Goal: Task Accomplishment & Management: Manage account settings

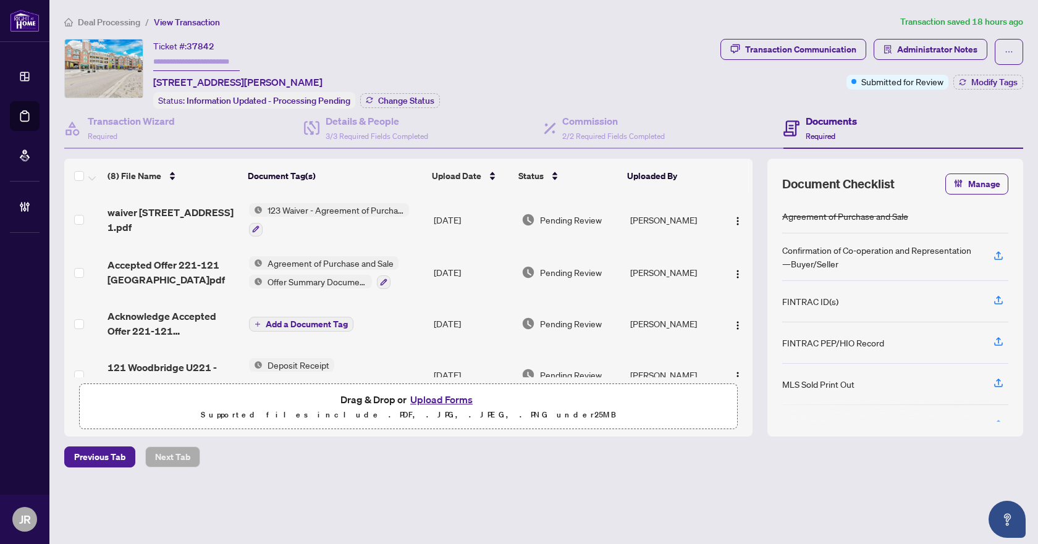
click at [120, 20] on span "Deal Processing" at bounding box center [109, 22] width 62 height 11
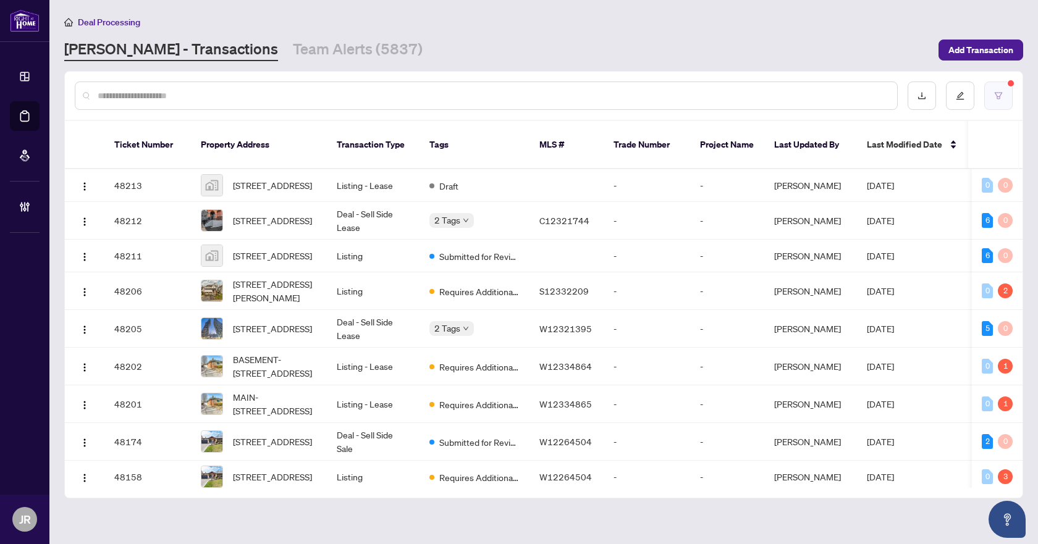
click at [1010, 91] on button "button" at bounding box center [998, 96] width 28 height 28
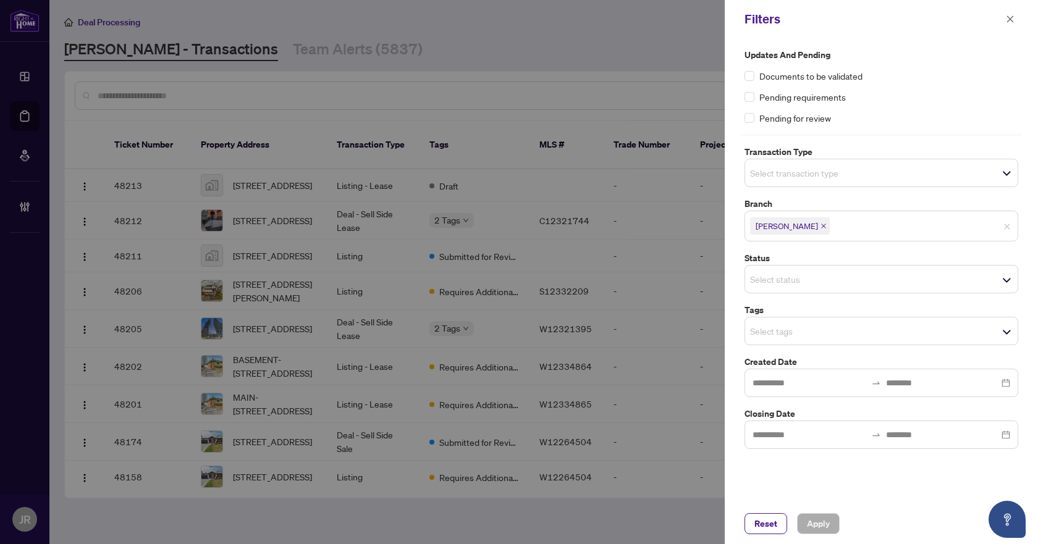
click at [824, 168] on input "search" at bounding box center [793, 173] width 86 height 15
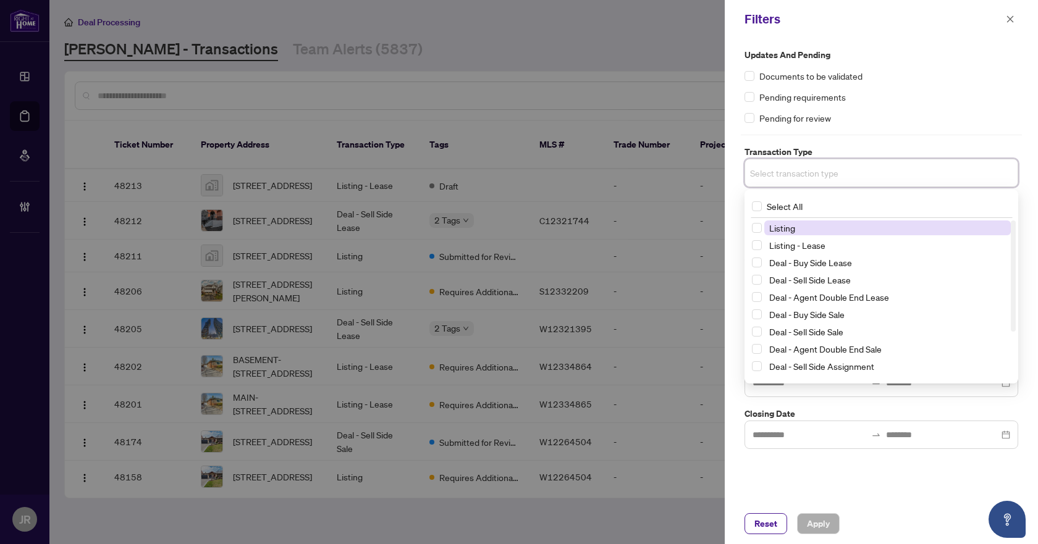
click at [808, 227] on span "Listing" at bounding box center [887, 227] width 246 height 15
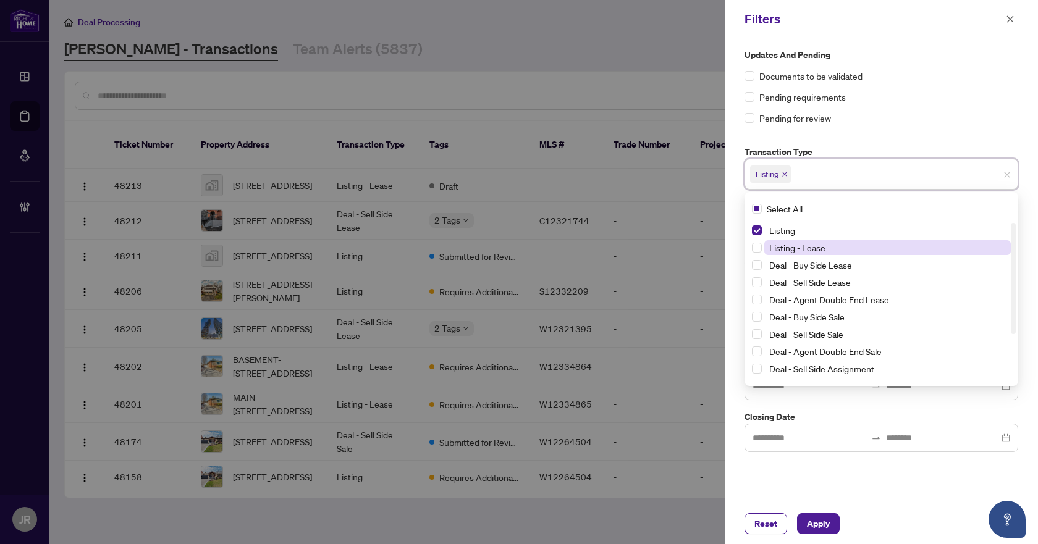
click at [805, 245] on span "Listing - Lease" at bounding box center [797, 247] width 56 height 11
click at [852, 479] on div "Updates and Pending Documents to be validated Pending requirements Pending for …" at bounding box center [880, 270] width 313 height 465
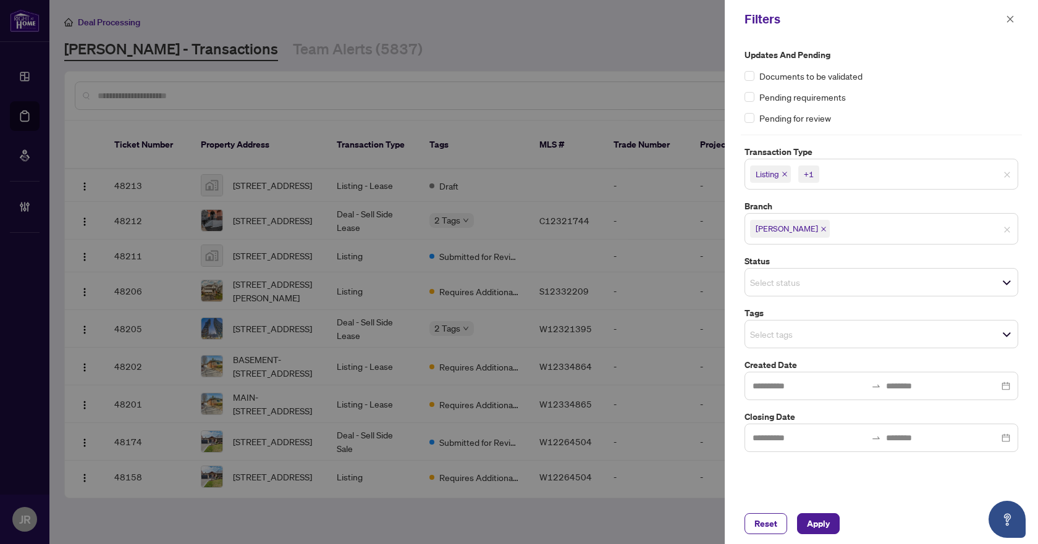
click at [826, 292] on div "Select status" at bounding box center [881, 282] width 274 height 28
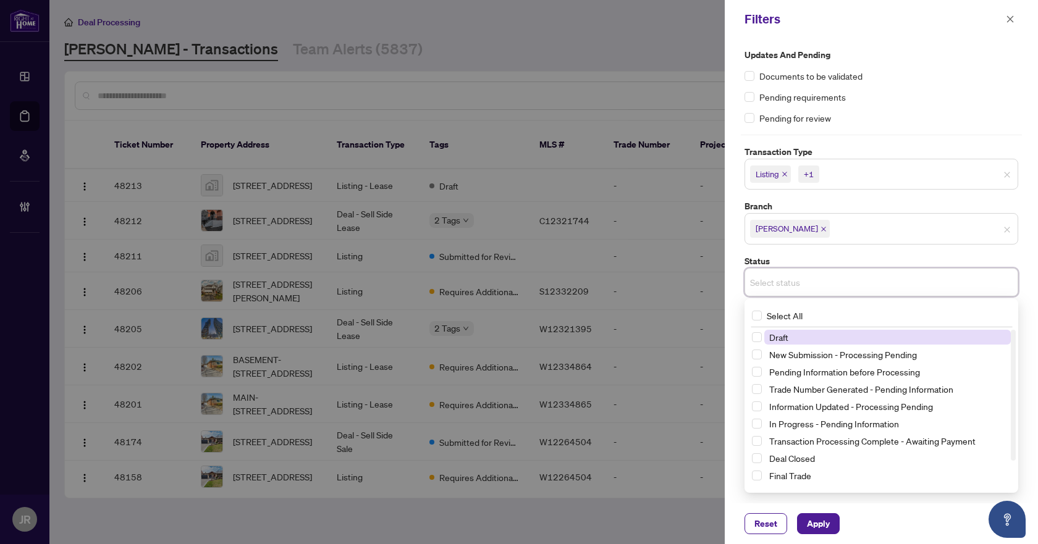
click at [826, 292] on div "Select status" at bounding box center [881, 282] width 274 height 28
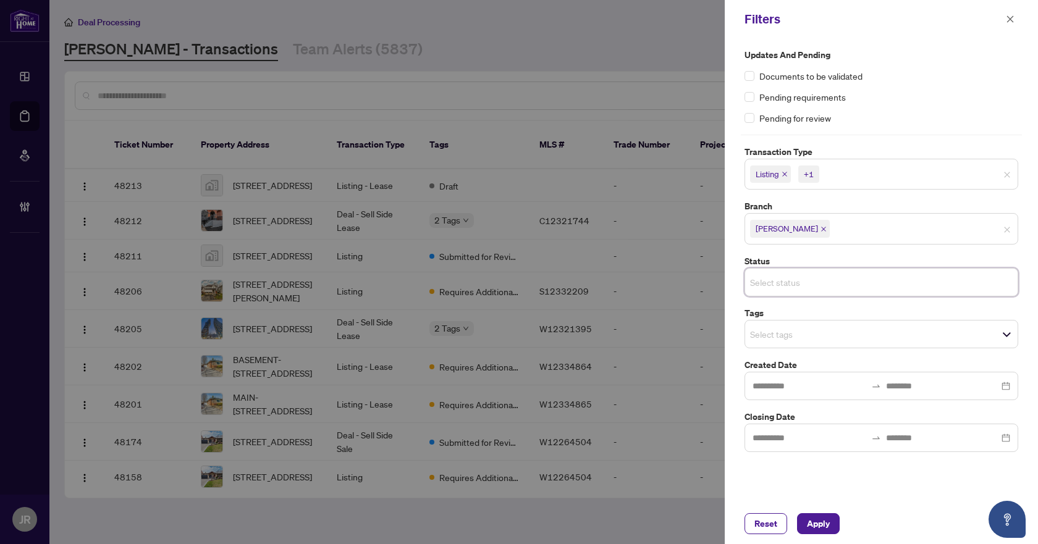
click at [839, 343] on div "Select tags" at bounding box center [881, 334] width 274 height 28
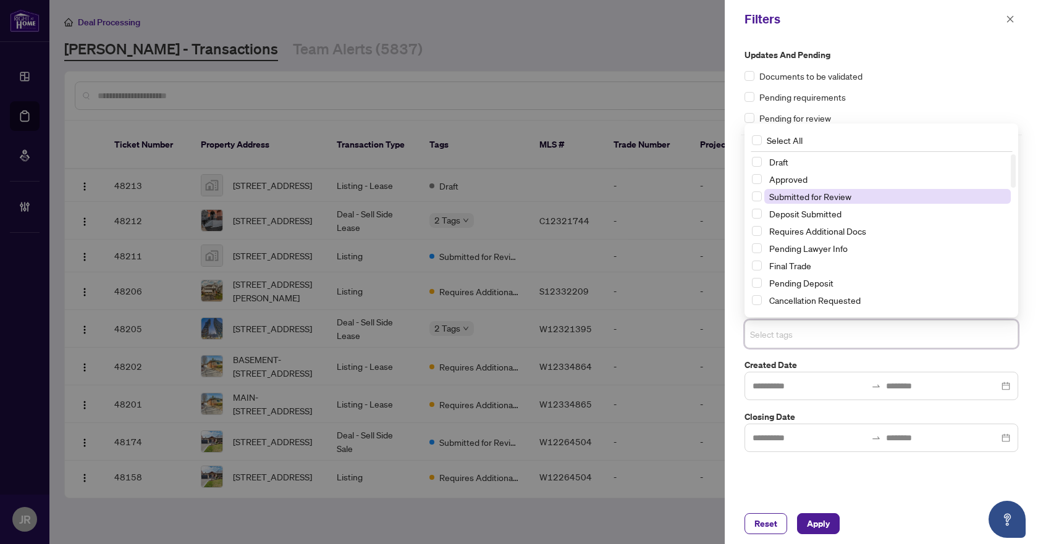
click at [816, 201] on span "Submitted for Review" at bounding box center [810, 196] width 82 height 11
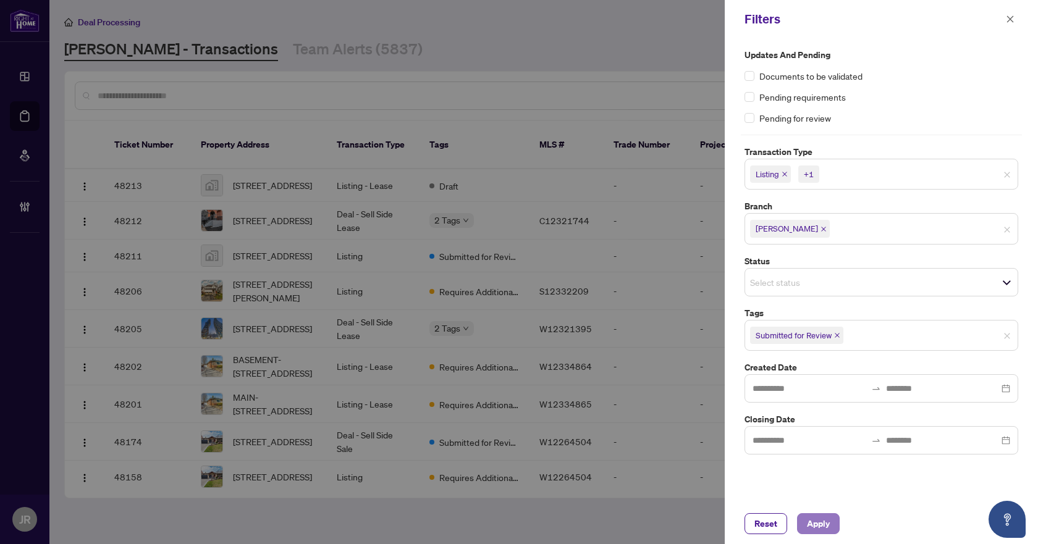
click at [821, 520] on span "Apply" at bounding box center [818, 524] width 23 height 20
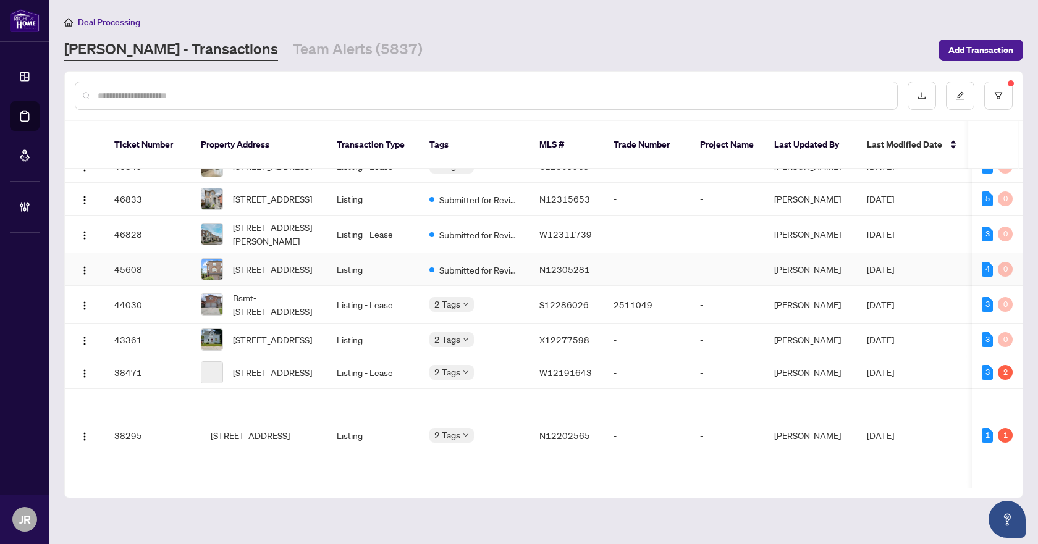
scroll to position [842, 0]
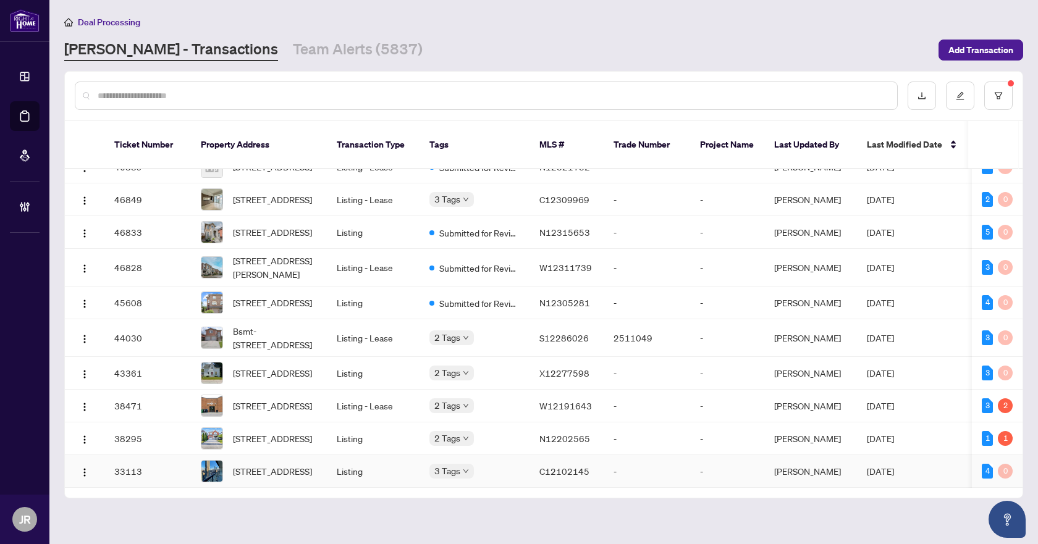
click at [353, 455] on td "Listing" at bounding box center [373, 471] width 93 height 33
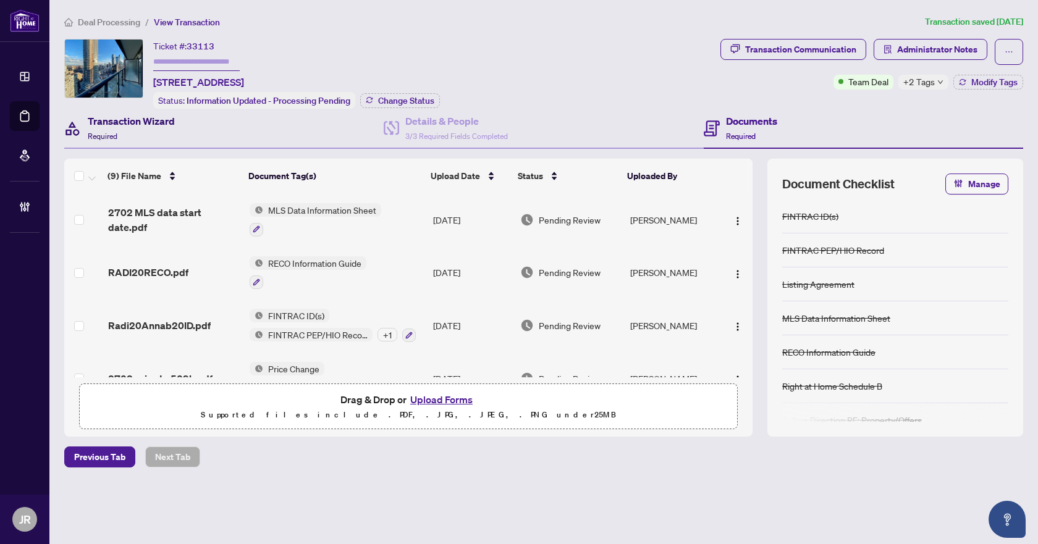
click at [132, 120] on h4 "Transaction Wizard" at bounding box center [131, 121] width 87 height 15
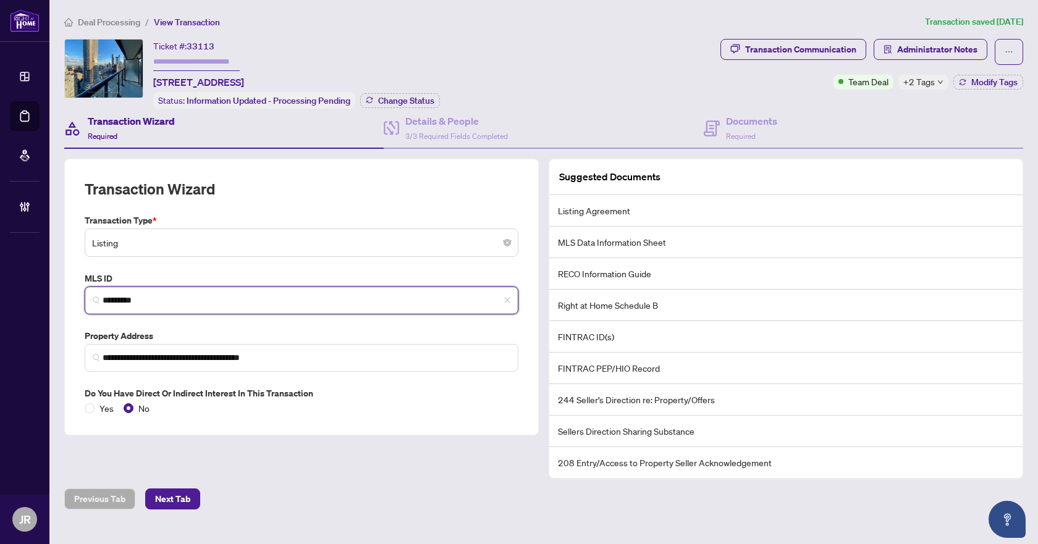
click at [165, 301] on input "*********" at bounding box center [307, 300] width 408 height 13
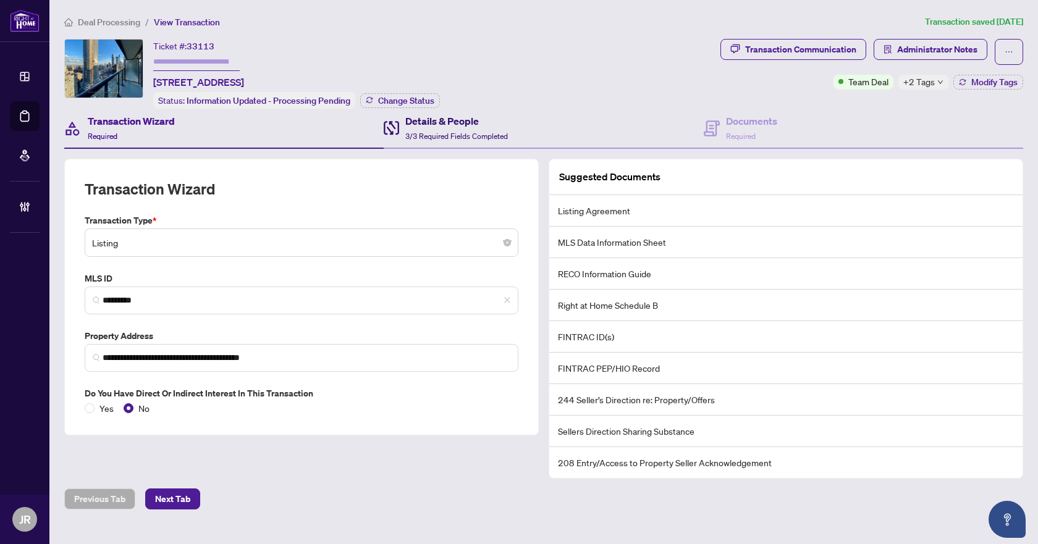
click at [450, 124] on h4 "Details & People" at bounding box center [456, 121] width 103 height 15
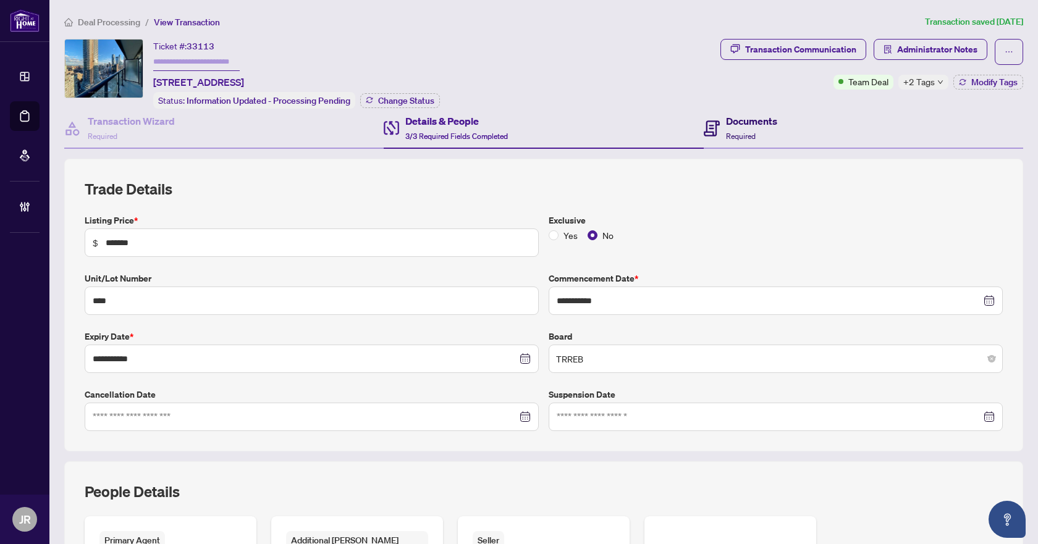
click at [758, 132] on div "Documents Required" at bounding box center [751, 128] width 51 height 29
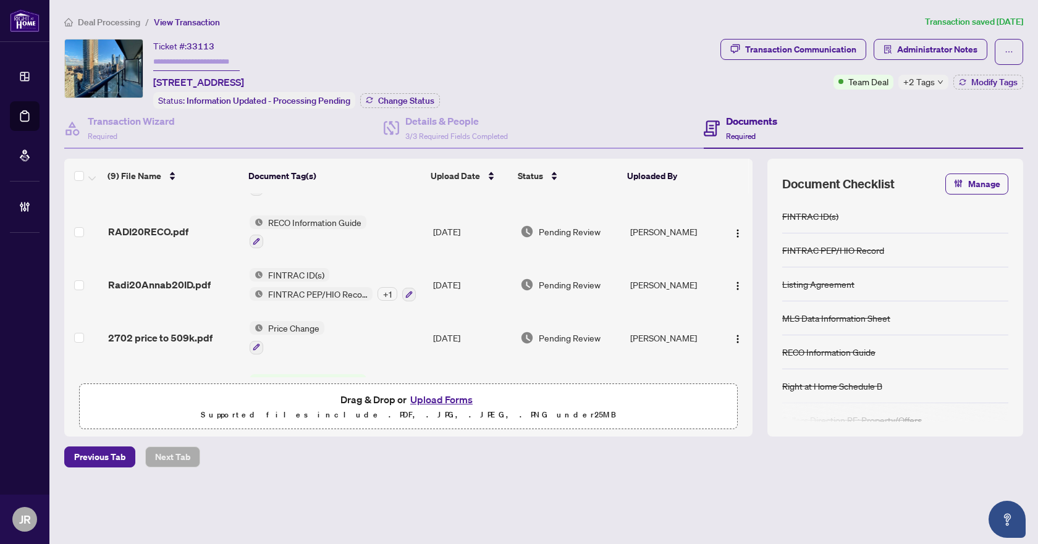
scroll to position [62, 0]
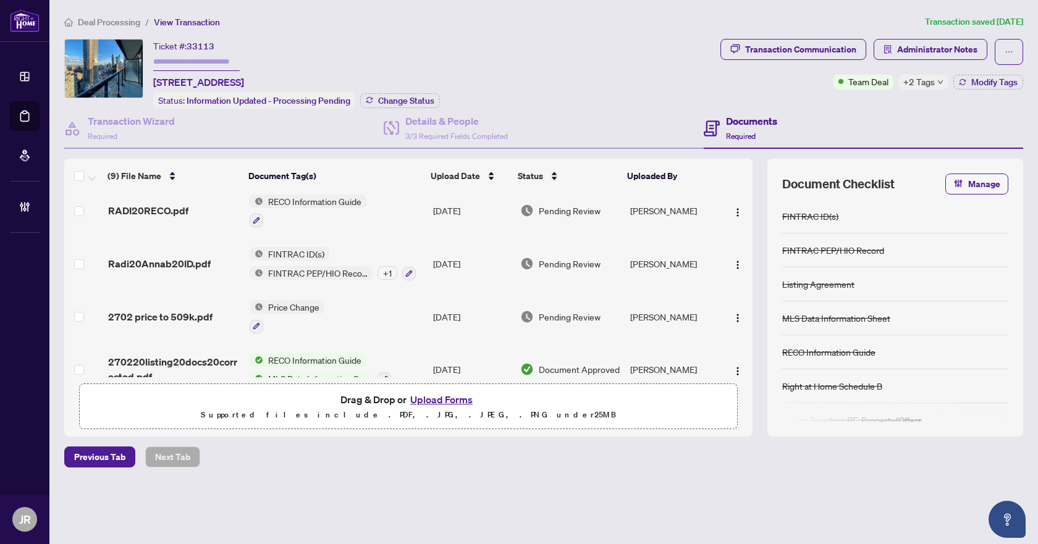
click at [191, 314] on span "2702 price to 509k.pdf" at bounding box center [160, 316] width 104 height 15
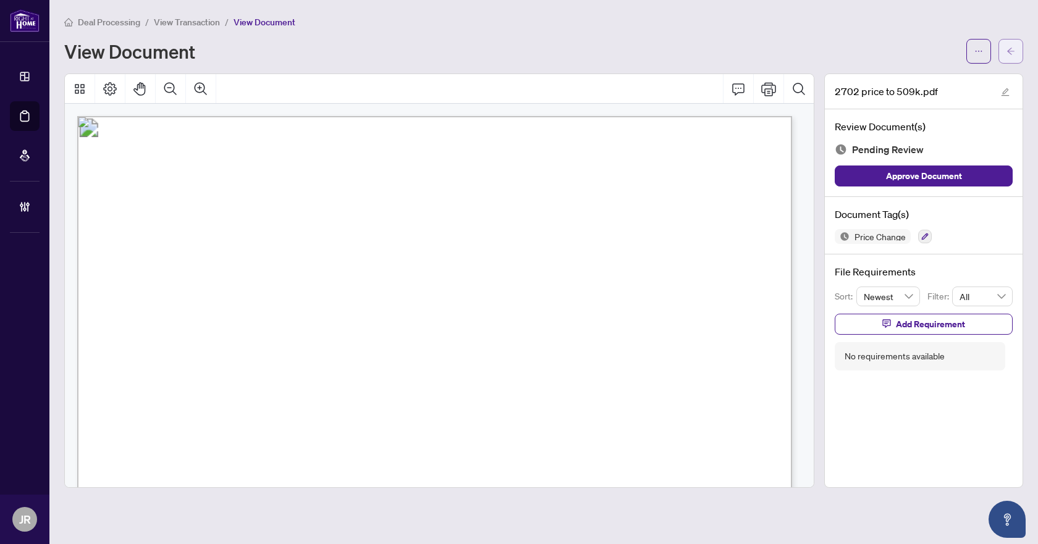
click at [1012, 47] on icon "arrow-left" at bounding box center [1010, 51] width 9 height 9
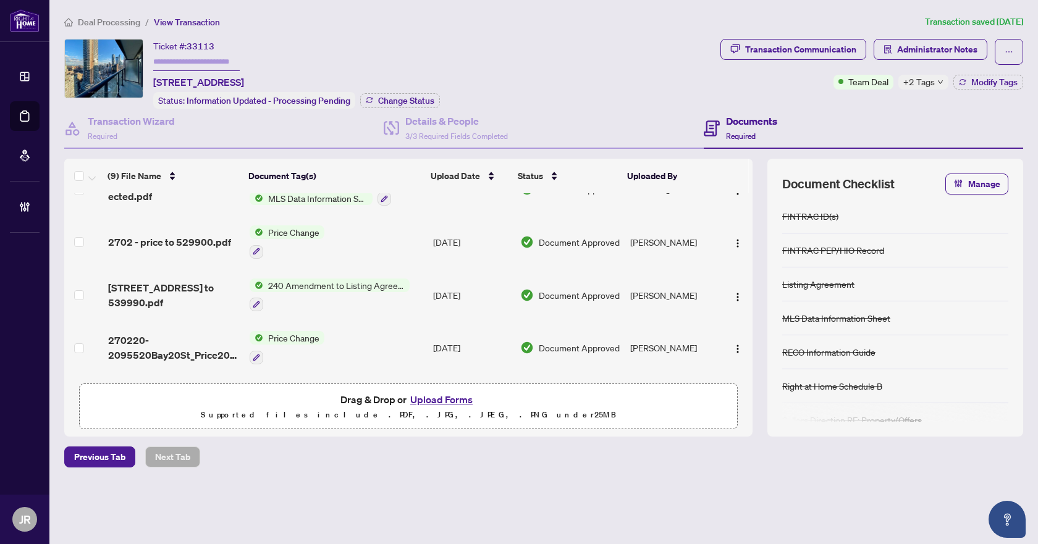
scroll to position [247, 0]
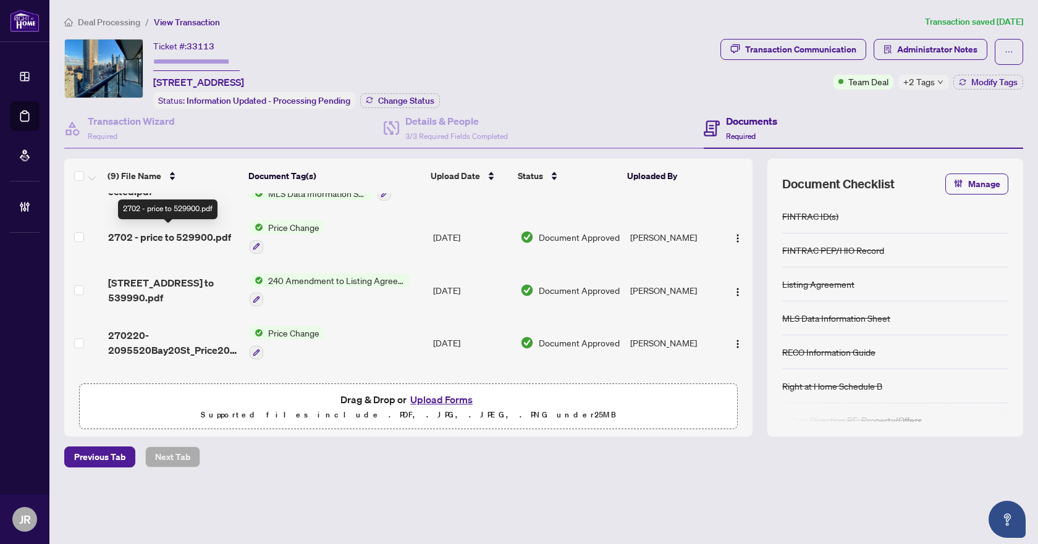
click at [209, 230] on span "2702 - price to 529900.pdf" at bounding box center [169, 237] width 123 height 15
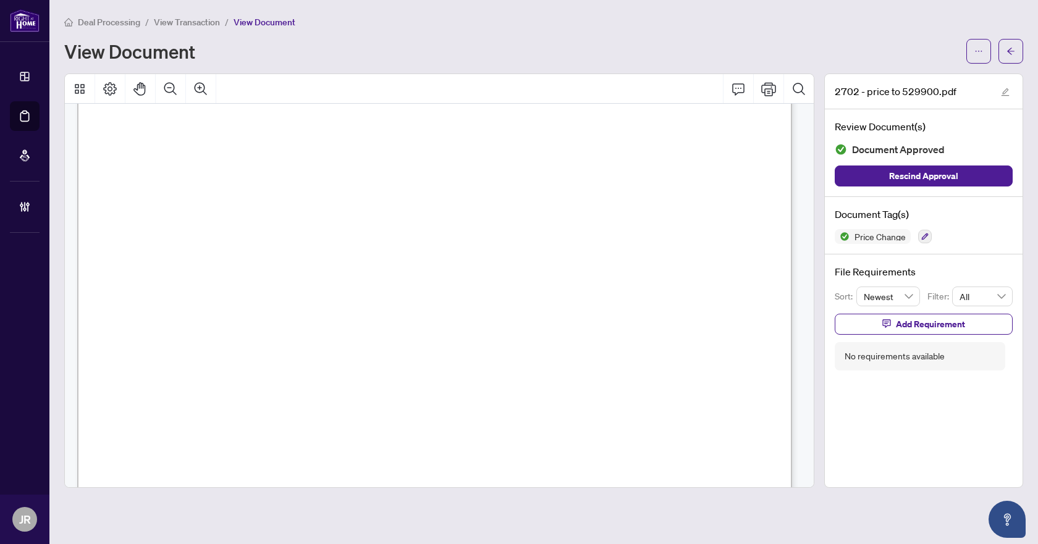
scroll to position [257, 0]
click at [1022, 55] on button "button" at bounding box center [1010, 51] width 25 height 25
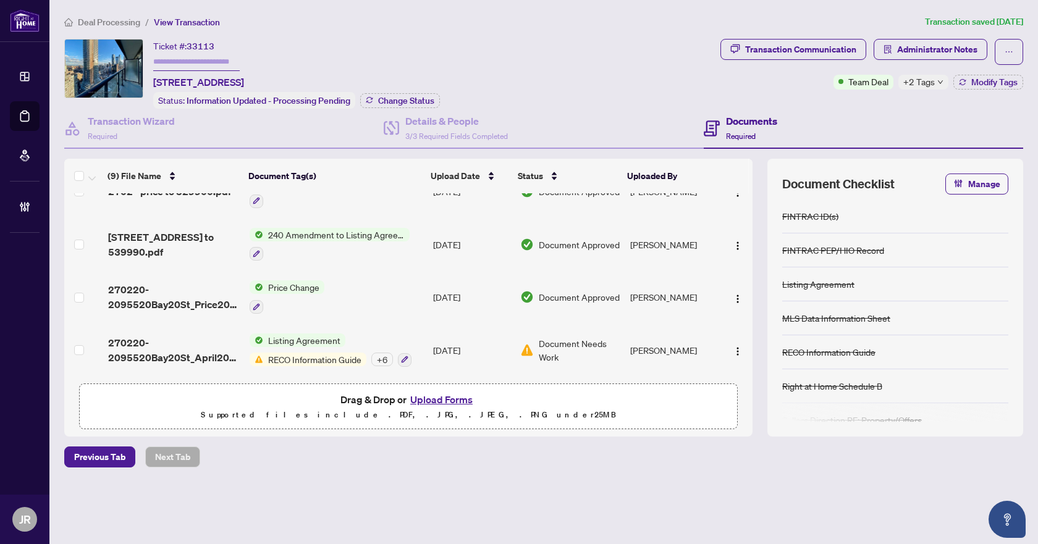
scroll to position [294, 0]
click at [364, 293] on td "Price Change" at bounding box center [336, 297] width 183 height 53
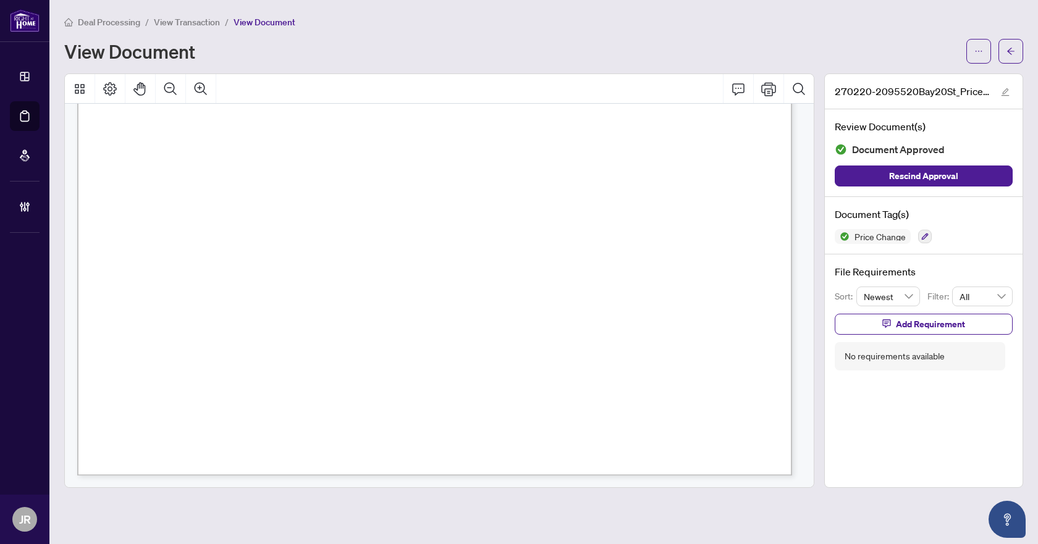
scroll to position [566, 0]
click at [1005, 49] on button "button" at bounding box center [1010, 51] width 25 height 25
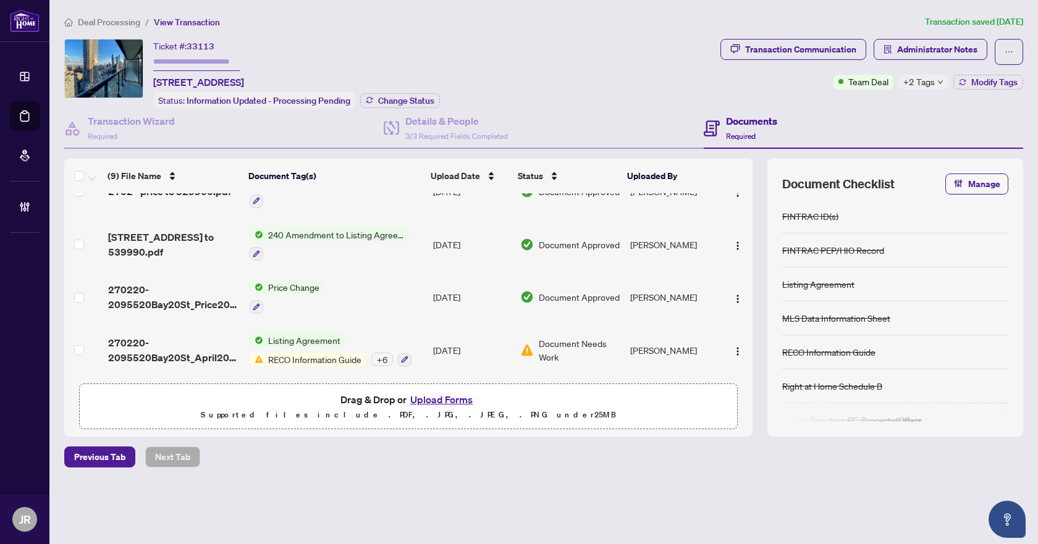
scroll to position [232, 0]
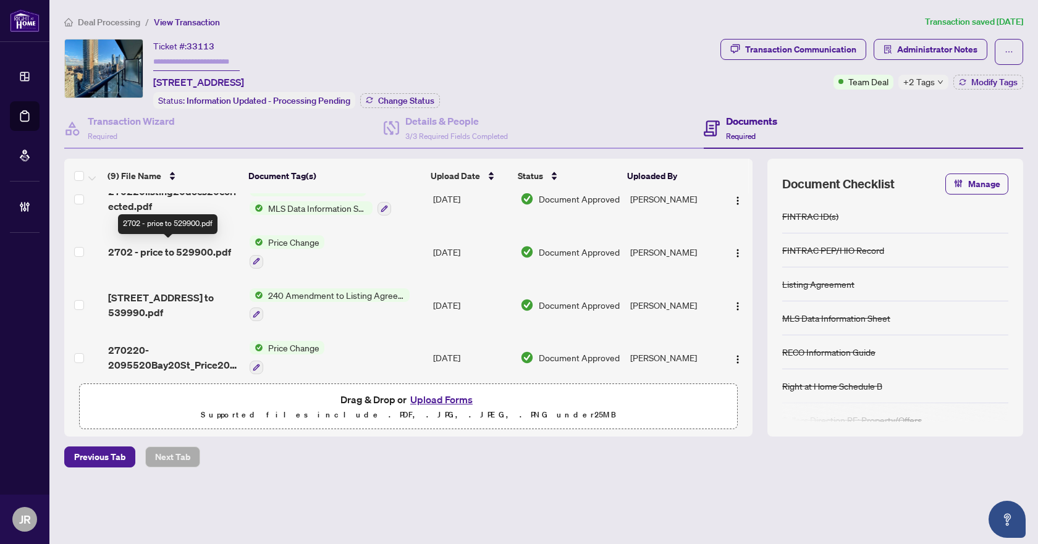
click at [208, 247] on span "2702 - price to 529900.pdf" at bounding box center [169, 252] width 123 height 15
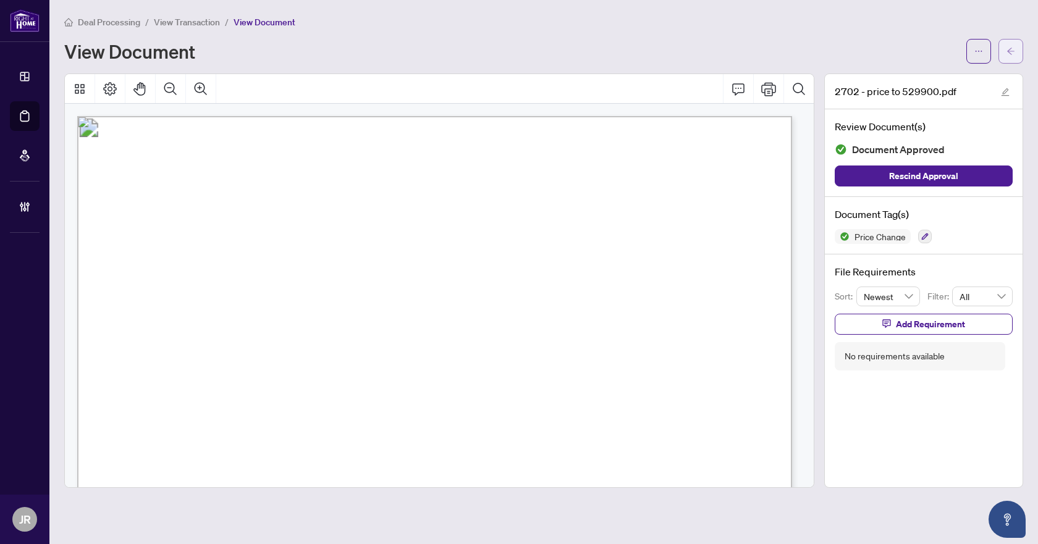
click at [1006, 50] on icon "arrow-left" at bounding box center [1010, 51] width 9 height 9
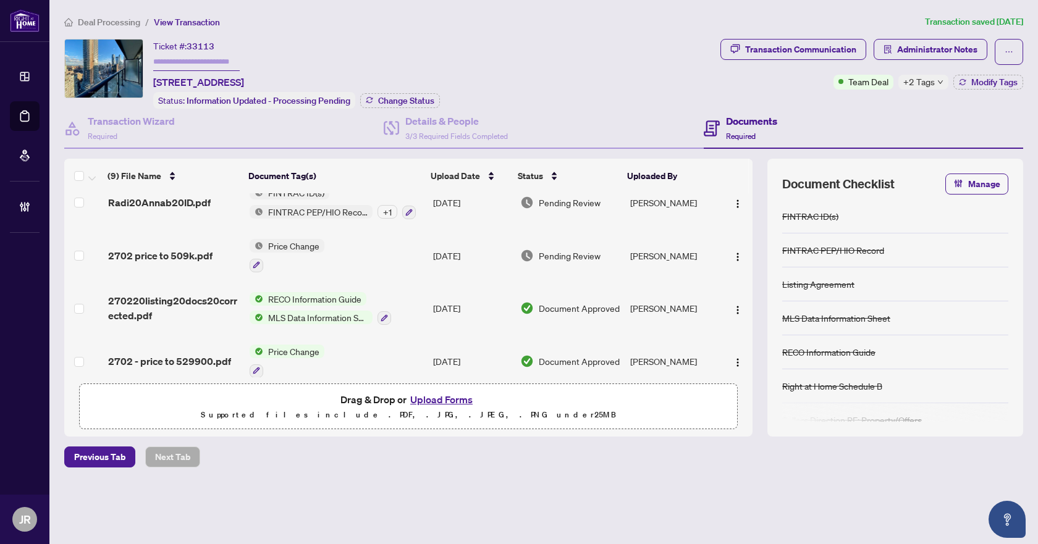
scroll to position [124, 0]
click at [196, 251] on span "2702 price to 509k.pdf" at bounding box center [160, 255] width 104 height 15
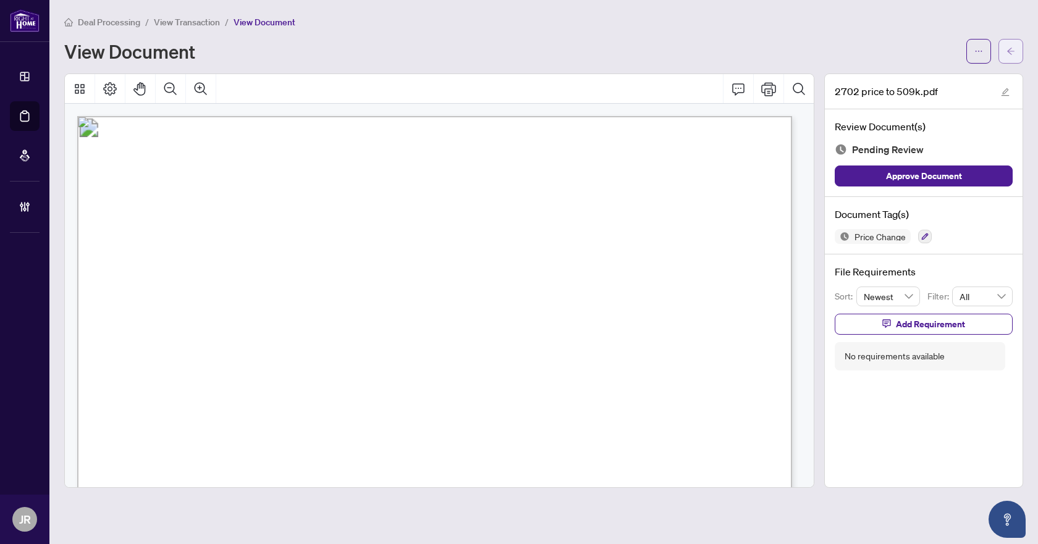
click at [1011, 58] on span "button" at bounding box center [1010, 51] width 9 height 20
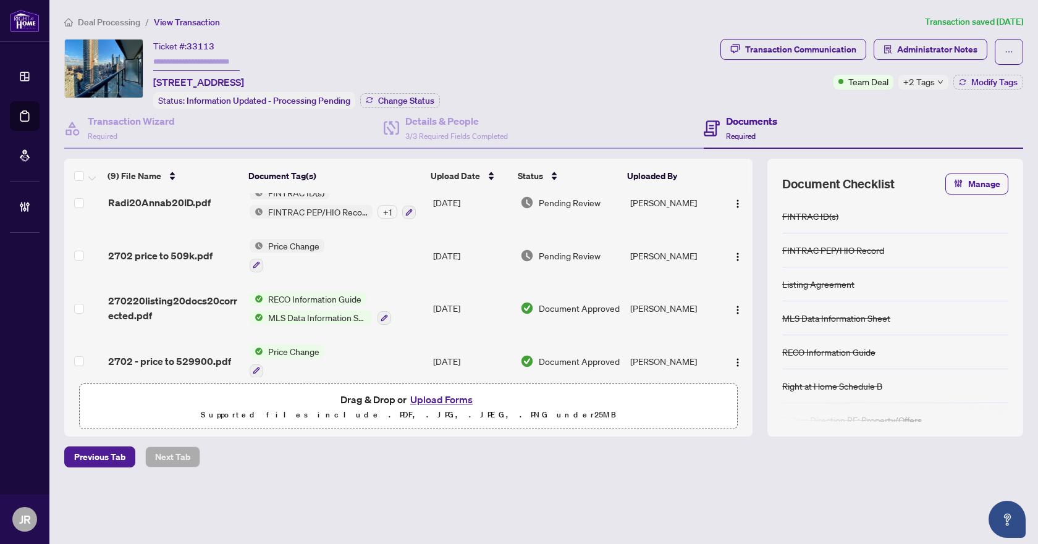
scroll to position [124, 0]
click at [825, 45] on div "Transaction Communication" at bounding box center [800, 50] width 111 height 20
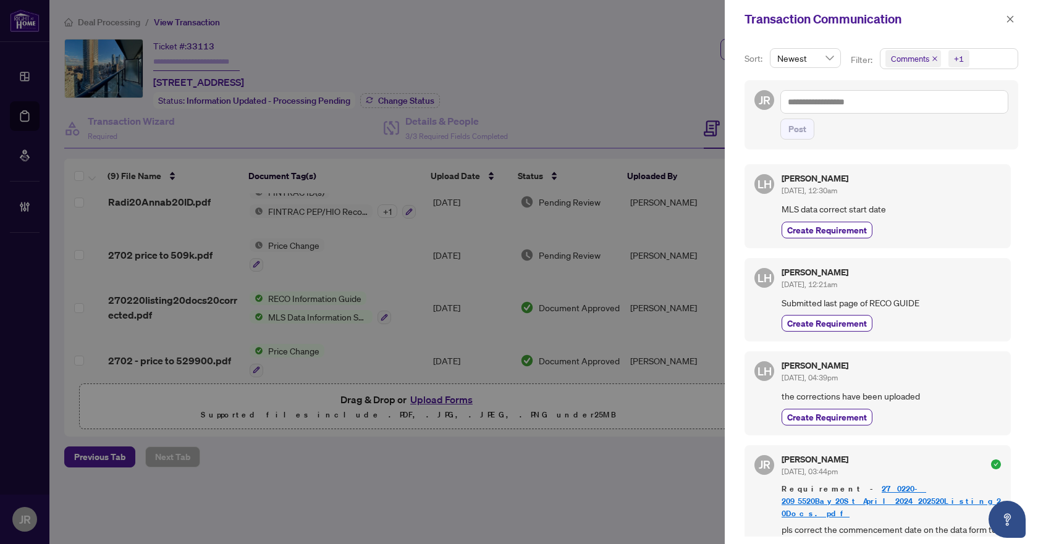
click at [1002, 26] on span at bounding box center [1010, 19] width 16 height 15
click at [1010, 18] on icon "close" at bounding box center [1009, 19] width 9 height 9
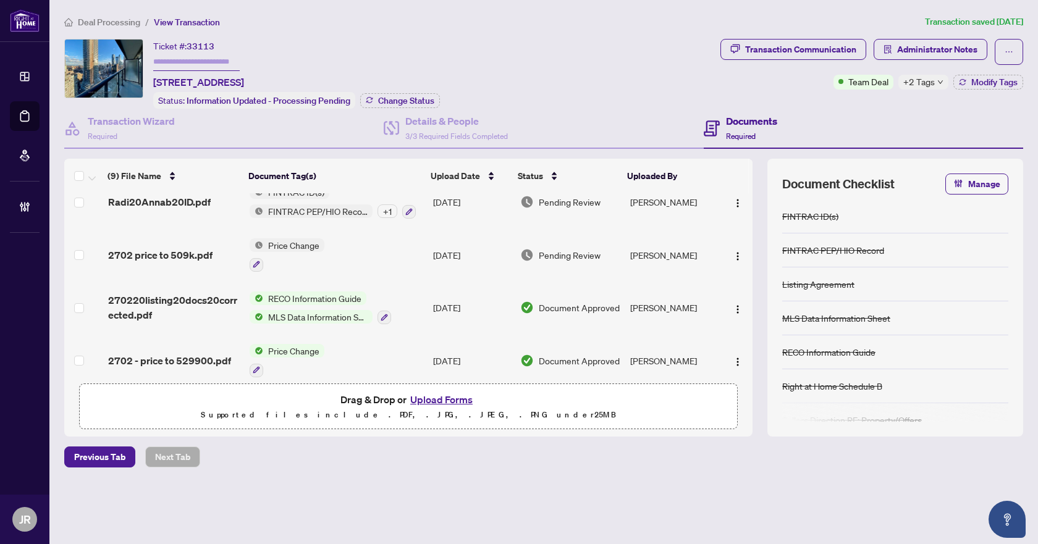
click at [188, 262] on td "2702 price to 509k.pdf" at bounding box center [173, 255] width 141 height 53
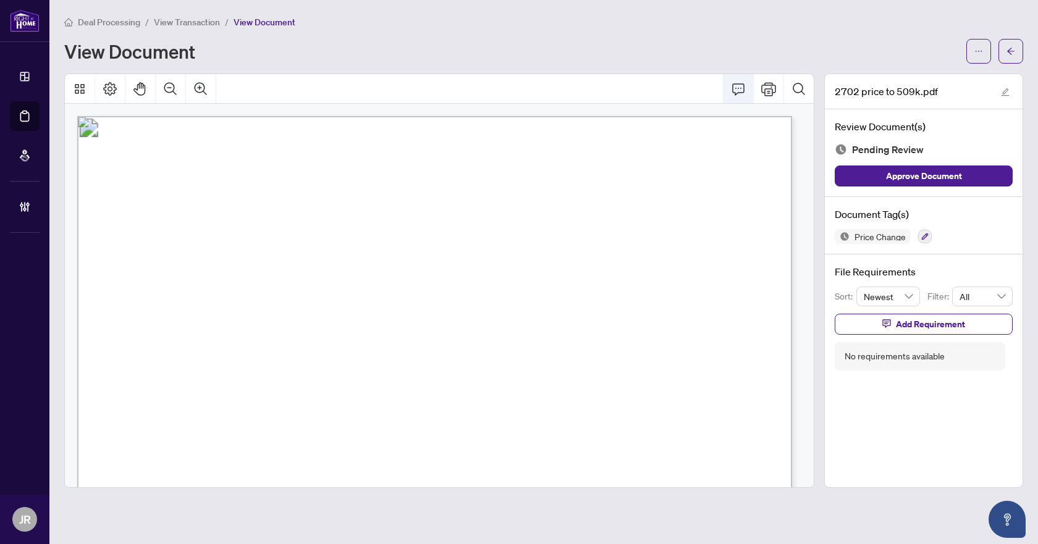
click at [740, 94] on icon "Comment" at bounding box center [738, 89] width 15 height 15
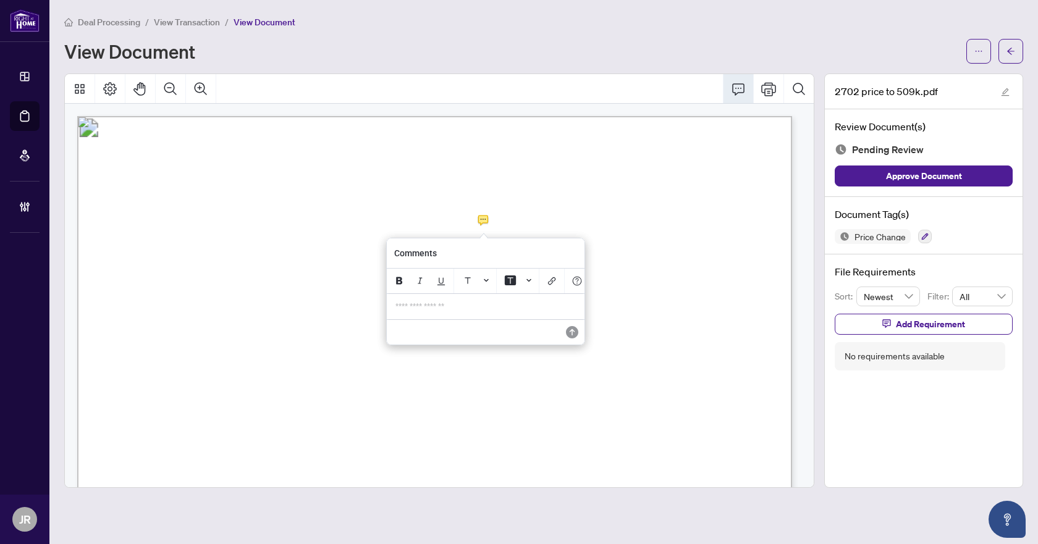
click at [478, 312] on p "**********" at bounding box center [485, 306] width 180 height 10
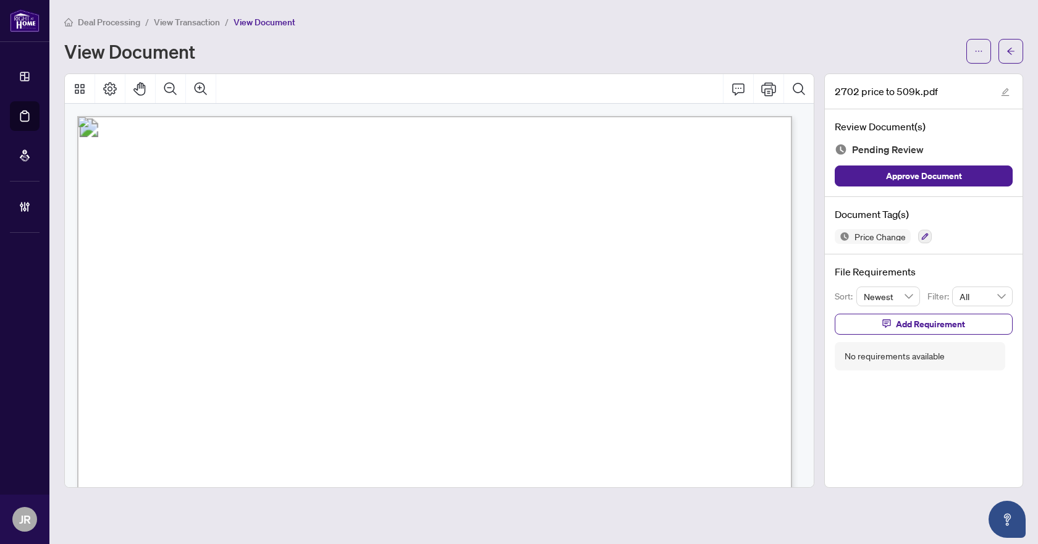
click at [1010, 54] on icon "arrow-left" at bounding box center [1010, 51] width 9 height 9
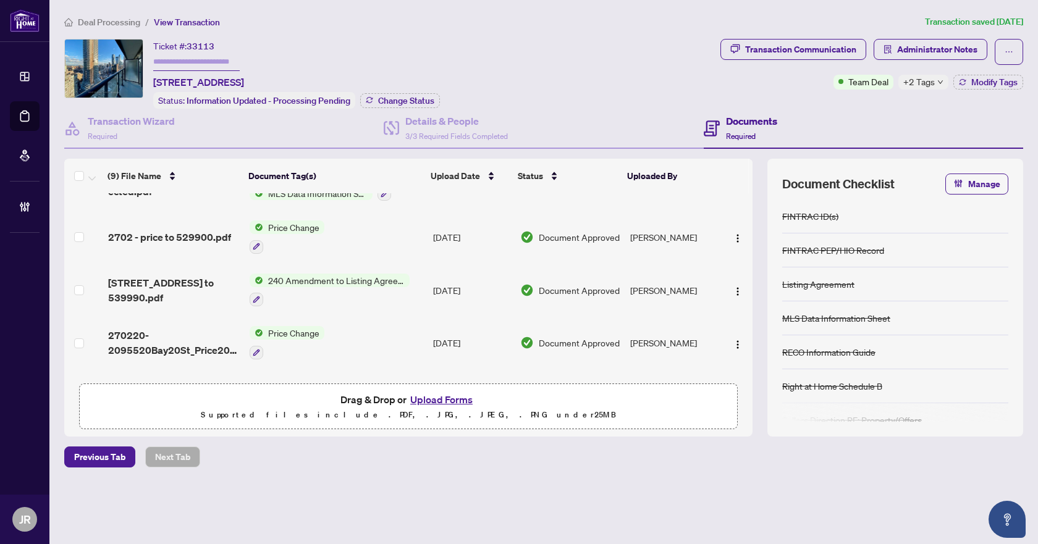
scroll to position [294, 0]
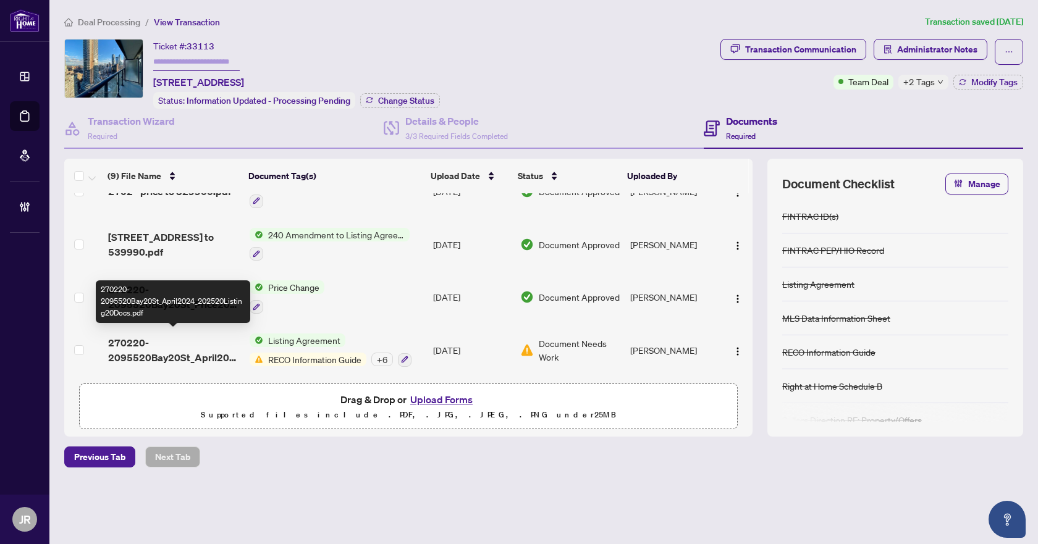
click at [195, 340] on span "270220-2095520Bay20St_April2024_202520Listing20Docs.pdf" at bounding box center [174, 350] width 132 height 30
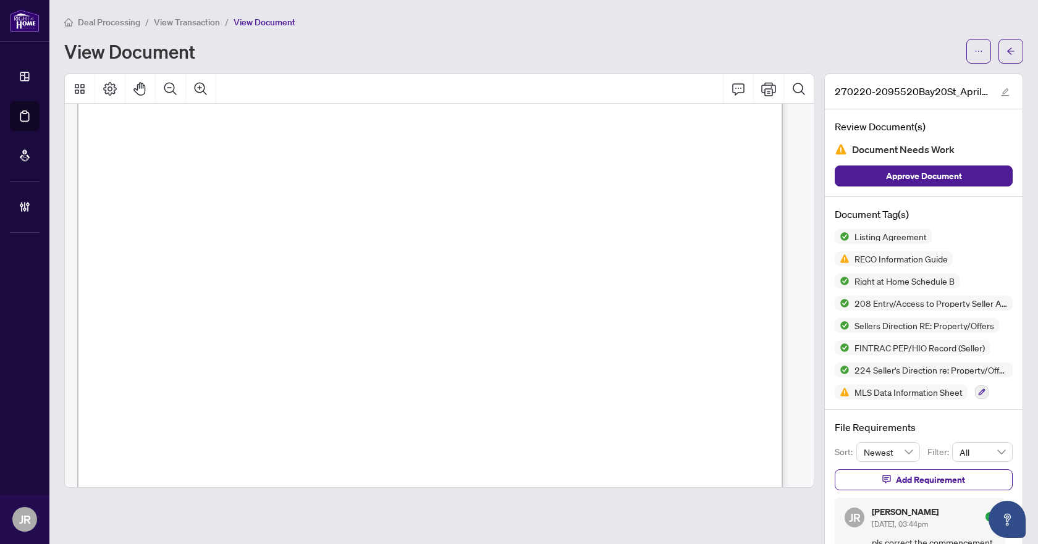
scroll to position [185, 0]
click at [1006, 53] on icon "arrow-left" at bounding box center [1010, 51] width 9 height 9
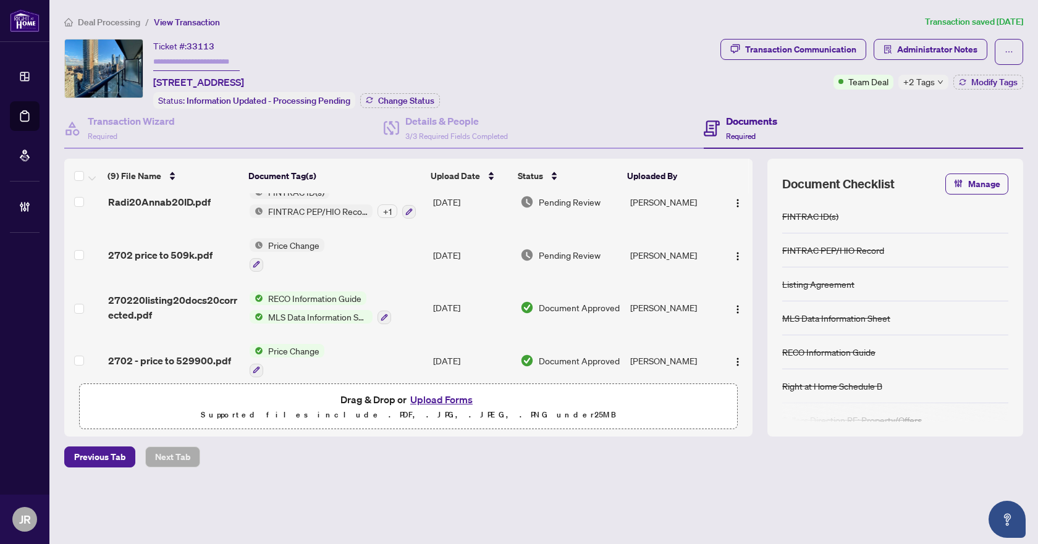
scroll to position [294, 0]
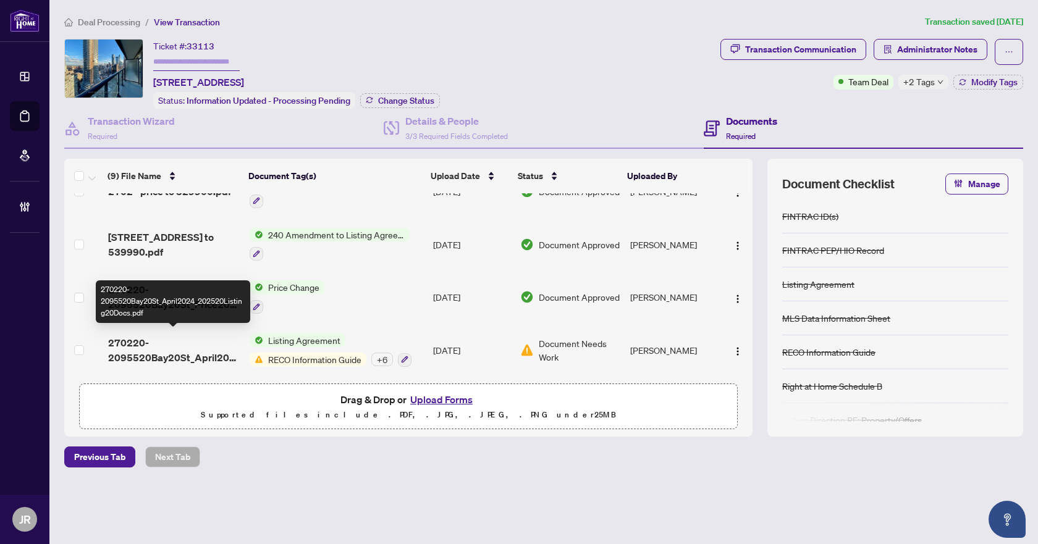
click at [206, 344] on span "270220-2095520Bay20St_April2024_202520Listing20Docs.pdf" at bounding box center [174, 350] width 132 height 30
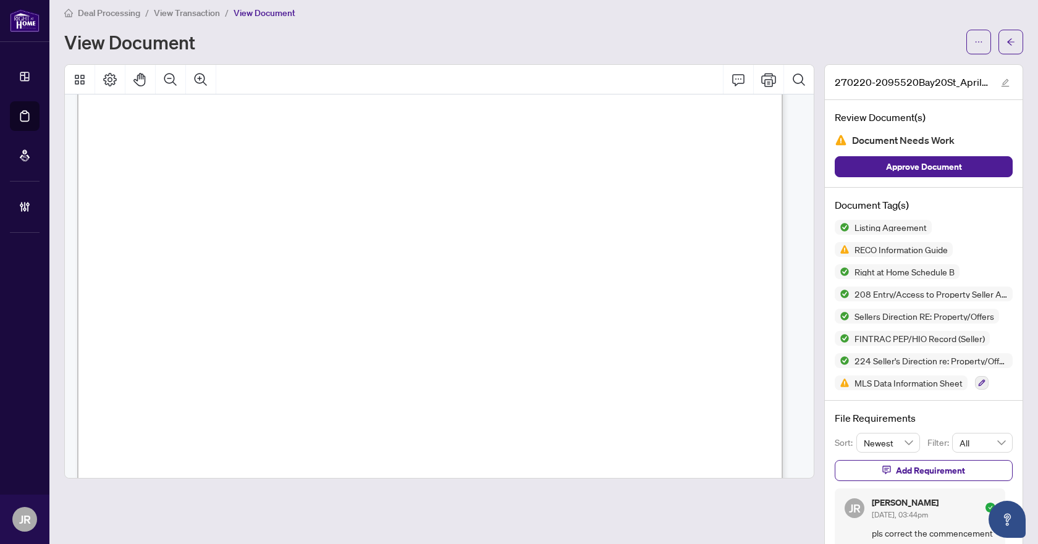
scroll to position [26661, 0]
click at [1006, 44] on icon "arrow-left" at bounding box center [1010, 42] width 9 height 9
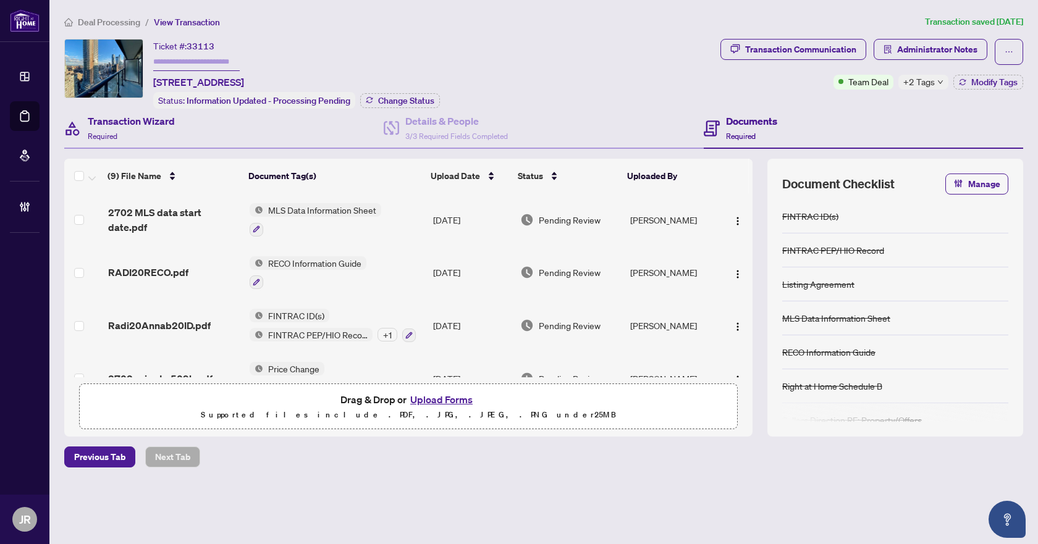
click at [175, 128] on div "Transaction Wizard Required" at bounding box center [223, 129] width 319 height 40
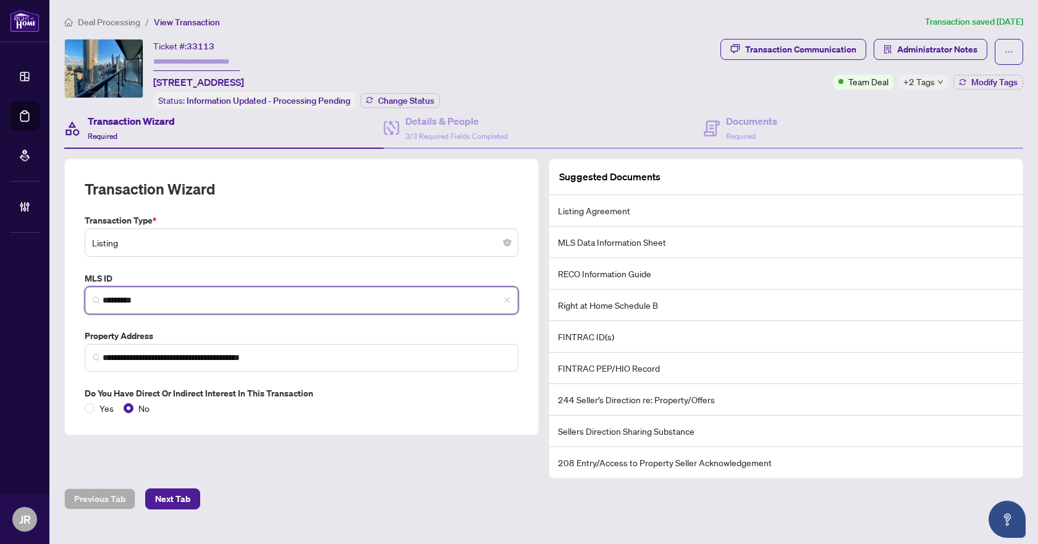
click at [138, 294] on input "*********" at bounding box center [307, 300] width 408 height 13
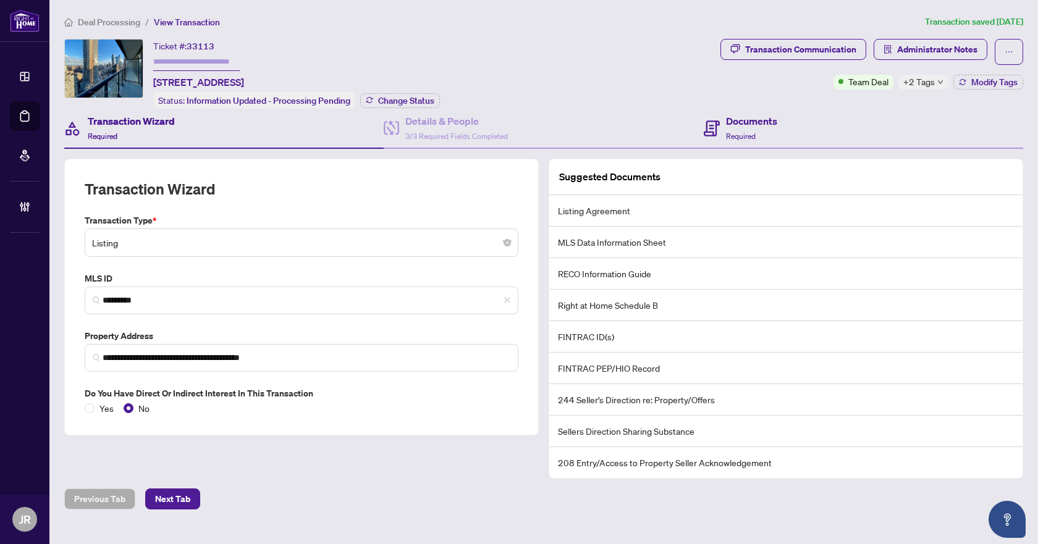
click at [779, 116] on div "Documents Required" at bounding box center [862, 129] width 319 height 40
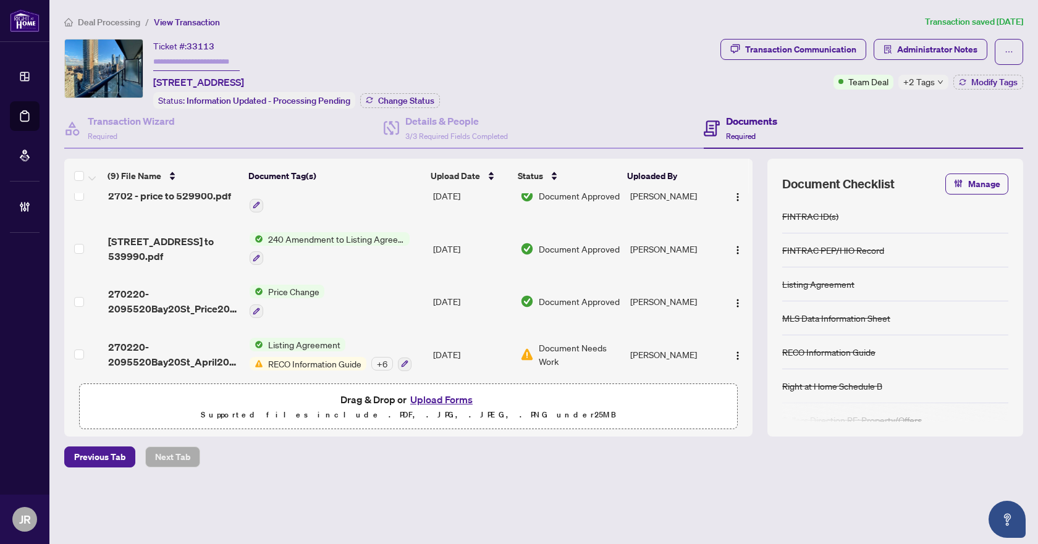
scroll to position [294, 0]
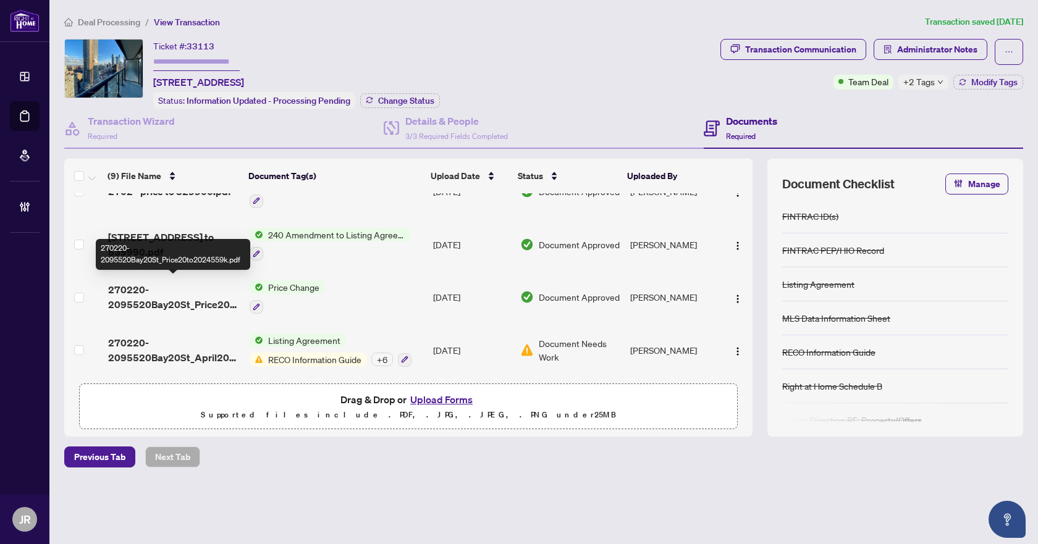
click at [211, 288] on span "270220-2095520Bay20St_Price20to2024559k.pdf" at bounding box center [174, 297] width 132 height 30
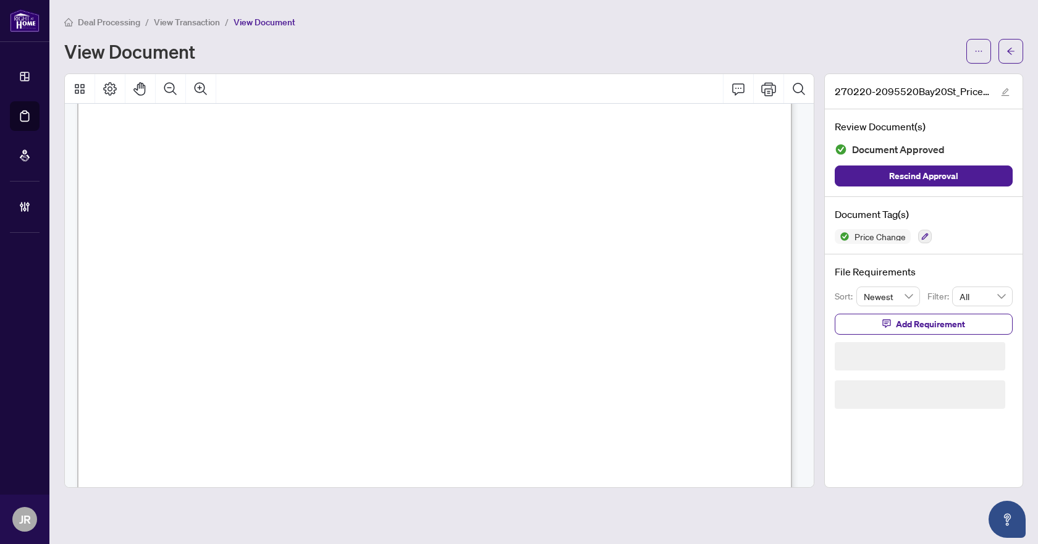
scroll to position [185, 0]
click at [1010, 45] on span "button" at bounding box center [1010, 51] width 9 height 20
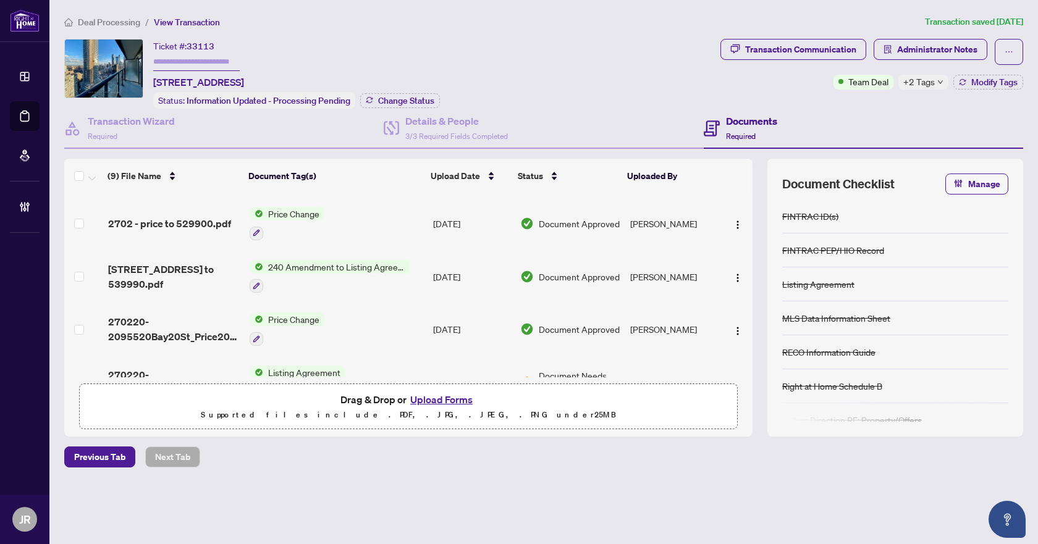
scroll to position [232, 0]
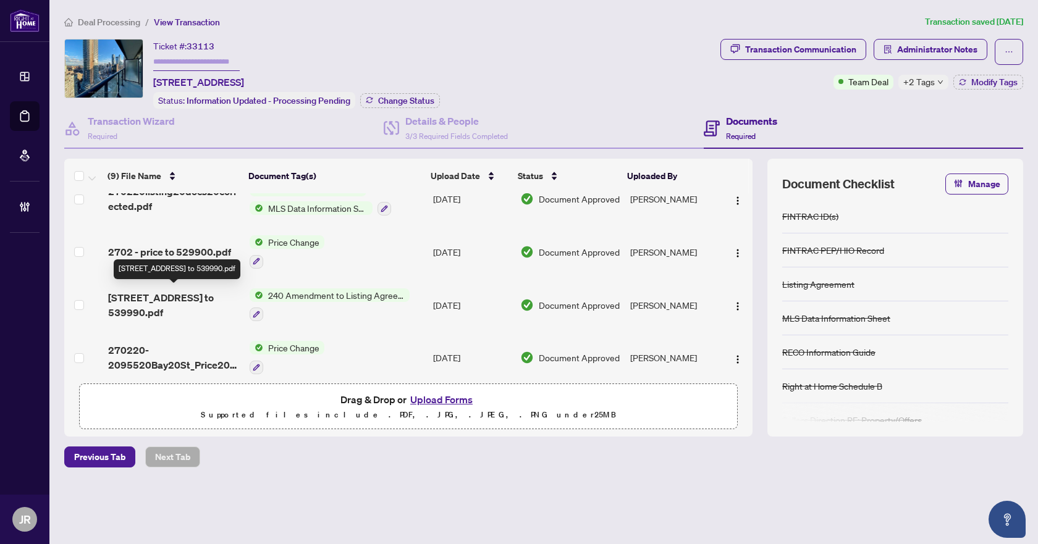
click at [214, 296] on span "2702 - 955 Bay St to 539990.pdf" at bounding box center [174, 305] width 132 height 30
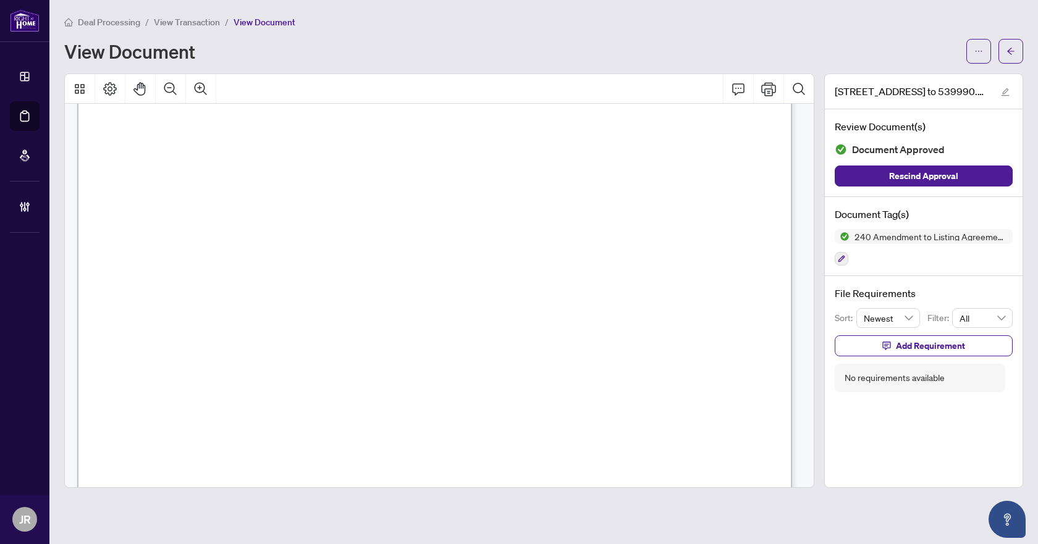
scroll to position [62, 0]
click at [1013, 60] on span "button" at bounding box center [1010, 51] width 9 height 20
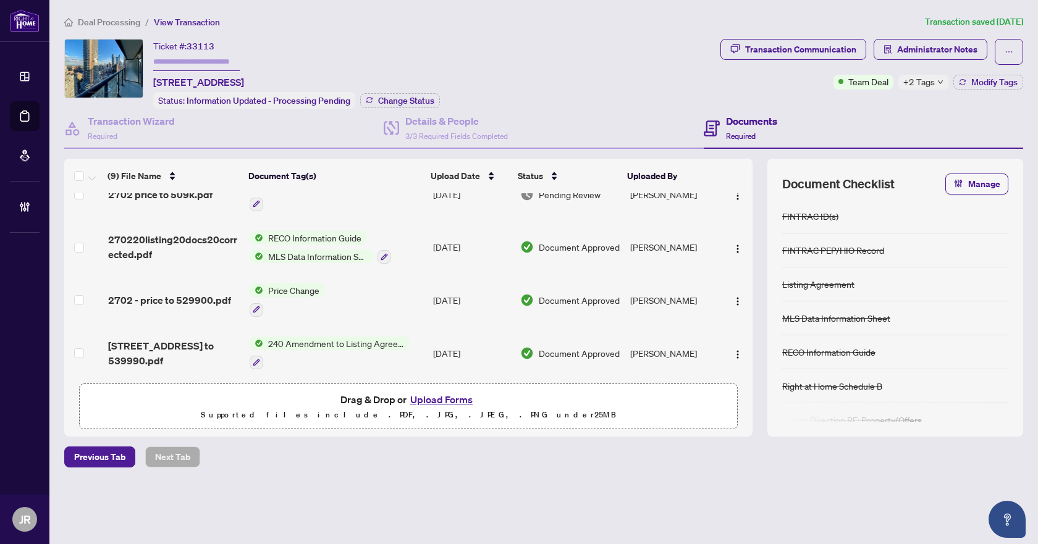
scroll to position [185, 0]
click at [233, 292] on div "2702 - price to 529900.pdf" at bounding box center [174, 299] width 132 height 15
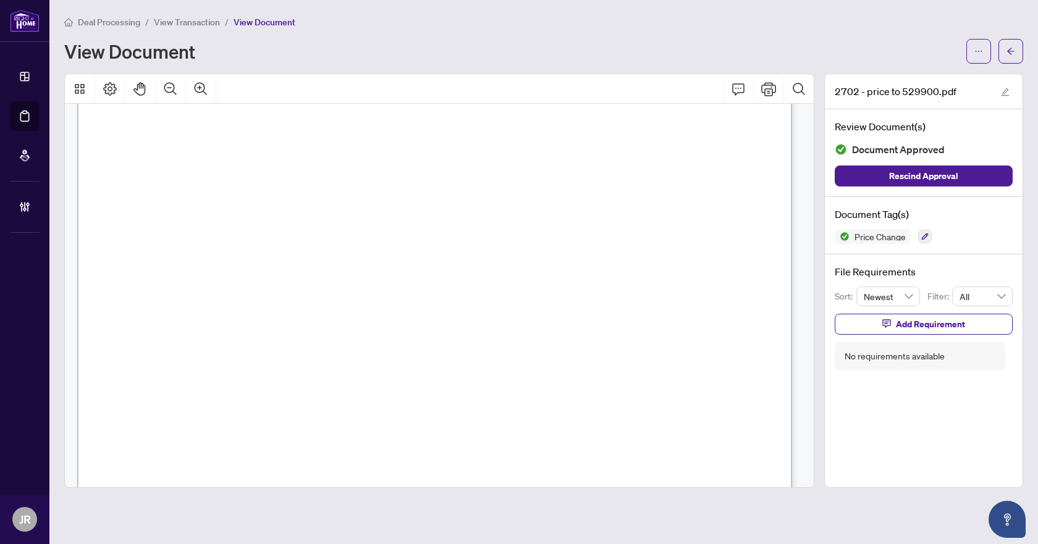
scroll to position [62, 0]
click at [1017, 44] on button "button" at bounding box center [1010, 51] width 25 height 25
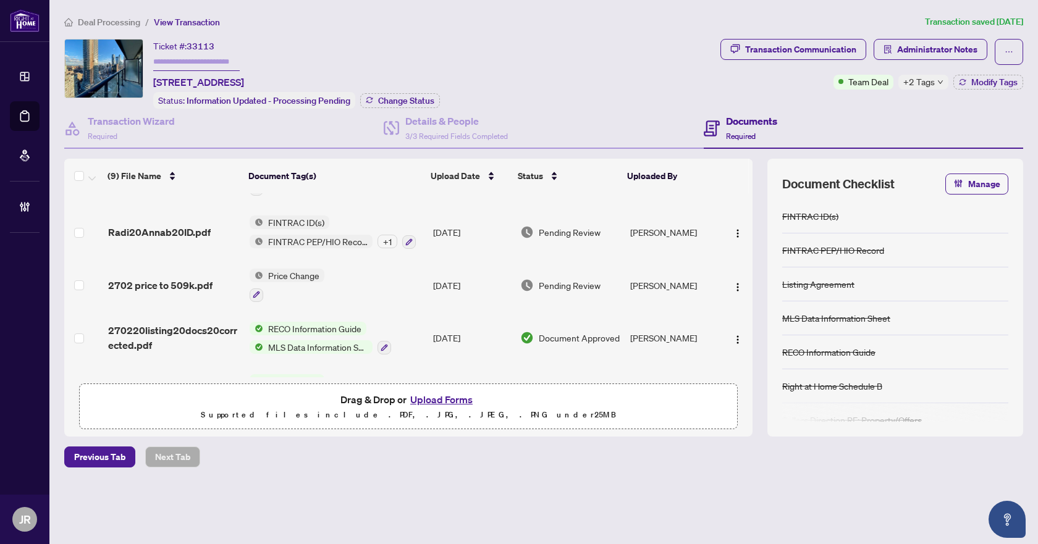
scroll to position [124, 0]
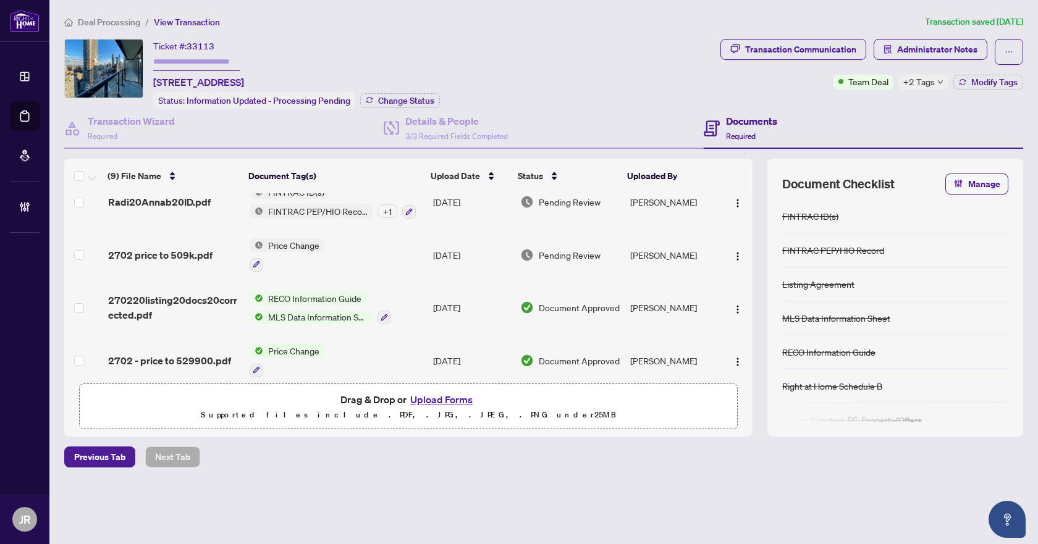
click at [212, 250] on div "2702 price to 509k.pdf" at bounding box center [174, 255] width 132 height 15
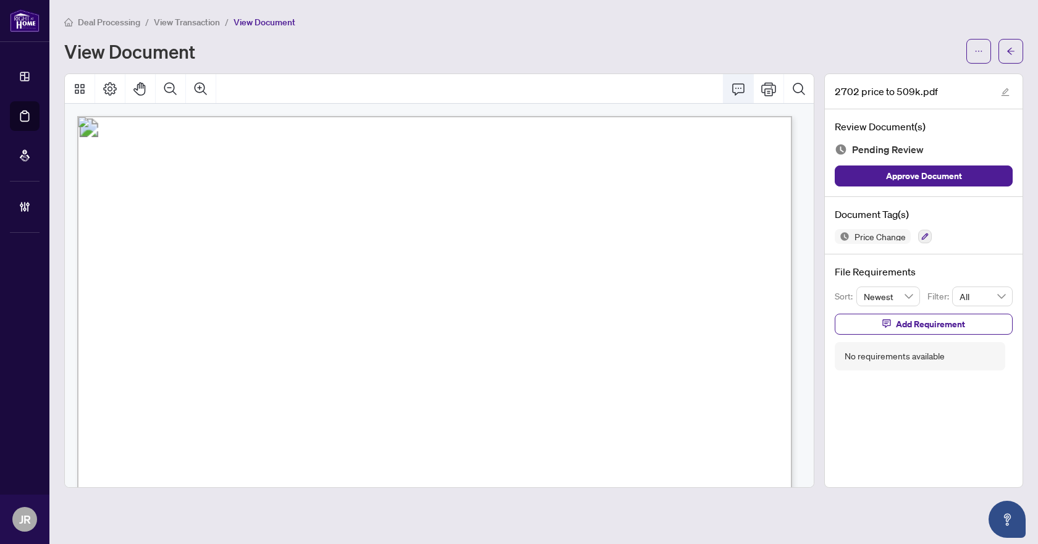
click at [740, 90] on icon "Comment" at bounding box center [738, 89] width 15 height 15
click at [1005, 62] on button "button" at bounding box center [1010, 51] width 25 height 25
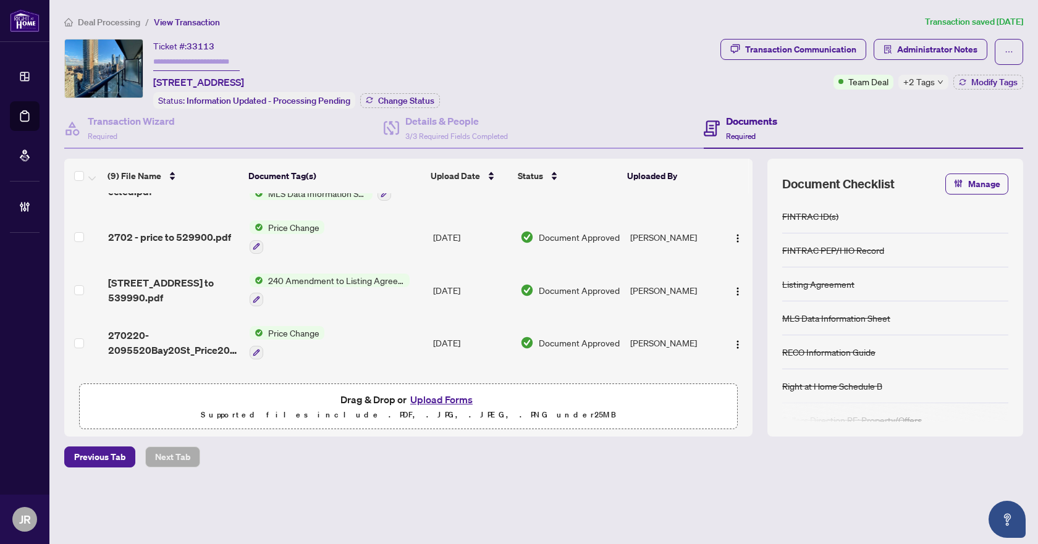
scroll to position [294, 0]
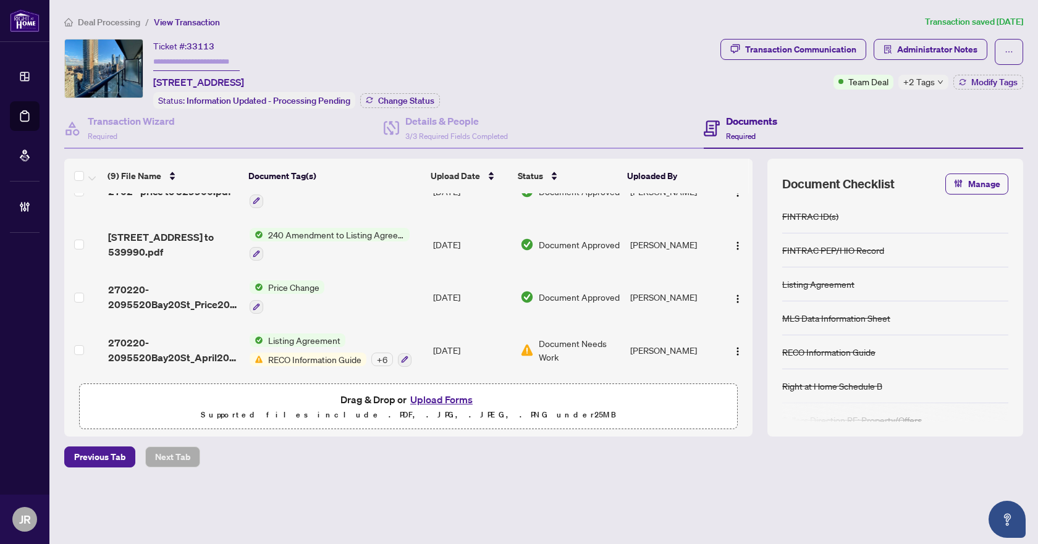
click at [217, 354] on span "270220-2095520Bay20St_April2024_202520Listing20Docs.pdf" at bounding box center [174, 350] width 132 height 30
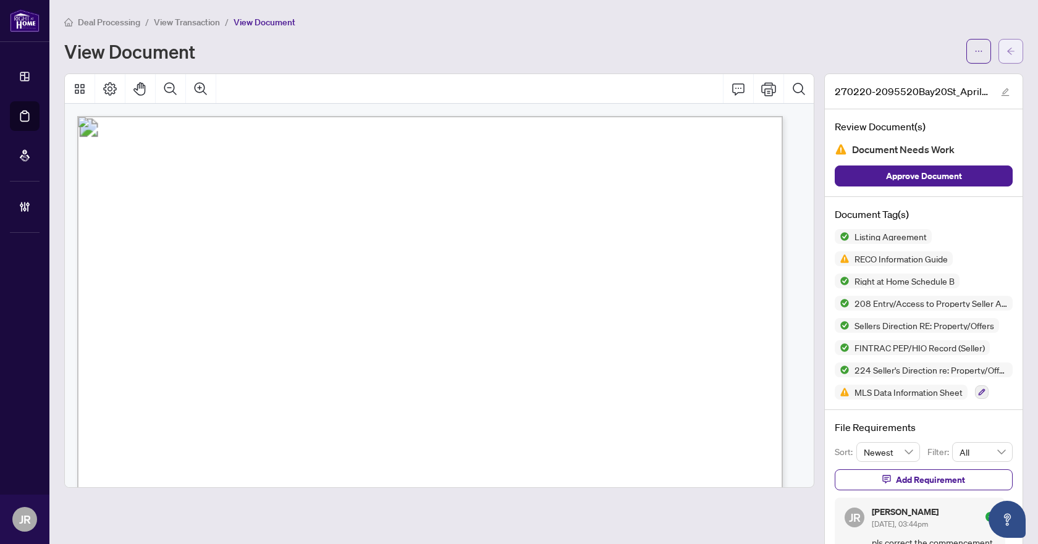
click at [1010, 41] on button "button" at bounding box center [1010, 51] width 25 height 25
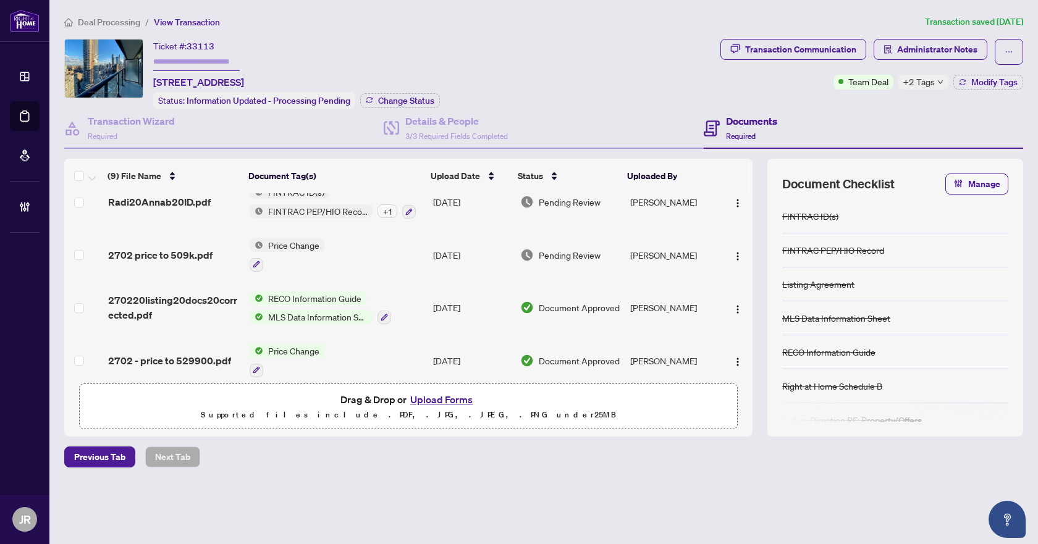
scroll to position [294, 0]
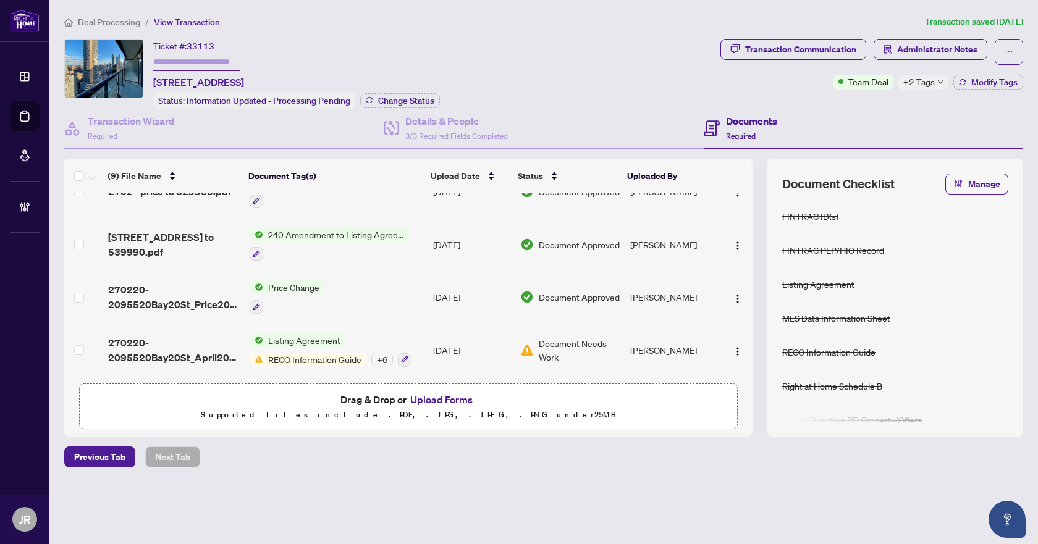
click at [342, 346] on div "Listing Agreement RECO Information Guide + 6" at bounding box center [331, 350] width 162 height 33
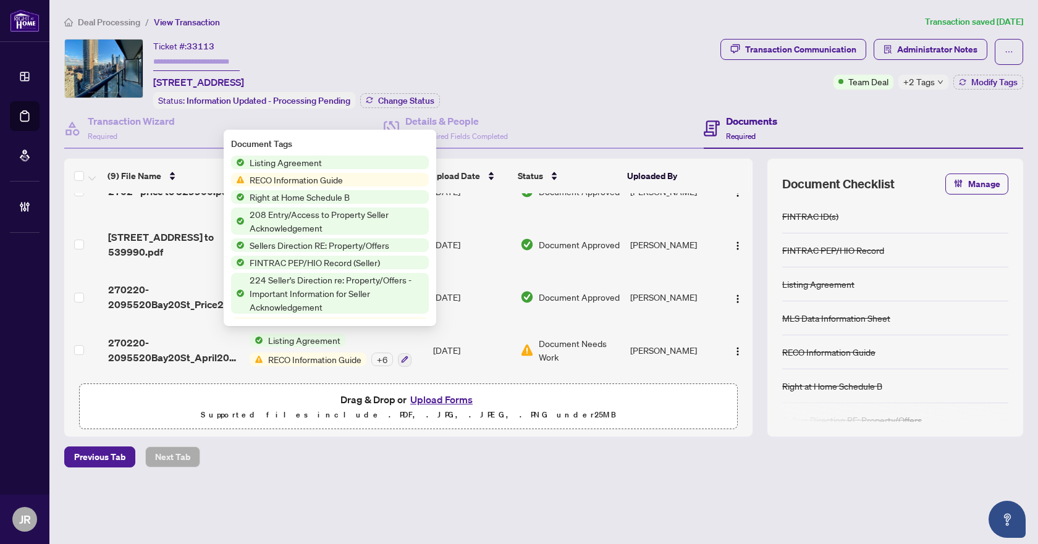
click at [369, 341] on div "Listing Agreement RECO Information Guide + 6" at bounding box center [331, 350] width 162 height 33
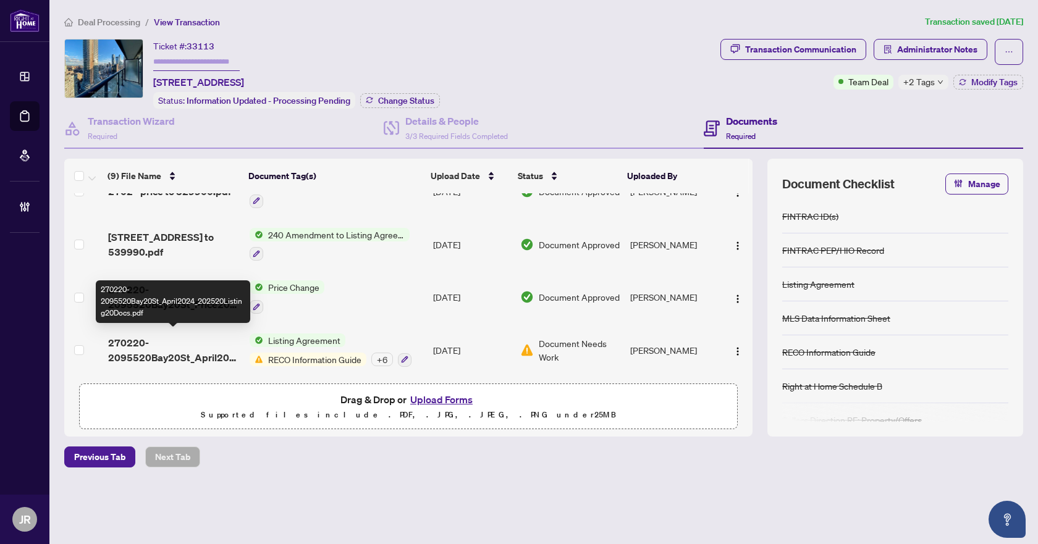
click at [176, 344] on span "270220-2095520Bay20St_April2024_202520Listing20Docs.pdf" at bounding box center [174, 350] width 132 height 30
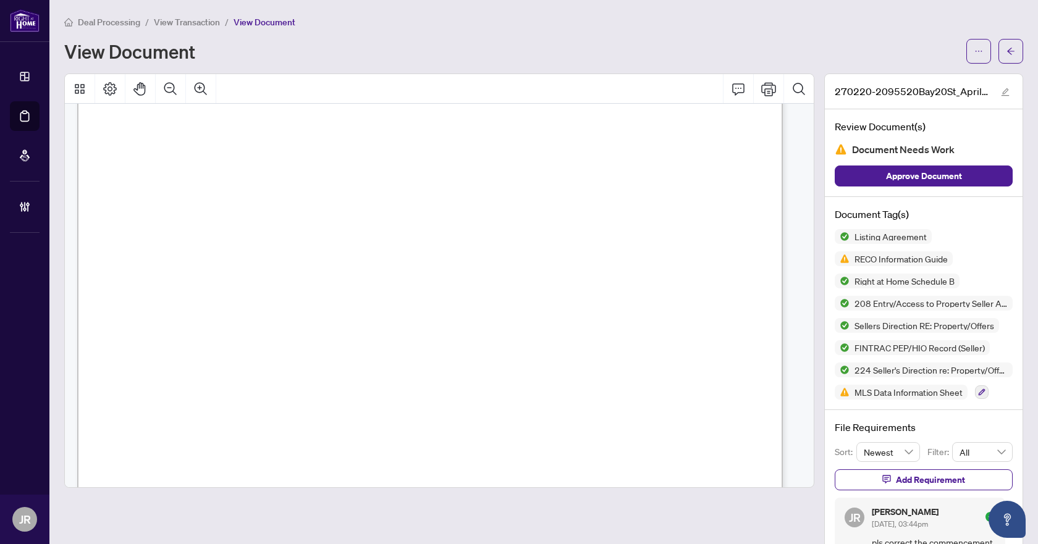
scroll to position [185, 0]
click at [1006, 51] on icon "arrow-left" at bounding box center [1010, 51] width 9 height 9
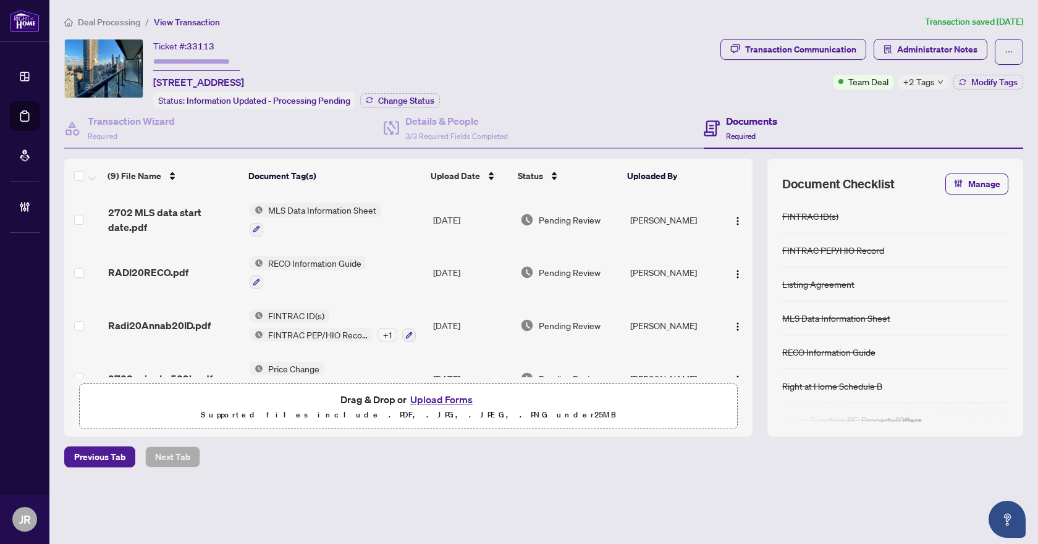
scroll to position [124, 0]
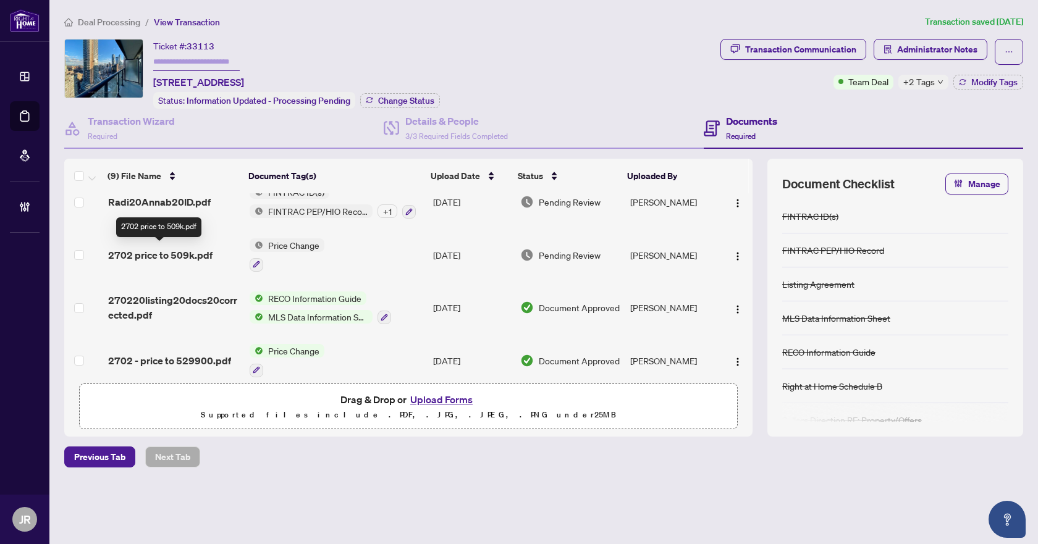
click at [183, 243] on td "2702 price to 509k.pdf" at bounding box center [173, 255] width 141 height 53
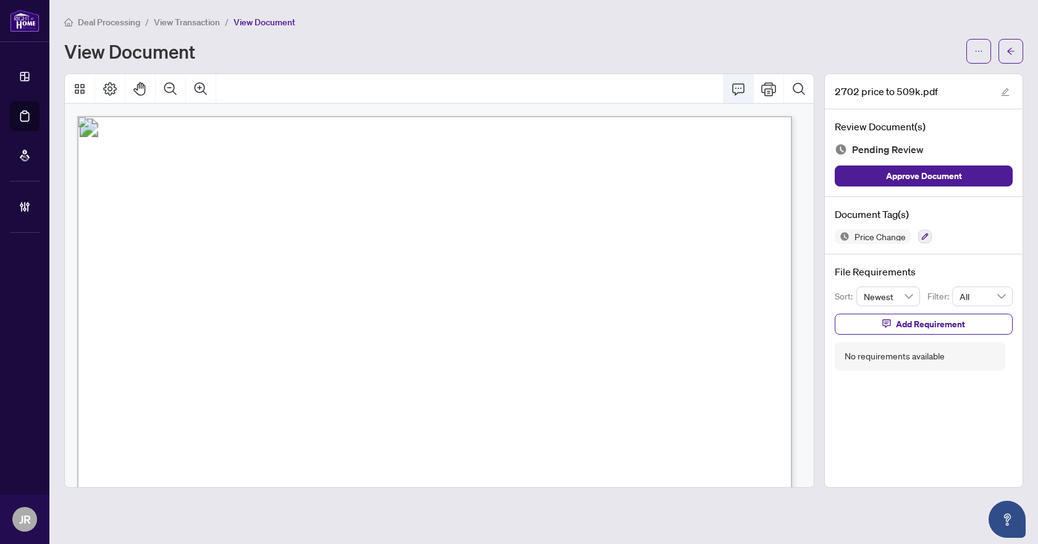
click at [744, 83] on icon "Comment" at bounding box center [738, 89] width 15 height 15
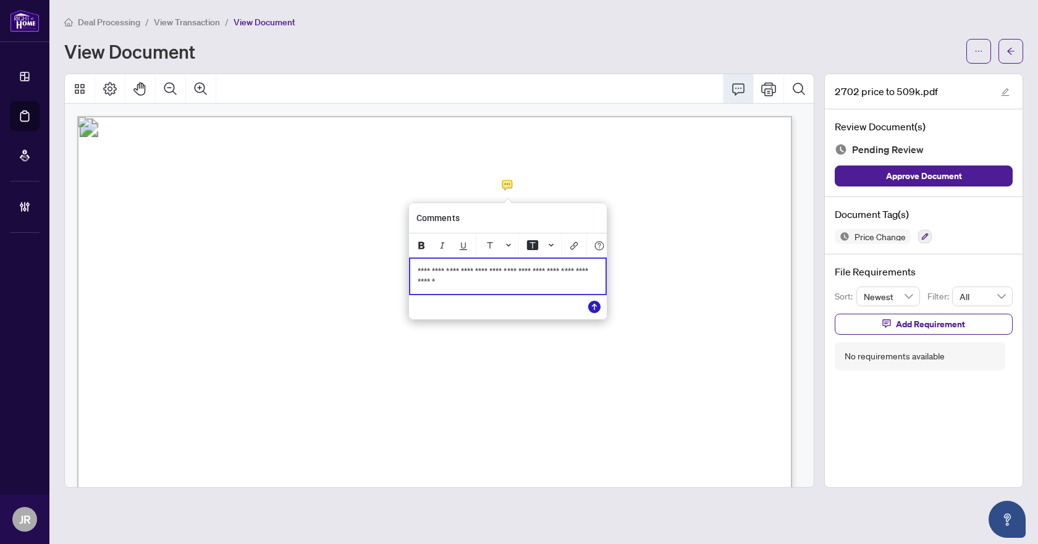
click at [597, 311] on icon "Save" at bounding box center [594, 307] width 12 height 12
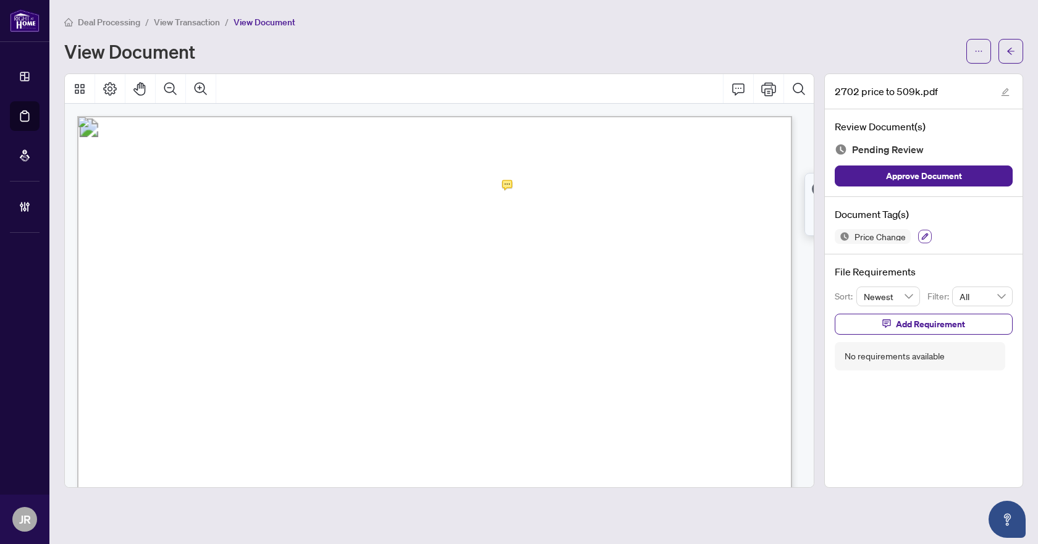
click at [925, 235] on icon "button" at bounding box center [924, 236] width 7 height 7
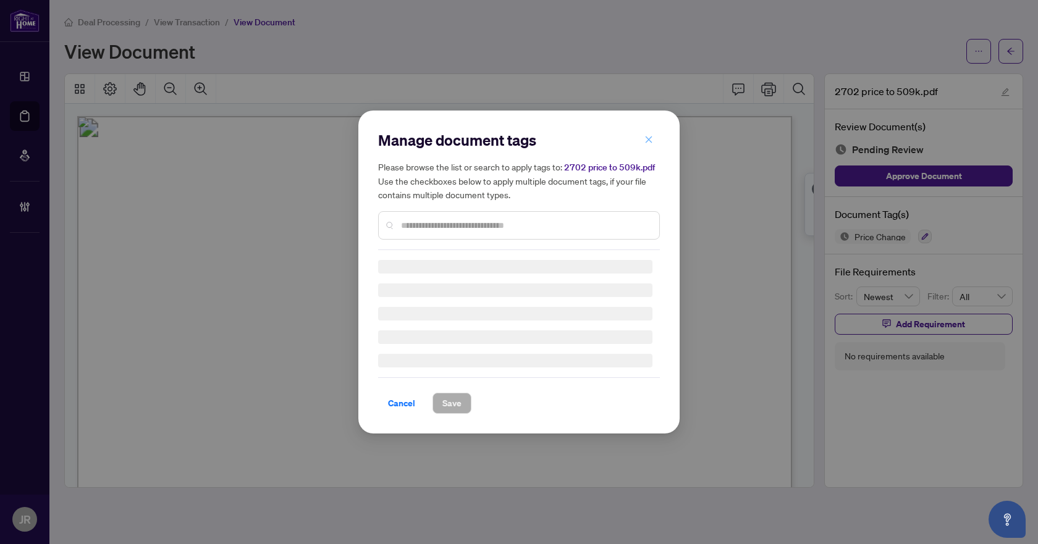
click at [645, 144] on icon "close" at bounding box center [648, 139] width 9 height 9
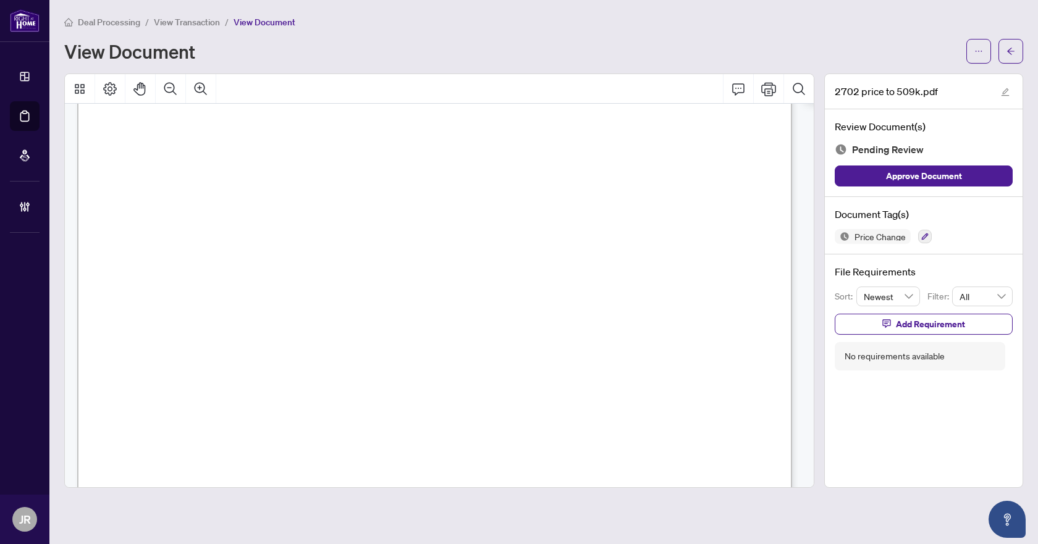
scroll to position [247, 0]
drag, startPoint x: 929, startPoint y: 233, endPoint x: 854, endPoint y: 247, distance: 76.6
click at [929, 233] on button "button" at bounding box center [925, 237] width 14 height 14
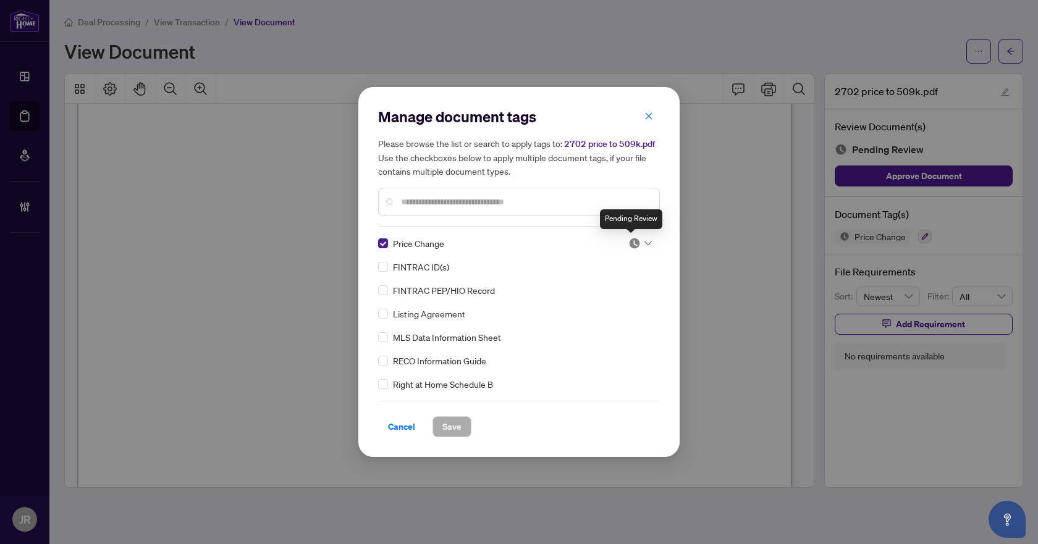
click at [634, 247] on img at bounding box center [634, 243] width 12 height 12
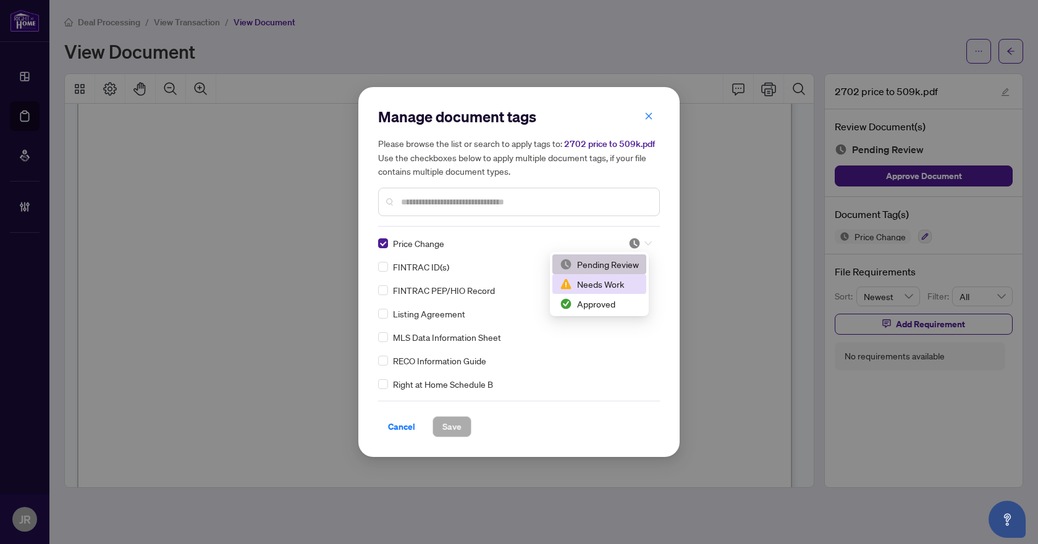
click at [629, 280] on div "Needs Work" at bounding box center [599, 284] width 79 height 14
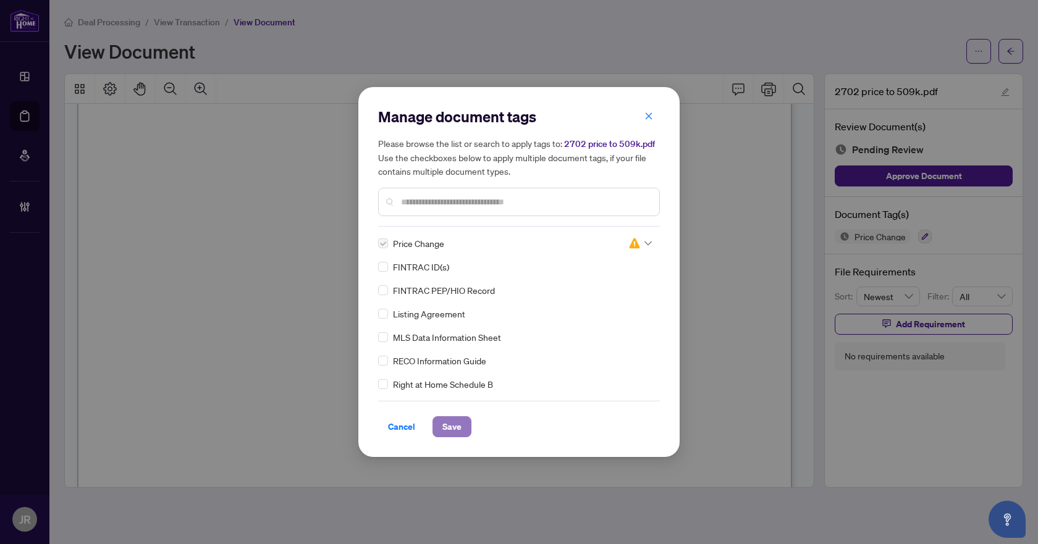
click at [445, 422] on span "Save" at bounding box center [451, 427] width 19 height 20
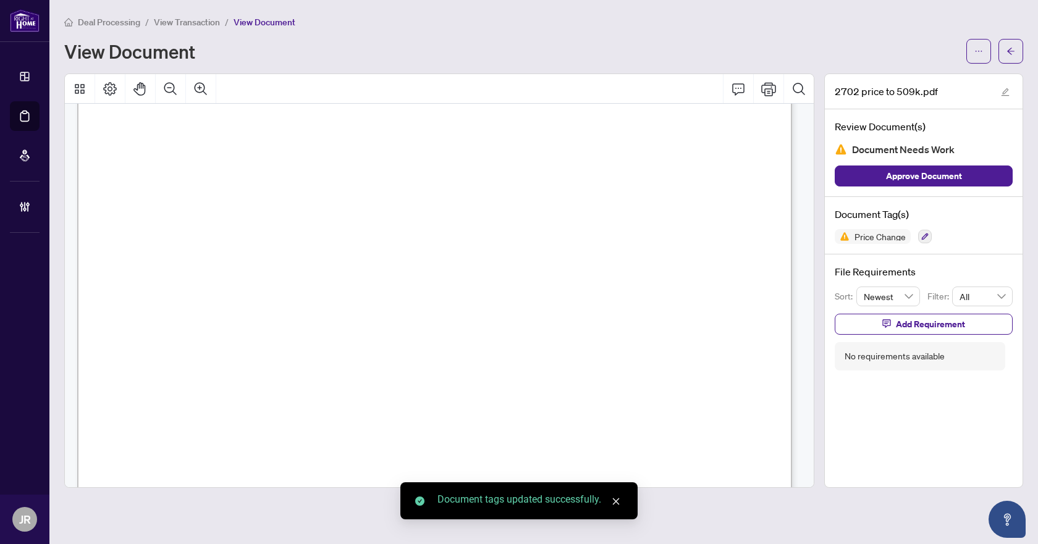
click at [1011, 49] on icon "arrow-left" at bounding box center [1010, 51] width 9 height 9
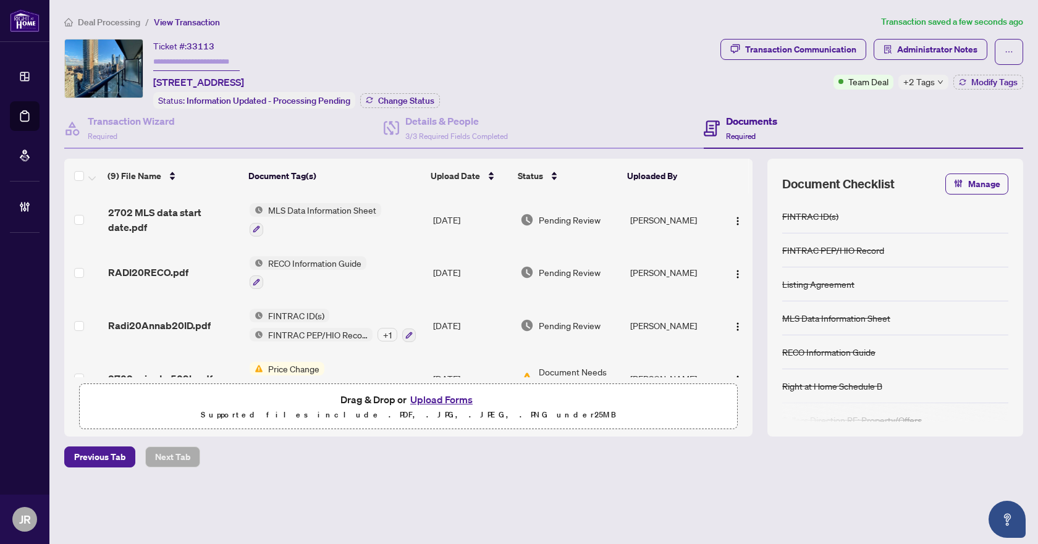
click at [208, 267] on div "RADI20RECO.pdf" at bounding box center [174, 272] width 132 height 15
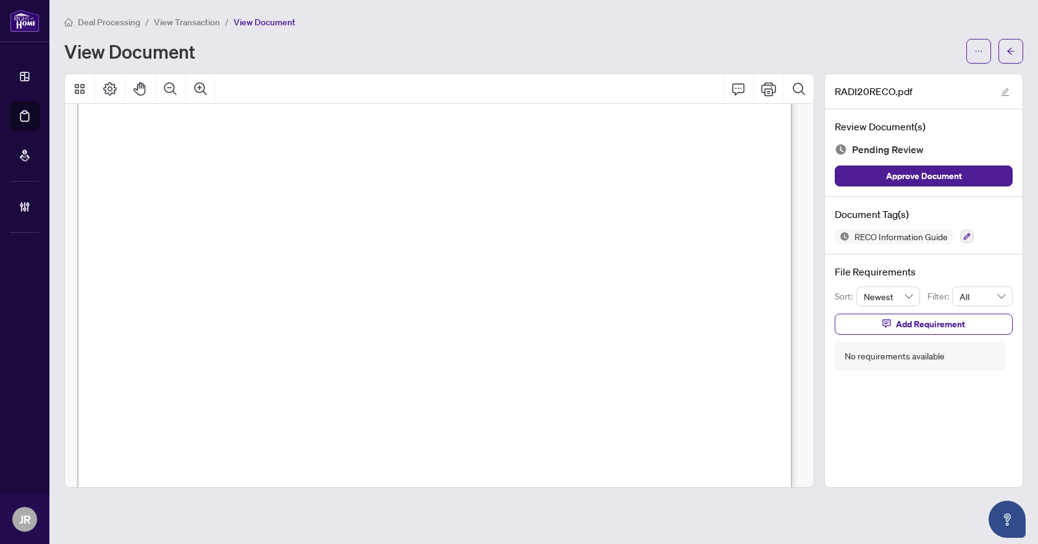
scroll to position [185, 0]
click at [729, 93] on button "Comment" at bounding box center [738, 89] width 30 height 30
click at [1001, 62] on button "button" at bounding box center [1010, 51] width 25 height 25
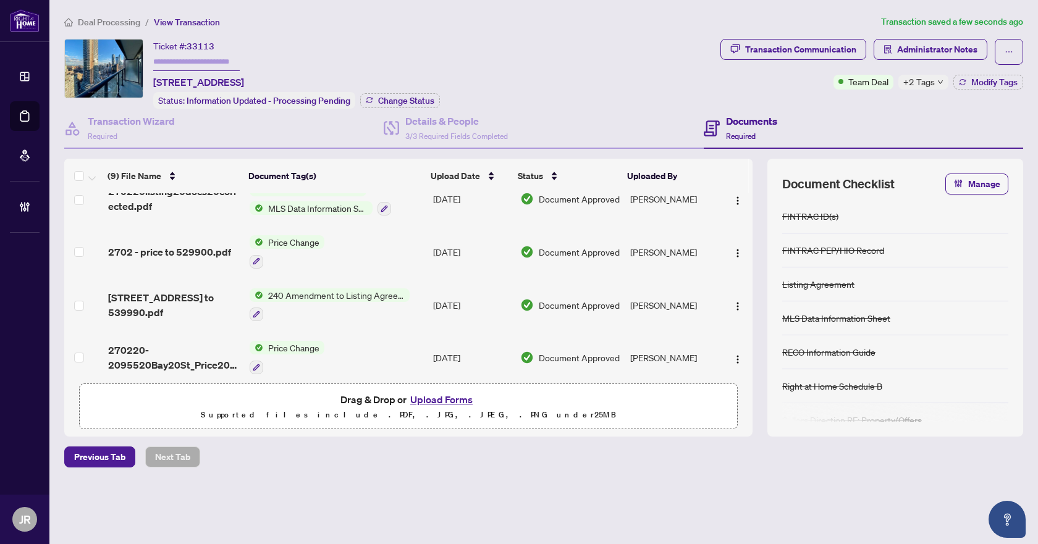
scroll to position [294, 0]
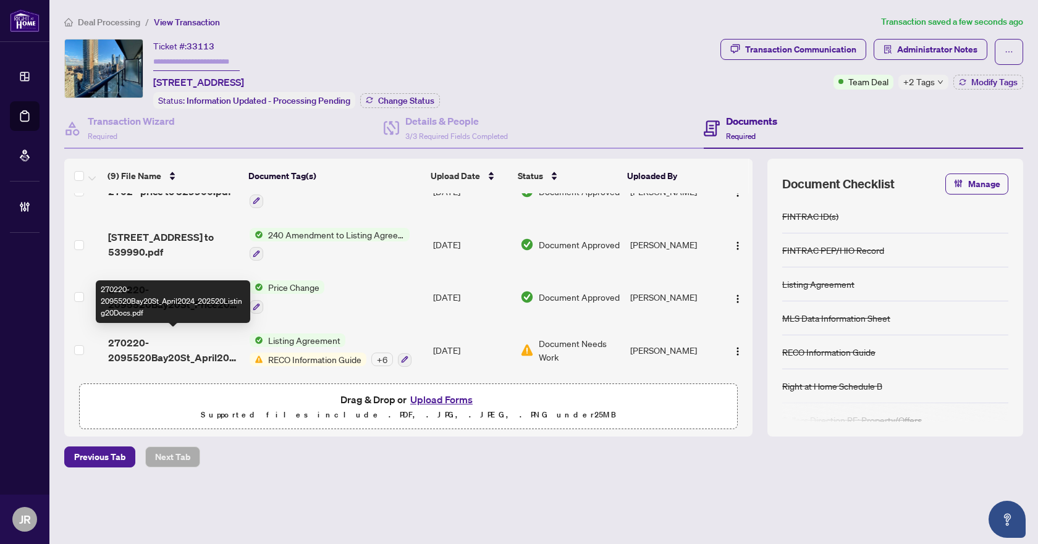
click at [213, 345] on span "270220-2095520Bay20St_April2024_202520Listing20Docs.pdf" at bounding box center [174, 350] width 132 height 30
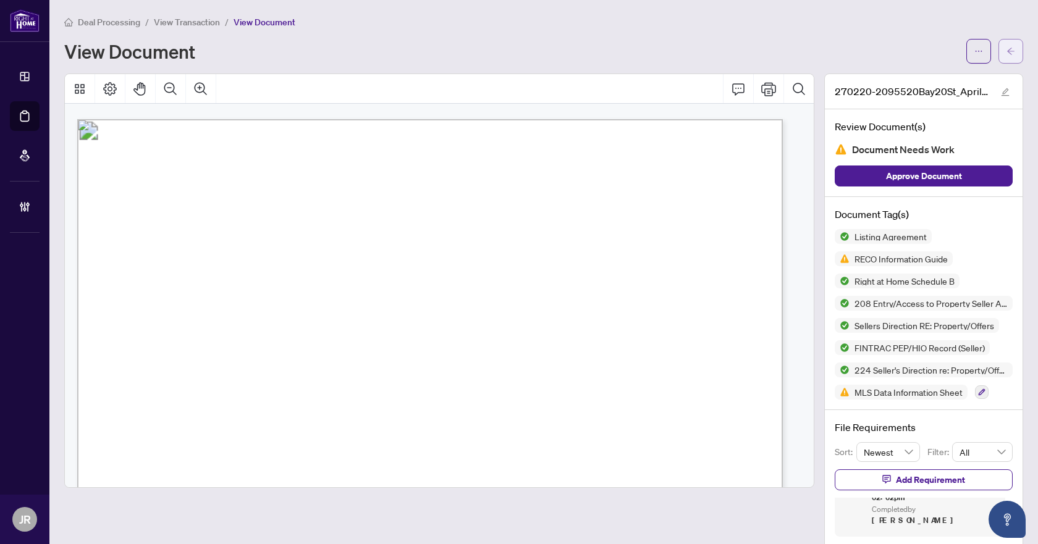
click at [1006, 53] on icon "arrow-left" at bounding box center [1010, 51] width 9 height 9
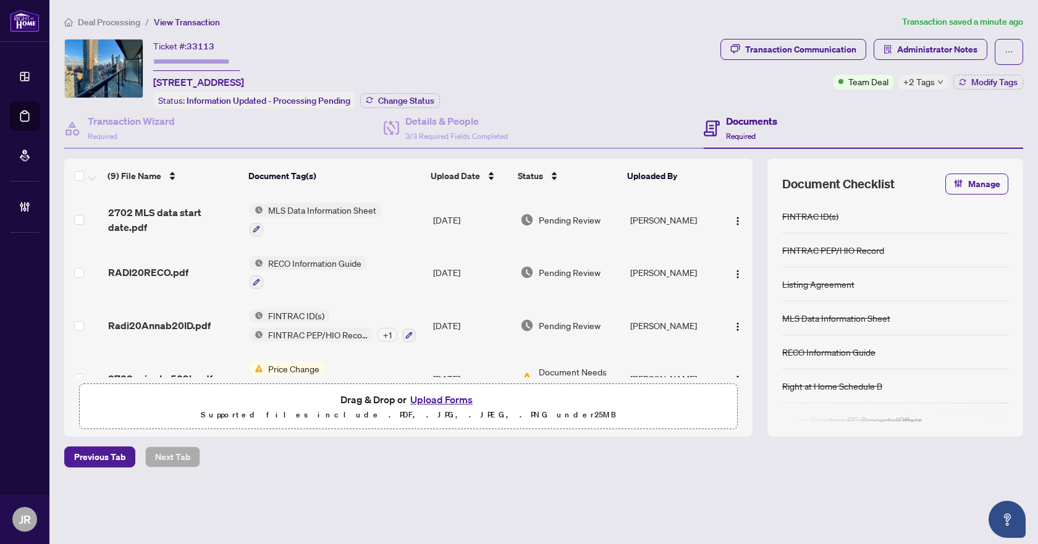
click at [193, 272] on div "RADI20RECO.pdf" at bounding box center [174, 272] width 132 height 15
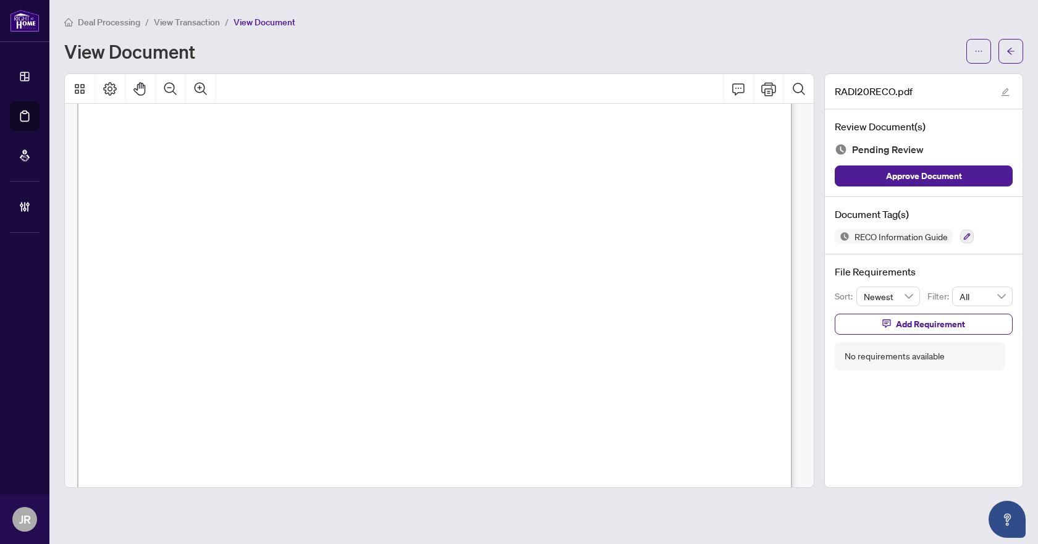
scroll to position [185, 0]
click at [739, 89] on icon "Comment" at bounding box center [738, 89] width 15 height 15
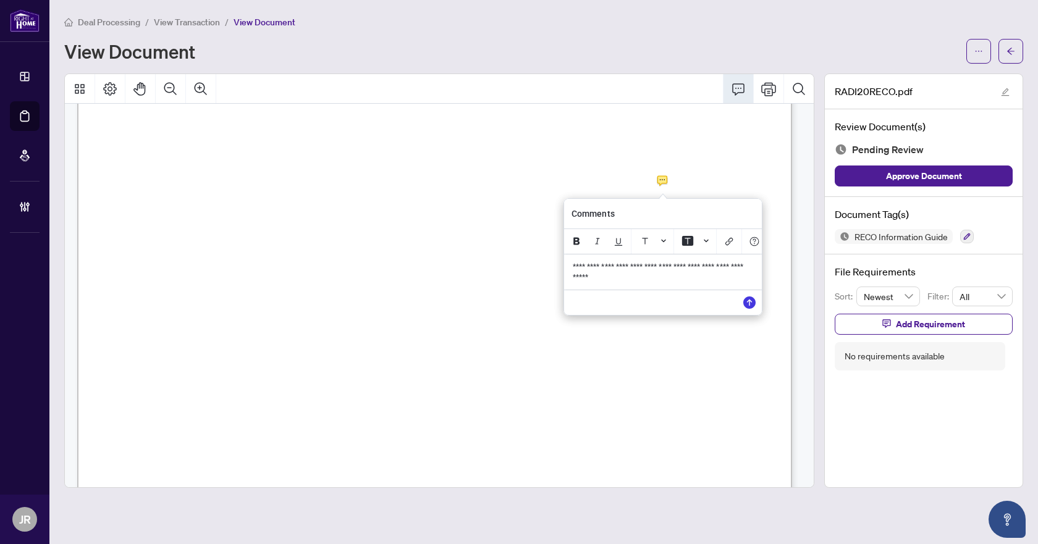
click at [681, 280] on p "**********" at bounding box center [663, 272] width 180 height 20
click at [745, 308] on icon "Save" at bounding box center [749, 302] width 12 height 12
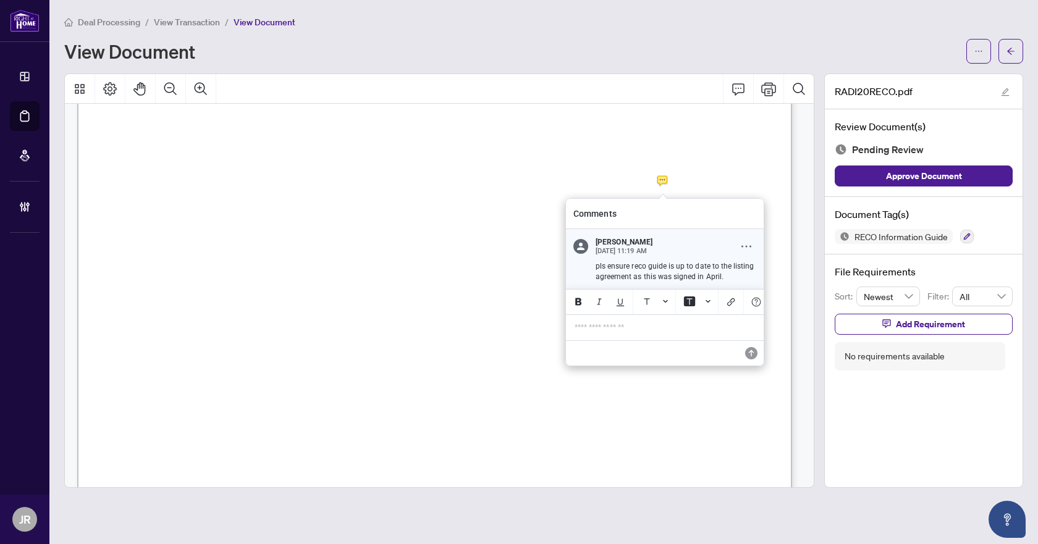
click at [744, 240] on button "Comment Options" at bounding box center [746, 247] width 20 height 20
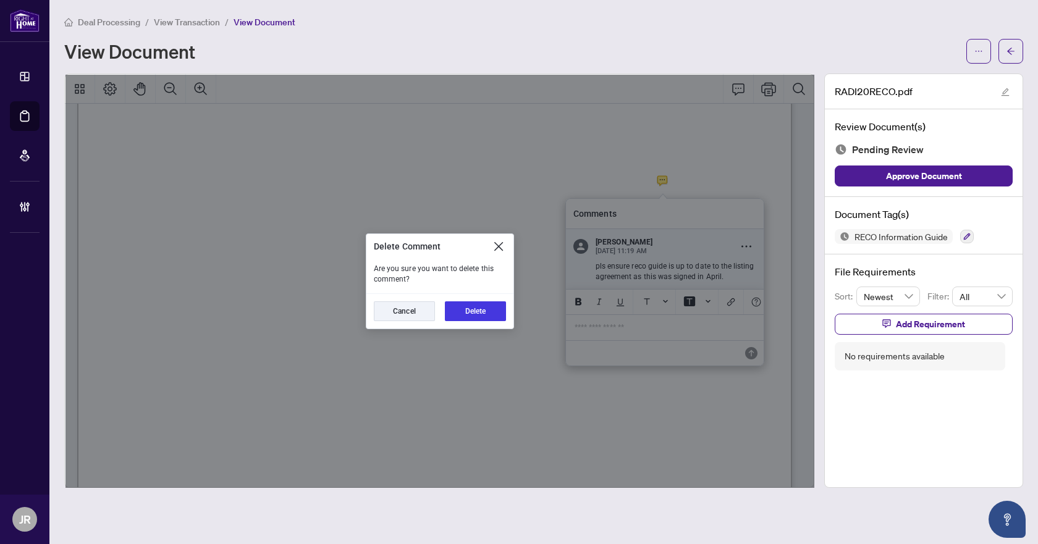
click at [449, 321] on div "Cancel Delete" at bounding box center [439, 311] width 147 height 35
click at [460, 306] on button "Delete" at bounding box center [475, 311] width 61 height 20
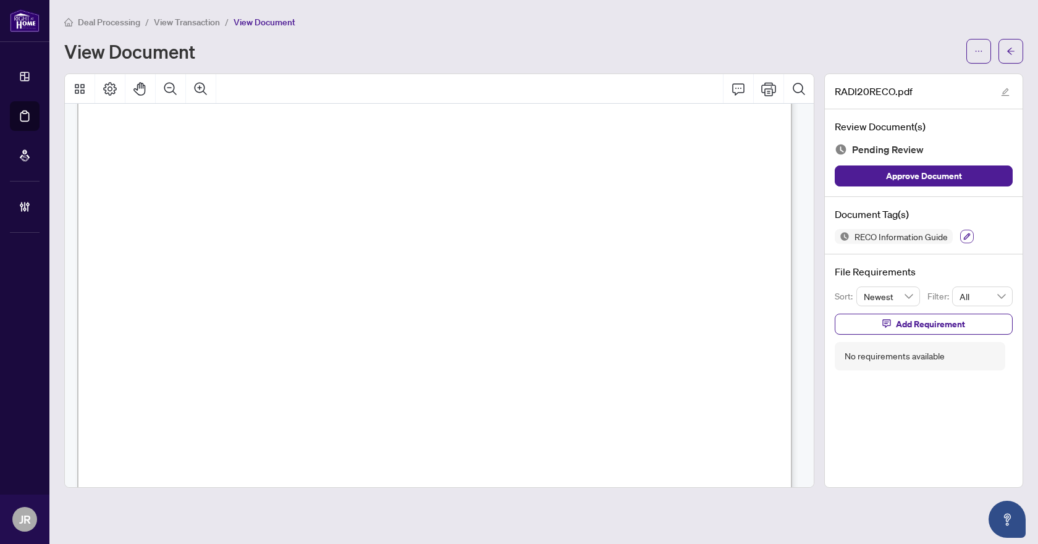
click at [970, 233] on icon "button" at bounding box center [966, 236] width 7 height 7
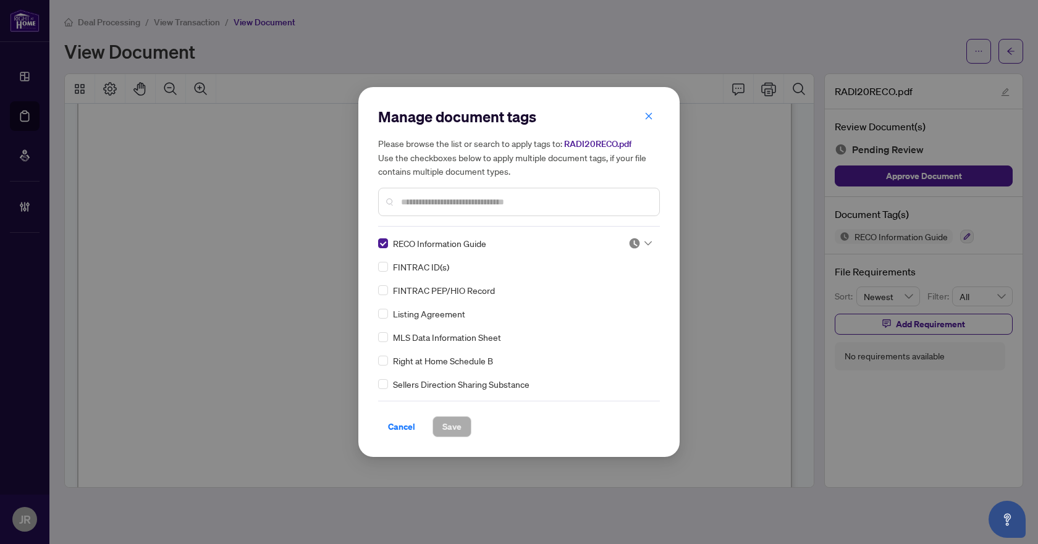
click at [645, 247] on div at bounding box center [639, 243] width 23 height 12
click at [608, 308] on div "Approved" at bounding box center [599, 304] width 79 height 14
click at [461, 424] on button "Save" at bounding box center [451, 426] width 39 height 21
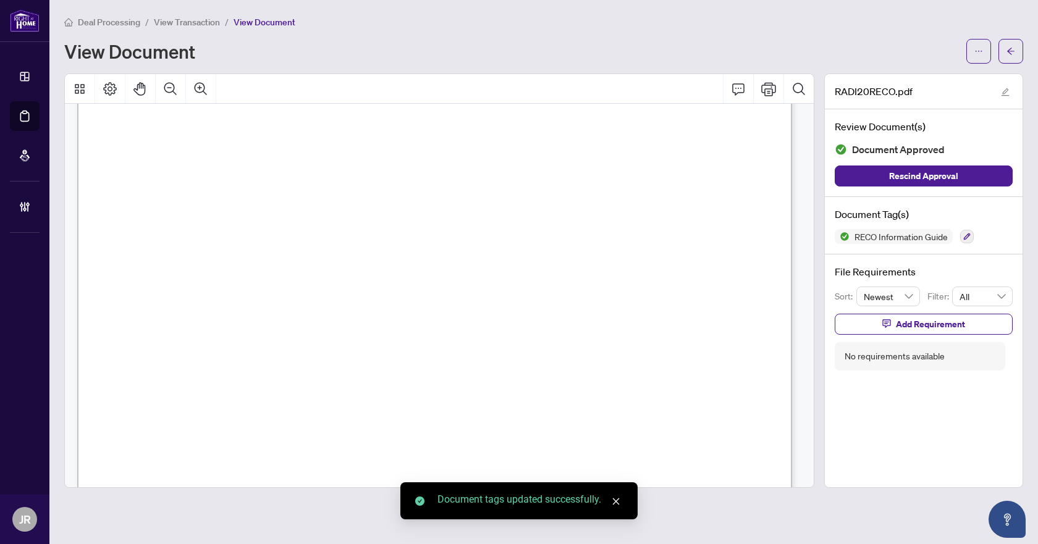
click at [1018, 48] on button "button" at bounding box center [1010, 51] width 25 height 25
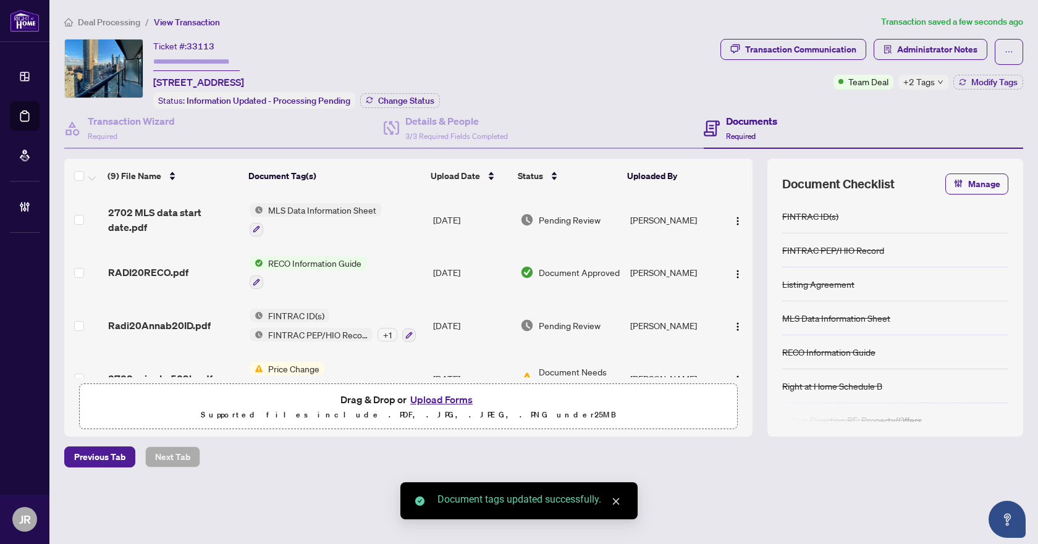
click at [210, 227] on td "2702 MLS data start date.pdf" at bounding box center [173, 219] width 141 height 53
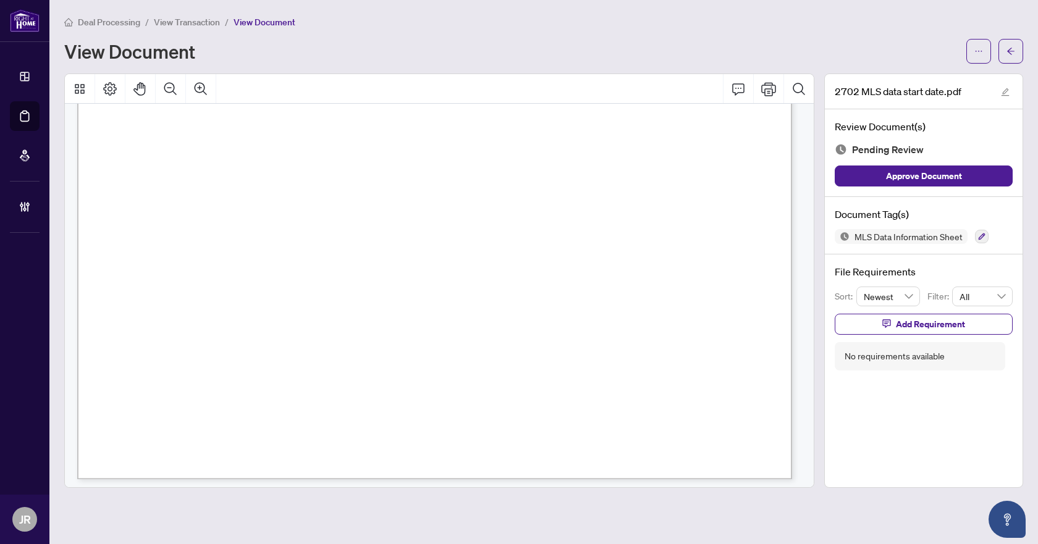
scroll to position [566, 0]
click at [1007, 49] on icon "arrow-left" at bounding box center [1010, 51] width 9 height 9
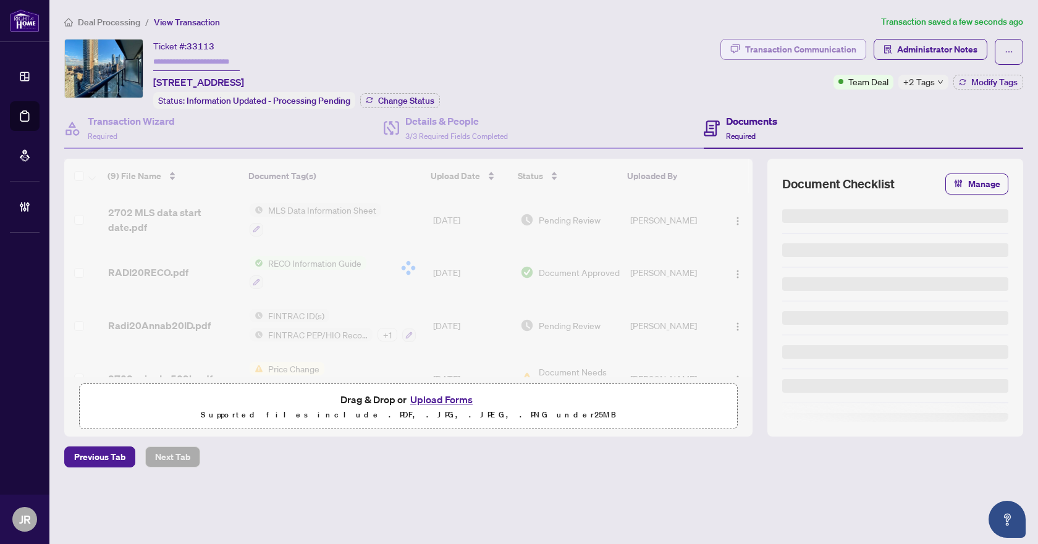
click at [821, 50] on div "Transaction Communication" at bounding box center [800, 50] width 111 height 20
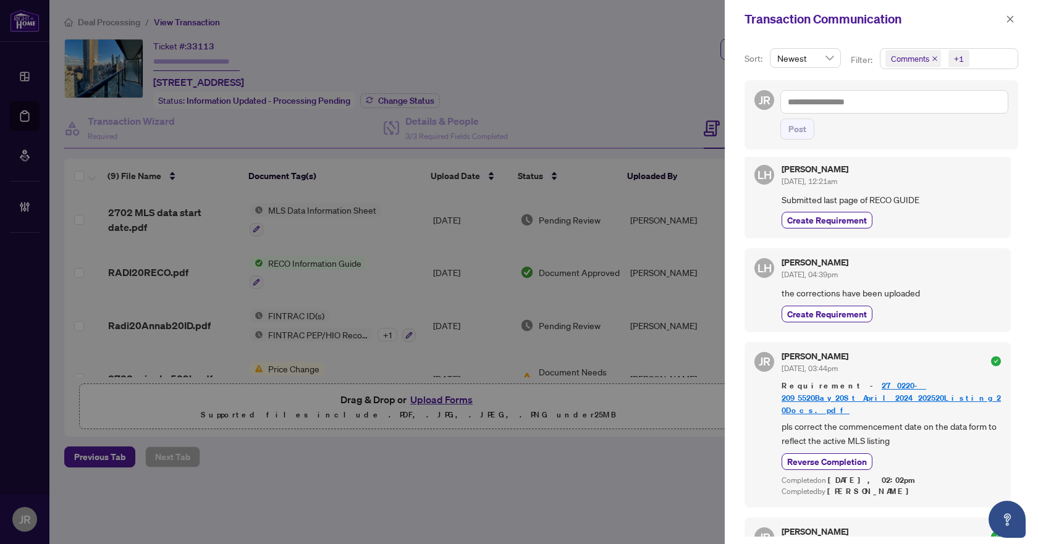
scroll to position [102, 0]
click at [1007, 19] on icon "close" at bounding box center [1009, 19] width 9 height 9
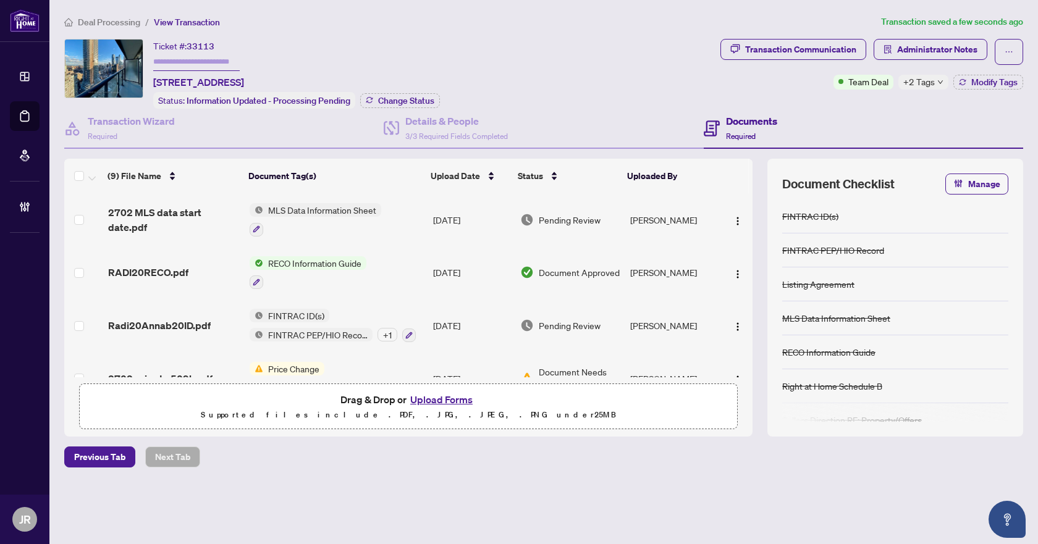
click at [175, 318] on span "Radi20Annab20ID.pdf" at bounding box center [159, 325] width 103 height 15
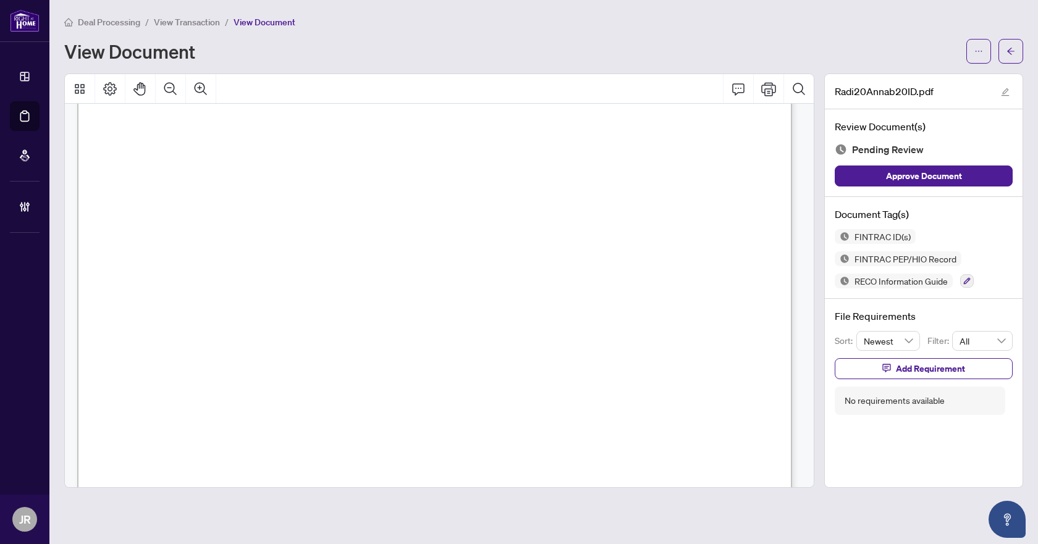
scroll to position [5064, 0]
drag, startPoint x: 804, startPoint y: 220, endPoint x: 805, endPoint y: 227, distance: 7.6
click at [805, 227] on div "Individual Identification Information Record NOTE: An Individual Identification…" at bounding box center [439, 296] width 749 height 384
click at [1015, 44] on button "button" at bounding box center [1010, 51] width 25 height 25
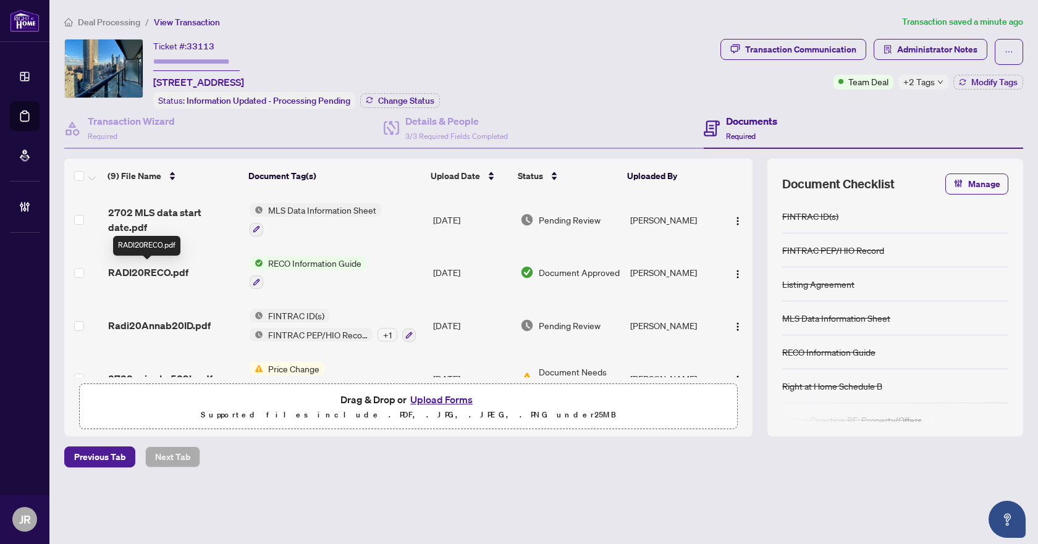
click at [184, 271] on span "RADI20RECO.pdf" at bounding box center [148, 272] width 80 height 15
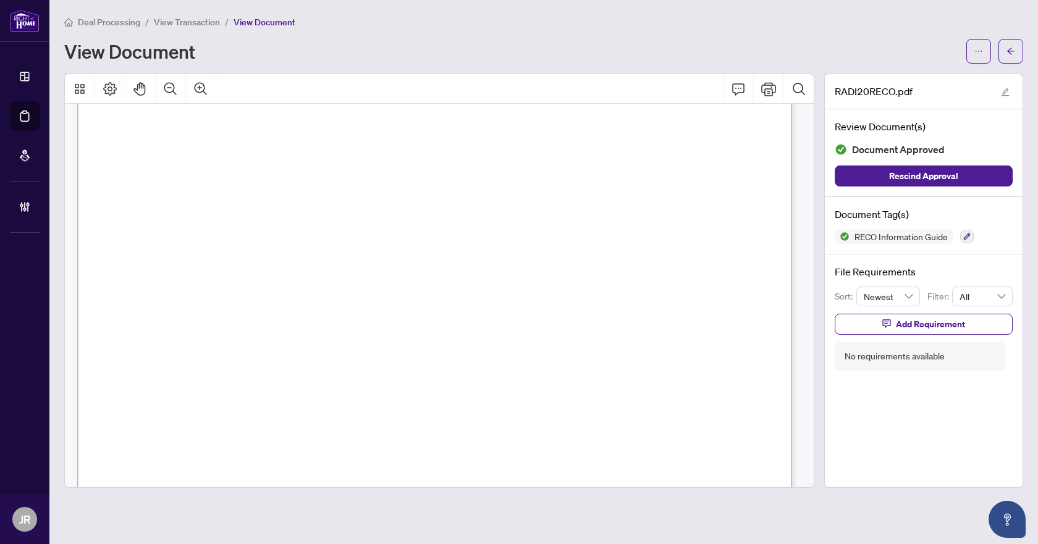
scroll to position [185, 0]
click at [1007, 55] on icon "arrow-left" at bounding box center [1010, 51] width 9 height 9
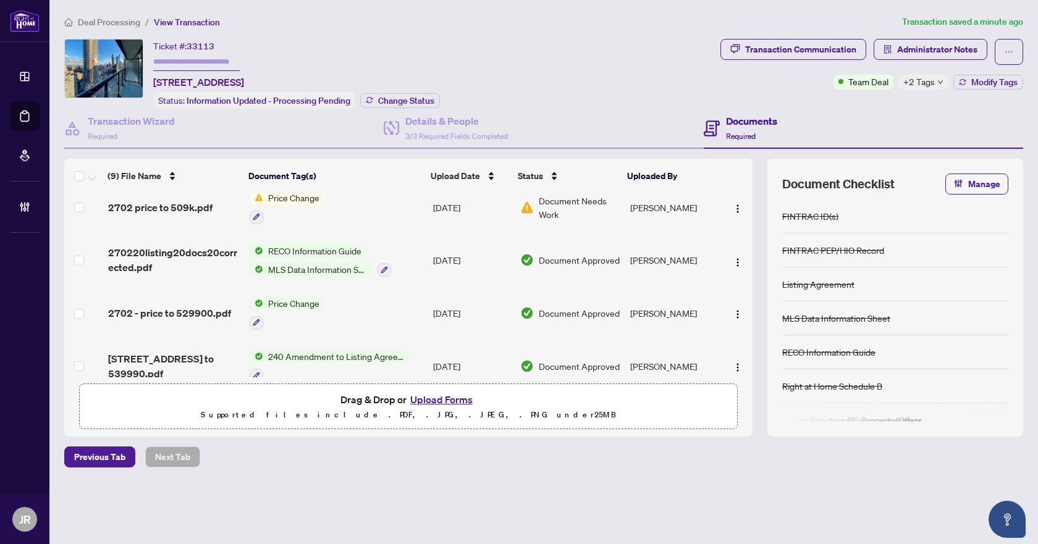
scroll to position [62, 0]
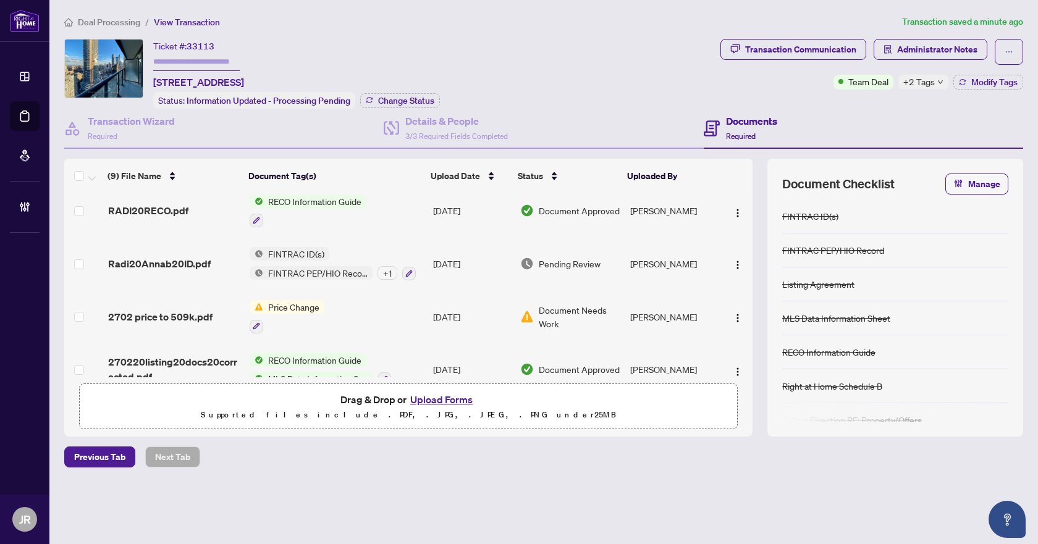
click at [215, 264] on div "Radi20Annab20ID.pdf" at bounding box center [174, 263] width 132 height 15
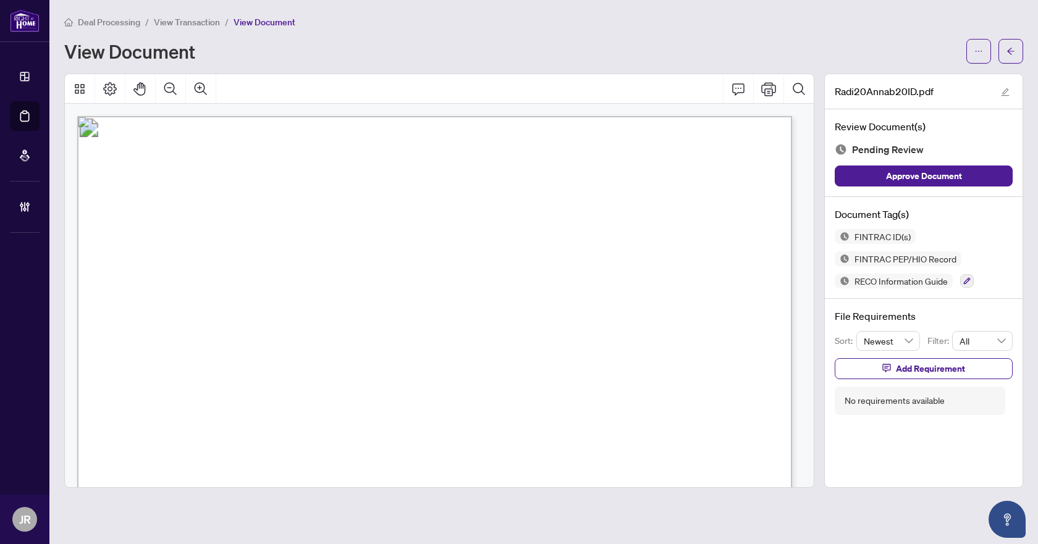
click at [965, 287] on div at bounding box center [967, 281] width 14 height 15
click at [967, 284] on button "button" at bounding box center [967, 281] width 14 height 14
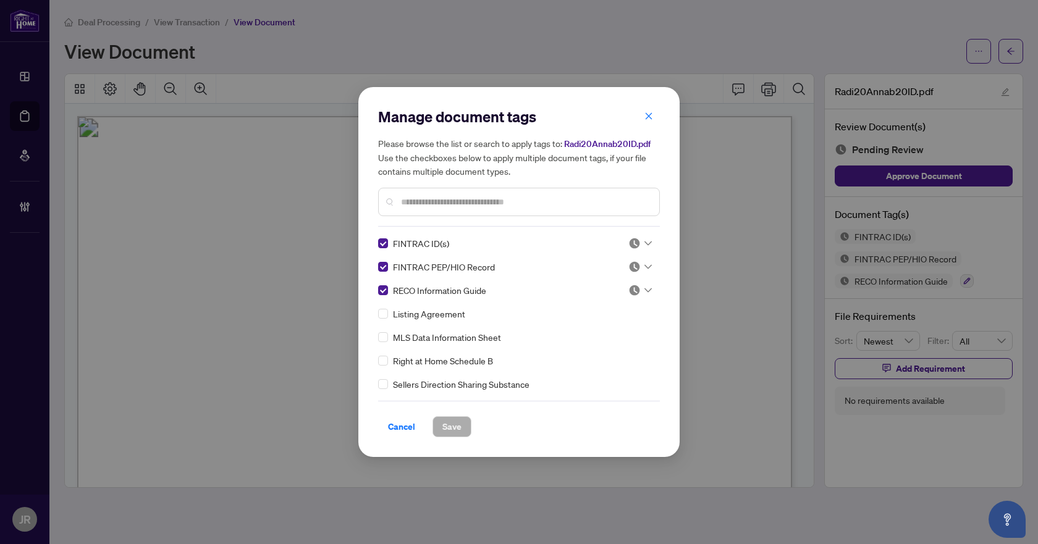
click at [628, 290] on img at bounding box center [634, 290] width 12 height 12
click at [612, 327] on div "Needs Work" at bounding box center [599, 331] width 79 height 14
click at [448, 431] on span "Save" at bounding box center [451, 427] width 19 height 20
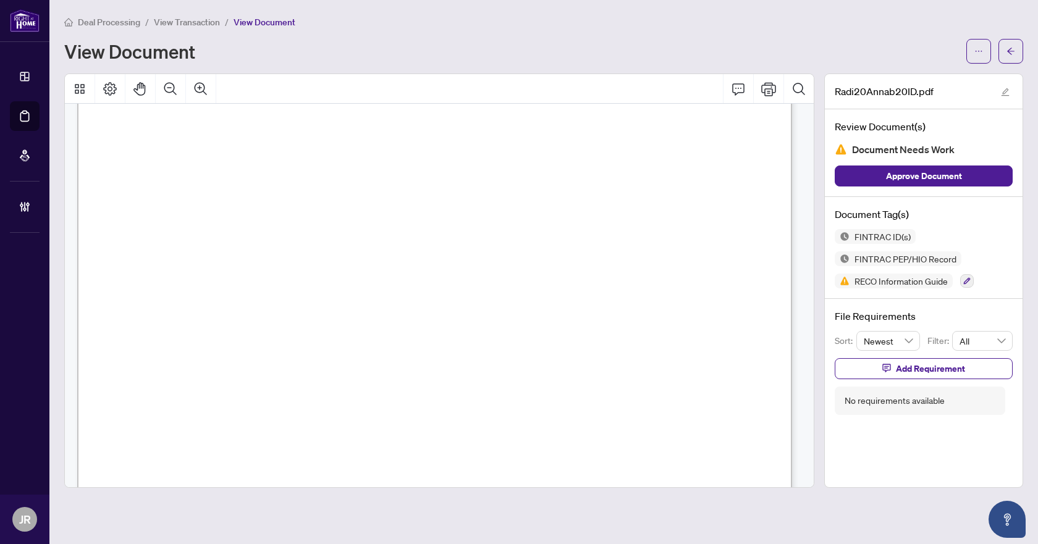
scroll to position [2038, 0]
click at [969, 278] on icon "button" at bounding box center [966, 280] width 7 height 7
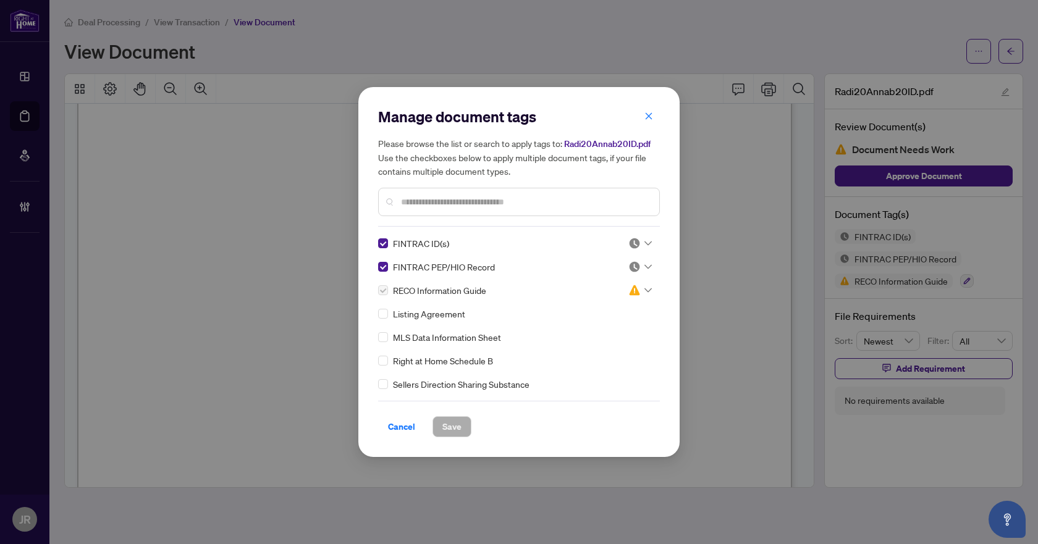
click at [636, 245] on img at bounding box center [634, 243] width 12 height 12
click at [616, 300] on div "Approved" at bounding box center [599, 304] width 79 height 14
click at [633, 266] on img at bounding box center [634, 267] width 12 height 12
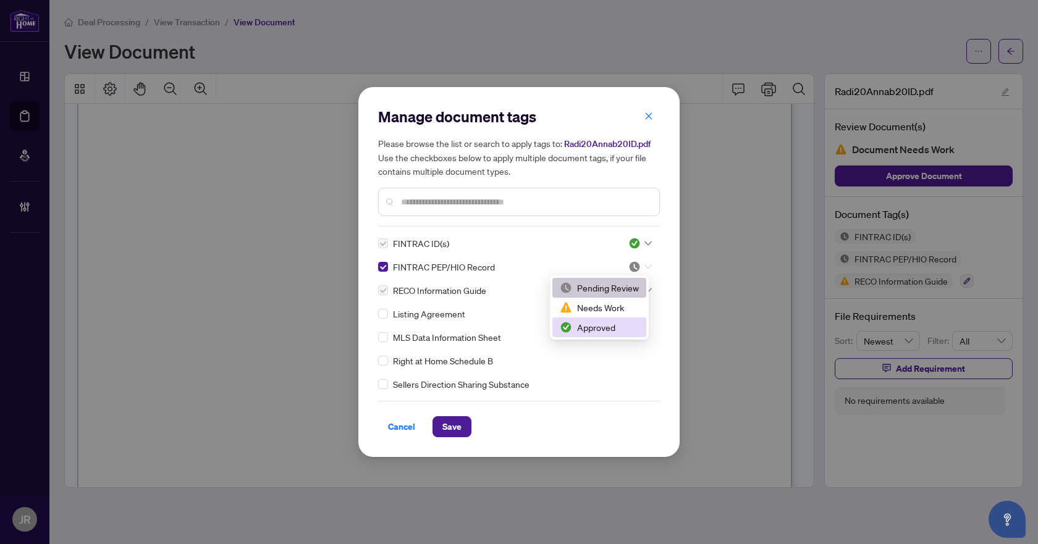
click at [610, 330] on div "Approved" at bounding box center [599, 328] width 79 height 14
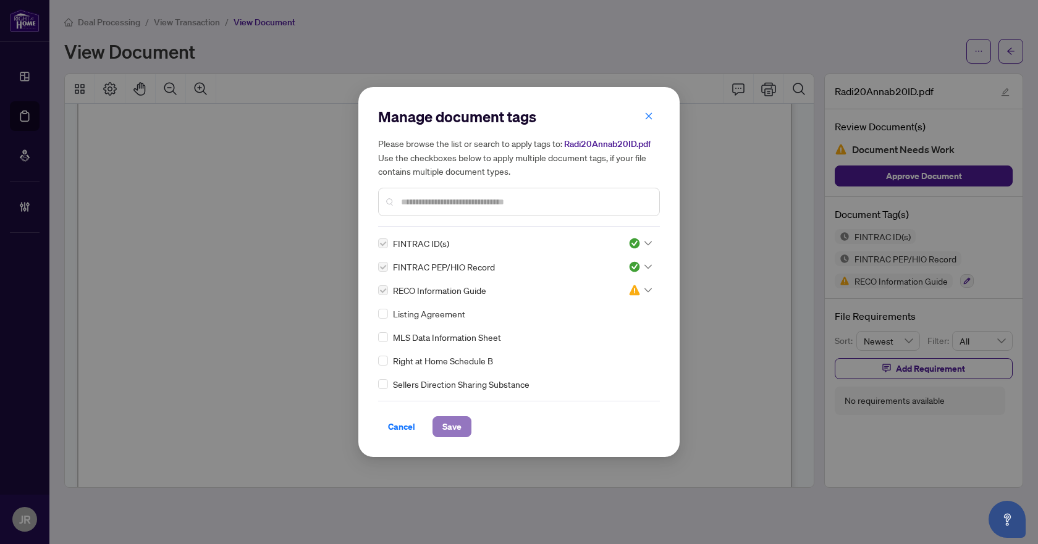
click at [433, 427] on button "Save" at bounding box center [451, 426] width 39 height 21
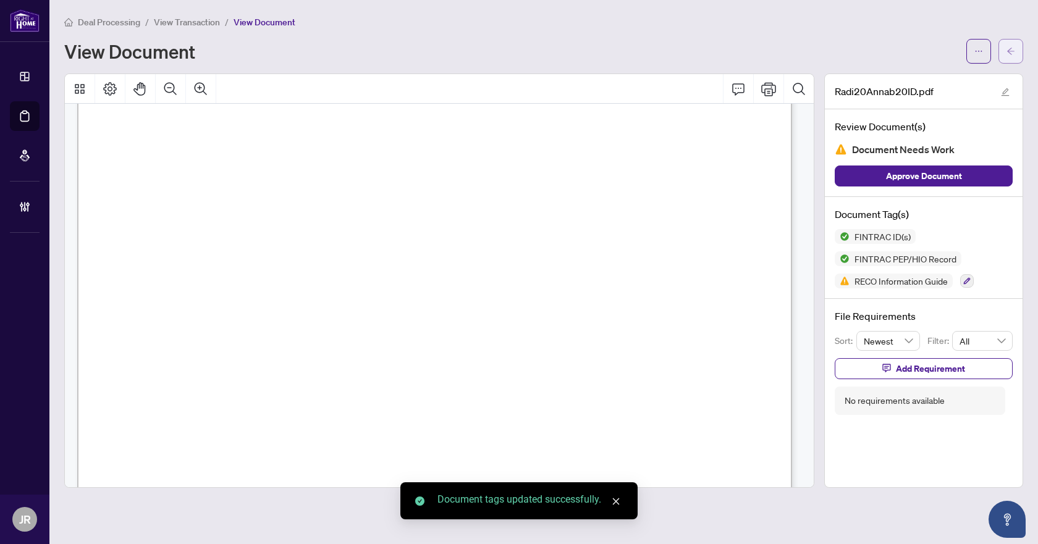
click at [1014, 49] on icon "arrow-left" at bounding box center [1010, 51] width 9 height 9
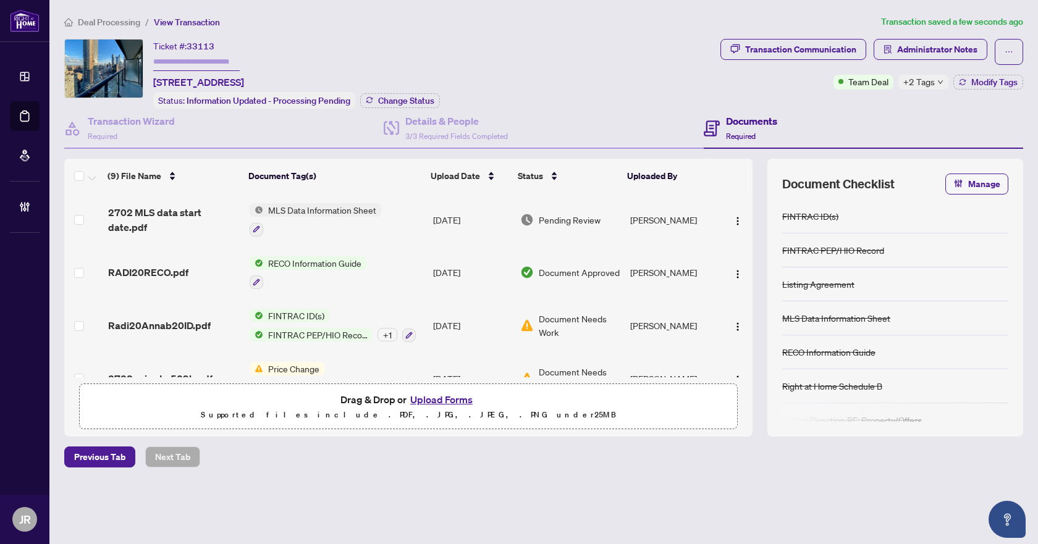
click at [351, 222] on div at bounding box center [316, 229] width 132 height 15
click at [409, 206] on td "MLS Data Information Sheet" at bounding box center [336, 219] width 183 height 53
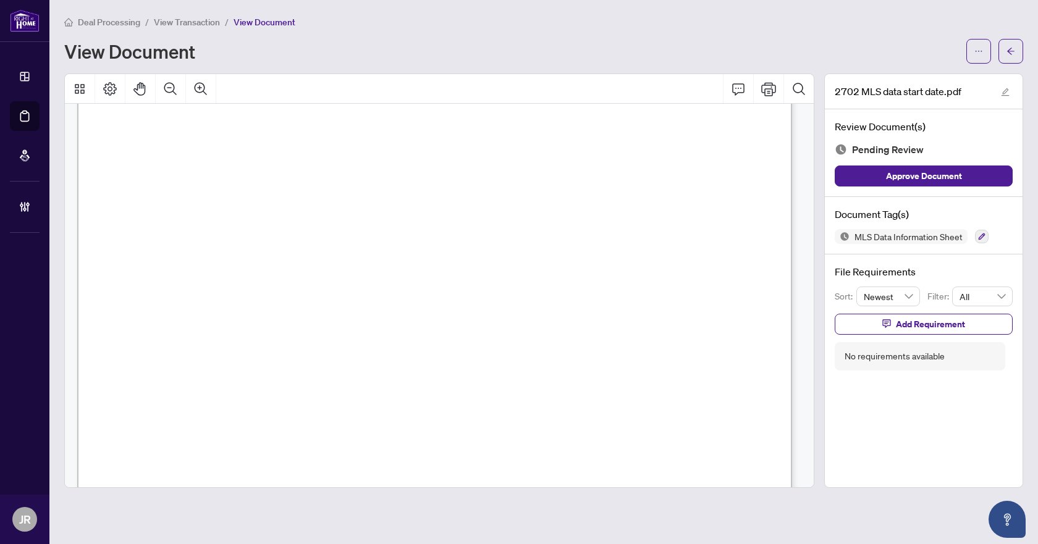
scroll to position [566, 0]
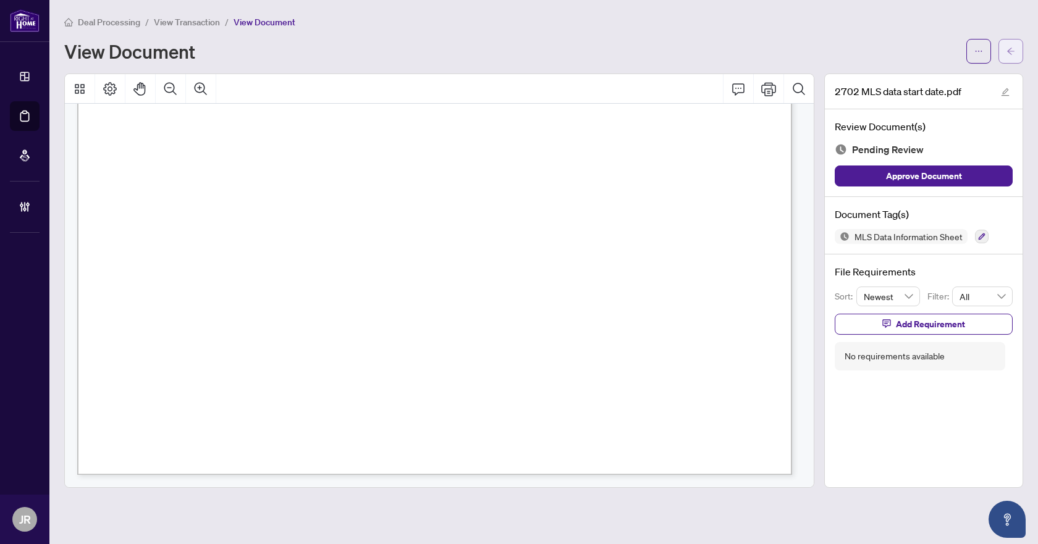
click at [1014, 51] on icon "arrow-left" at bounding box center [1010, 51] width 9 height 9
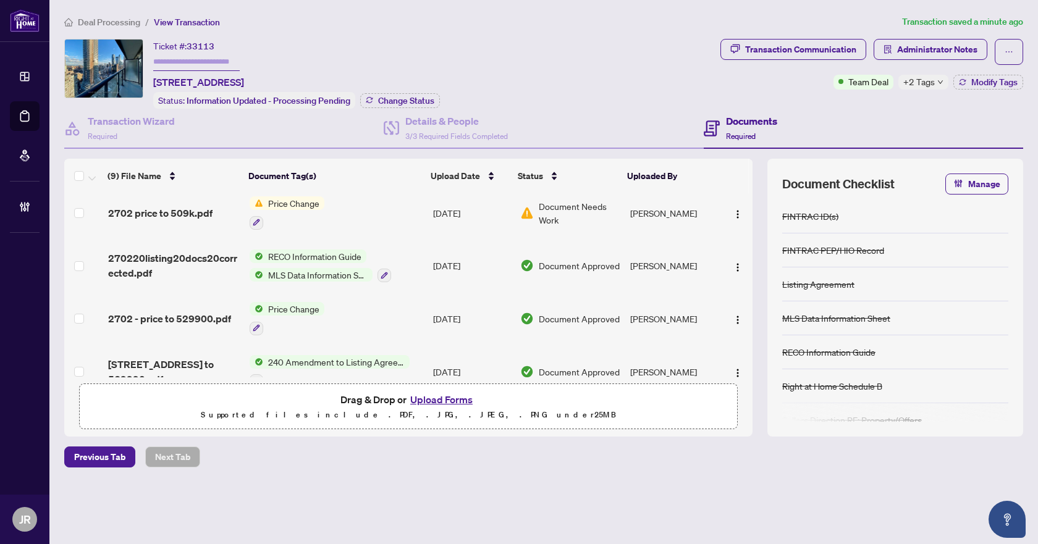
scroll to position [185, 0]
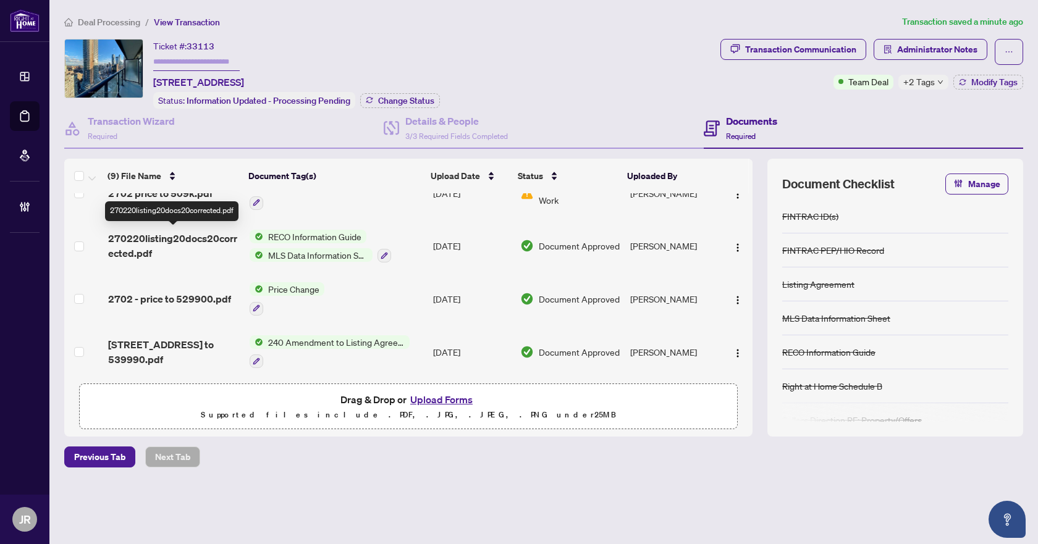
click at [211, 238] on span "270220listing20docs20corrected.pdf" at bounding box center [174, 246] width 132 height 30
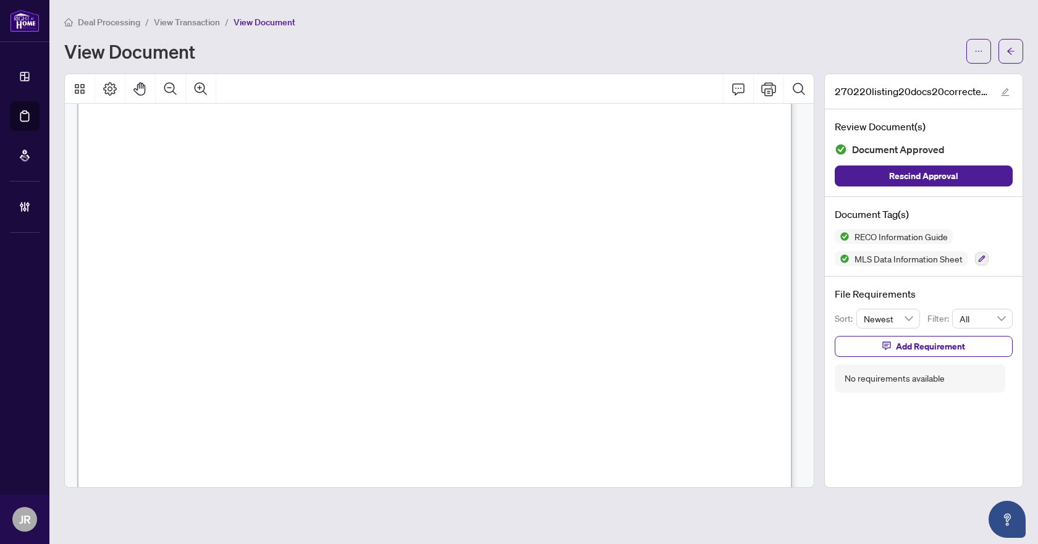
scroll to position [1297, 0]
click at [1004, 48] on button "button" at bounding box center [1010, 51] width 25 height 25
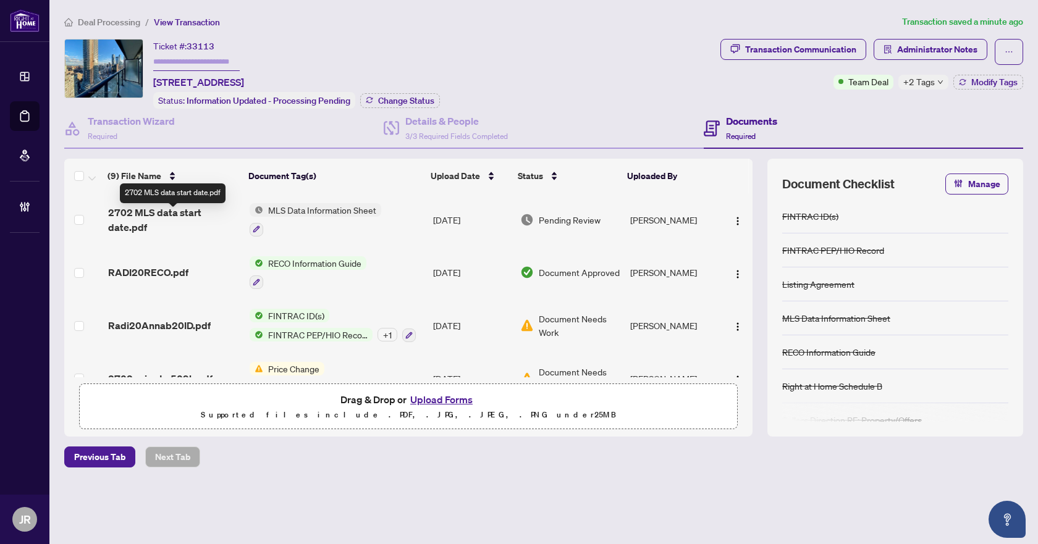
click at [211, 220] on span "2702 MLS data start date.pdf" at bounding box center [174, 220] width 132 height 30
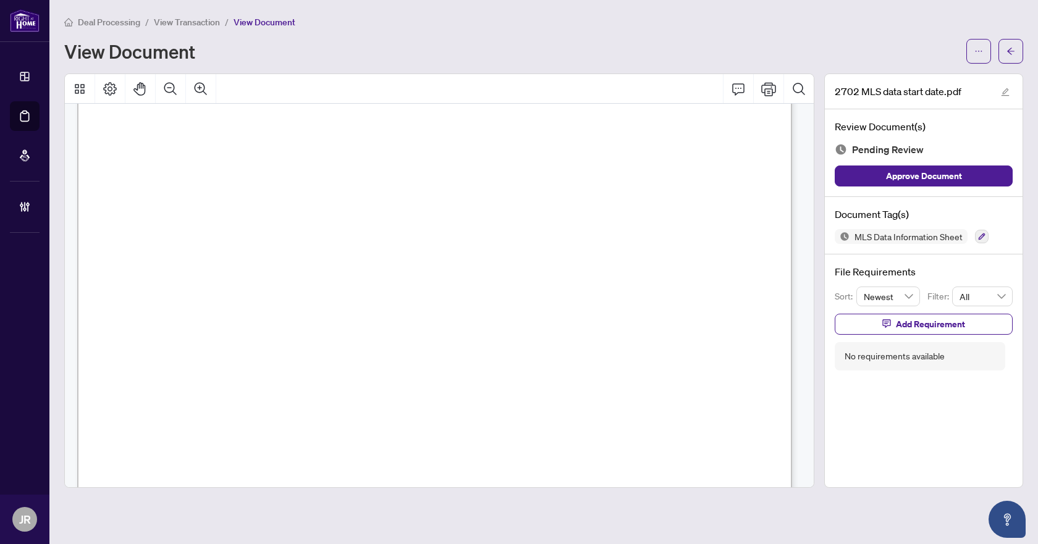
scroll to position [494, 0]
click at [748, 83] on button "Comment" at bounding box center [738, 89] width 30 height 30
click at [1002, 54] on button "button" at bounding box center [1010, 51] width 25 height 25
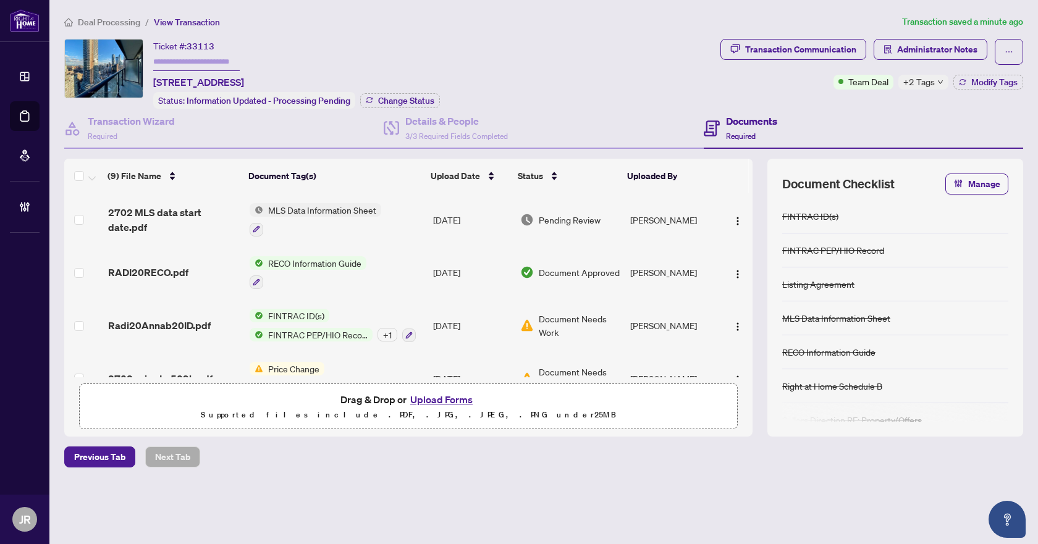
scroll to position [124, 0]
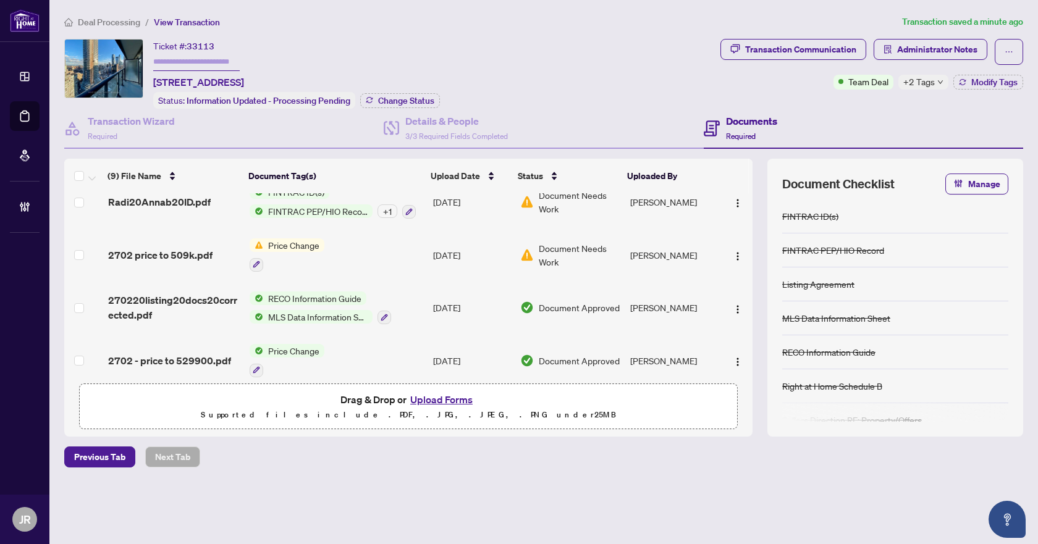
click at [192, 313] on span "270220listing20docs20corrected.pdf" at bounding box center [174, 308] width 132 height 30
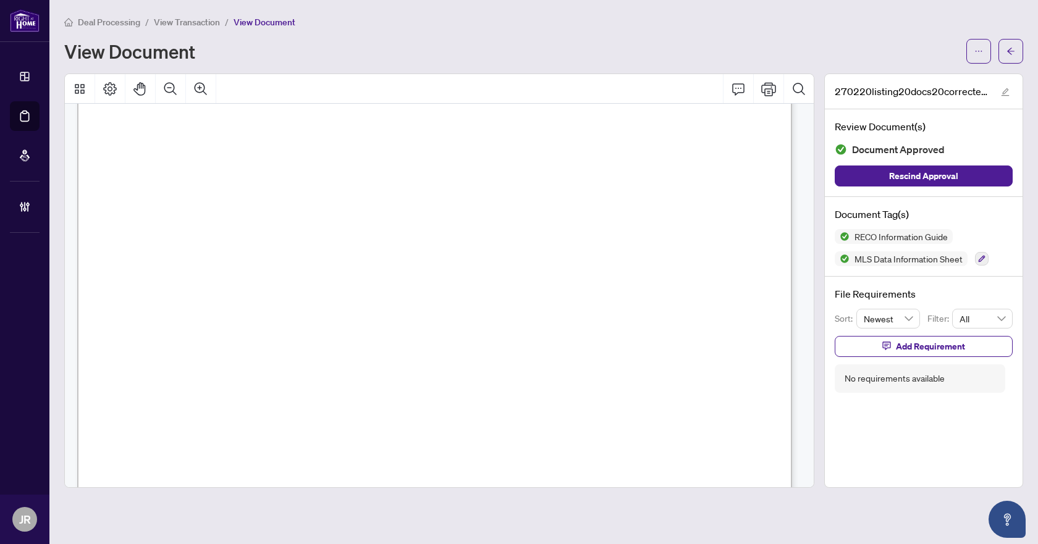
scroll to position [1328, 0]
click at [979, 256] on icon "button" at bounding box center [981, 258] width 7 height 7
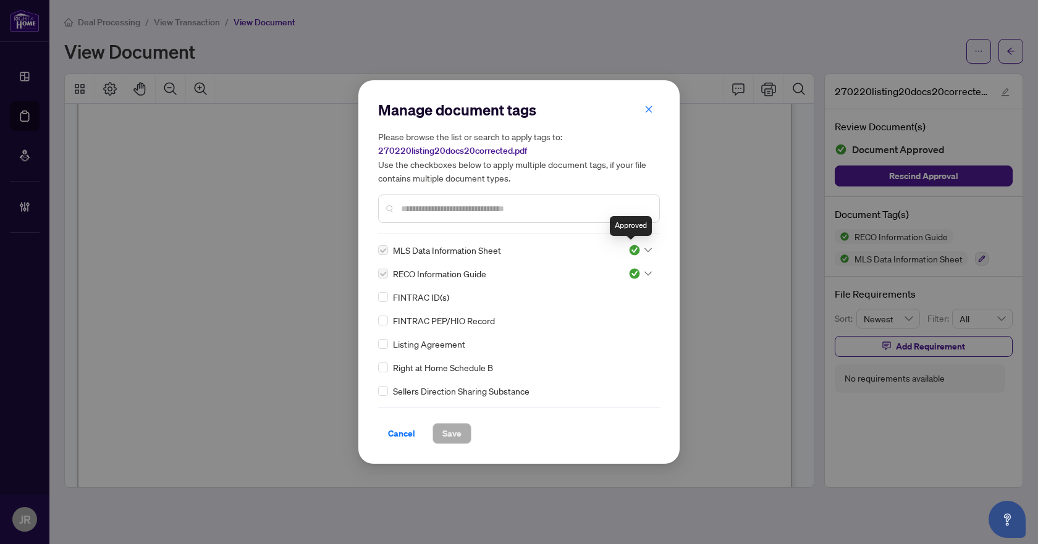
click at [632, 248] on img at bounding box center [634, 250] width 12 height 12
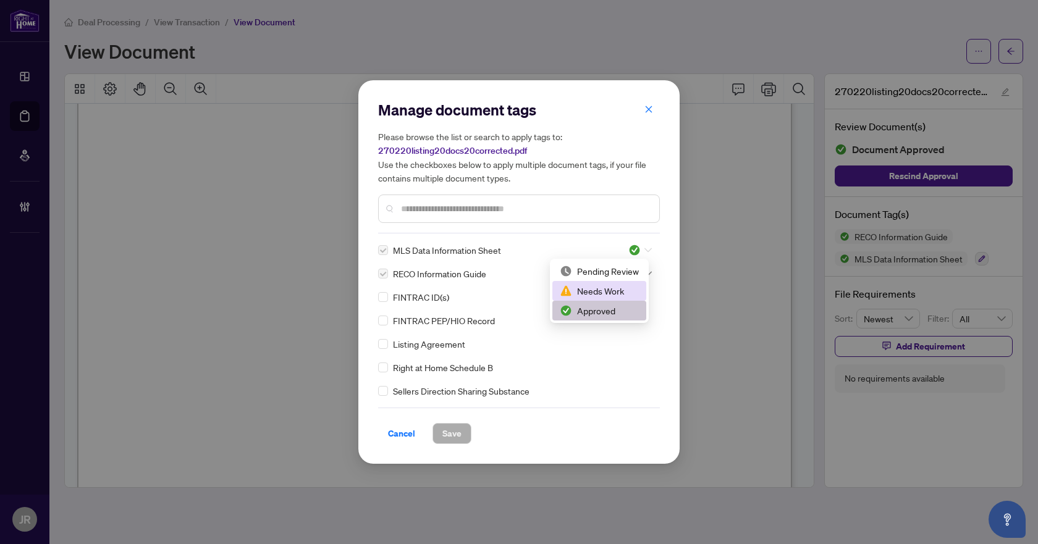
click at [611, 296] on div "Needs Work" at bounding box center [599, 291] width 79 height 14
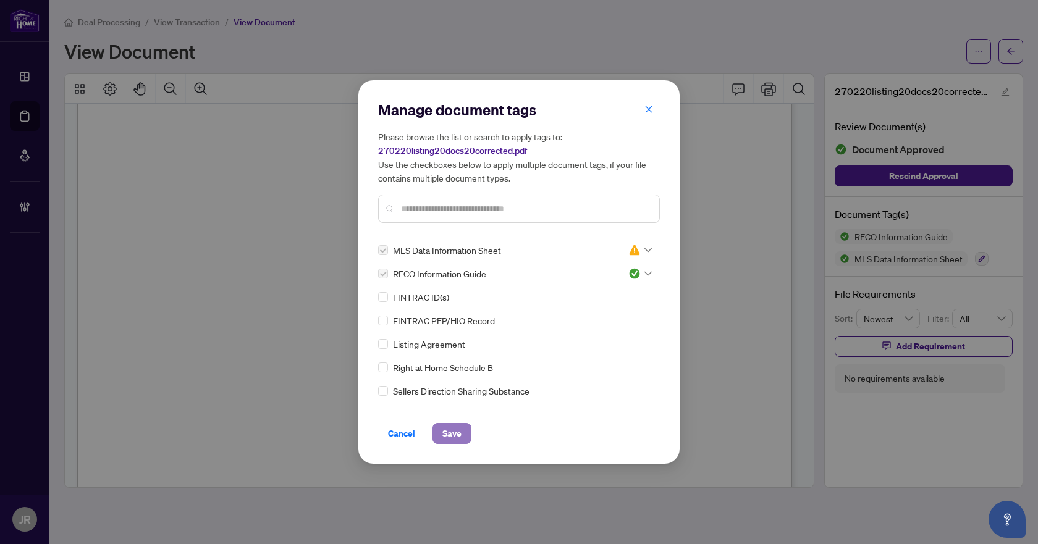
click at [450, 426] on span "Save" at bounding box center [451, 434] width 19 height 20
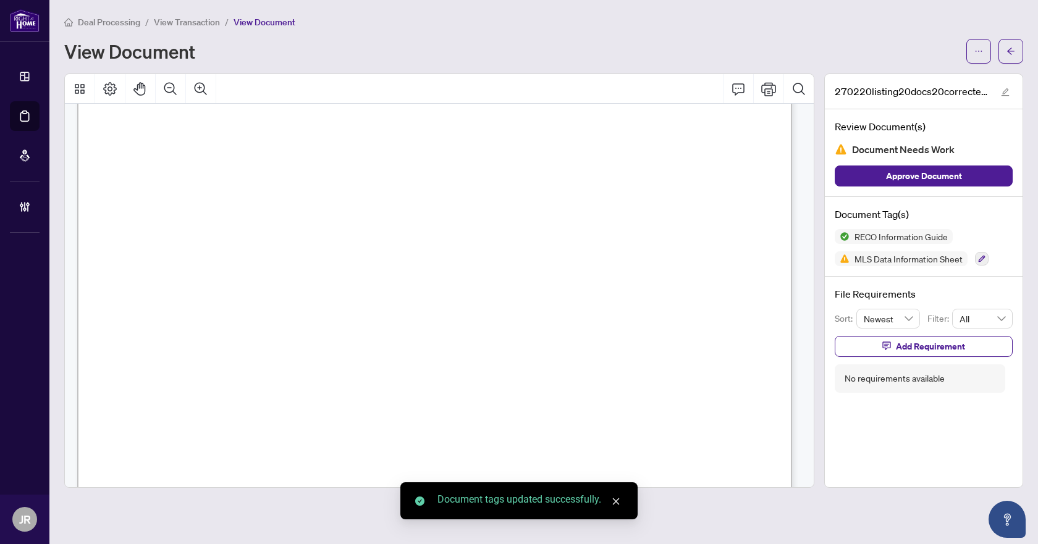
click at [1005, 51] on button "button" at bounding box center [1010, 51] width 25 height 25
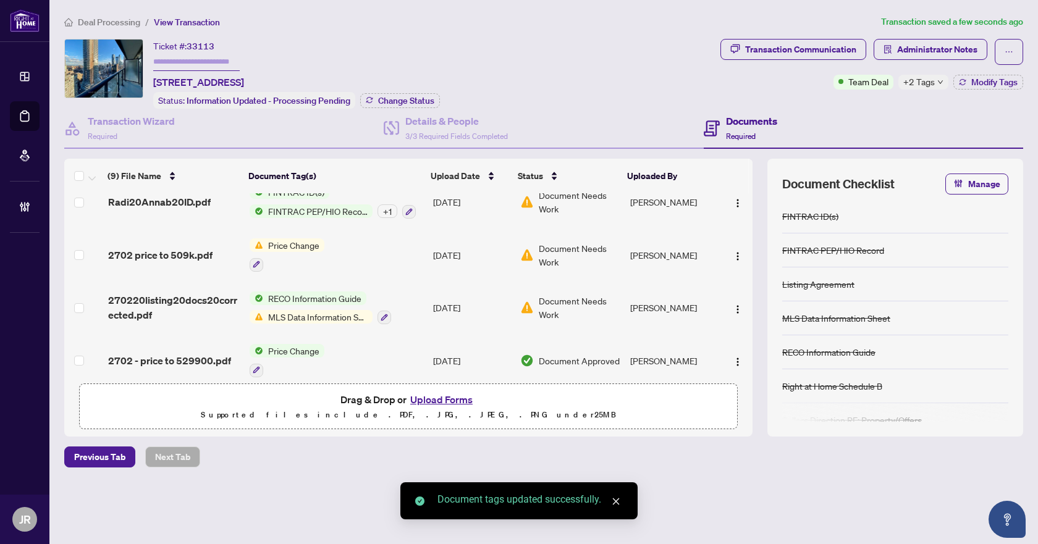
scroll to position [185, 0]
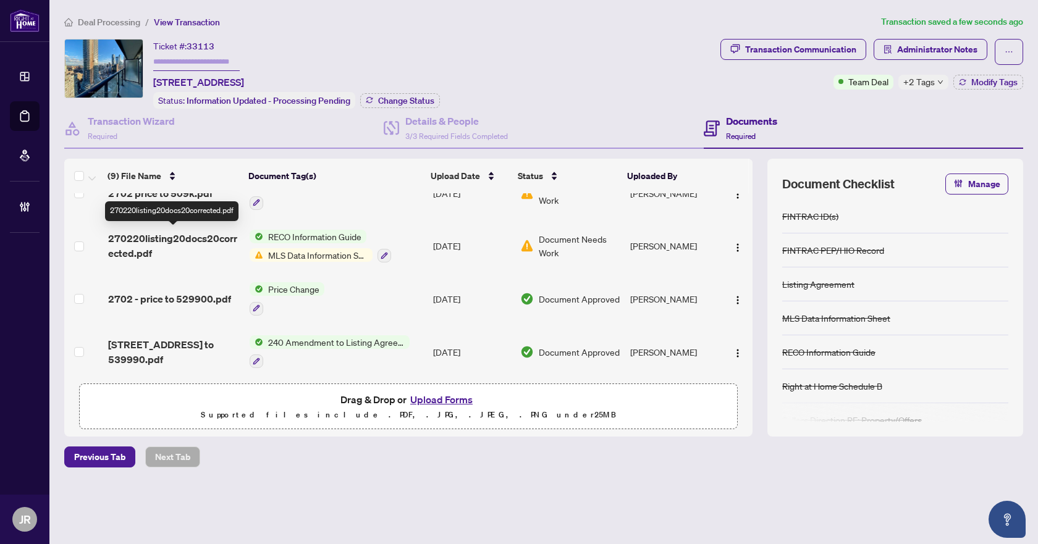
click at [230, 254] on span "270220listing20docs20corrected.pdf" at bounding box center [174, 246] width 132 height 30
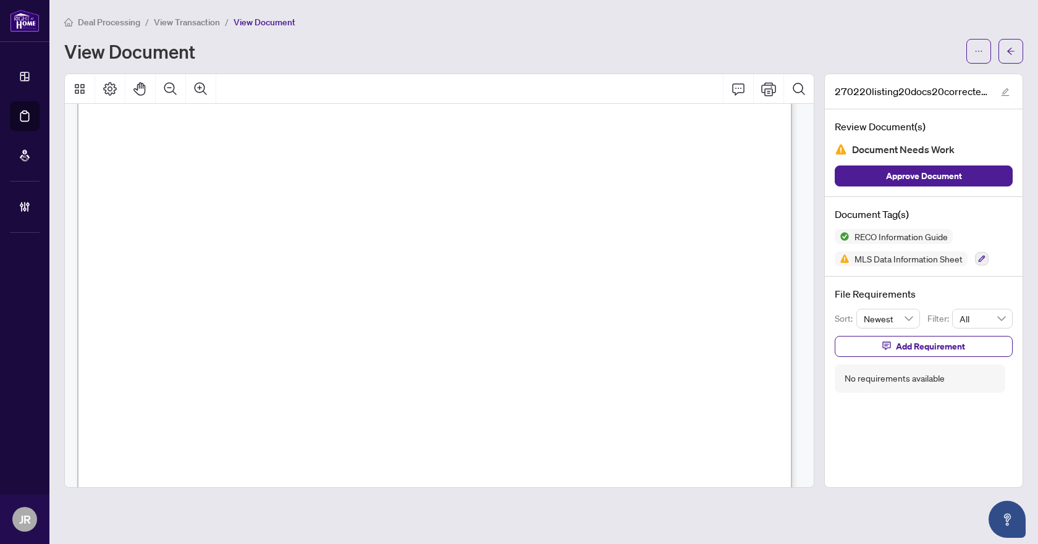
scroll to position [1173, 0]
click at [1009, 56] on span "button" at bounding box center [1010, 51] width 9 height 20
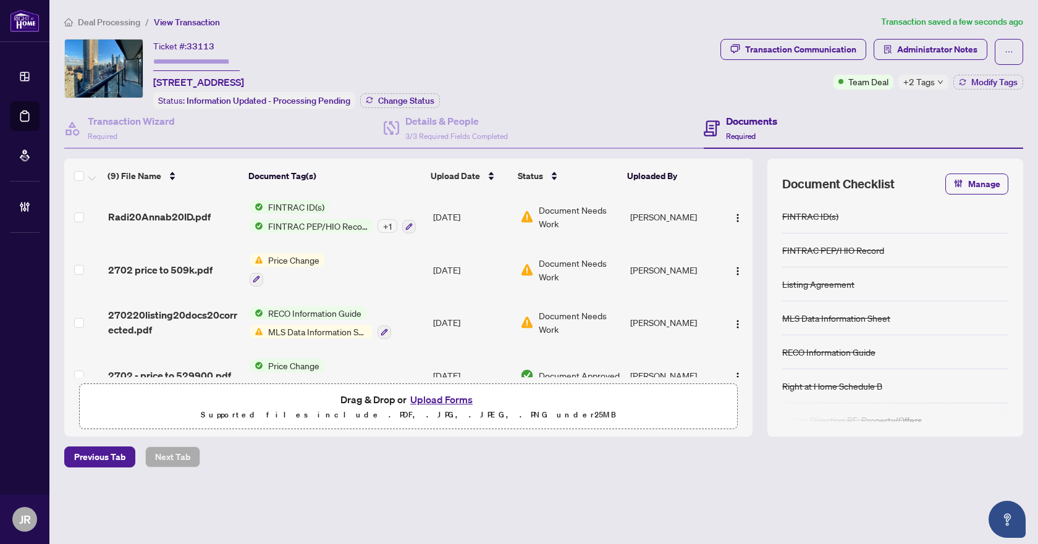
scroll to position [124, 0]
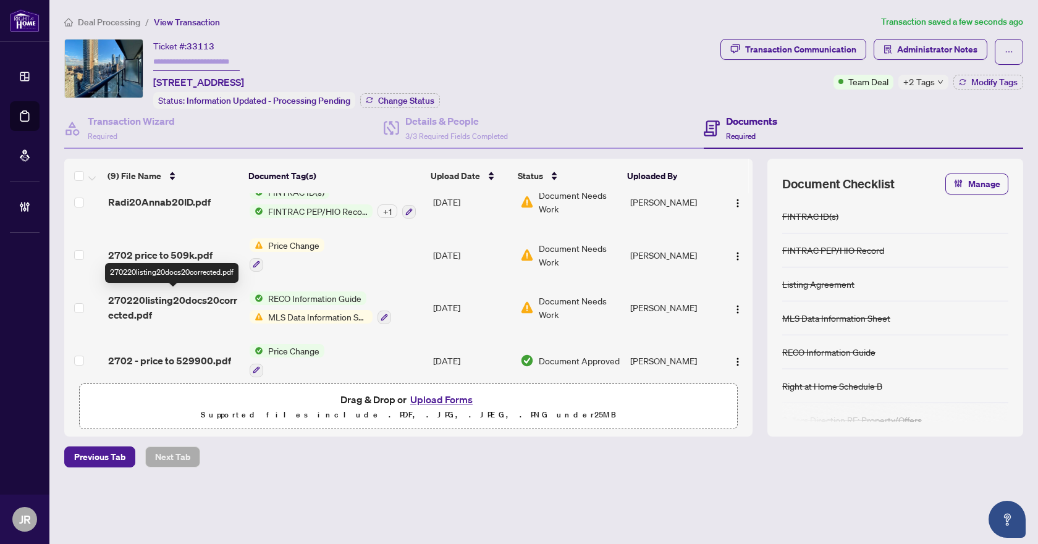
click at [195, 306] on span "270220listing20docs20corrected.pdf" at bounding box center [174, 308] width 132 height 30
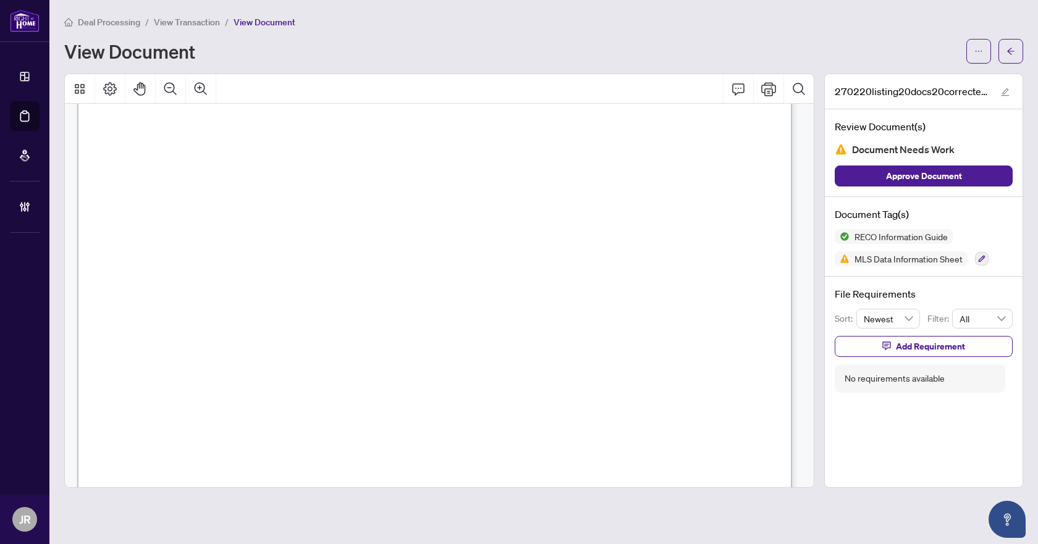
scroll to position [1173, 0]
click at [1014, 56] on span "button" at bounding box center [1010, 51] width 9 height 20
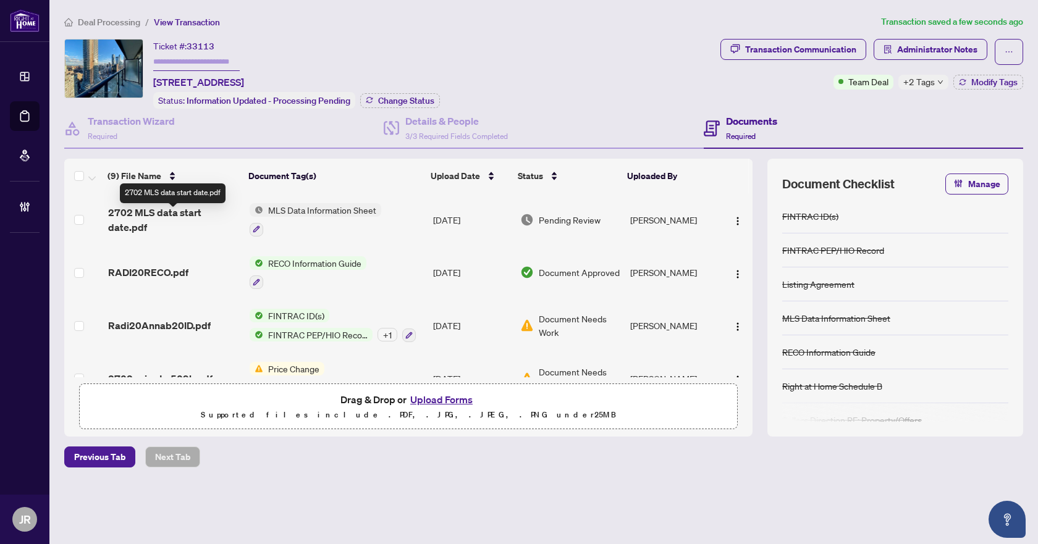
click at [172, 206] on td "2702 MLS data start date.pdf" at bounding box center [173, 219] width 141 height 53
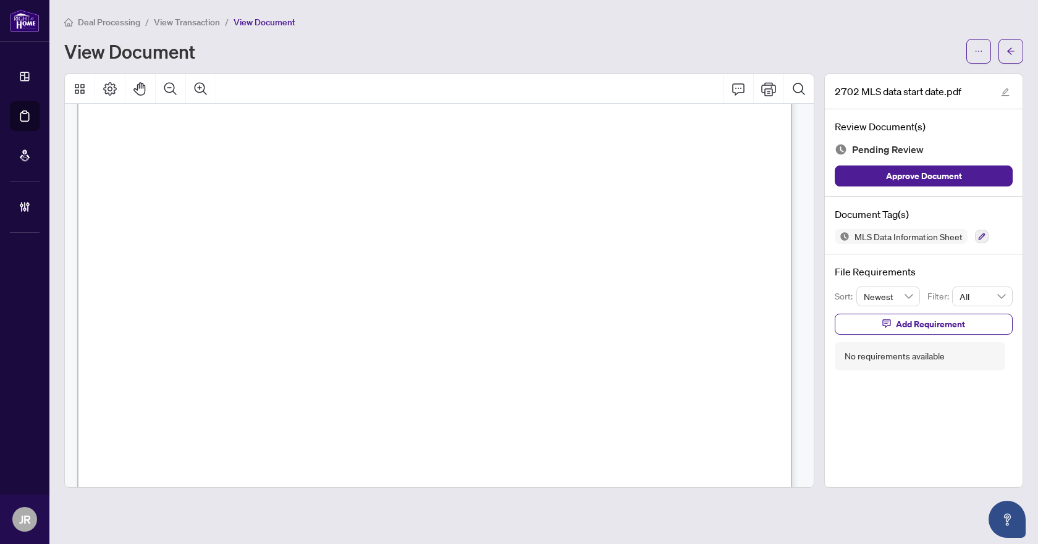
scroll to position [494, 0]
click at [738, 85] on icon "Comment" at bounding box center [738, 89] width 15 height 15
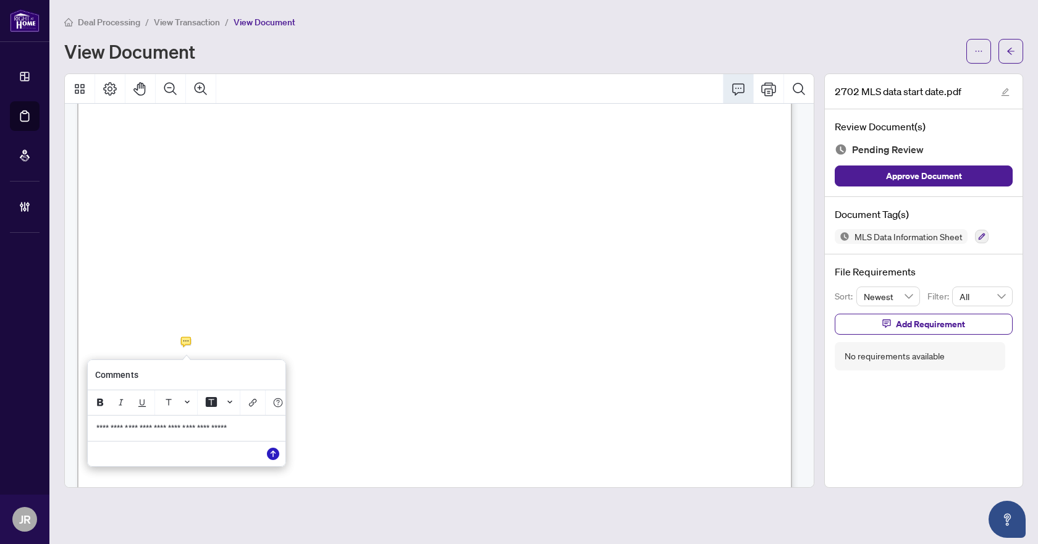
click at [272, 460] on icon "Save" at bounding box center [273, 454] width 12 height 12
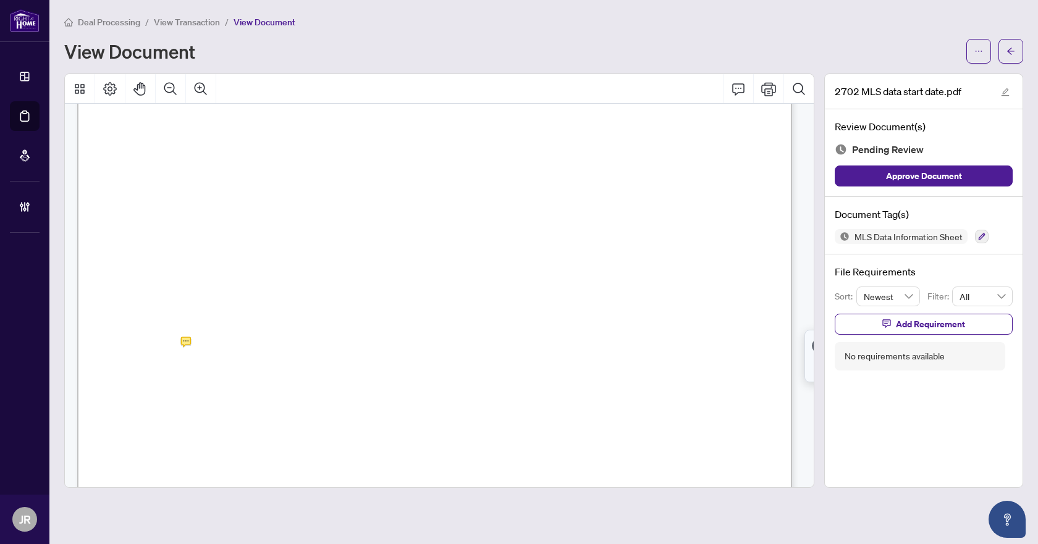
click at [983, 233] on icon "button" at bounding box center [981, 236] width 7 height 7
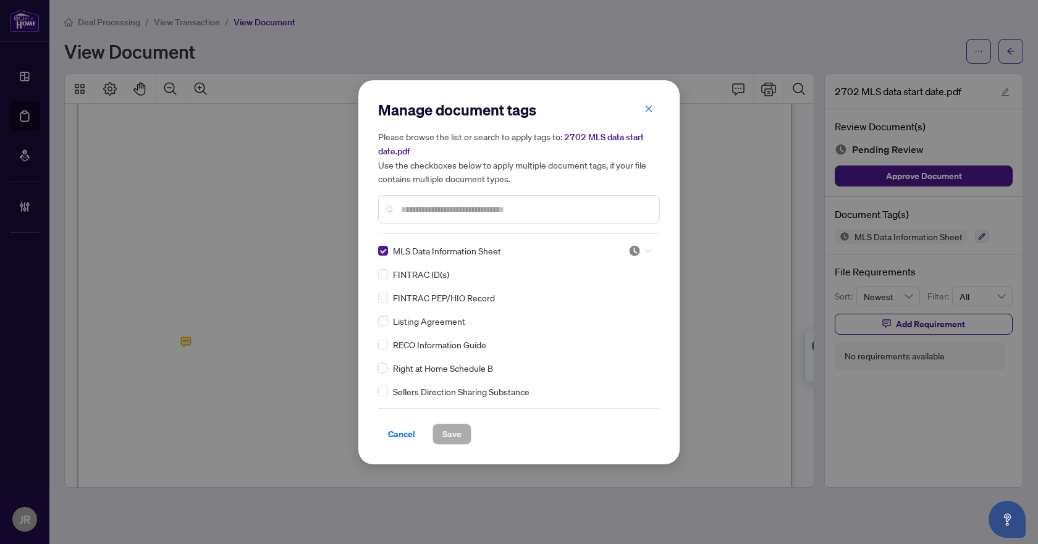
click at [639, 252] on div at bounding box center [639, 251] width 23 height 12
click at [610, 294] on div "Needs Work" at bounding box center [599, 291] width 79 height 14
click at [457, 433] on span "Save" at bounding box center [451, 434] width 19 height 20
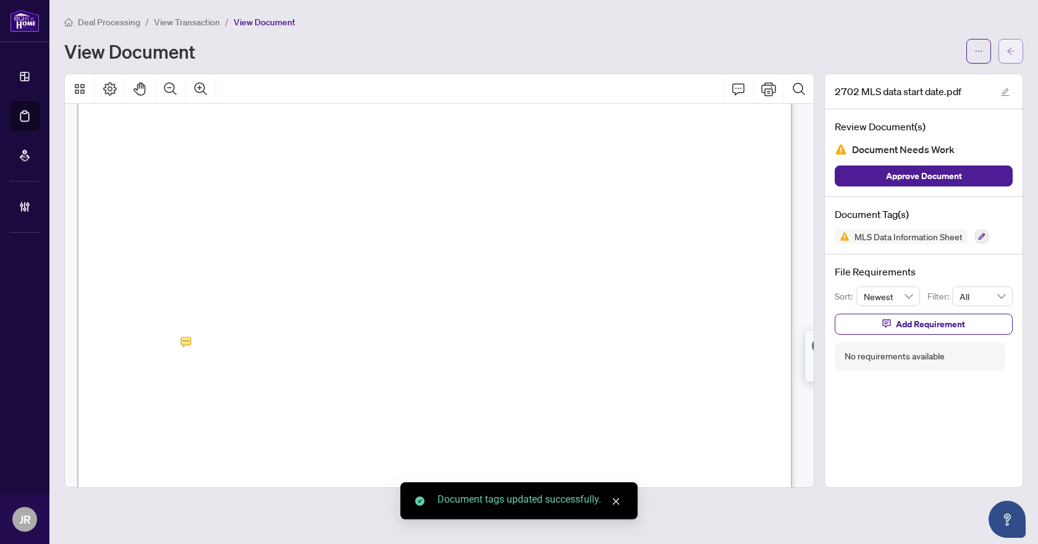
click at [1008, 48] on icon "arrow-left" at bounding box center [1010, 51] width 9 height 9
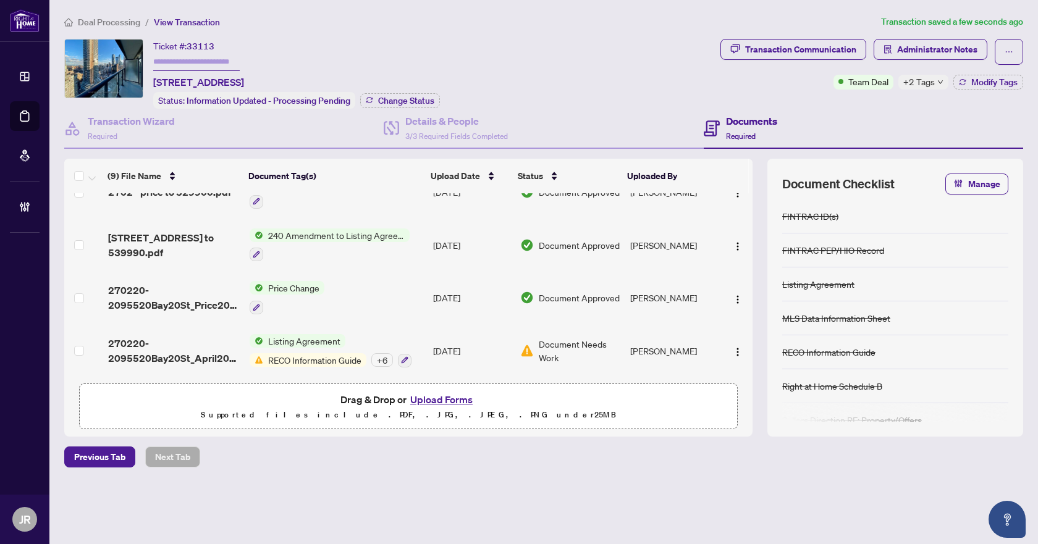
scroll to position [294, 0]
click at [474, 340] on td "May/01/2025" at bounding box center [472, 350] width 88 height 53
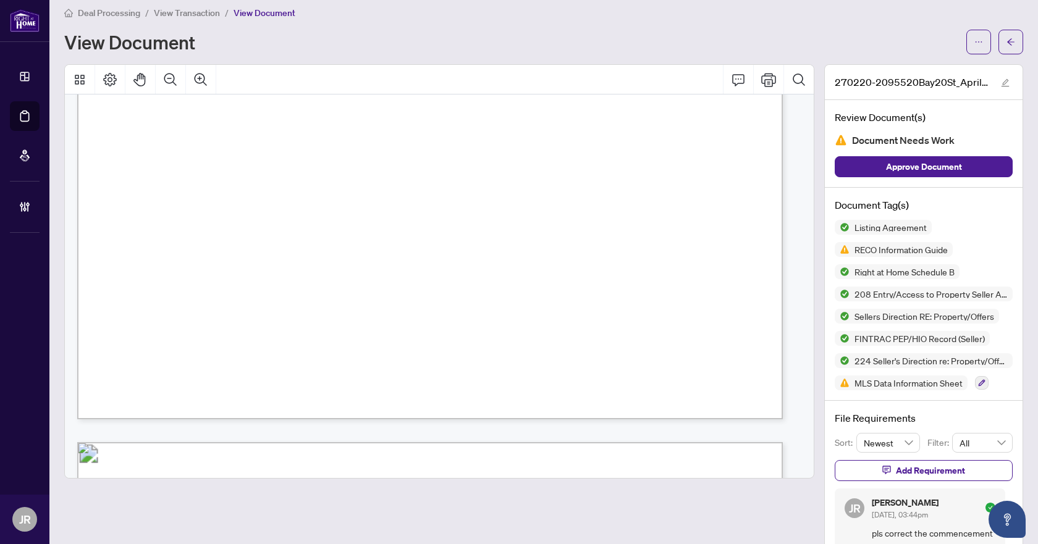
scroll to position [26669, 0]
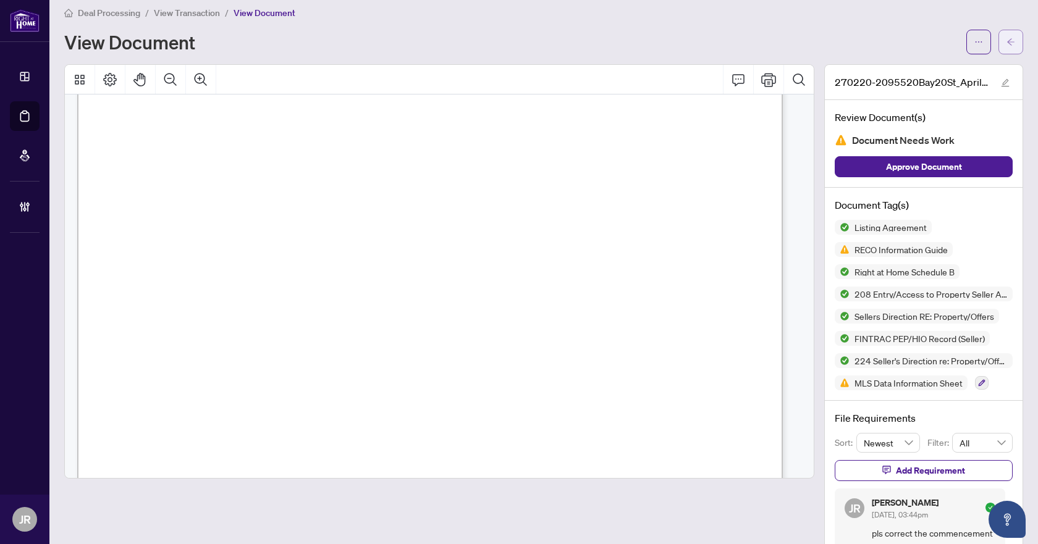
click at [1006, 32] on span "button" at bounding box center [1010, 42] width 9 height 20
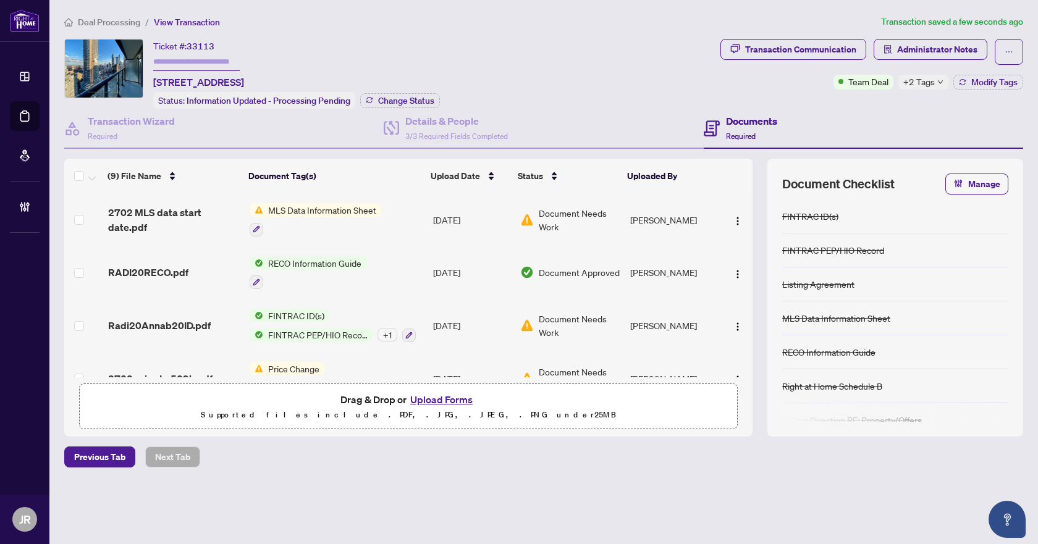
click at [308, 216] on div "MLS Data Information Sheet" at bounding box center [316, 219] width 132 height 33
click at [218, 223] on span "2702 MLS data start date.pdf" at bounding box center [174, 220] width 132 height 30
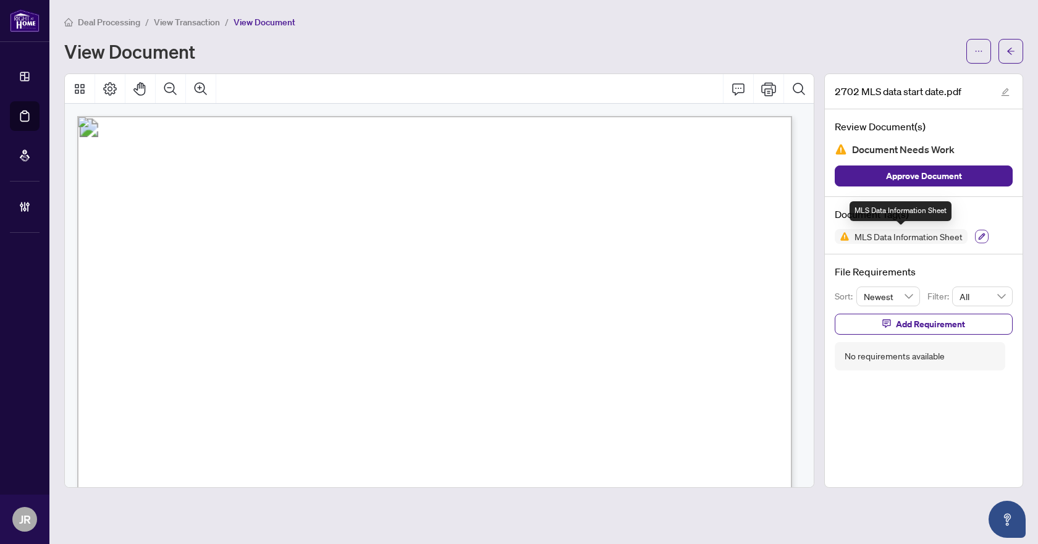
click at [980, 235] on icon "button" at bounding box center [981, 236] width 7 height 7
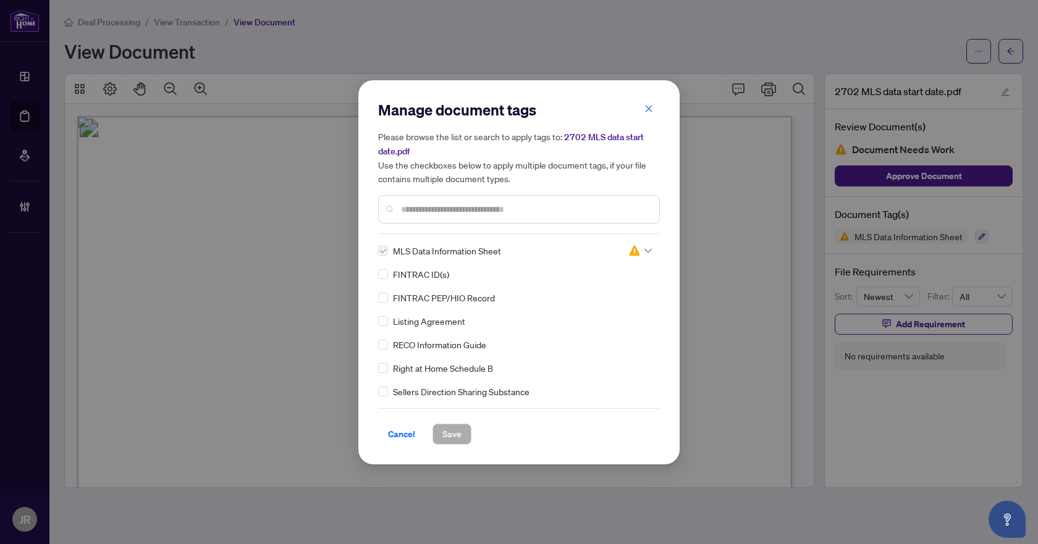
click at [808, 256] on div "Manage document tags Please browse the list or search to apply tags to: 2702 ML…" at bounding box center [519, 272] width 1038 height 544
click at [648, 111] on icon "close" at bounding box center [648, 108] width 9 height 9
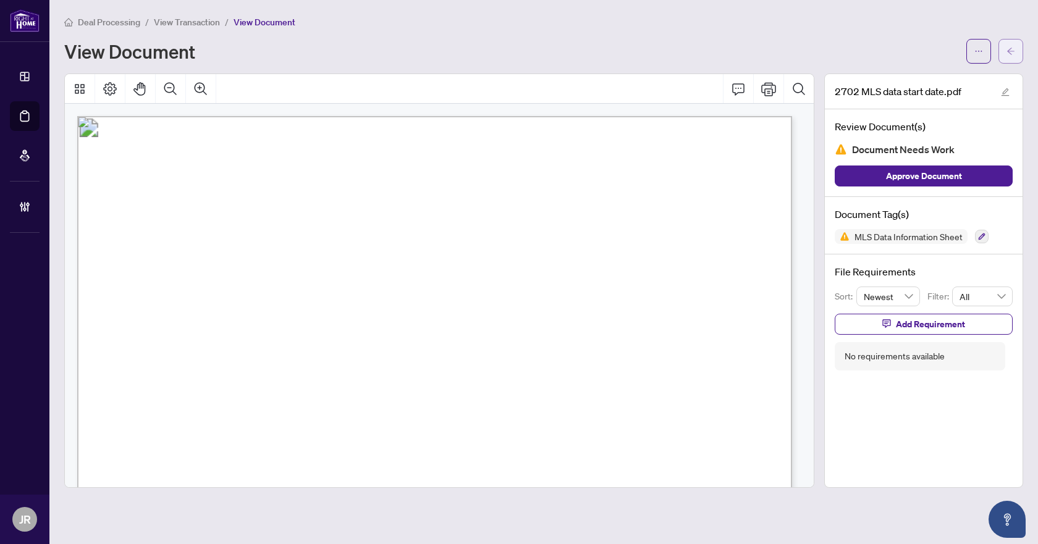
click at [1006, 51] on icon "arrow-left" at bounding box center [1010, 51] width 9 height 9
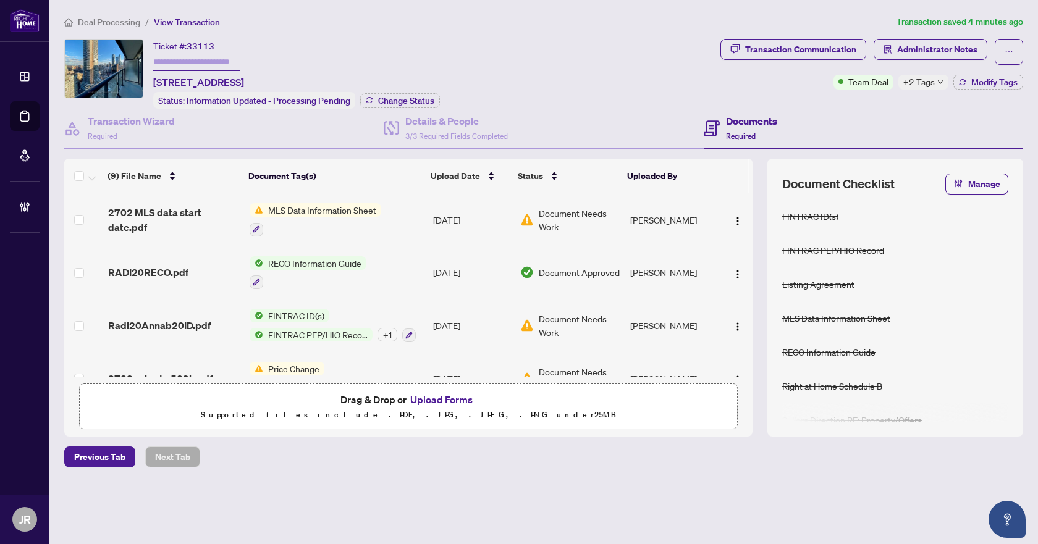
click at [329, 223] on div at bounding box center [316, 229] width 132 height 15
click at [395, 214] on td "MLS Data Information Sheet" at bounding box center [336, 219] width 183 height 53
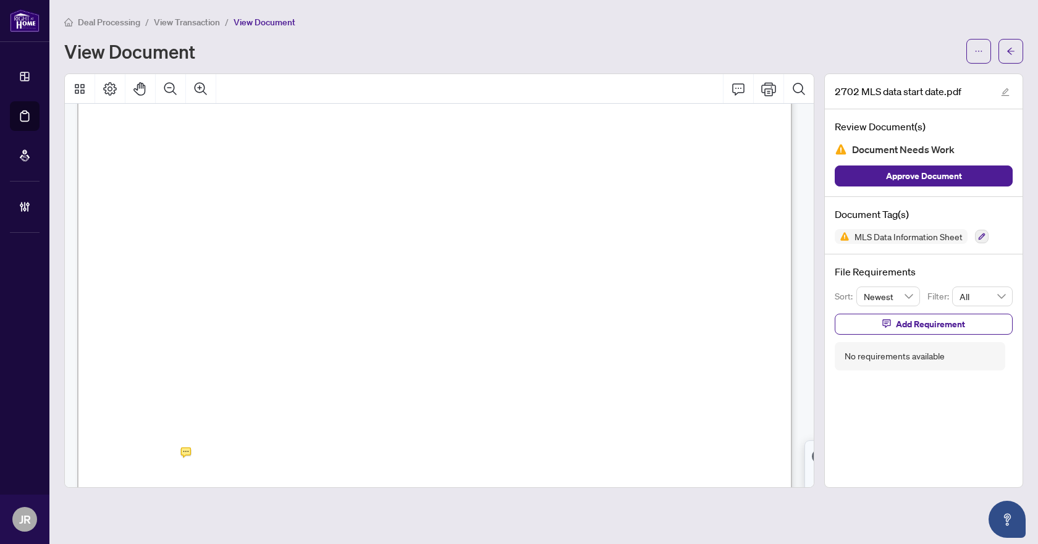
scroll to position [556, 0]
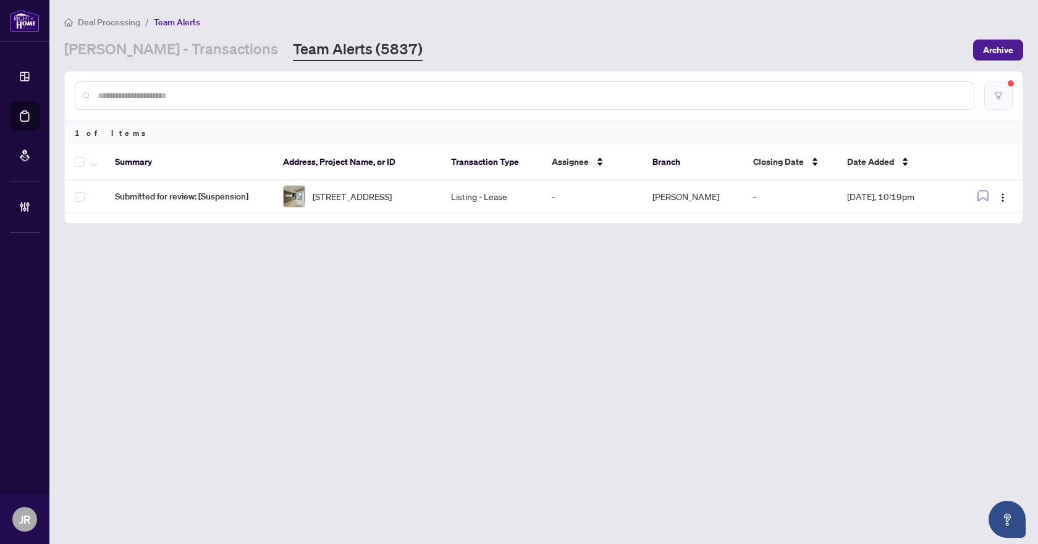
click at [987, 103] on button "button" at bounding box center [998, 96] width 28 height 28
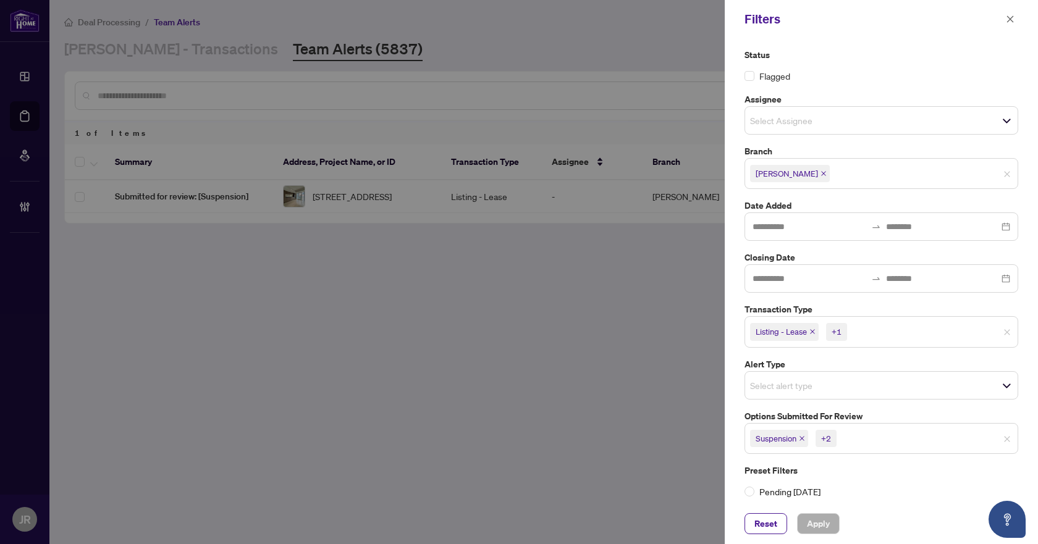
click at [804, 437] on icon "close" at bounding box center [801, 438] width 5 height 5
click at [804, 437] on icon "close" at bounding box center [805, 438] width 6 height 6
click at [808, 435] on span "Mutual Release" at bounding box center [782, 438] width 54 height 12
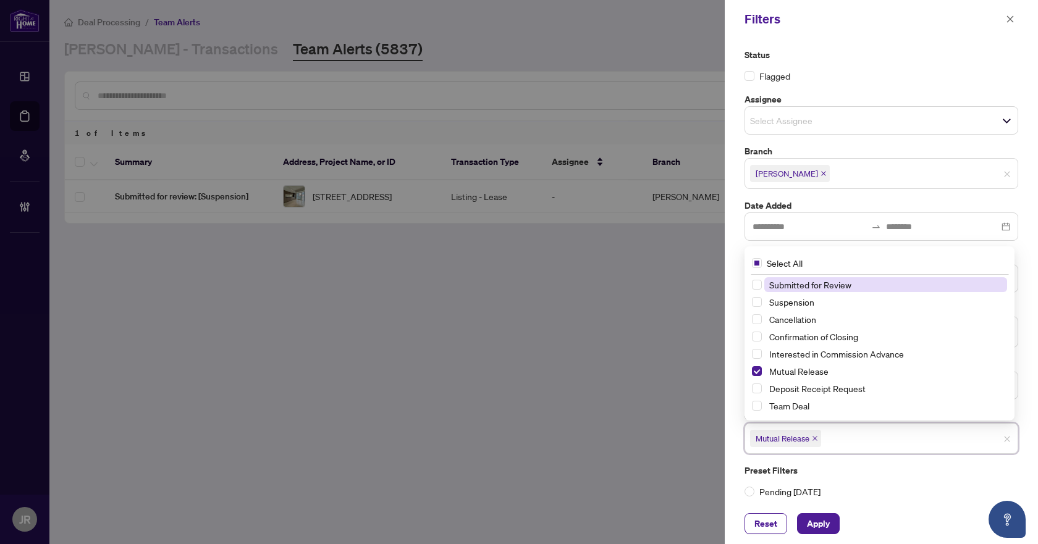
click at [816, 439] on icon "close" at bounding box center [814, 438] width 5 height 5
click at [799, 283] on span "Submitted for Review" at bounding box center [810, 284] width 82 height 11
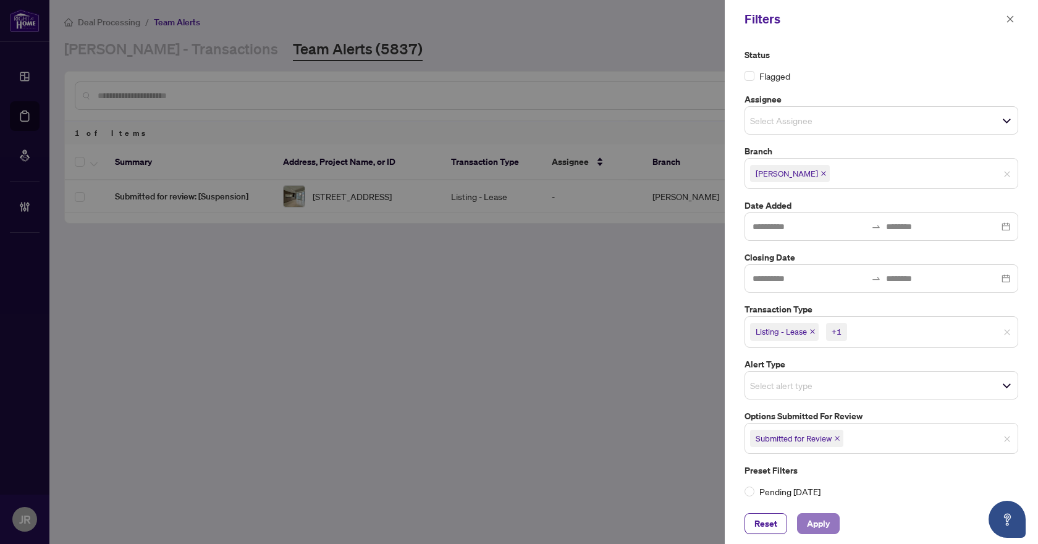
click at [825, 514] on span "Apply" at bounding box center [818, 524] width 23 height 20
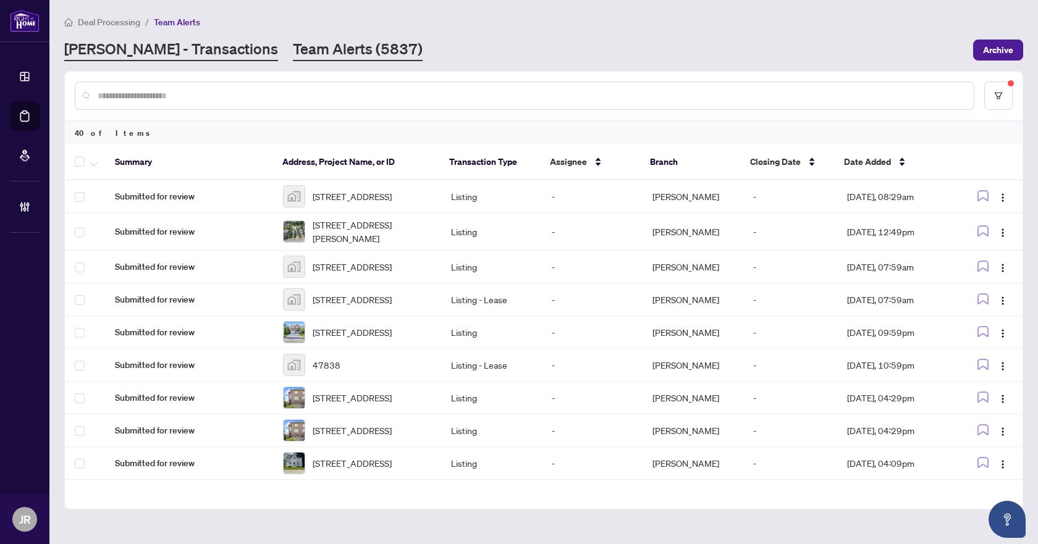
click at [154, 50] on link "RAHR - Transactions" at bounding box center [171, 50] width 214 height 22
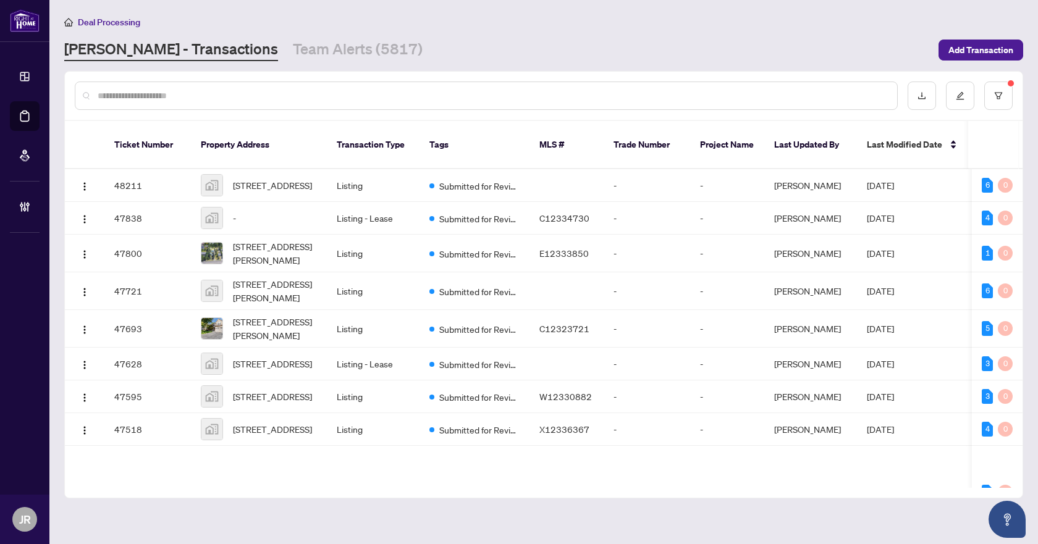
click at [250, 98] on input "text" at bounding box center [492, 96] width 789 height 14
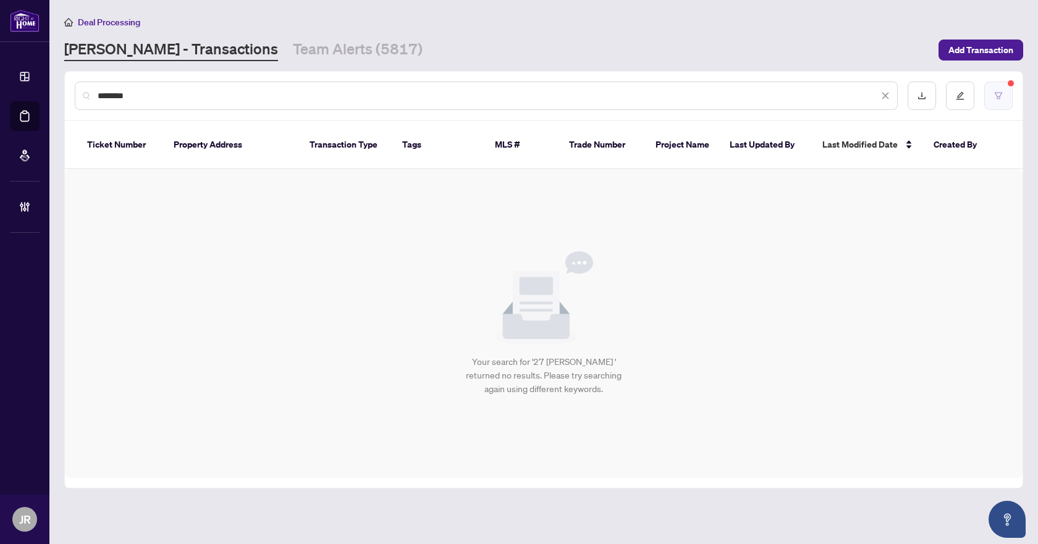
type input "*******"
click at [990, 95] on button "button" at bounding box center [998, 96] width 28 height 28
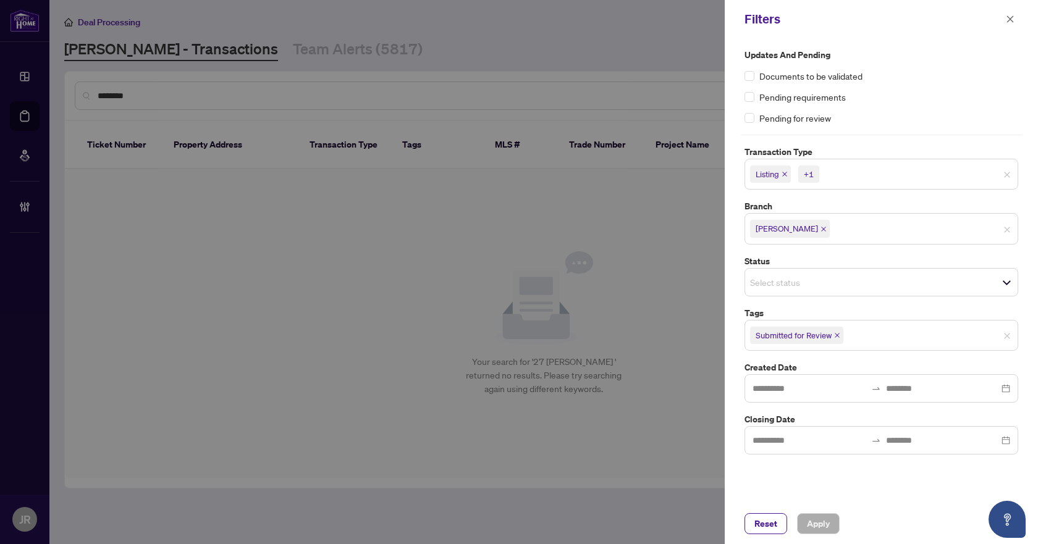
click at [832, 335] on span "Submitted for Review" at bounding box center [796, 335] width 93 height 17
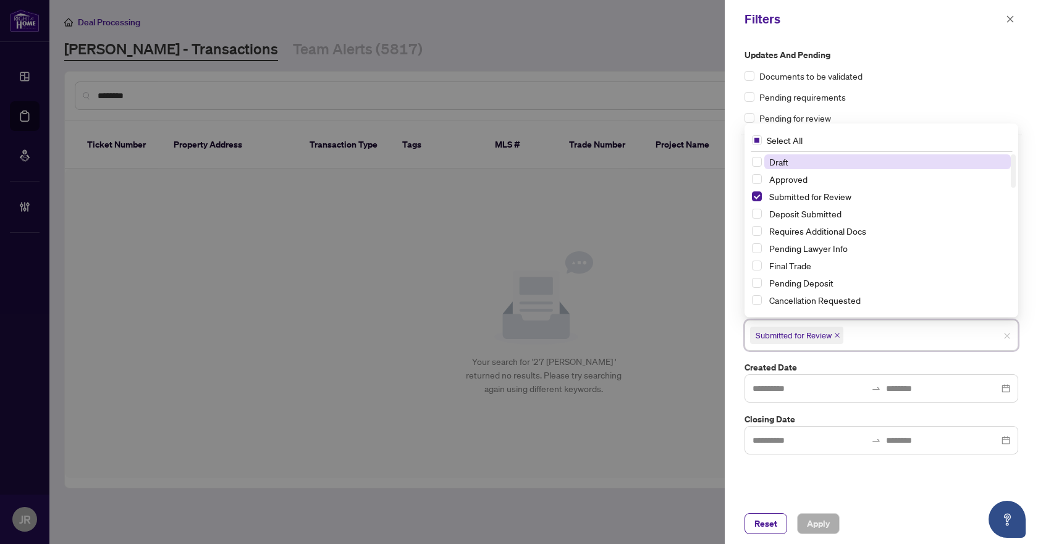
click at [837, 334] on icon "close" at bounding box center [837, 335] width 6 height 6
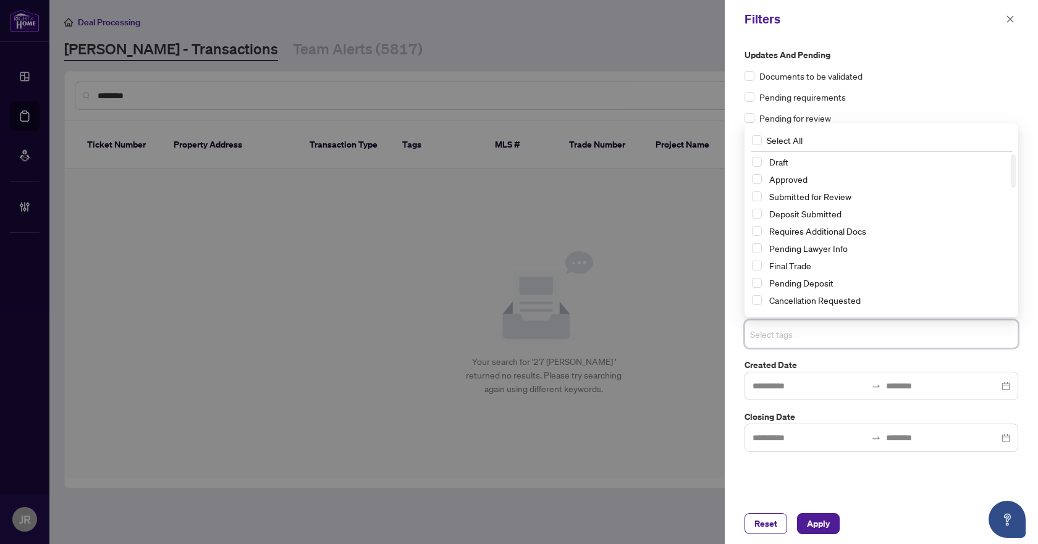
click at [912, 81] on div "Documents to be validated" at bounding box center [881, 76] width 274 height 14
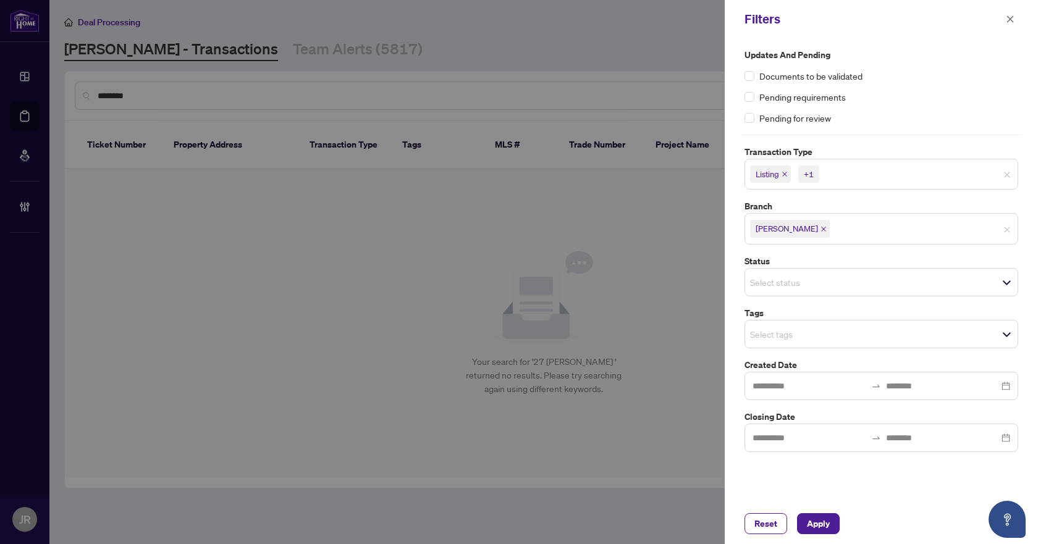
click at [782, 173] on icon "close" at bounding box center [784, 174] width 6 height 6
click at [812, 175] on icon "close" at bounding box center [812, 174] width 5 height 5
click at [811, 516] on span "Apply" at bounding box center [818, 524] width 23 height 20
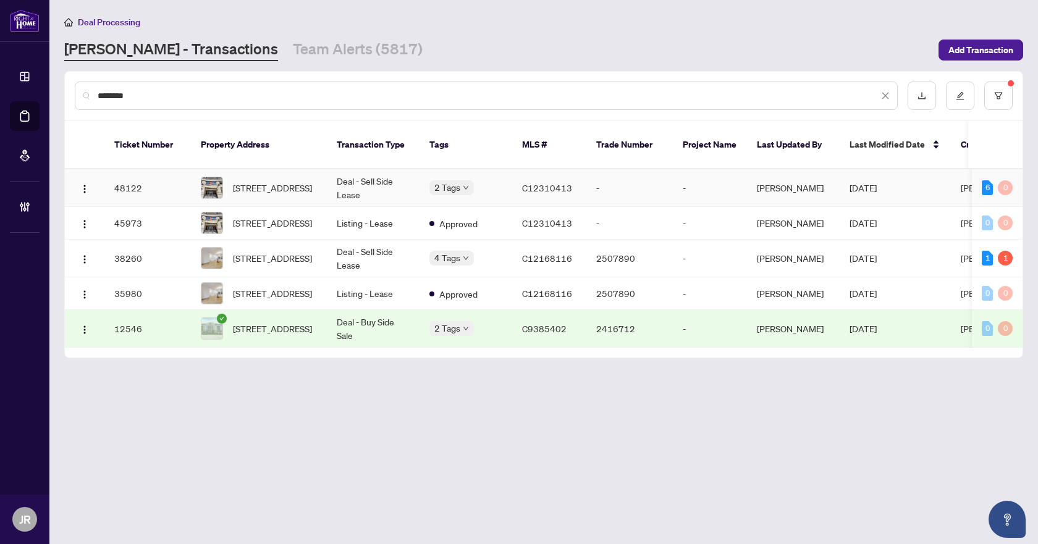
click at [359, 177] on td "Deal - Sell Side Lease" at bounding box center [373, 188] width 93 height 38
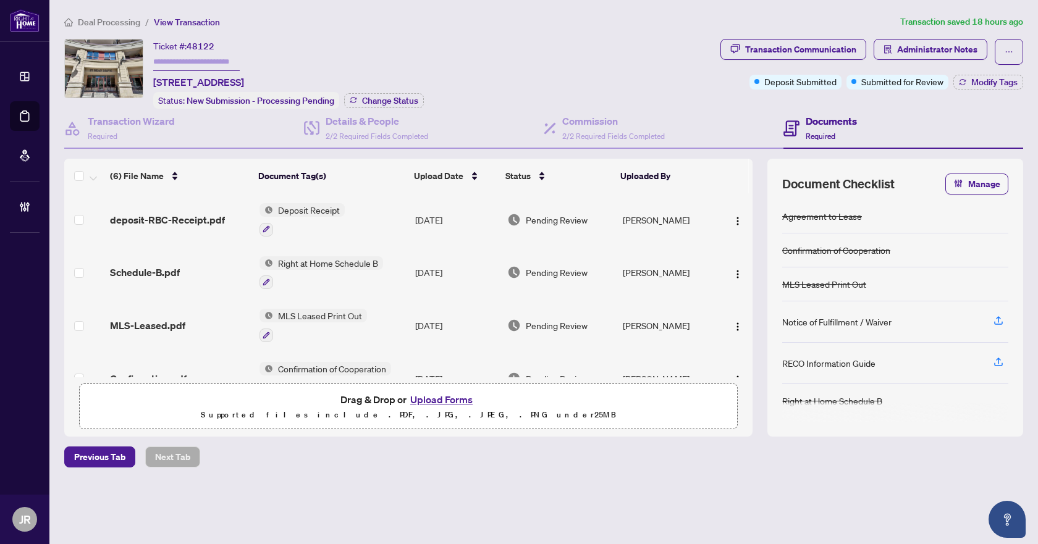
click at [245, 218] on div "deposit-RBC-Receipt.pdf" at bounding box center [180, 219] width 140 height 15
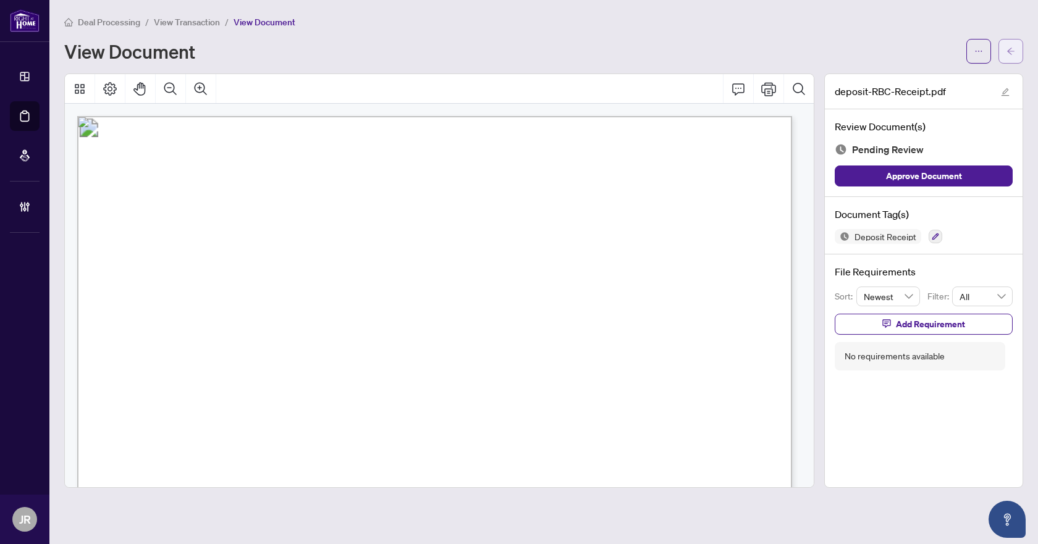
click at [1017, 49] on button "button" at bounding box center [1010, 51] width 25 height 25
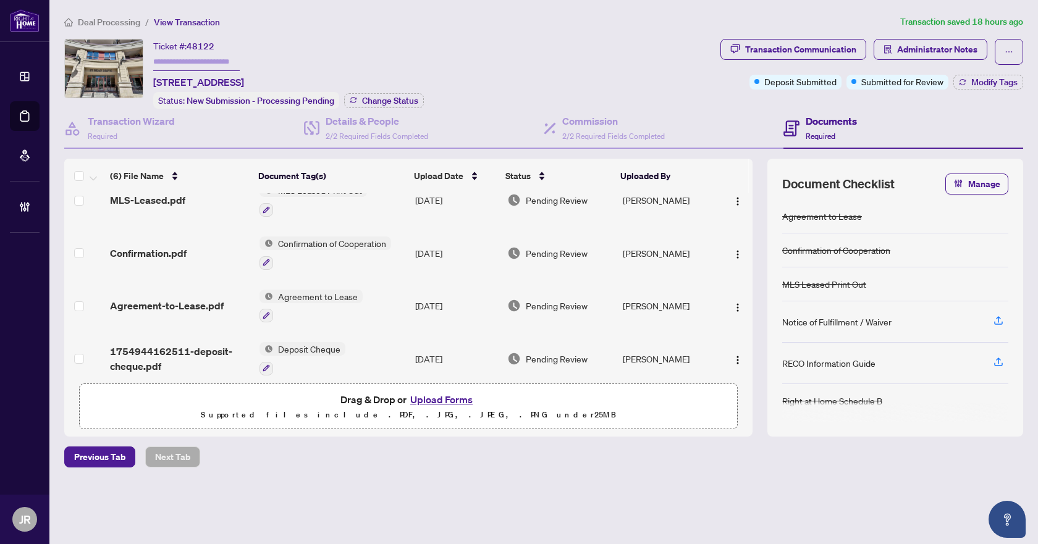
scroll to position [183, 0]
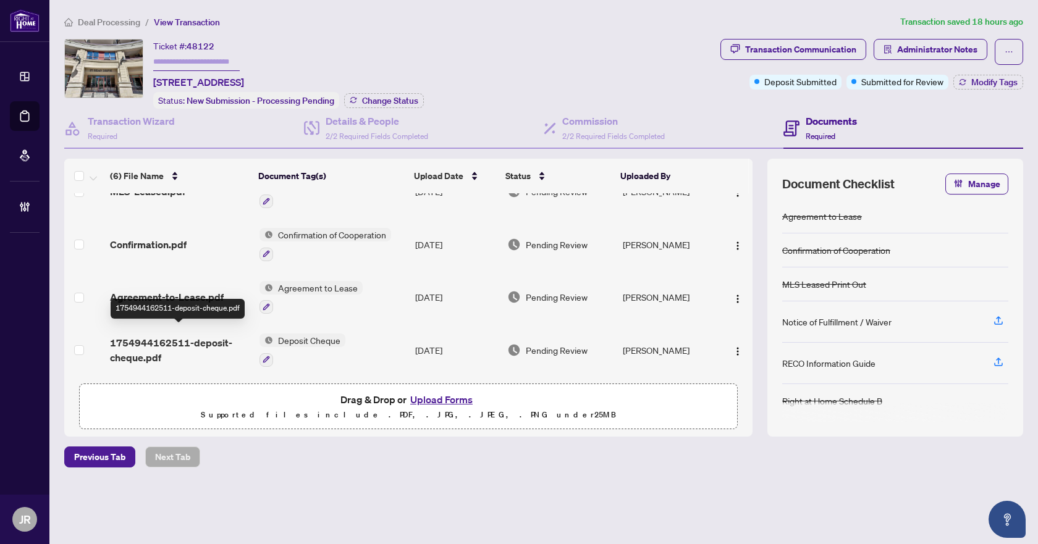
click at [191, 339] on span "1754944162511-deposit-cheque.pdf" at bounding box center [180, 350] width 140 height 30
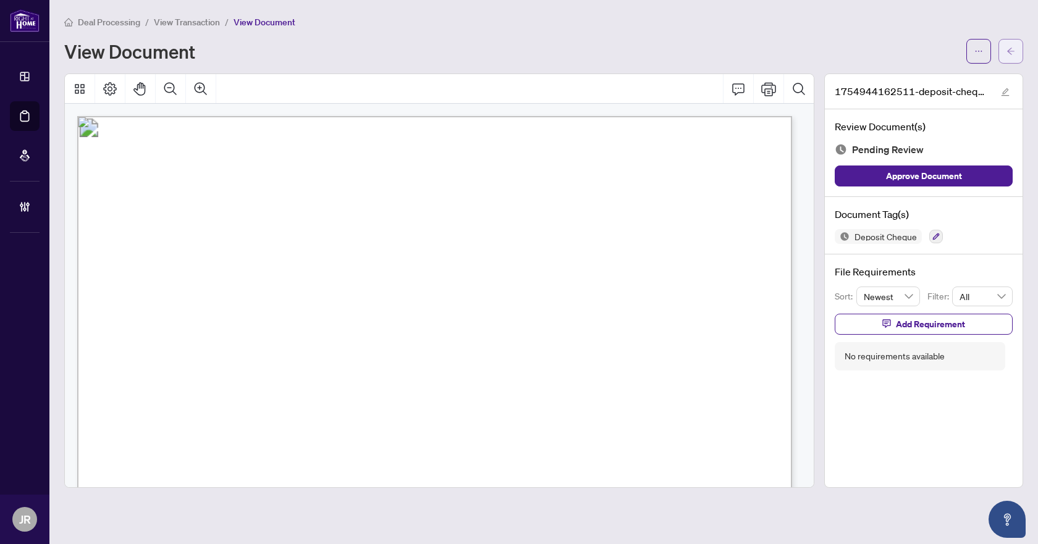
click at [1012, 54] on icon "arrow-left" at bounding box center [1010, 51] width 9 height 9
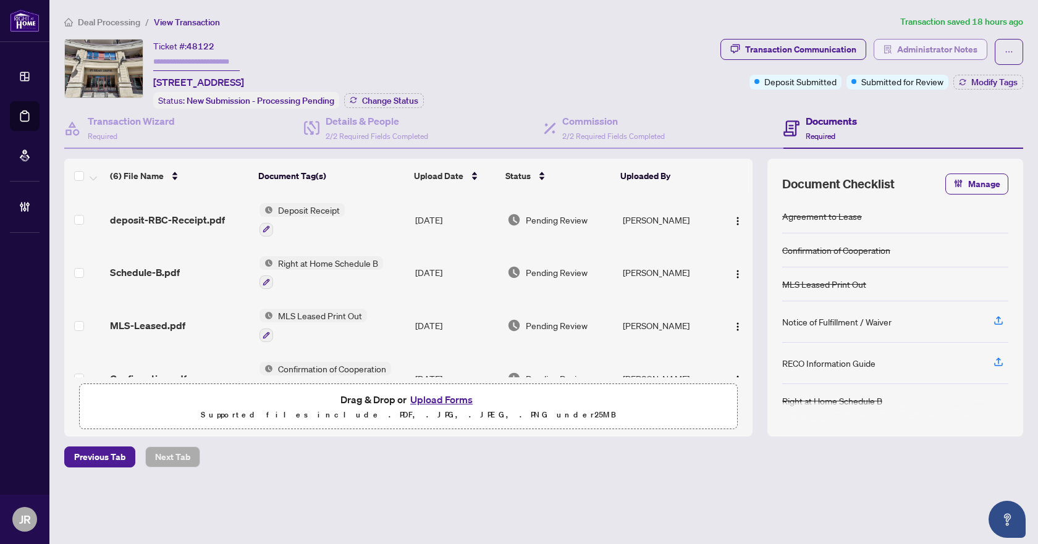
click at [946, 49] on span "Administrator Notes" at bounding box center [937, 50] width 80 height 20
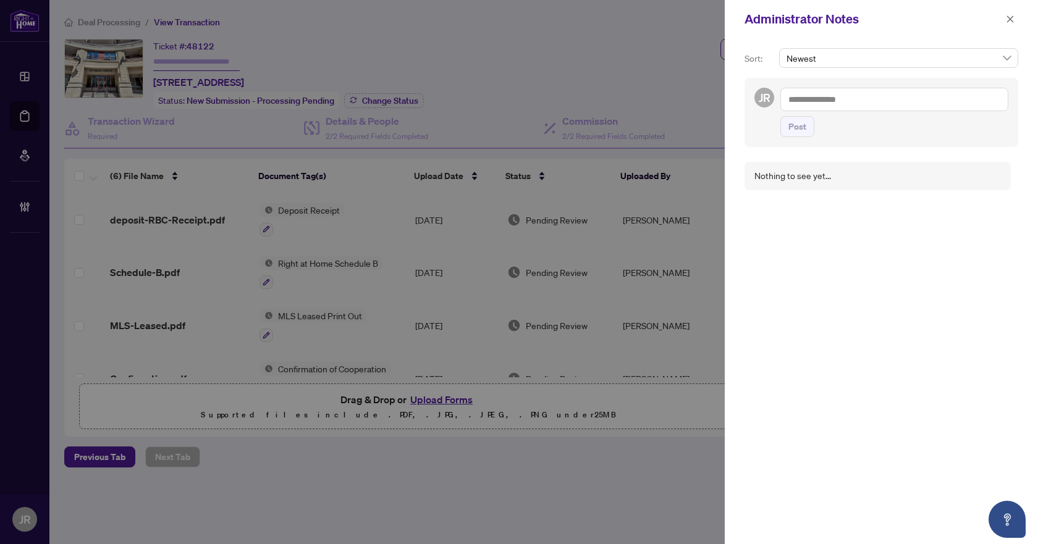
click at [858, 106] on textarea at bounding box center [894, 99] width 228 height 23
click at [1008, 21] on icon "close" at bounding box center [1010, 18] width 7 height 7
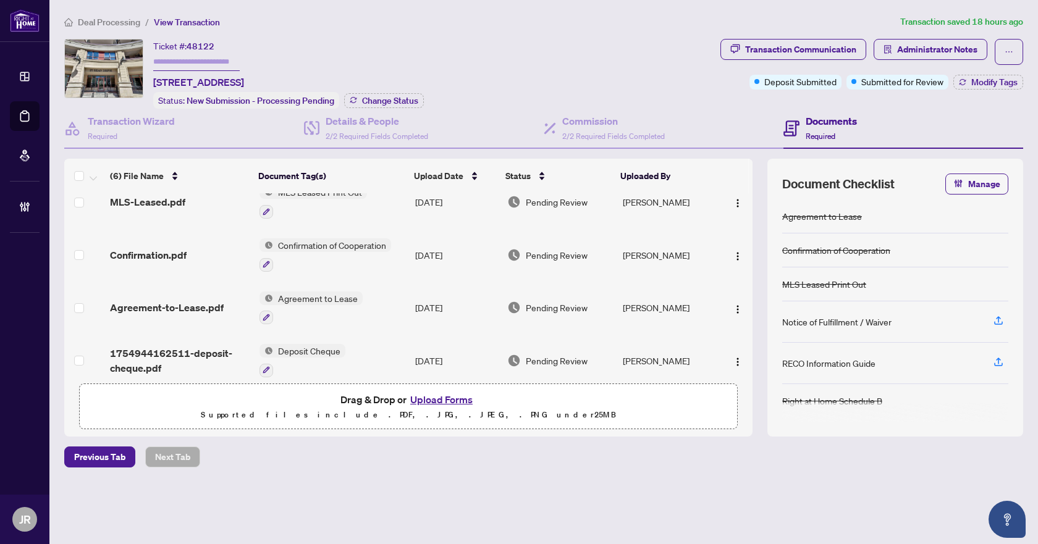
scroll to position [183, 0]
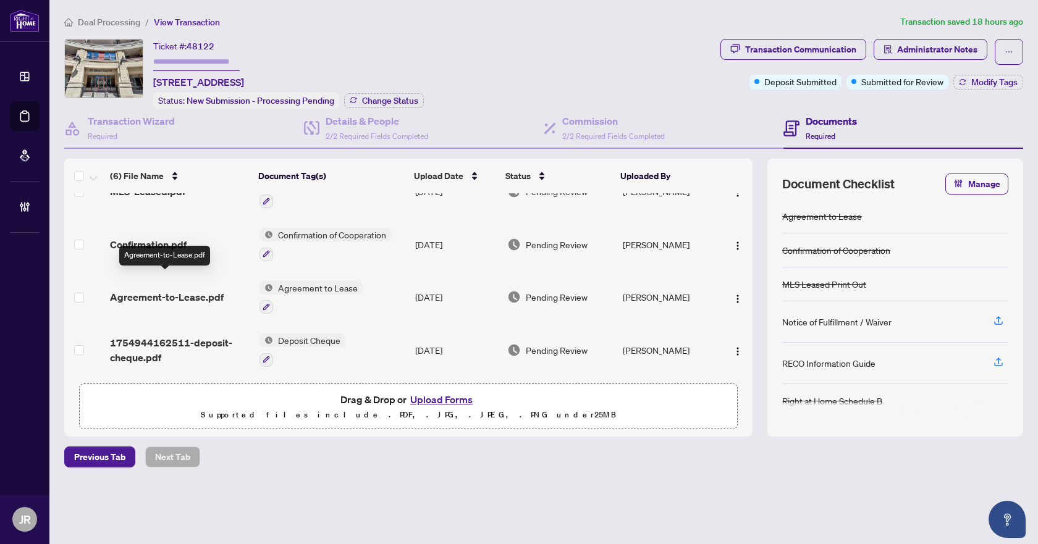
click at [191, 290] on span "Agreement-to-Lease.pdf" at bounding box center [167, 297] width 114 height 15
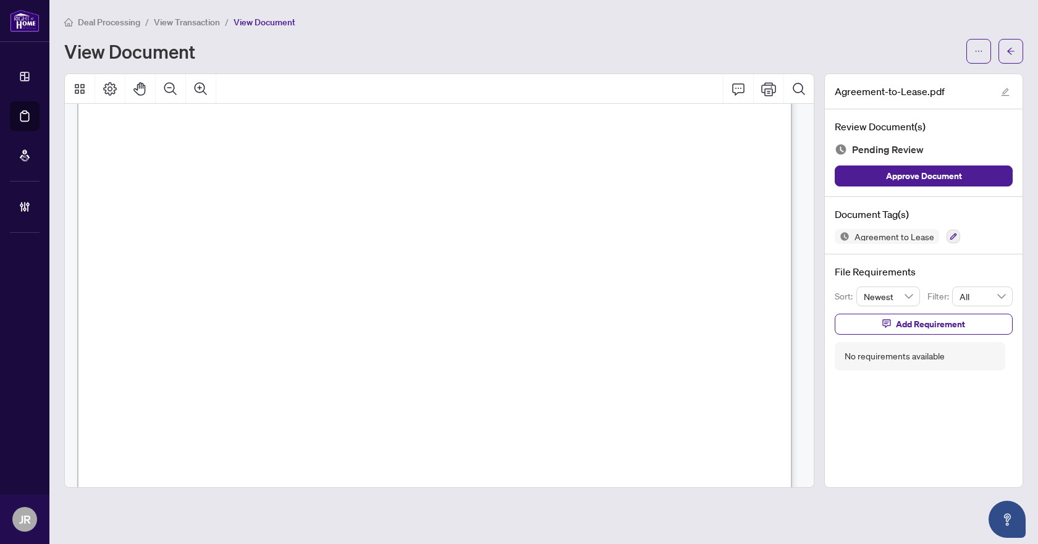
scroll to position [1173, 0]
click at [999, 57] on button "button" at bounding box center [1010, 51] width 25 height 25
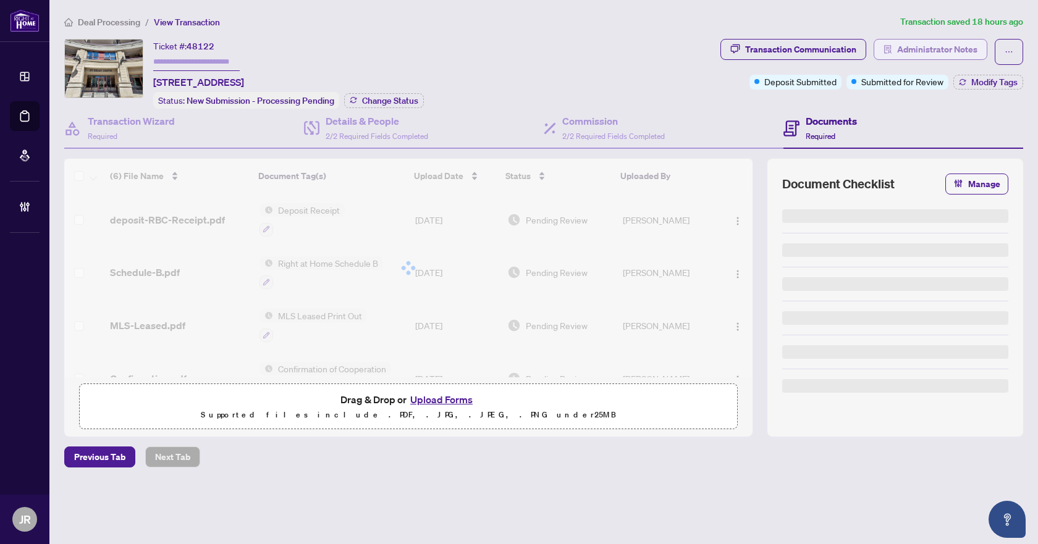
click at [938, 44] on span "Administrator Notes" at bounding box center [937, 50] width 80 height 20
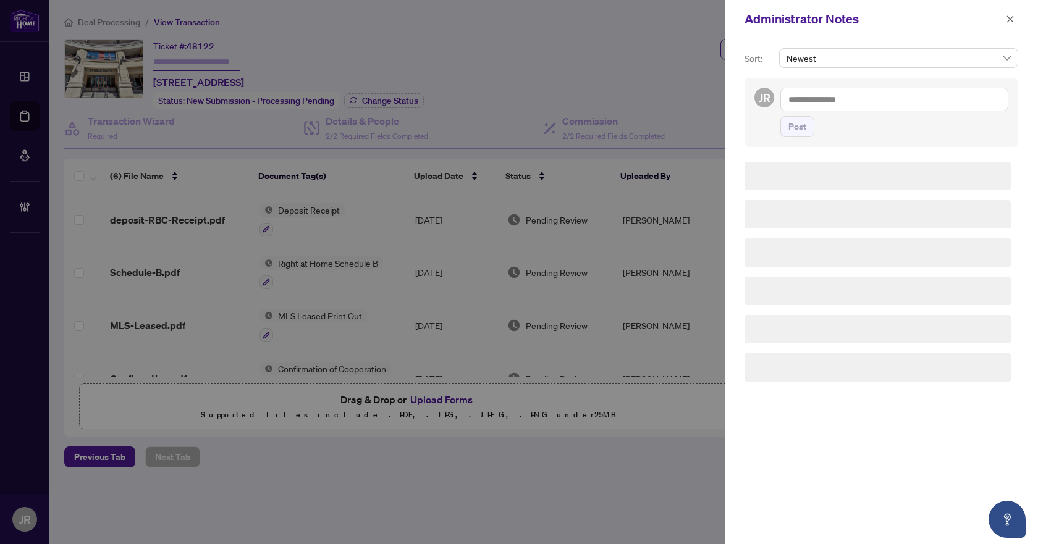
click at [875, 97] on textarea at bounding box center [894, 99] width 228 height 23
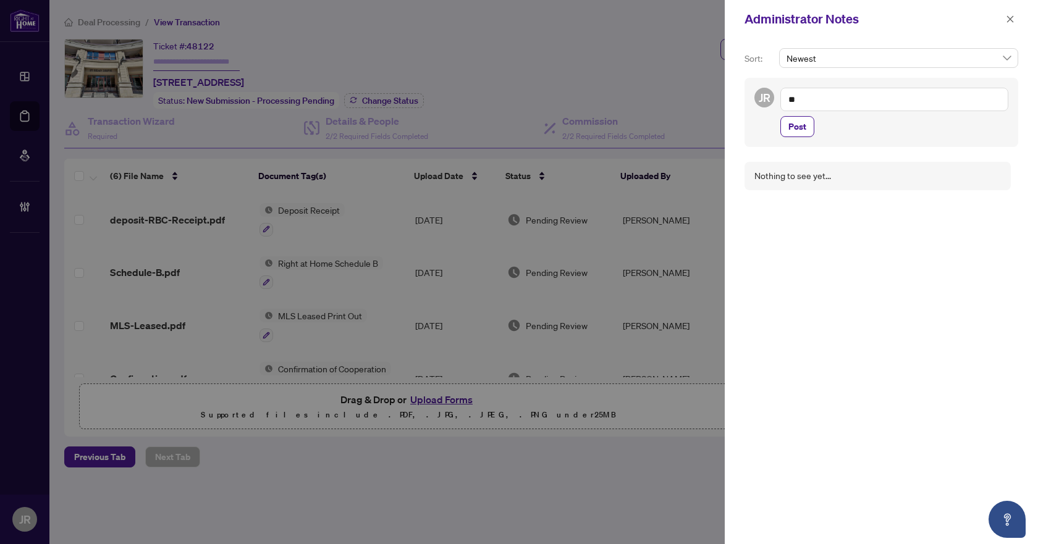
type textarea "*"
click at [853, 106] on span "RAHR Acc ounting" at bounding box center [864, 108] width 111 height 11
type textarea "**********"
click at [799, 138] on span "Post" at bounding box center [797, 139] width 18 height 20
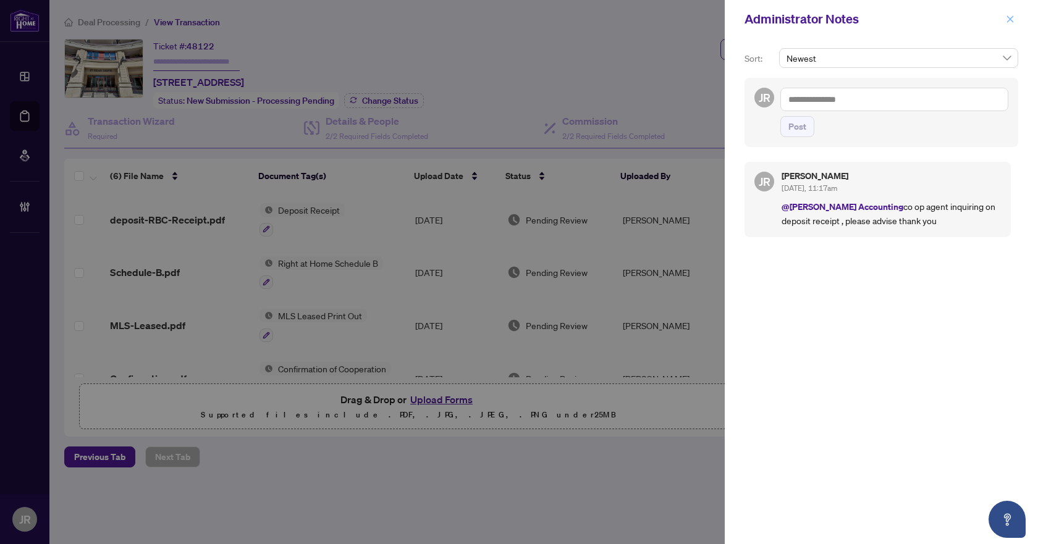
click at [1015, 20] on button "button" at bounding box center [1010, 19] width 16 height 15
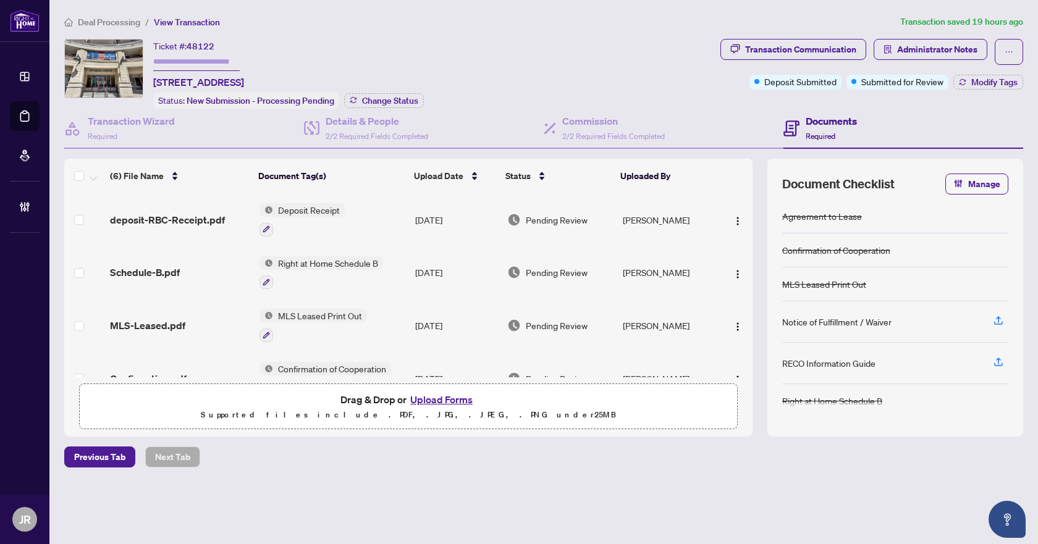
click at [112, 17] on span "Deal Processing" at bounding box center [109, 22] width 62 height 11
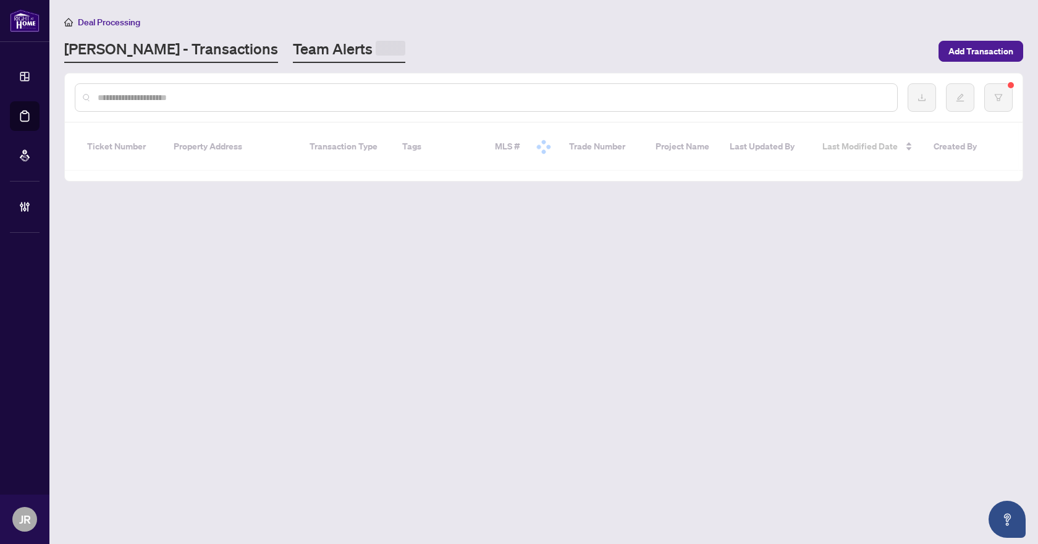
click at [293, 51] on link "Team Alerts" at bounding box center [349, 51] width 112 height 24
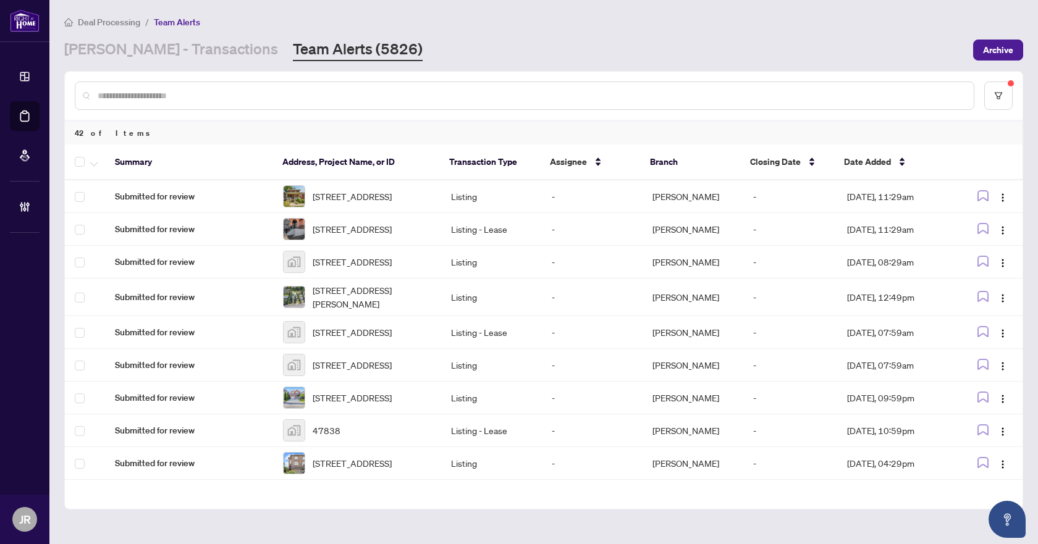
click at [229, 100] on input "text" at bounding box center [531, 96] width 866 height 14
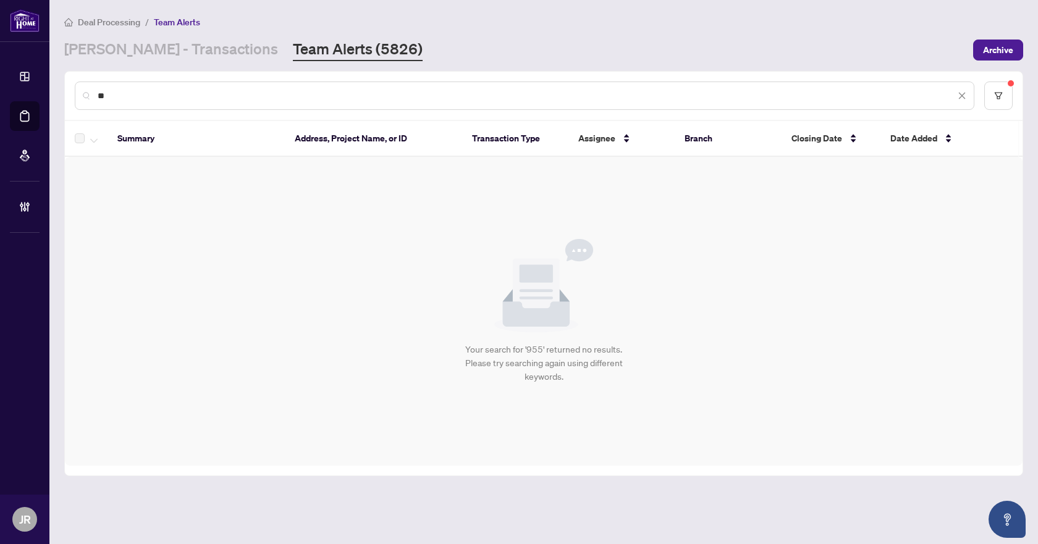
type input "*"
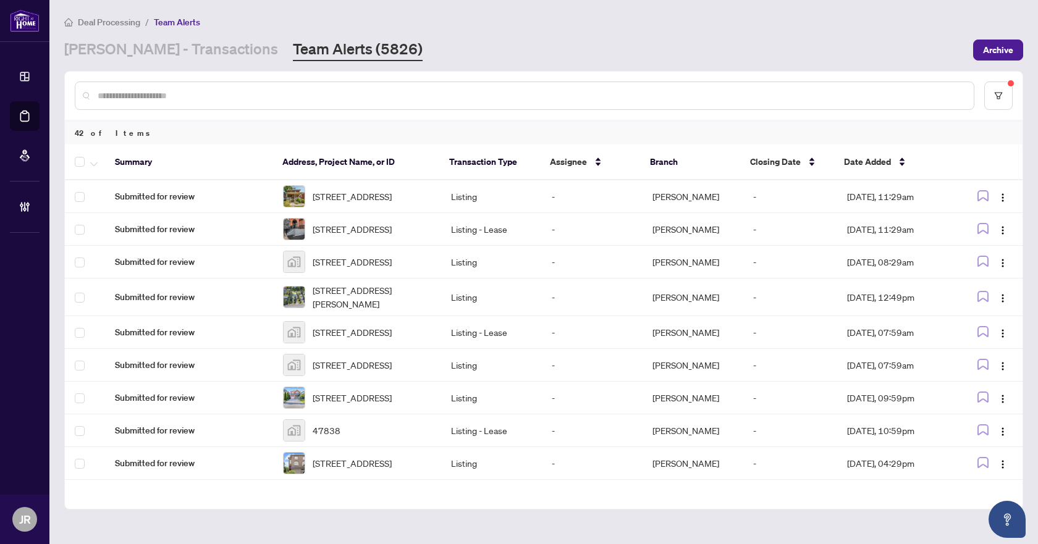
click at [224, 102] on div at bounding box center [524, 96] width 899 height 28
drag, startPoint x: 211, startPoint y: 103, endPoint x: 217, endPoint y: 91, distance: 13.0
click at [216, 94] on div at bounding box center [524, 96] width 899 height 28
click at [217, 91] on input "text" at bounding box center [531, 96] width 866 height 14
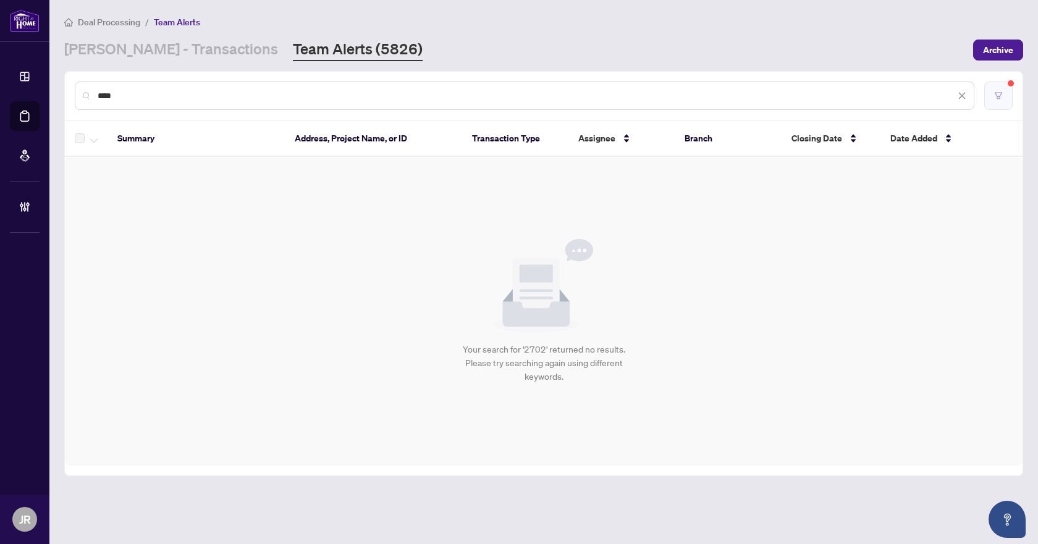
click at [999, 96] on icon "filter" at bounding box center [997, 95] width 7 height 7
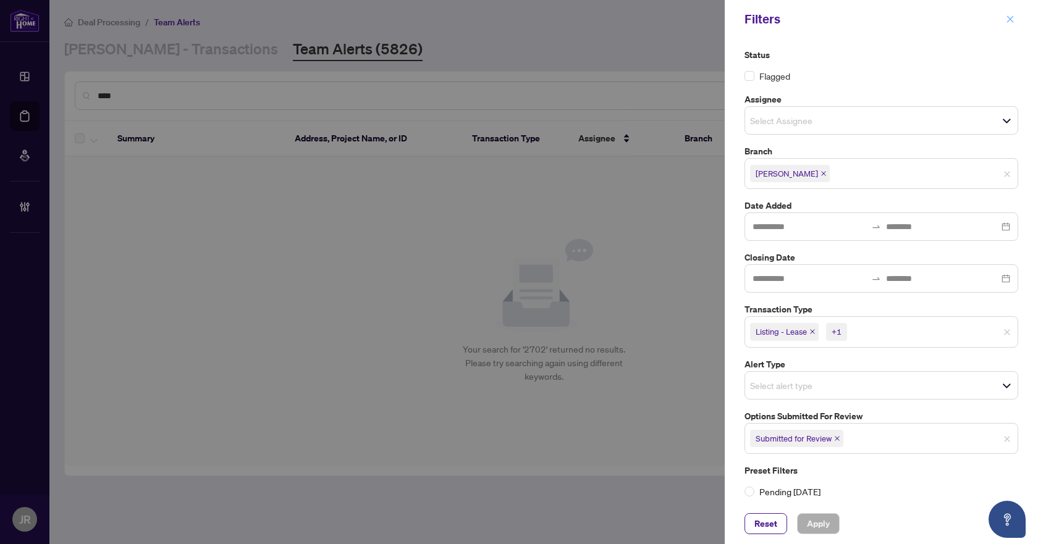
click at [1007, 17] on icon "close" at bounding box center [1010, 18] width 7 height 7
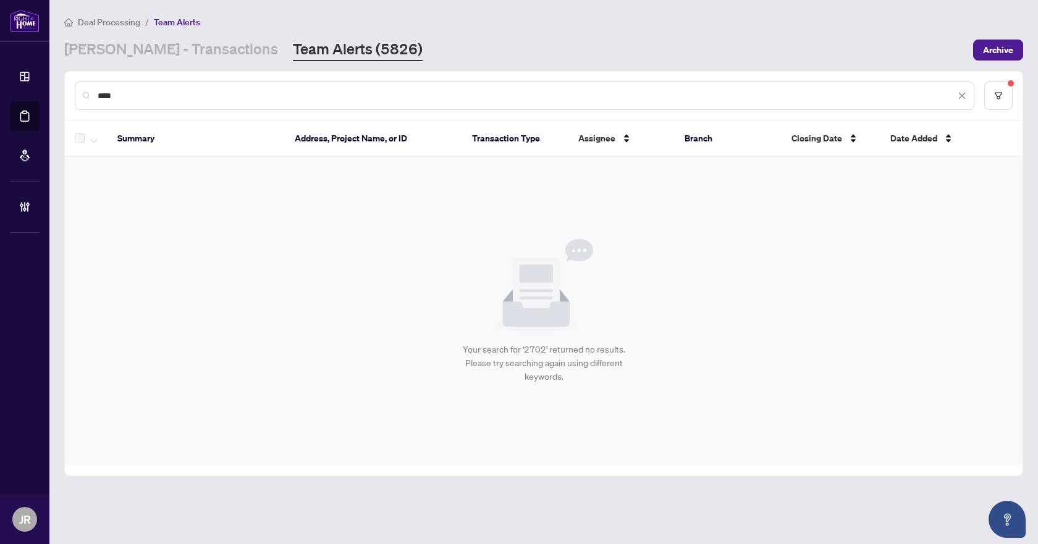
click at [256, 96] on input "****" at bounding box center [526, 96] width 857 height 14
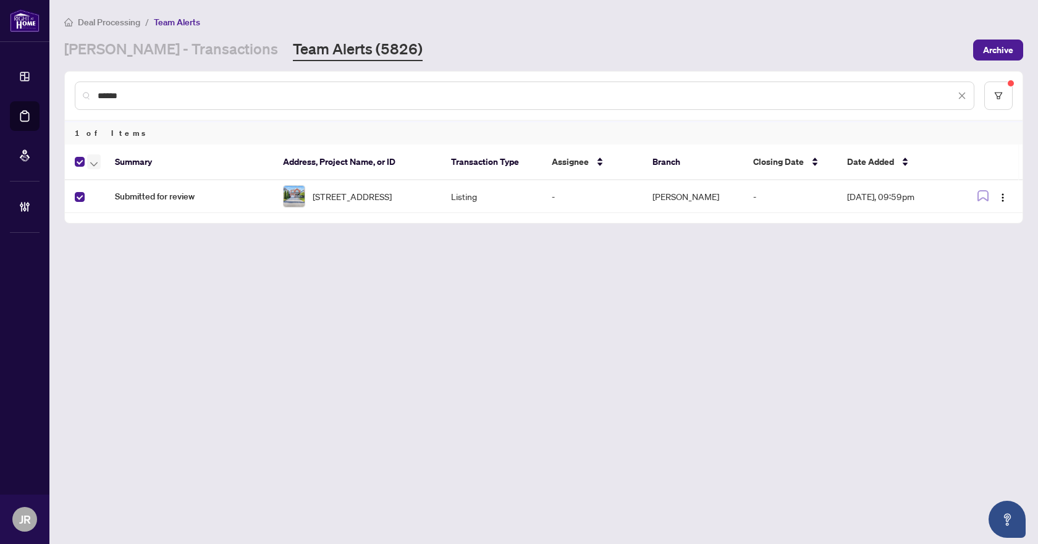
click at [93, 165] on icon "button" at bounding box center [93, 164] width 7 height 4
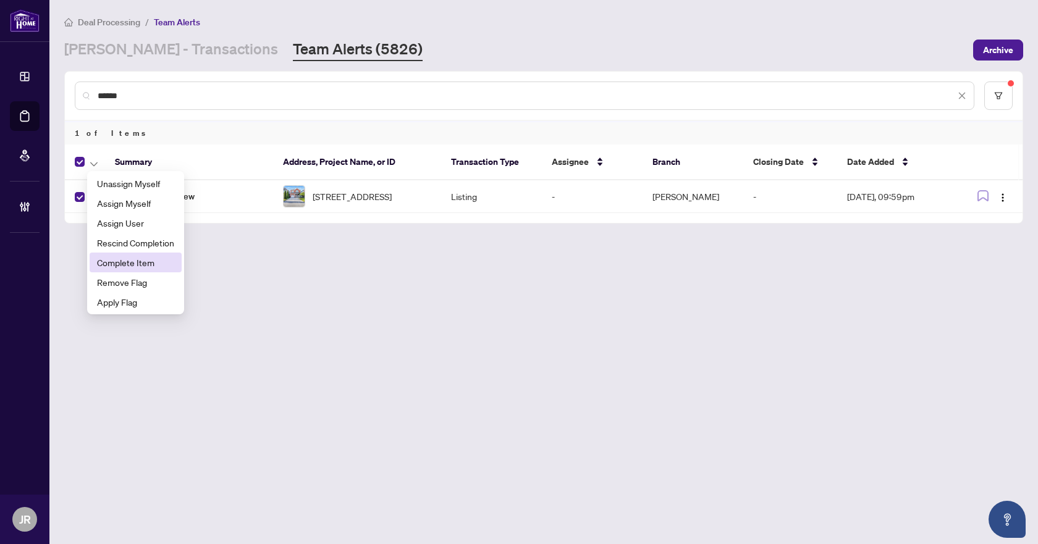
click at [131, 267] on span "Complete Item" at bounding box center [135, 263] width 77 height 14
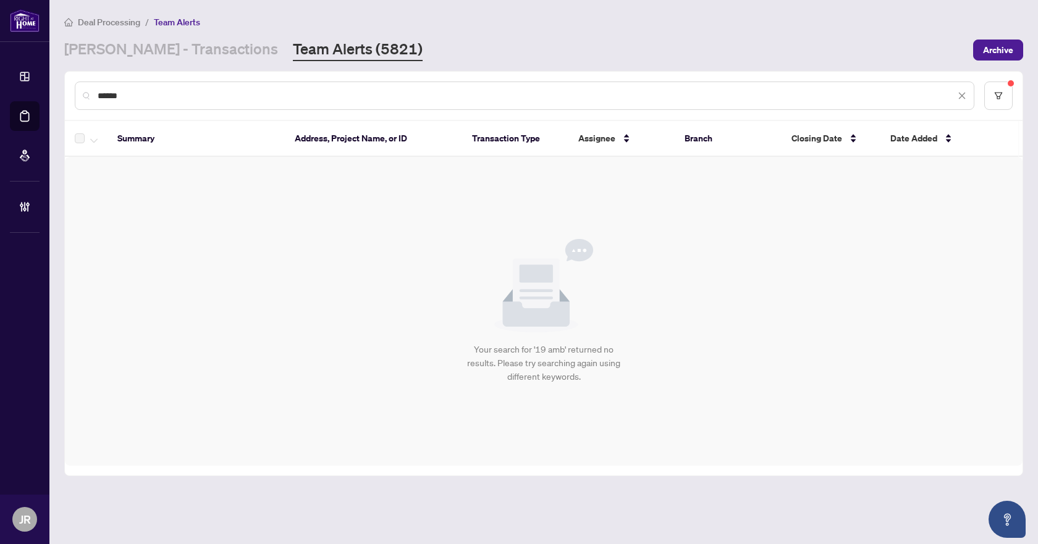
click at [241, 94] on input "******" at bounding box center [526, 96] width 857 height 14
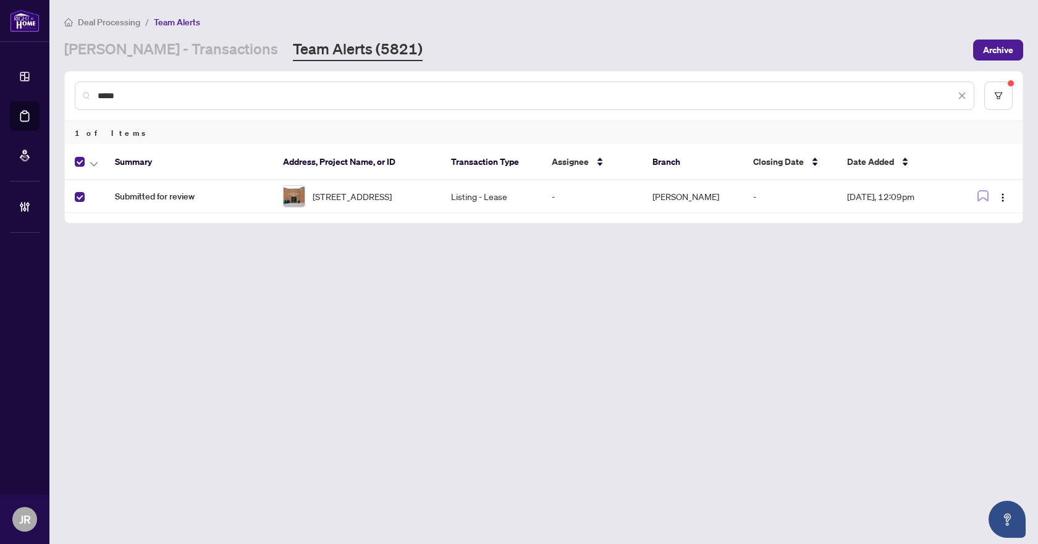
click at [103, 160] on th at bounding box center [85, 163] width 40 height 36
click at [97, 162] on icon "button" at bounding box center [93, 164] width 7 height 5
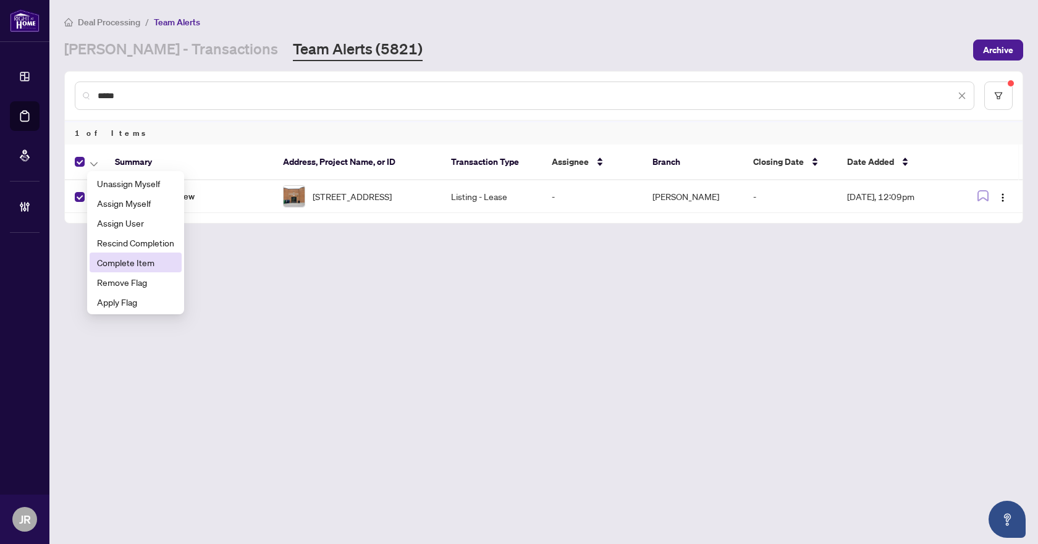
click at [125, 258] on span "Complete Item" at bounding box center [135, 263] width 77 height 14
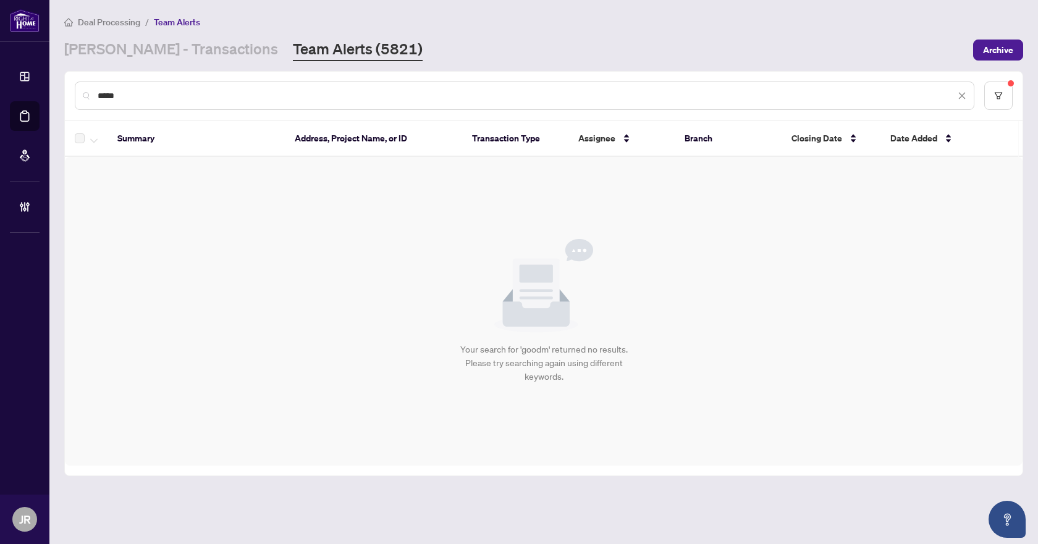
click at [159, 94] on input "*****" at bounding box center [526, 96] width 857 height 14
paste input "*"
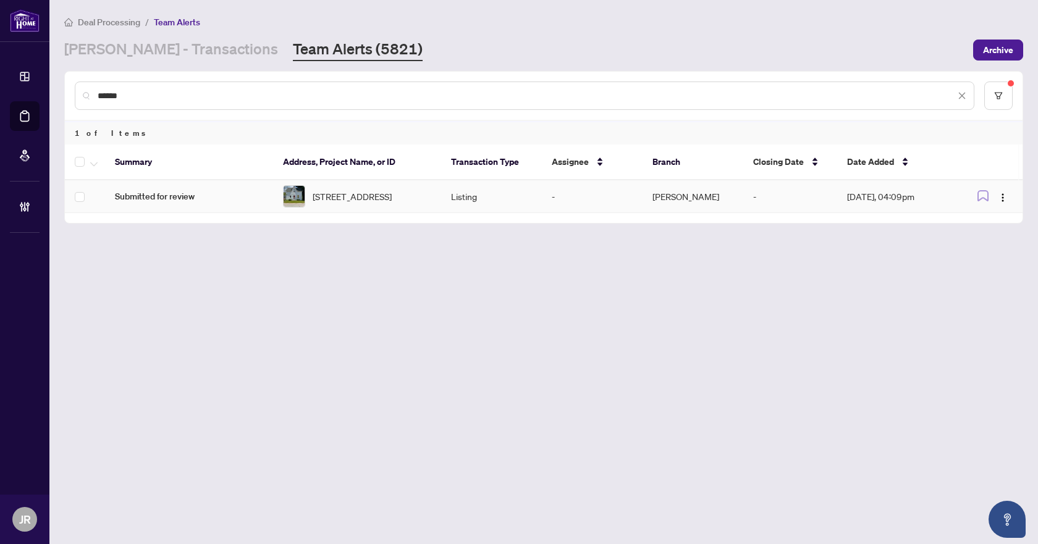
type input "******"
click at [502, 199] on td "Listing" at bounding box center [491, 196] width 101 height 33
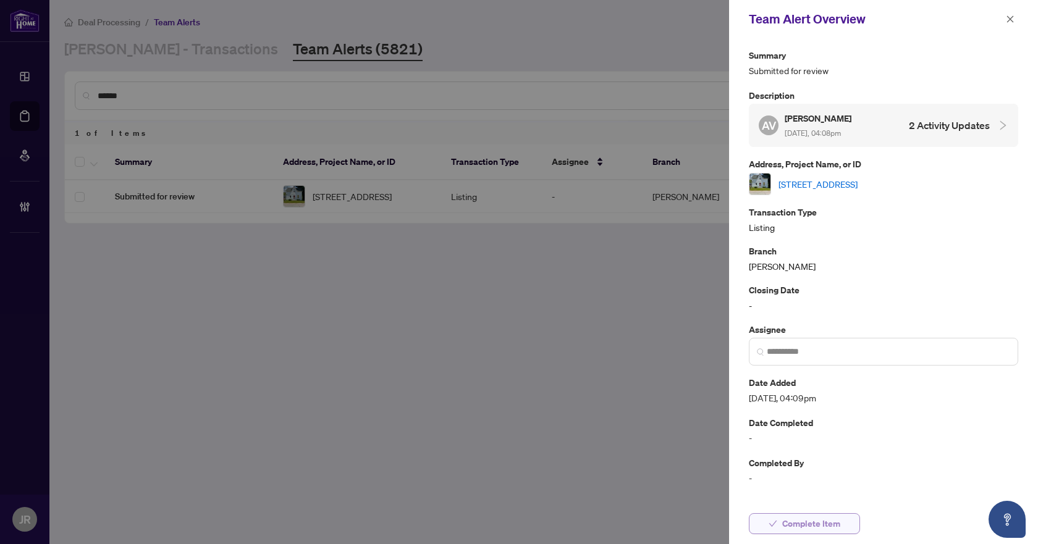
click at [800, 526] on span "Complete Item" at bounding box center [811, 524] width 58 height 20
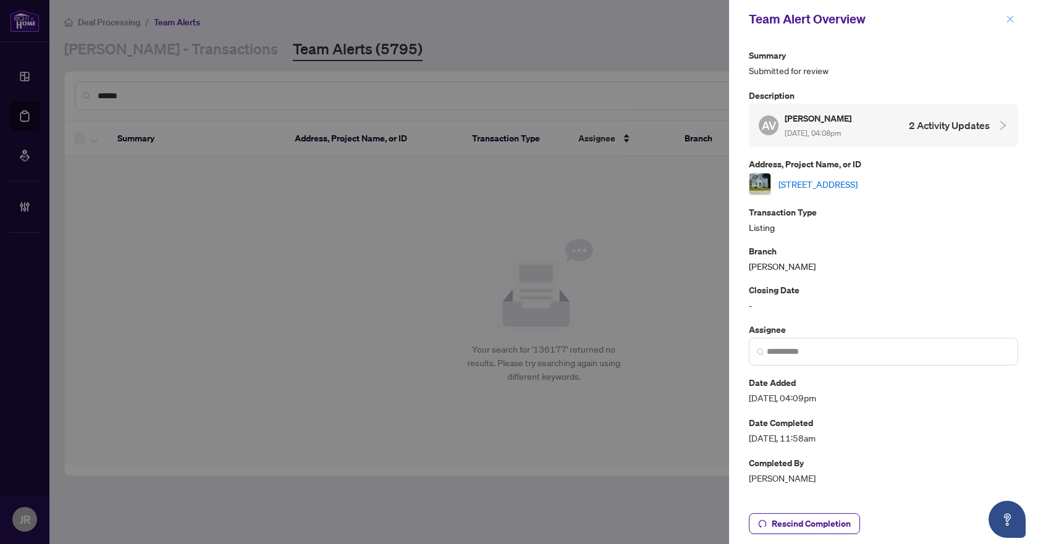
click at [1007, 19] on icon "close" at bounding box center [1009, 19] width 9 height 9
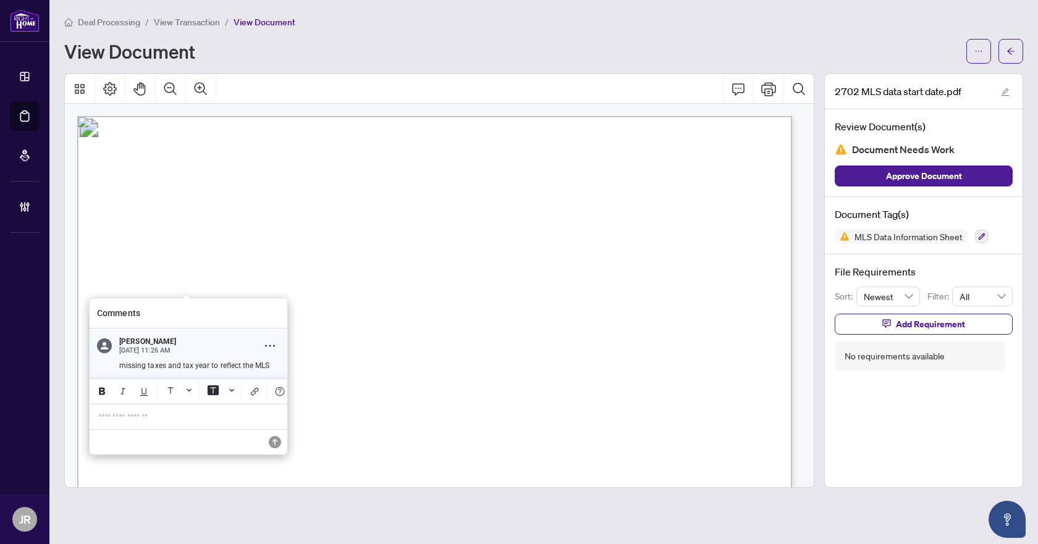
scroll to position [556, 0]
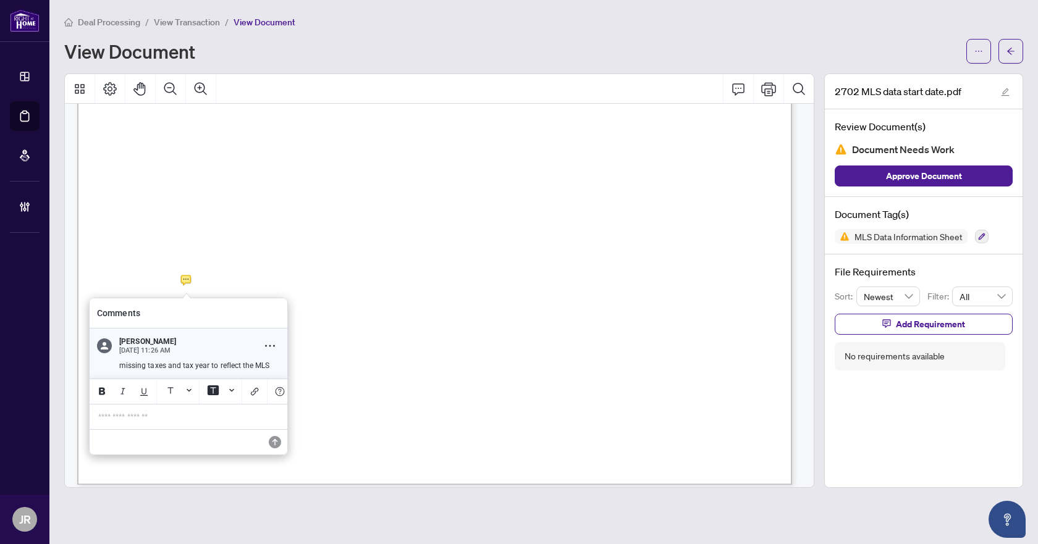
click at [240, 361] on p "missing taxes and tax year to reflect the MLS" at bounding box center [199, 366] width 161 height 10
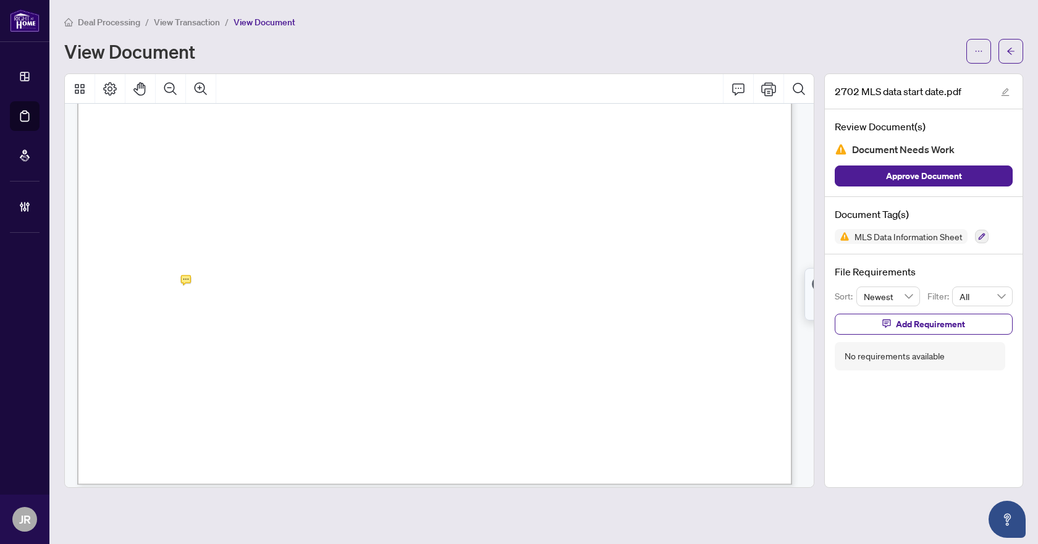
click at [933, 329] on span "Add Requirement" at bounding box center [930, 324] width 69 height 20
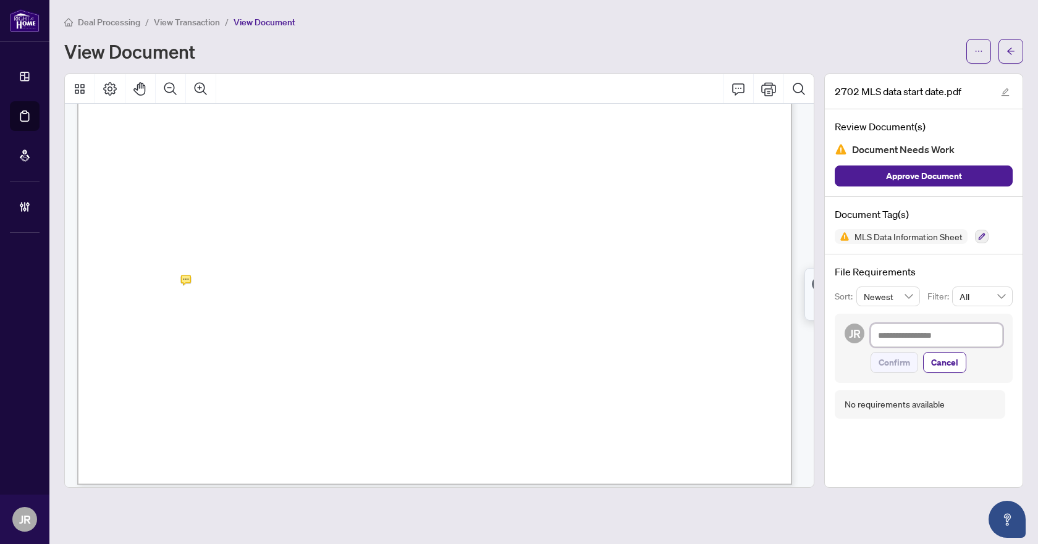
click at [933, 335] on textarea at bounding box center [936, 335] width 132 height 23
paste textarea "**********"
type textarea "**********"
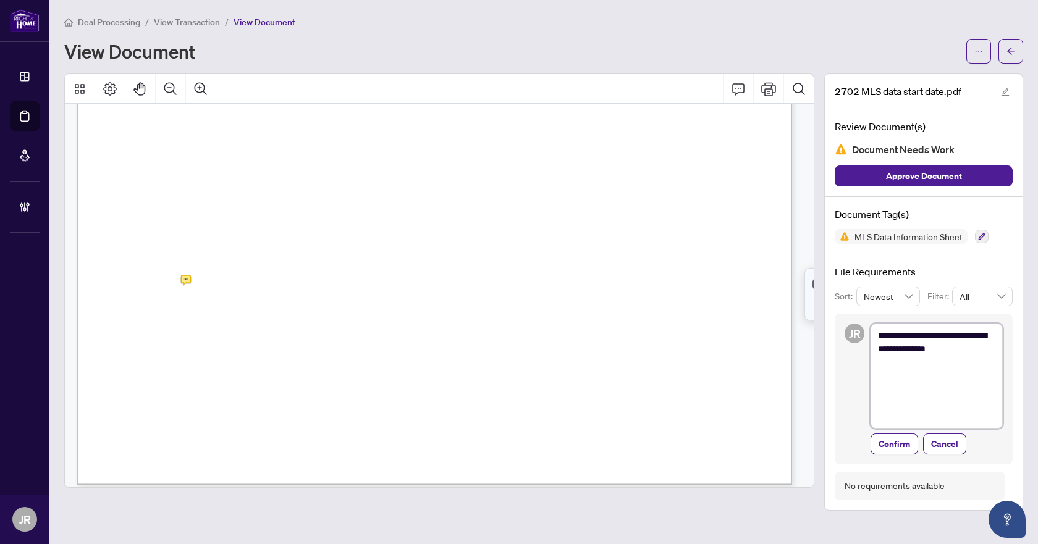
scroll to position [0, 0]
type textarea "**********"
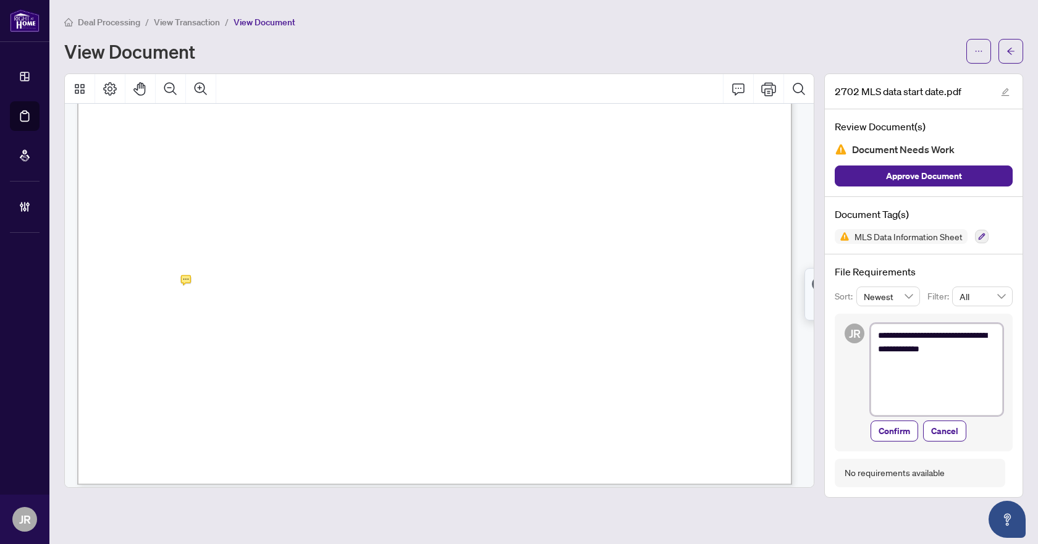
type textarea "**********"
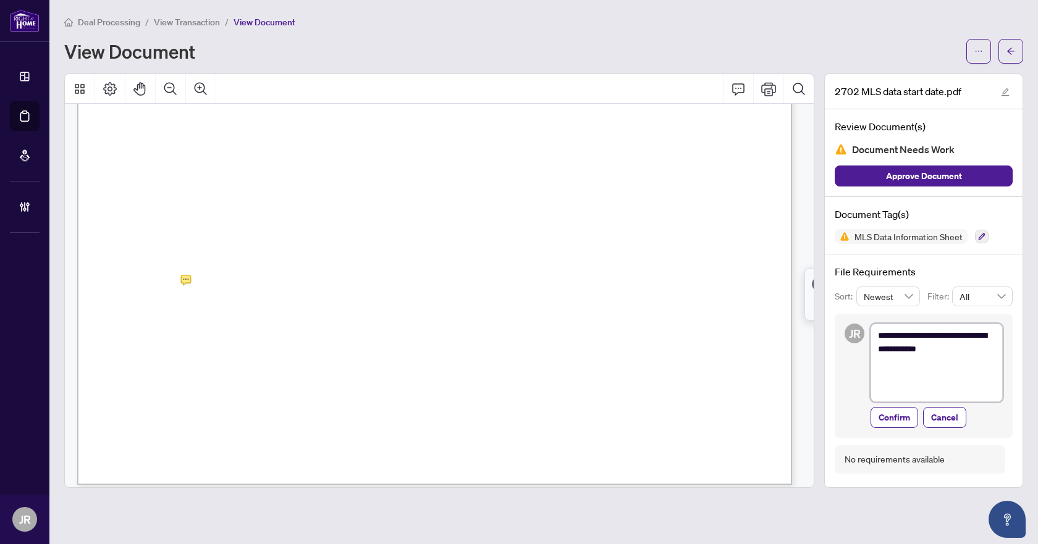
type textarea "**********"
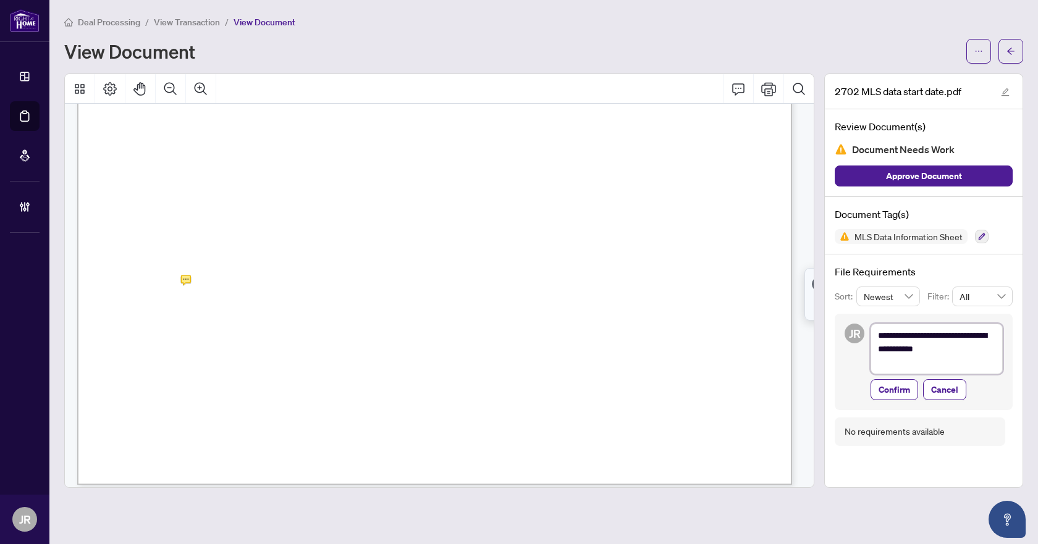
type textarea "**********"
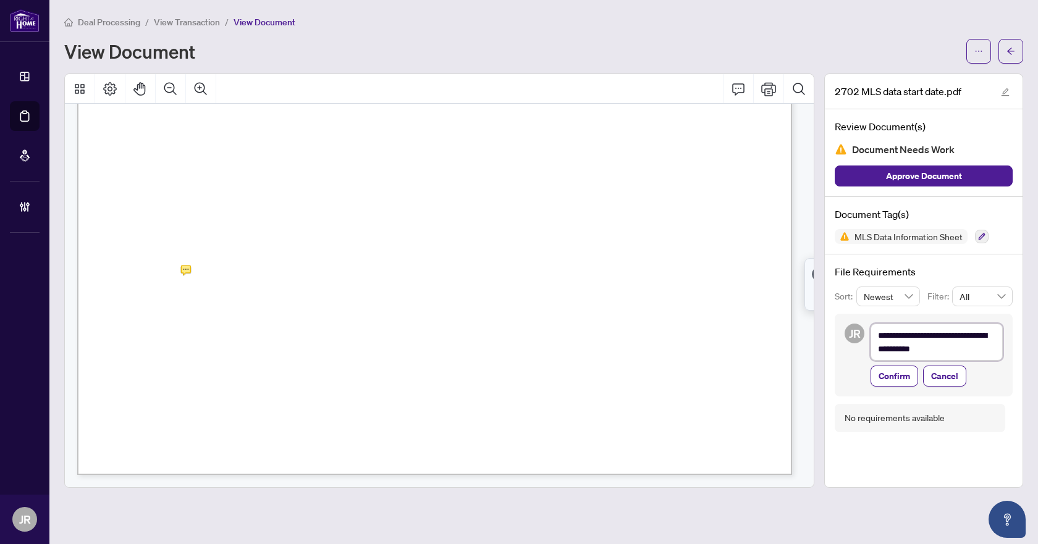
scroll to position [575, 0]
type textarea "**********"
click at [896, 379] on span "Confirm" at bounding box center [893, 376] width 31 height 20
type textarea "**********"
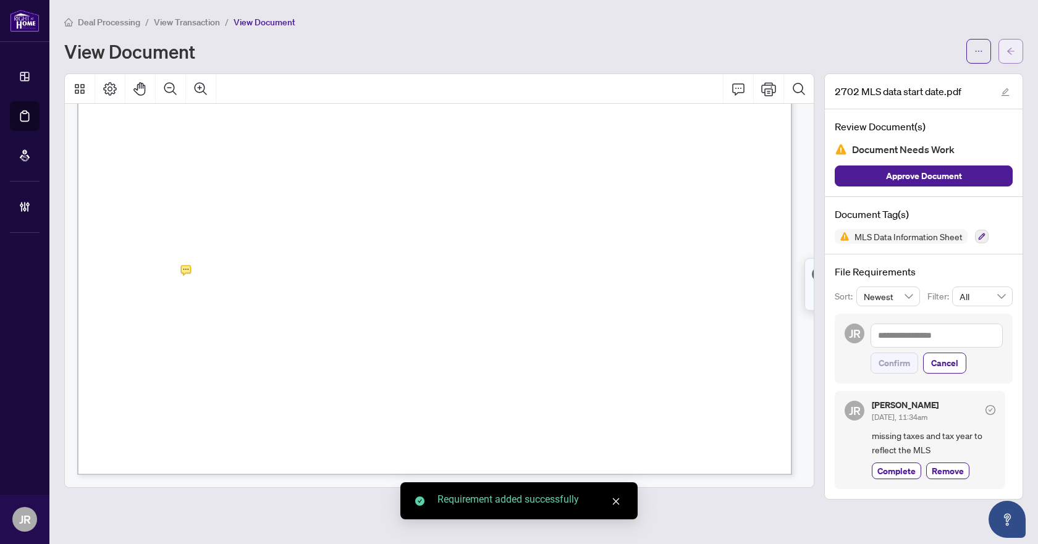
click at [1016, 56] on button "button" at bounding box center [1010, 51] width 25 height 25
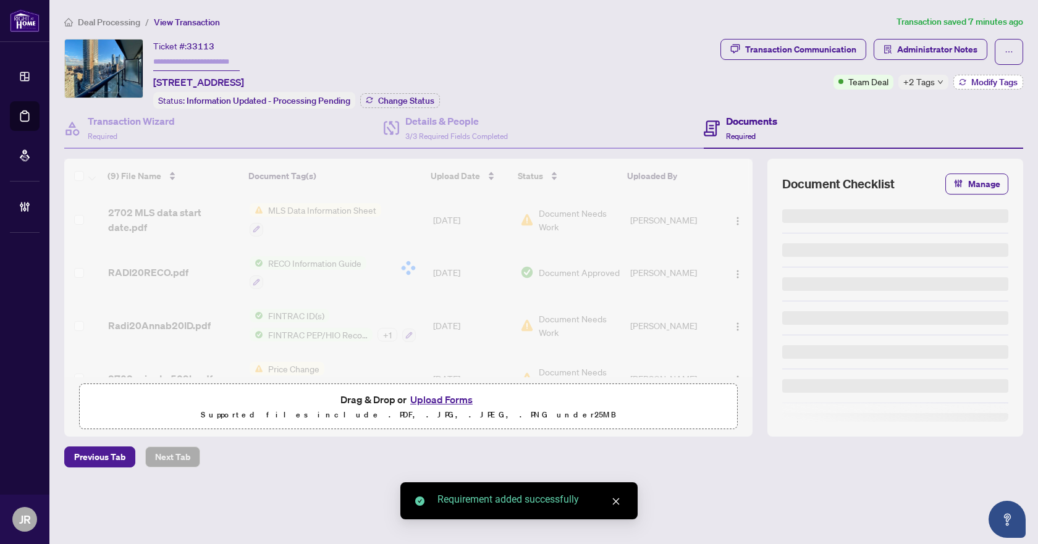
click at [984, 83] on span "Modify Tags" at bounding box center [994, 82] width 46 height 9
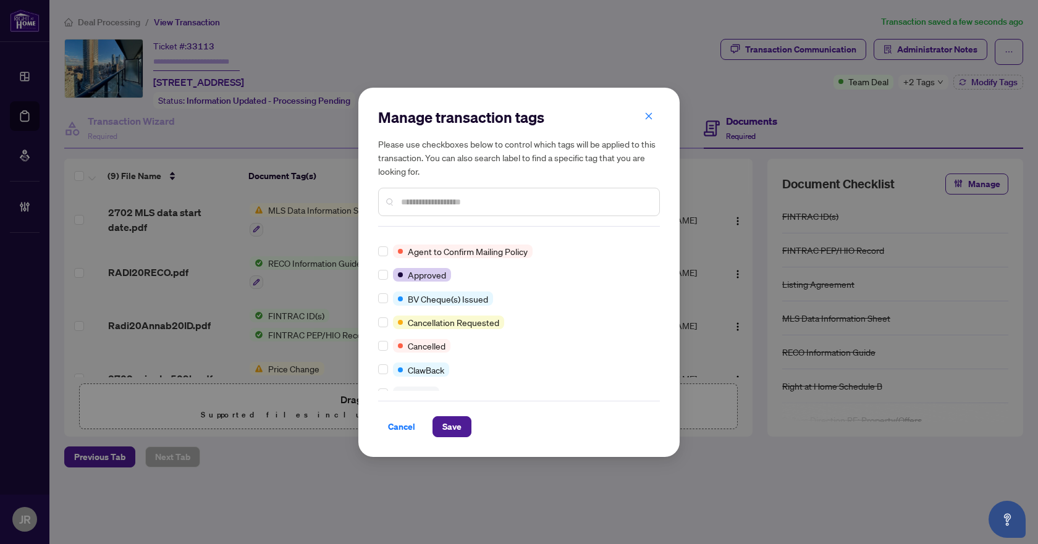
scroll to position [62, 0]
click at [443, 190] on div at bounding box center [519, 202] width 282 height 28
click at [437, 196] on input "text" at bounding box center [525, 202] width 248 height 14
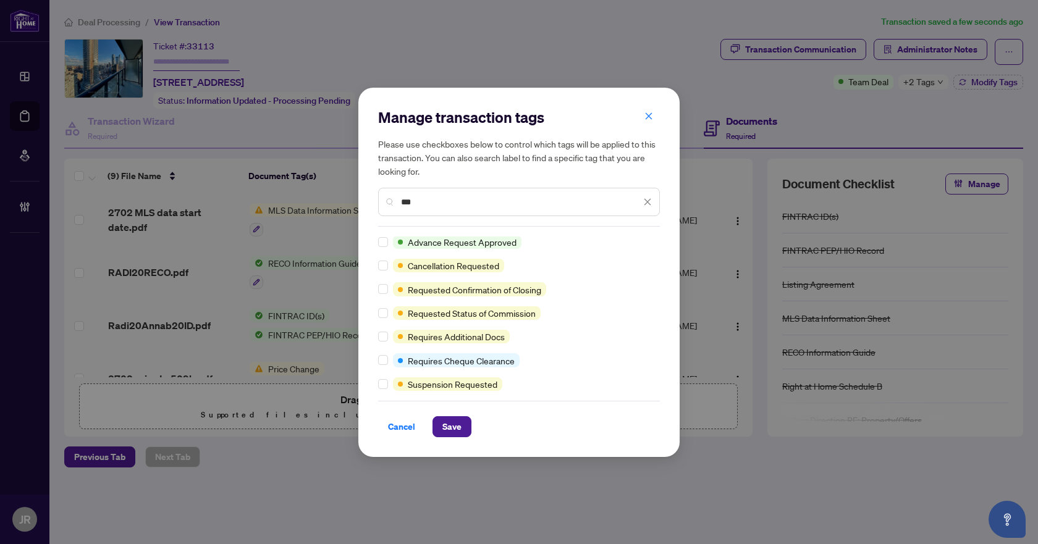
scroll to position [0, 0]
type input "***"
click at [455, 422] on span "Save" at bounding box center [451, 427] width 19 height 20
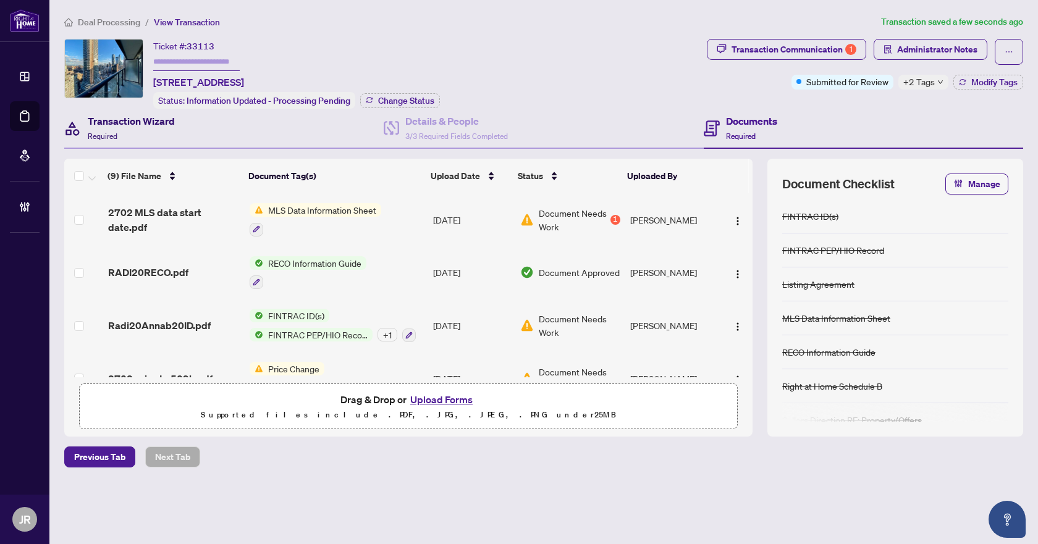
click at [138, 128] on div "Transaction Wizard Required" at bounding box center [131, 128] width 87 height 29
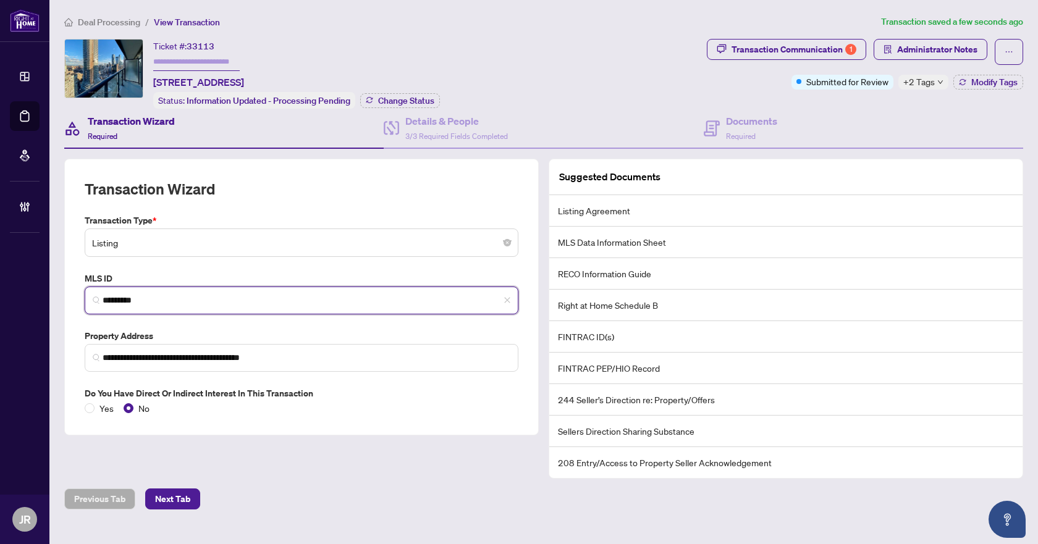
click at [137, 295] on input "*********" at bounding box center [307, 300] width 408 height 13
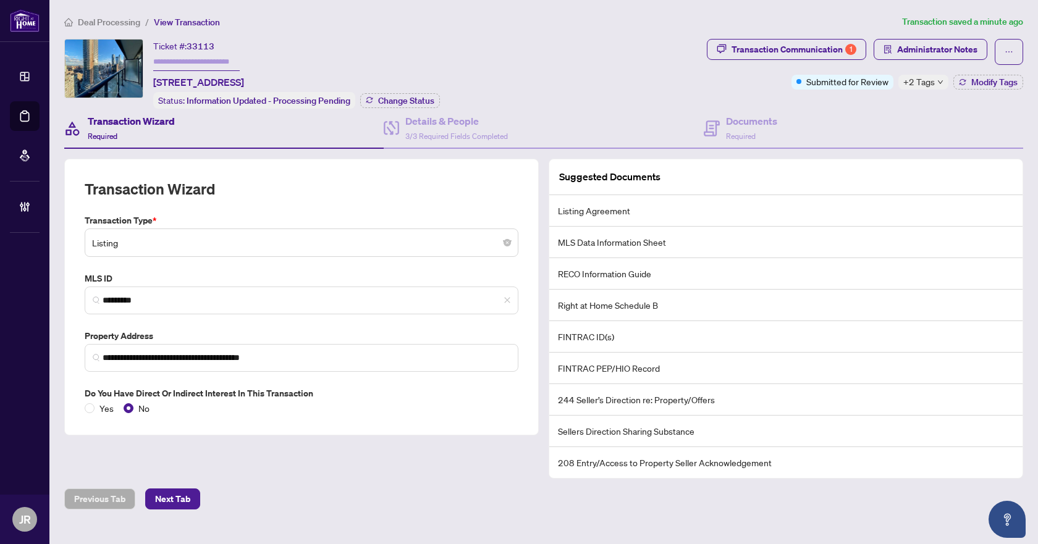
click at [120, 23] on span "Deal Processing" at bounding box center [109, 22] width 62 height 11
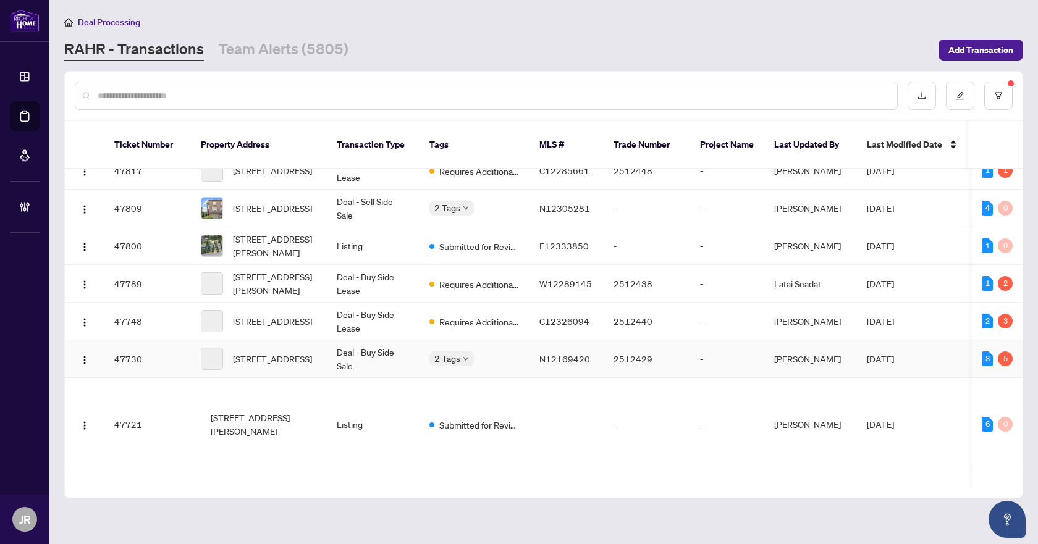
scroll to position [1070, 0]
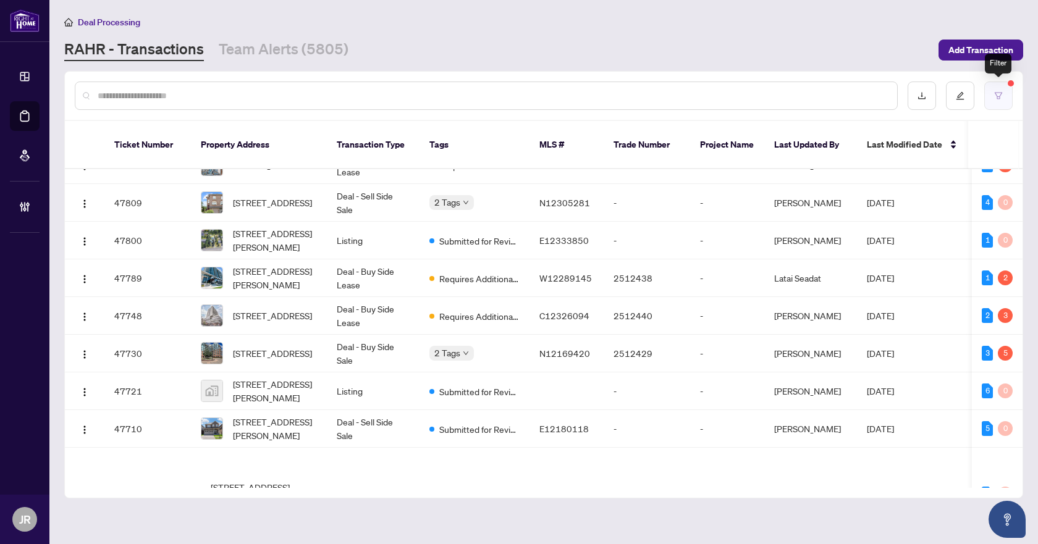
click at [996, 103] on button "button" at bounding box center [998, 96] width 28 height 28
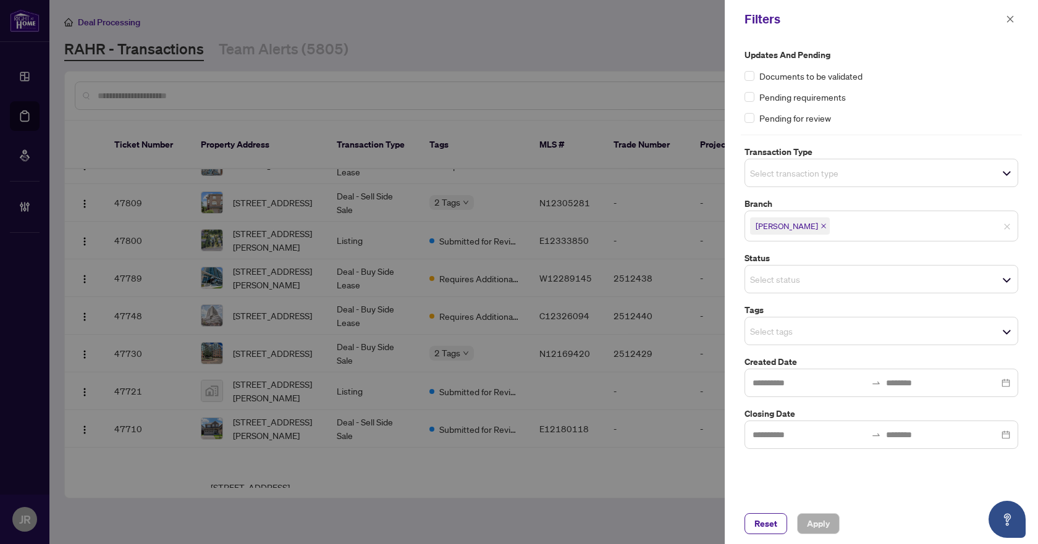
click at [813, 324] on input "search" at bounding box center [793, 331] width 86 height 15
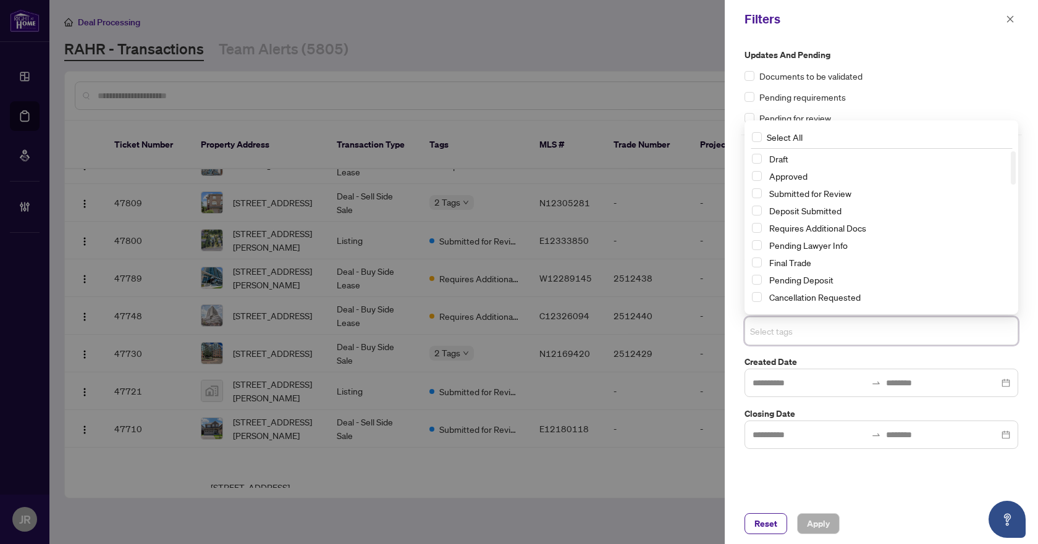
click at [840, 356] on label "Created Date" at bounding box center [881, 362] width 274 height 14
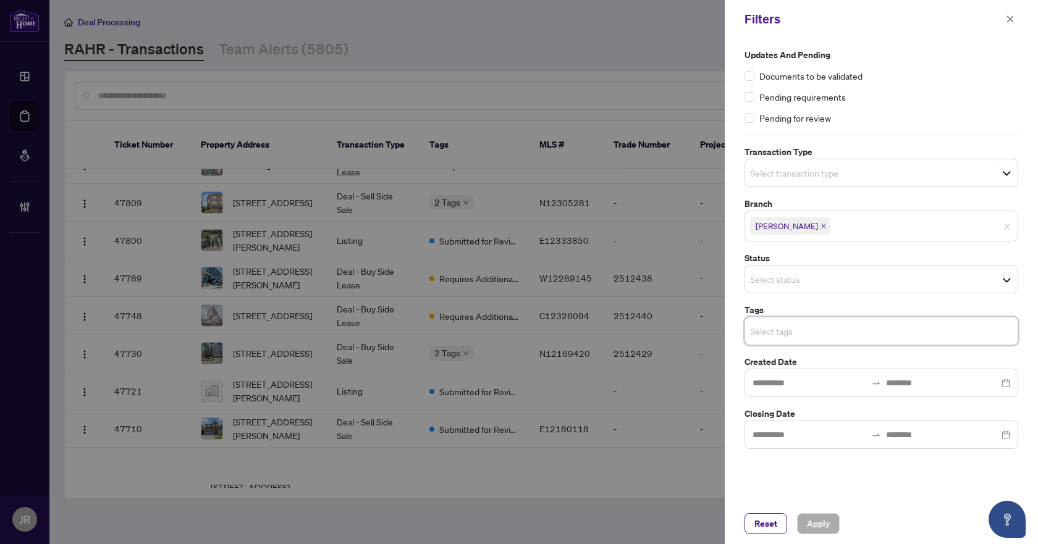
click at [836, 324] on input "search" at bounding box center [793, 331] width 86 height 15
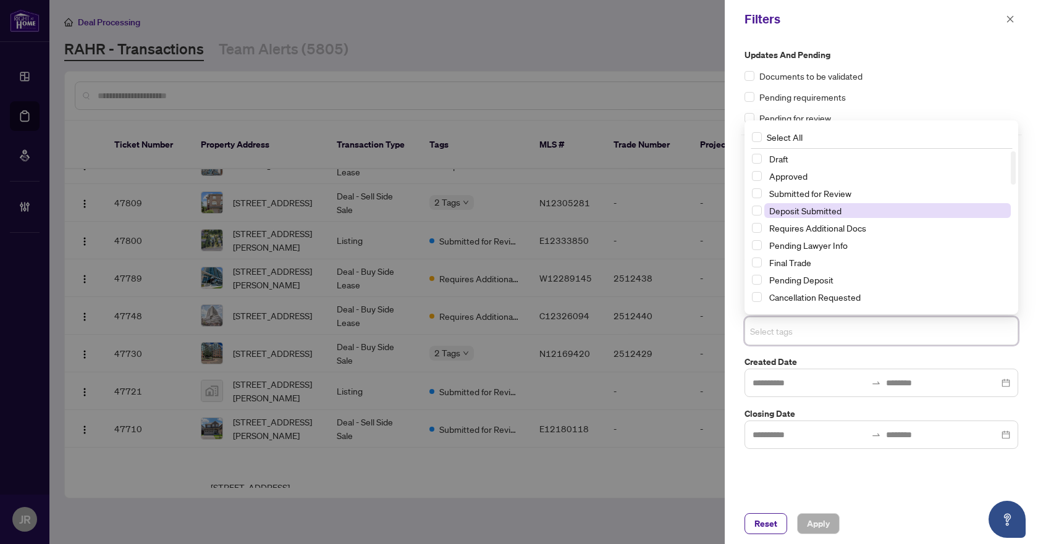
drag, startPoint x: 826, startPoint y: 197, endPoint x: 826, endPoint y: 205, distance: 8.1
click at [826, 196] on span "Submitted for Review" at bounding box center [810, 193] width 82 height 11
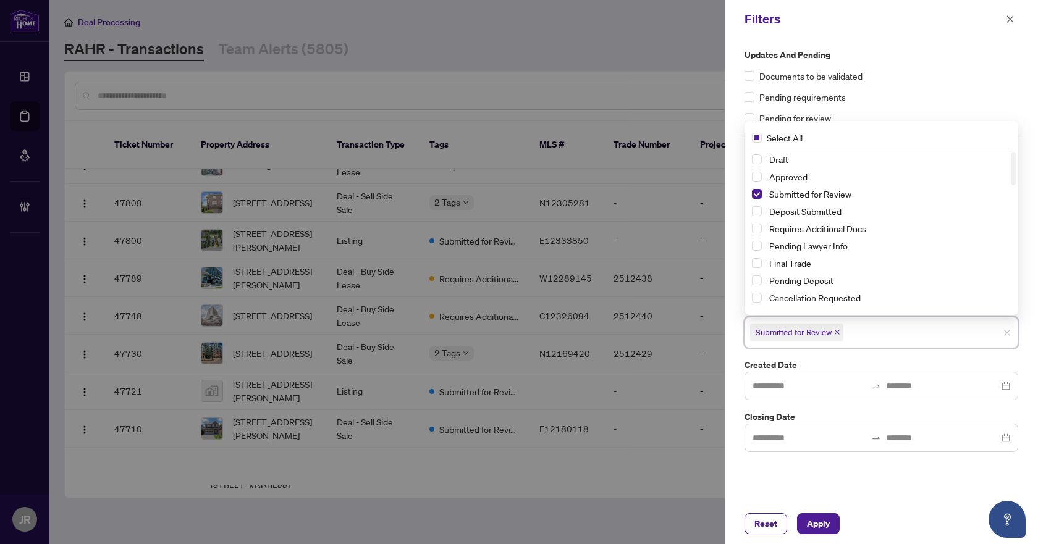
click at [823, 360] on label "Created Date" at bounding box center [881, 365] width 274 height 14
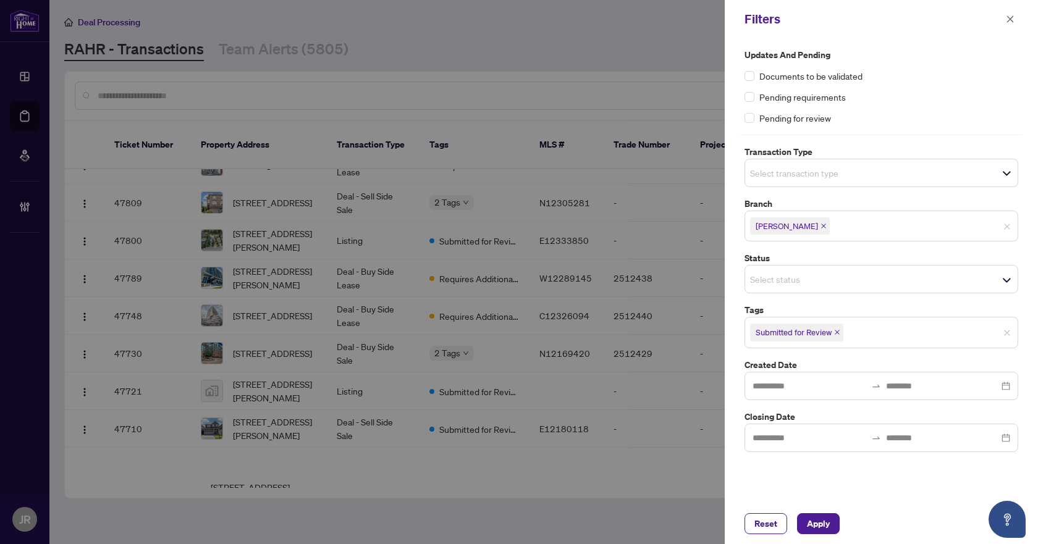
click at [828, 292] on div "Select status" at bounding box center [881, 279] width 274 height 28
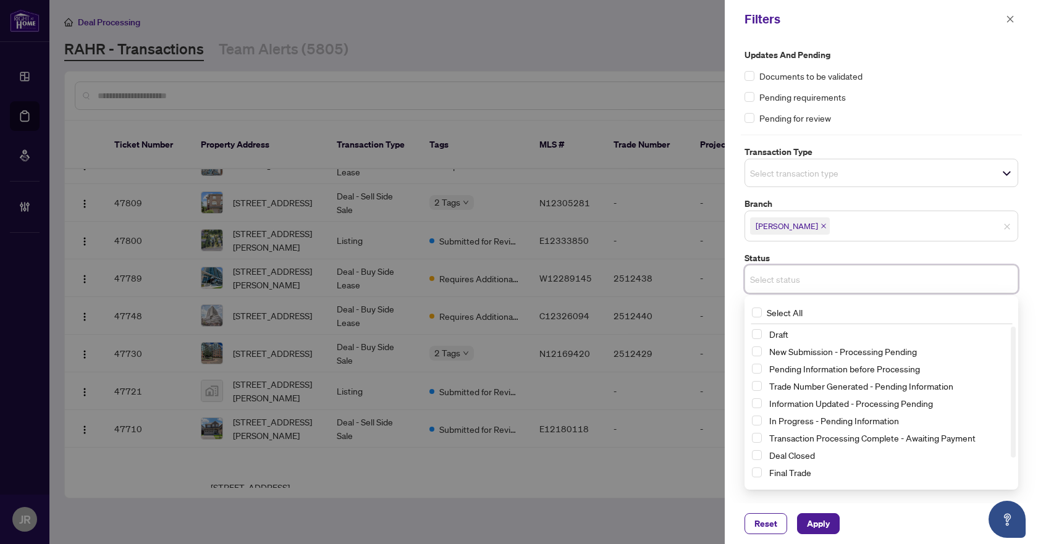
click at [853, 179] on span "Select transaction type" at bounding box center [881, 172] width 272 height 17
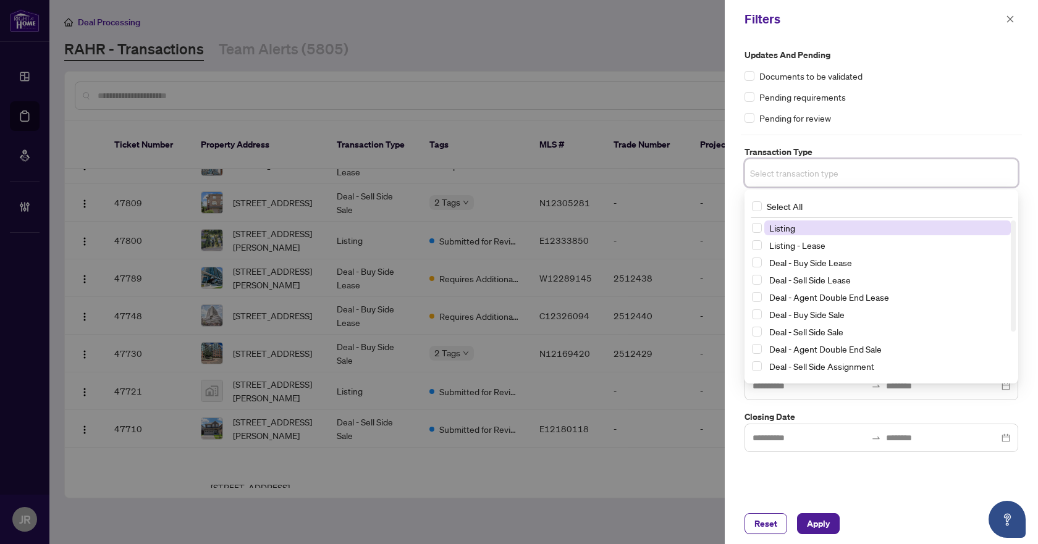
click at [841, 203] on div "Select All" at bounding box center [881, 206] width 269 height 23
click at [833, 249] on span "Listing - Lease" at bounding box center [887, 245] width 246 height 15
click at [837, 230] on span "Listing" at bounding box center [887, 230] width 246 height 15
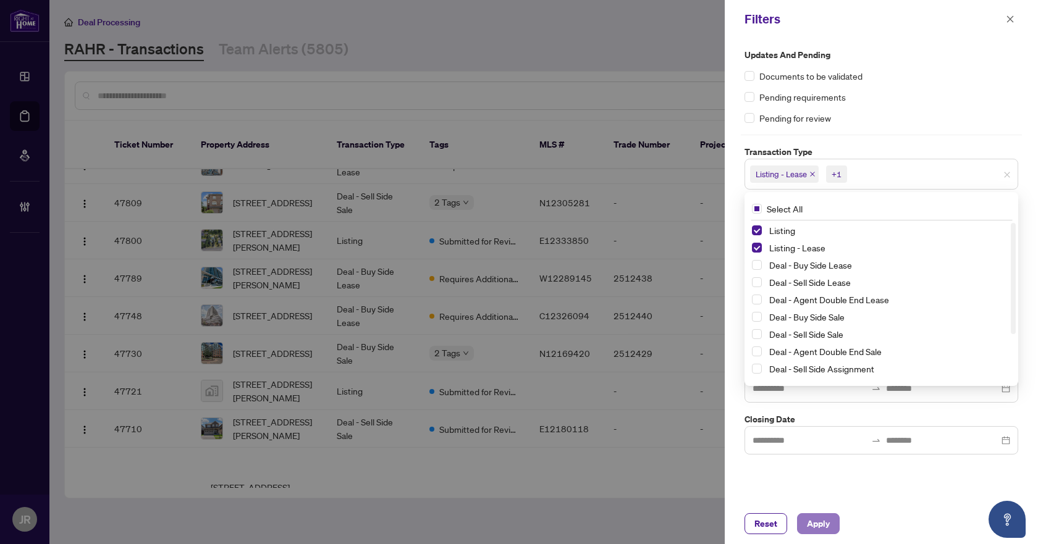
click at [826, 524] on span "Apply" at bounding box center [818, 524] width 23 height 20
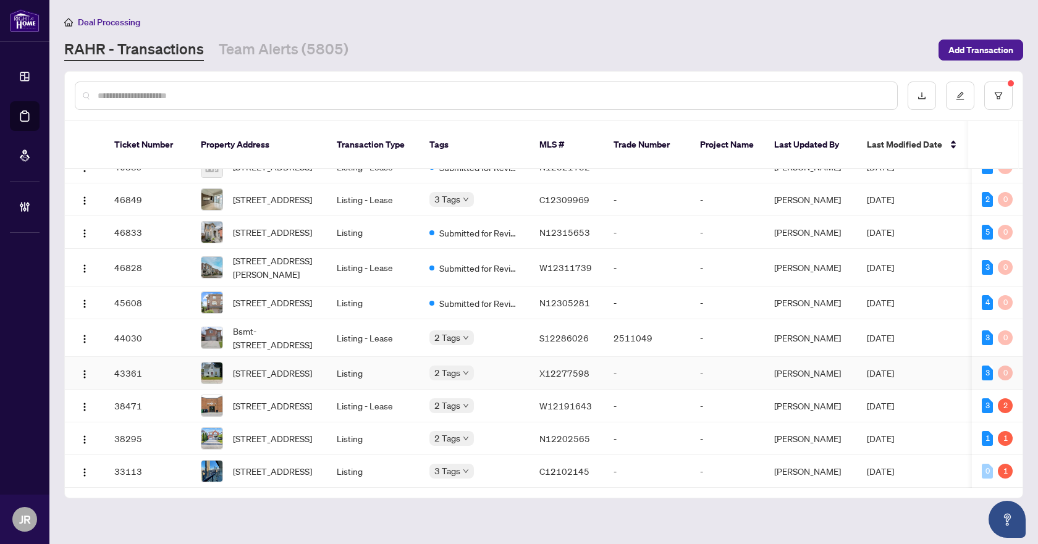
scroll to position [955, 0]
click at [415, 455] on td "Listing" at bounding box center [373, 471] width 93 height 33
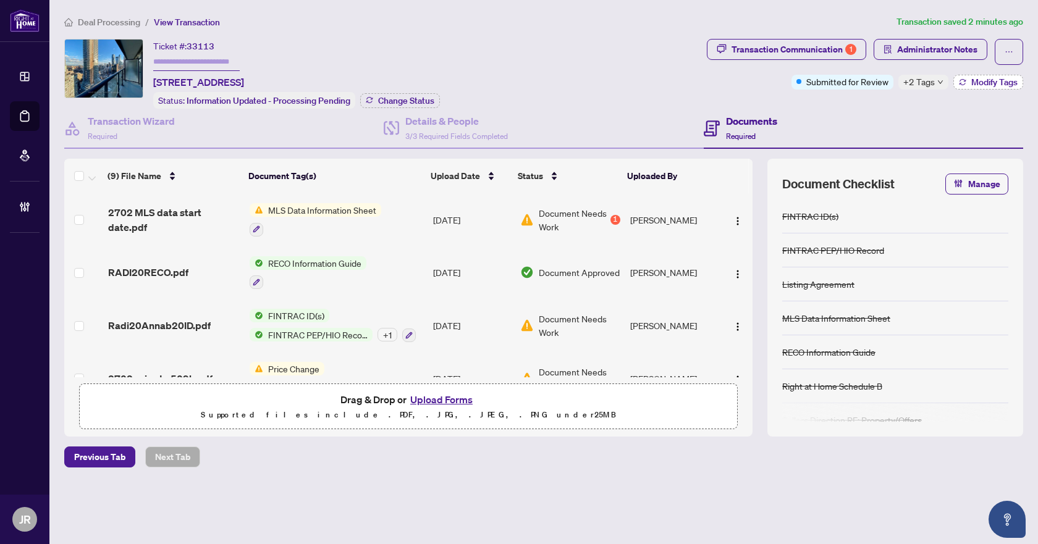
click at [967, 87] on button "Modify Tags" at bounding box center [988, 82] width 70 height 15
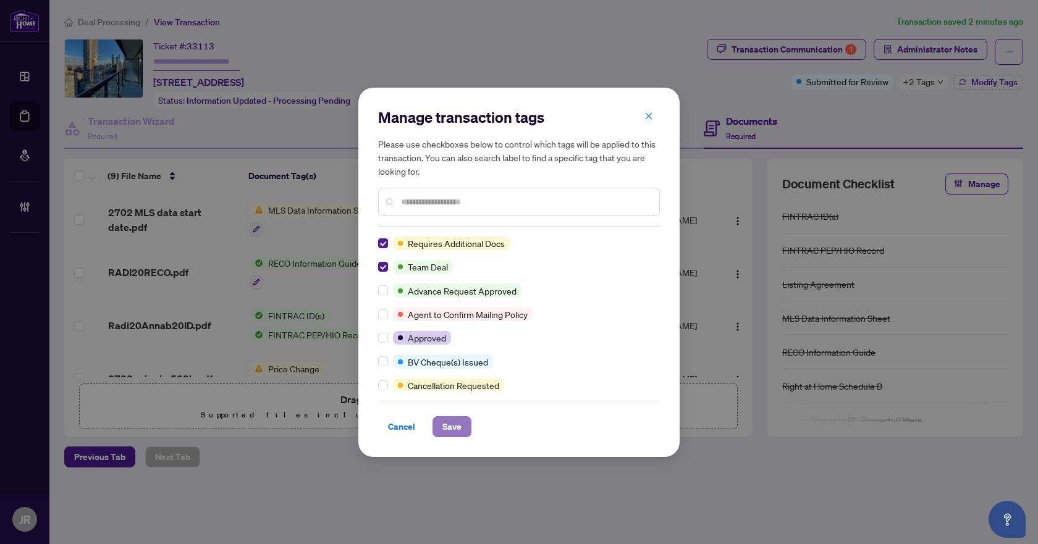
click at [456, 432] on span "Save" at bounding box center [451, 427] width 19 height 20
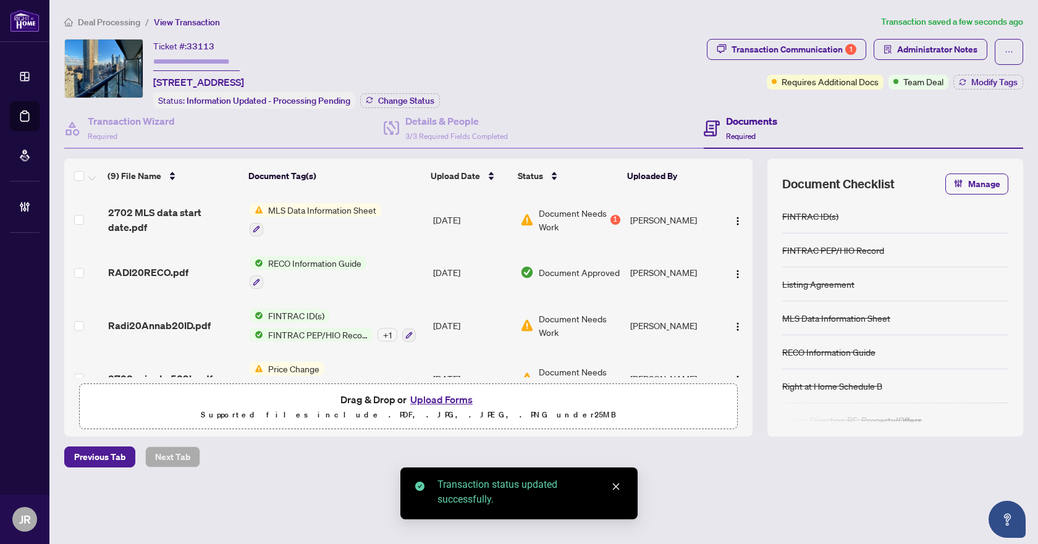
click at [123, 18] on span "Deal Processing" at bounding box center [109, 22] width 62 height 11
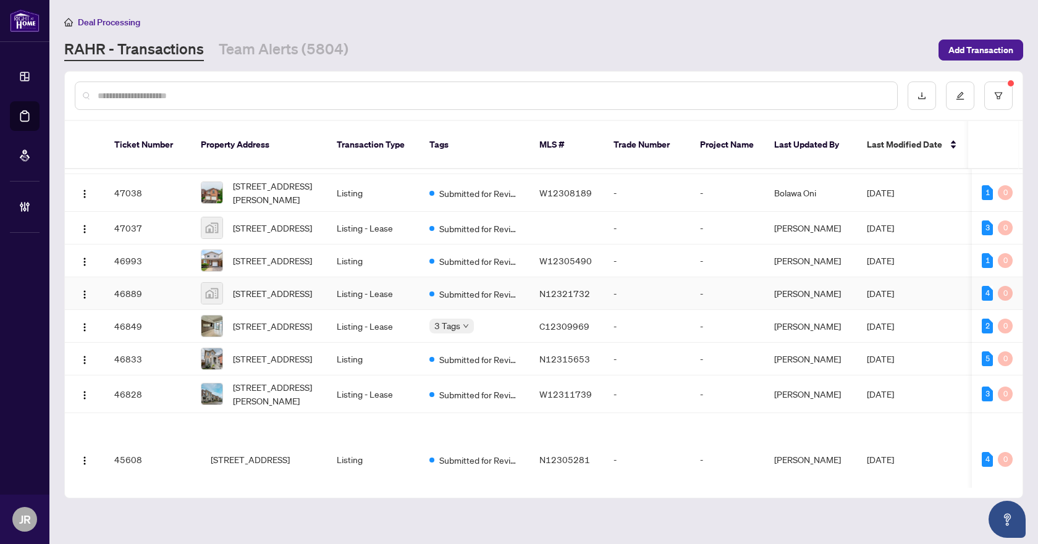
scroll to position [918, 0]
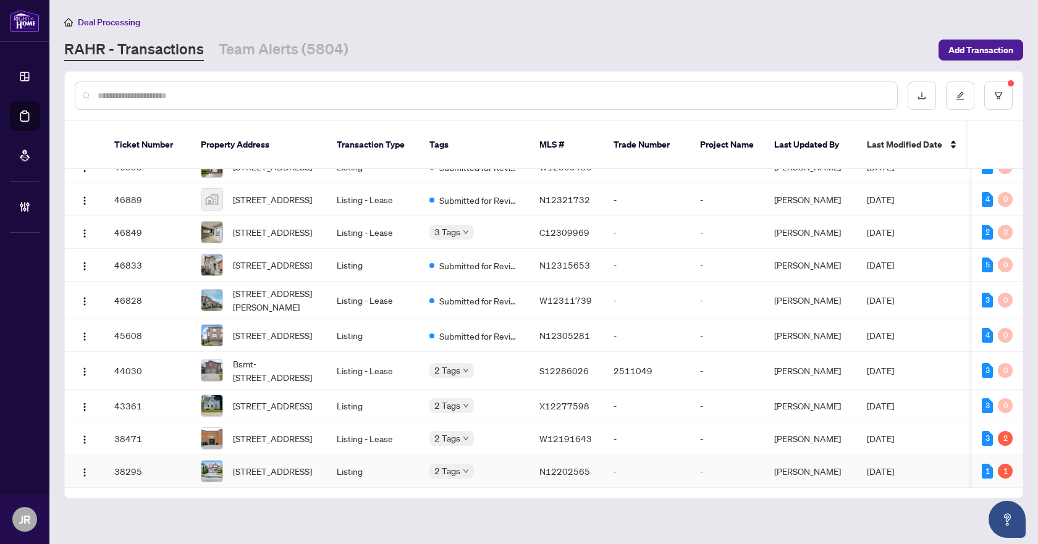
click at [388, 455] on td "Listing" at bounding box center [373, 471] width 93 height 33
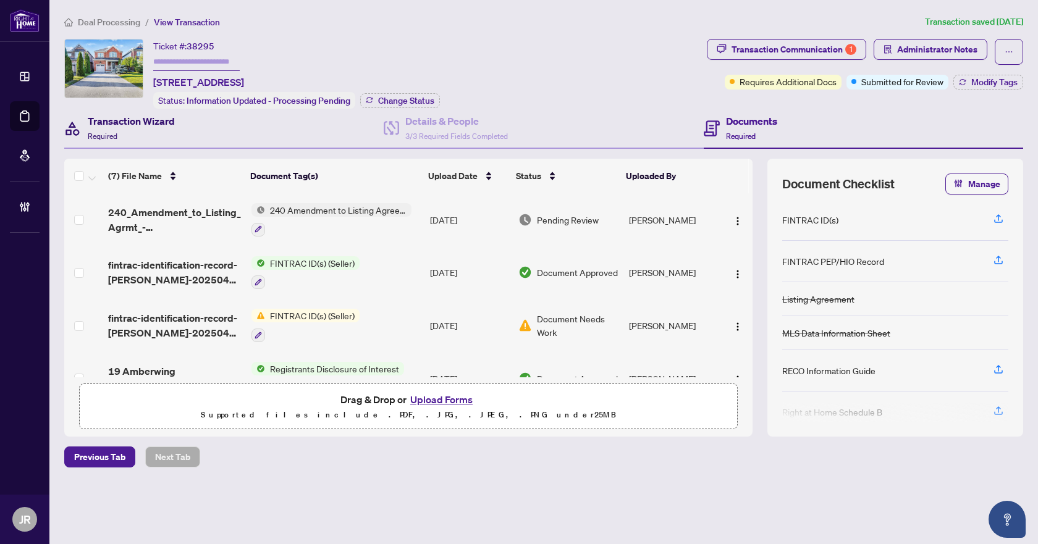
click at [147, 120] on h4 "Transaction Wizard" at bounding box center [131, 121] width 87 height 15
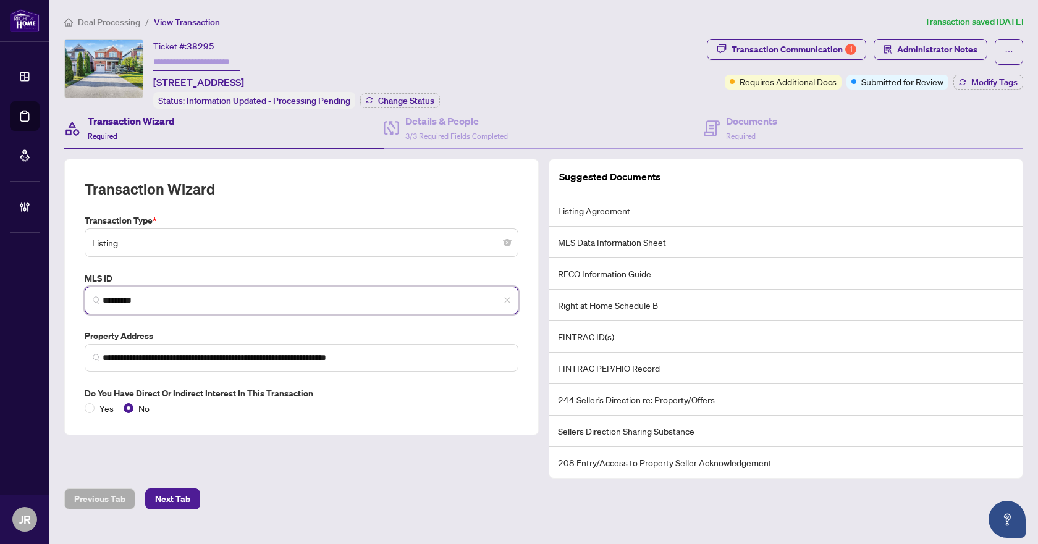
click at [129, 301] on input "*********" at bounding box center [307, 300] width 408 height 13
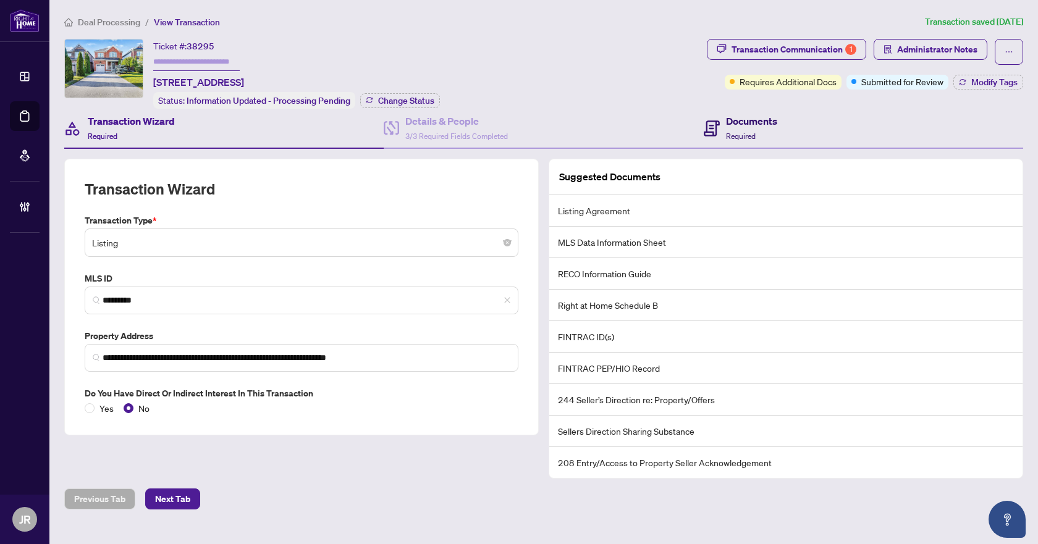
click at [715, 127] on div "Documents Required" at bounding box center [739, 128] width 73 height 29
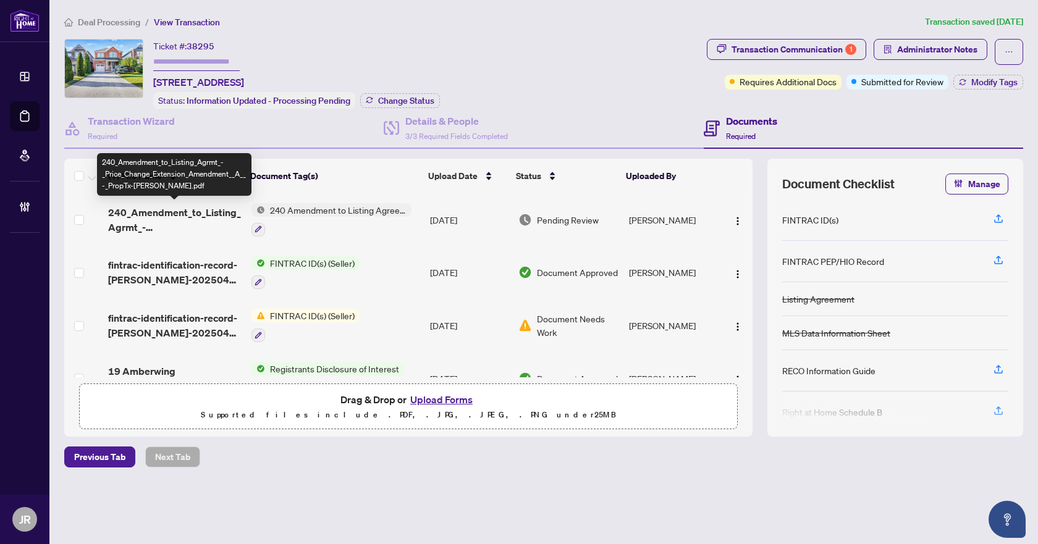
click at [193, 217] on span "240_Amendment_to_Listing_Agrmt_-_Price_Change_Extension_Amendment__A__-_PropTx-…" at bounding box center [174, 220] width 133 height 30
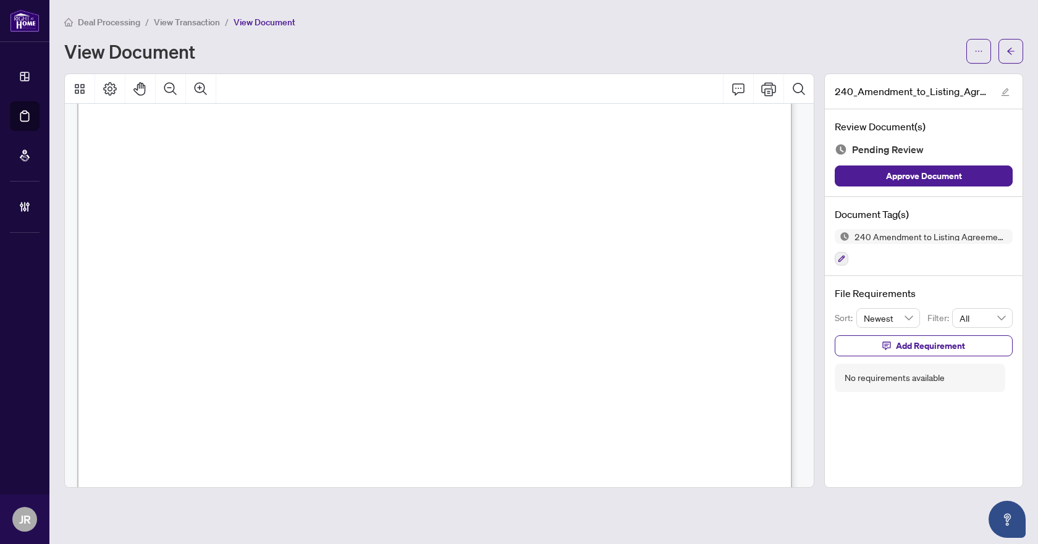
scroll to position [124, 0]
click at [842, 256] on icon "button" at bounding box center [841, 259] width 7 height 7
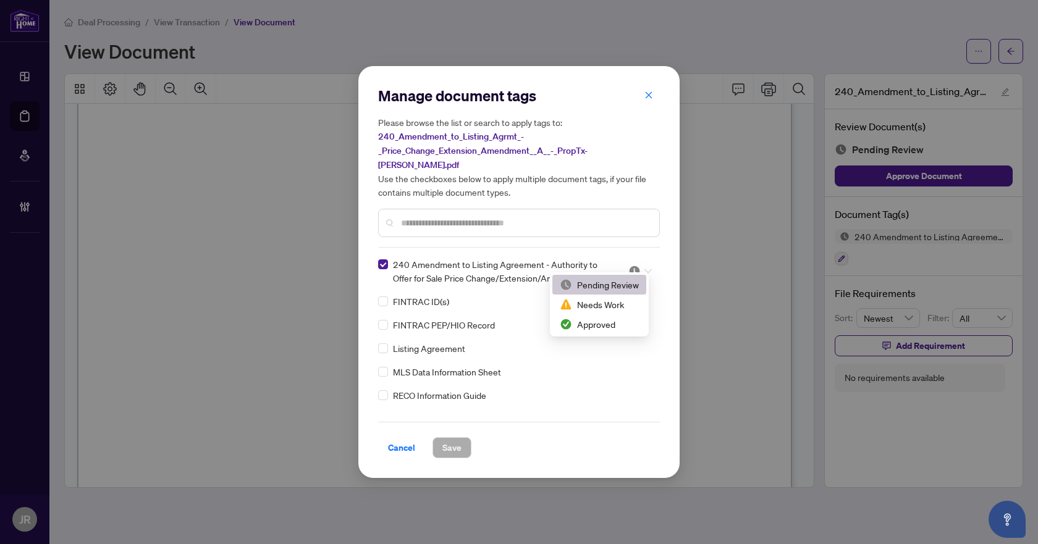
click at [644, 265] on div at bounding box center [639, 271] width 23 height 12
click at [619, 316] on div "Approved" at bounding box center [599, 324] width 94 height 20
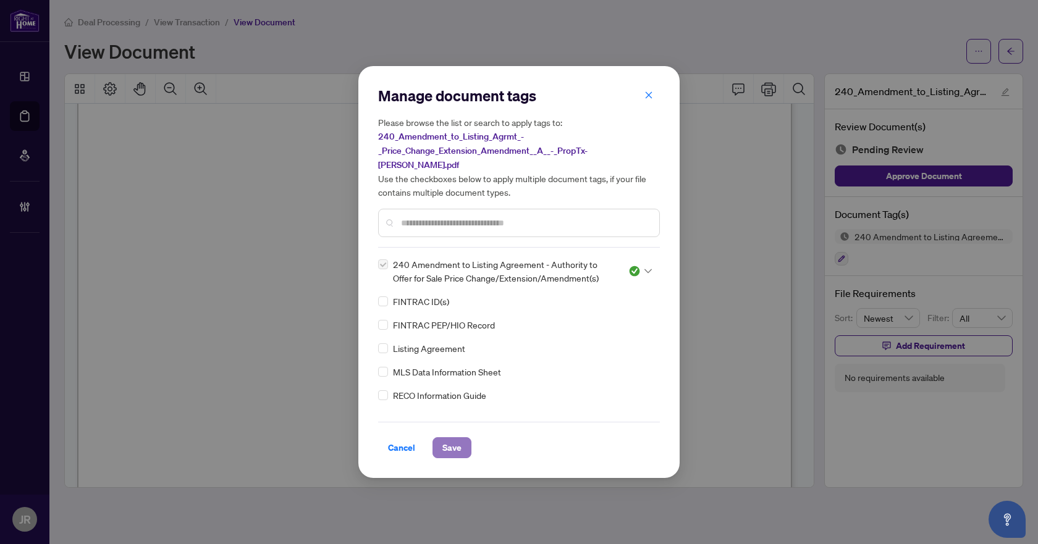
click at [470, 446] on button "Save" at bounding box center [451, 447] width 39 height 21
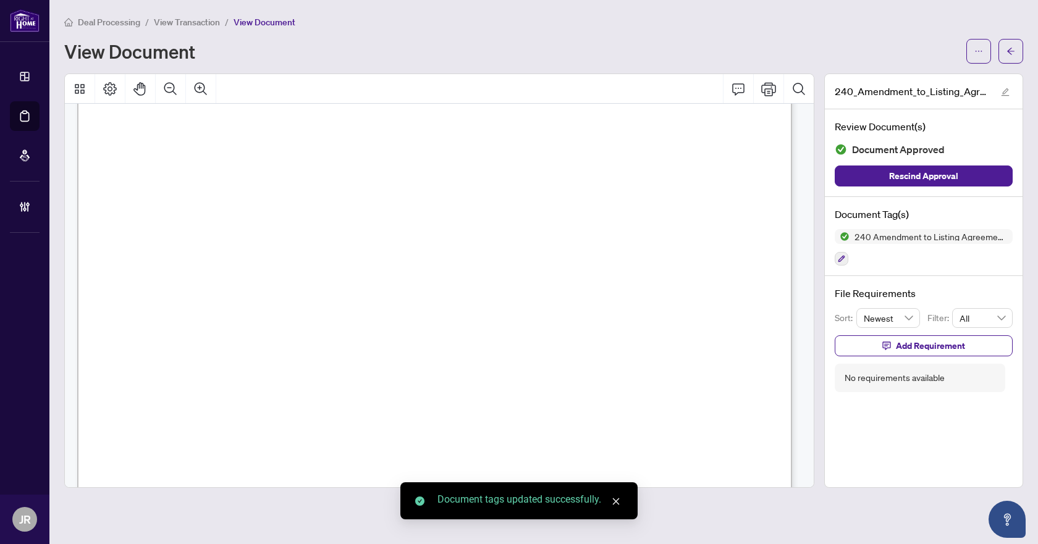
scroll to position [556, 0]
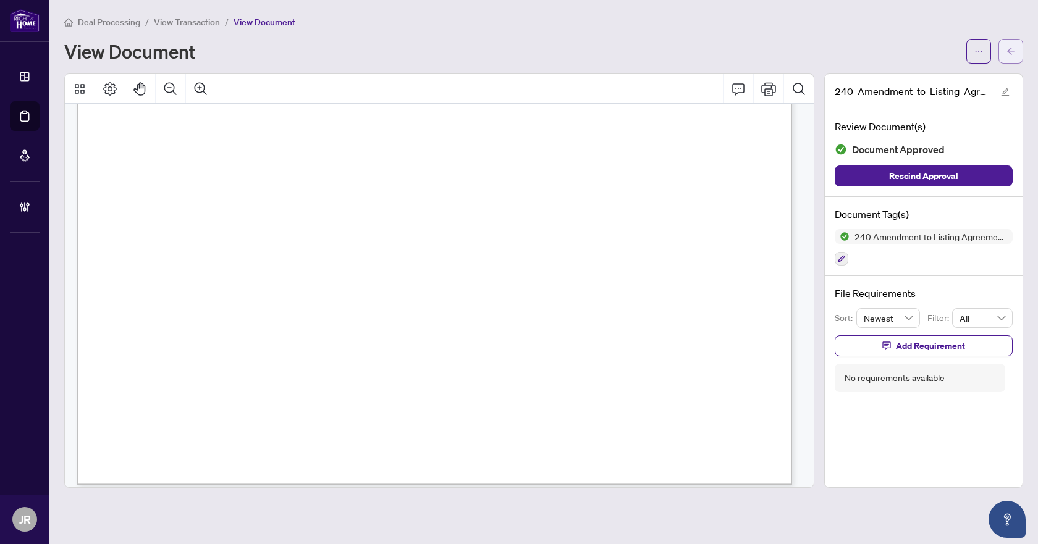
click at [1010, 50] on icon "arrow-left" at bounding box center [1010, 51] width 9 height 9
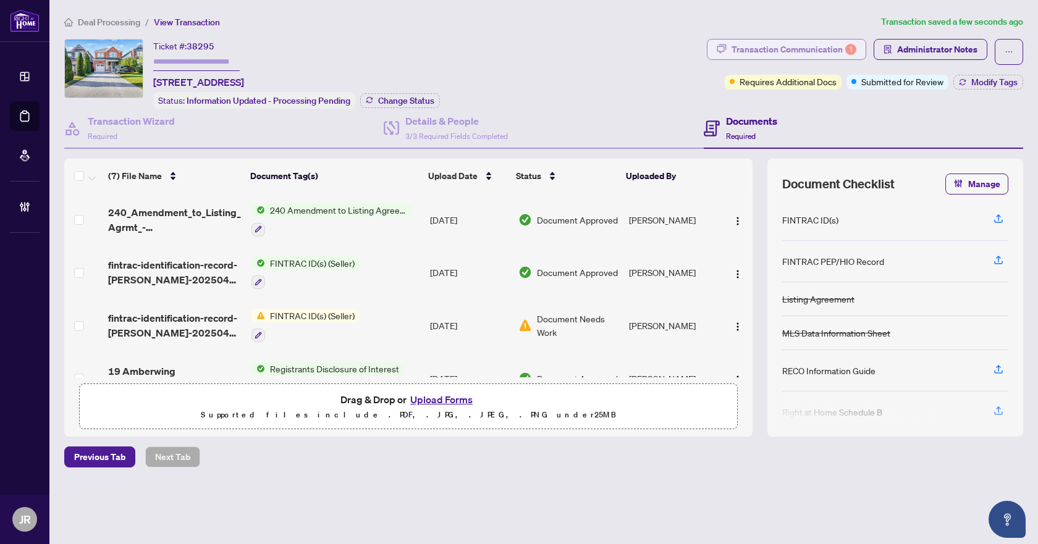
click at [776, 51] on div "Transaction Communication 1" at bounding box center [793, 50] width 125 height 20
type textarea "**********"
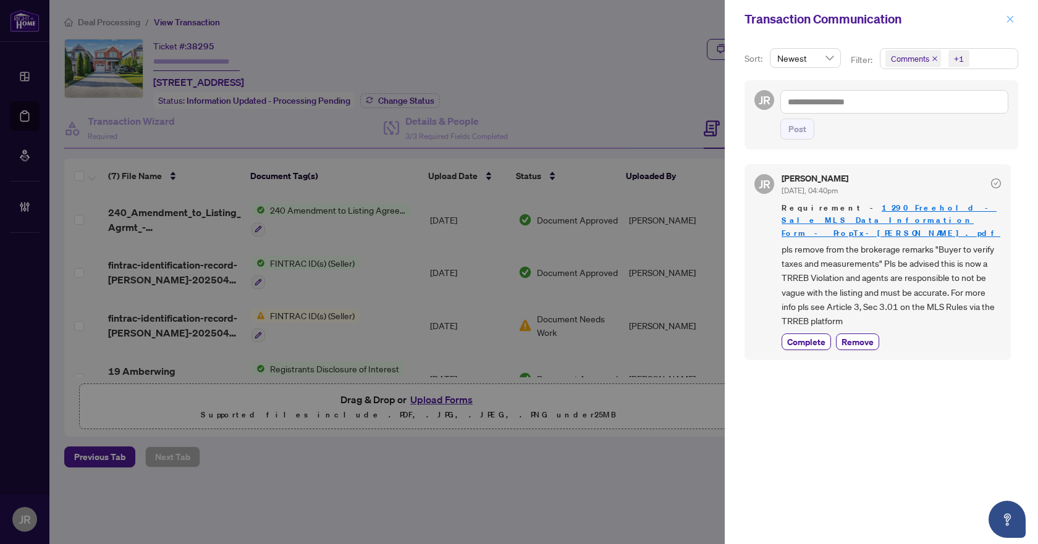
click at [1013, 21] on icon "close" at bounding box center [1009, 19] width 9 height 9
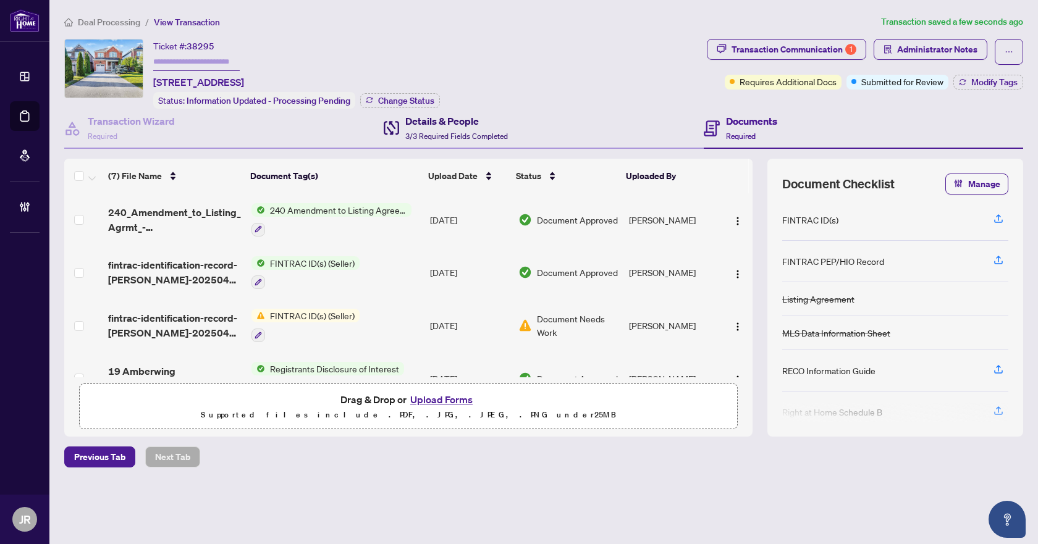
click at [446, 132] on span "3/3 Required Fields Completed" at bounding box center [456, 136] width 103 height 9
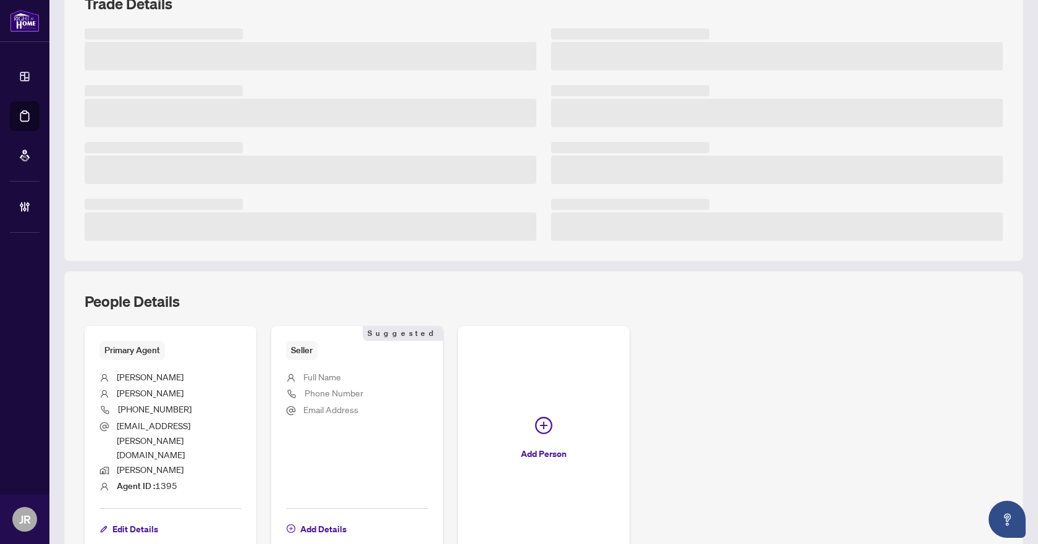
scroll to position [247, 0]
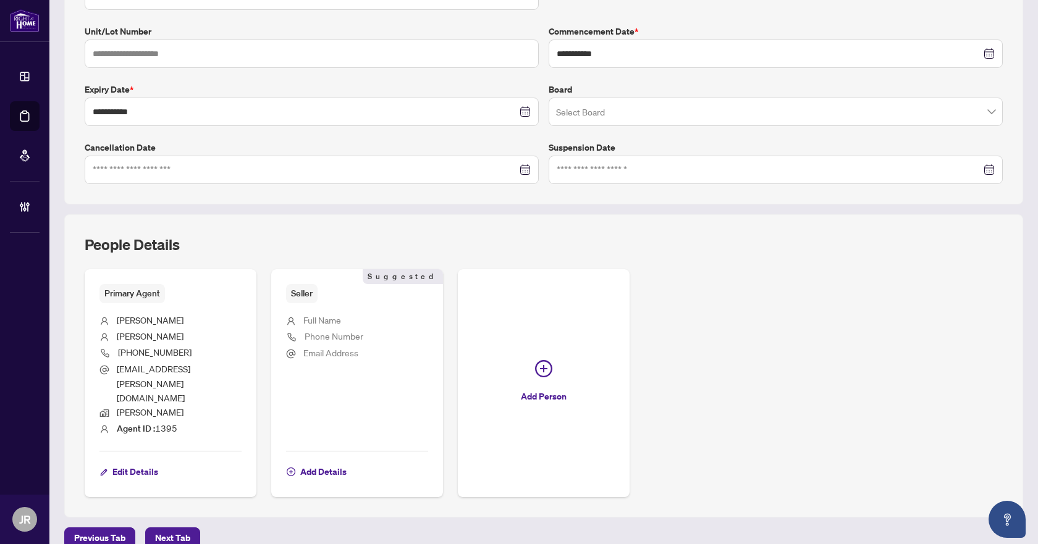
click at [190, 369] on span "alexandra.cipullo@gmail.com" at bounding box center [153, 383] width 73 height 40
copy ul "alexandra.cipullo@gmail.com"
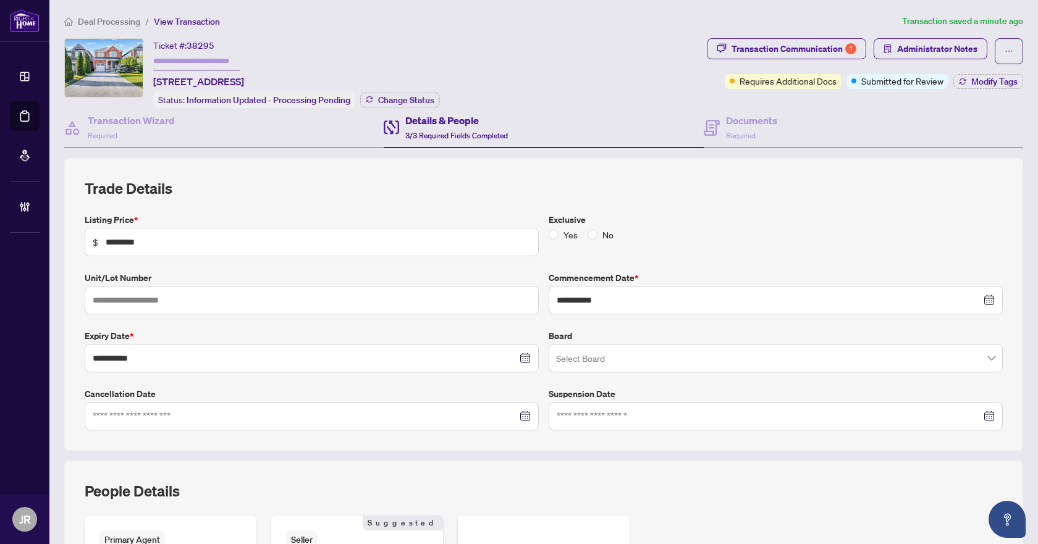
scroll to position [0, 0]
drag, startPoint x: 192, startPoint y: 77, endPoint x: 259, endPoint y: 77, distance: 66.7
click at [244, 77] on span "19 Amberwing Landing, Bradford West Gwillimbury, Ontario L3Z 0H9, Canada" at bounding box center [198, 82] width 91 height 15
click at [197, 82] on span "19 Amberwing Landing, Bradford West Gwillimbury, Ontario L3Z 0H9, Canada" at bounding box center [198, 82] width 91 height 15
drag, startPoint x: 155, startPoint y: 78, endPoint x: 256, endPoint y: 80, distance: 101.3
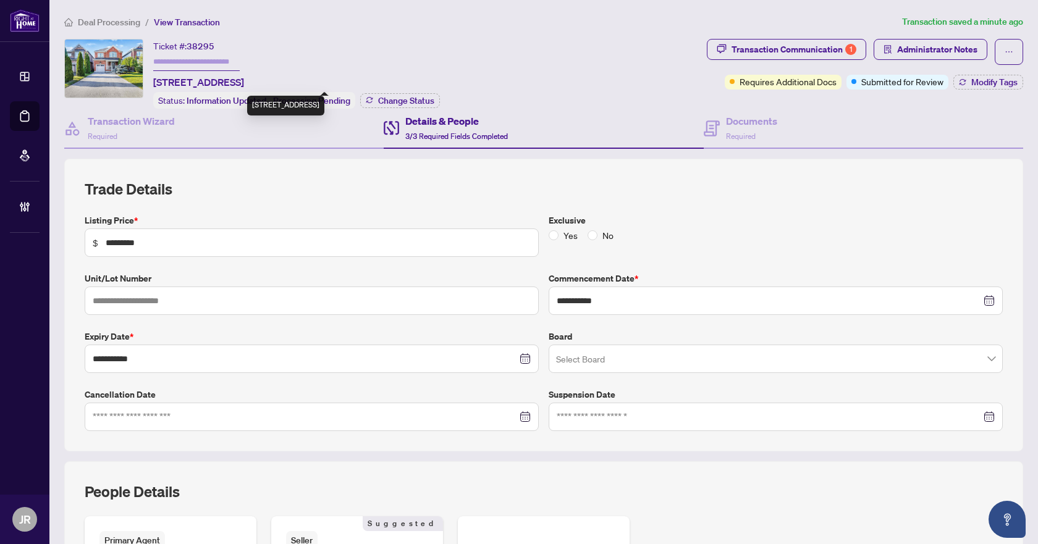
click at [244, 80] on span "19 Amberwing Landing, Bradford West Gwillimbury, Ontario L3Z 0H9, Canada" at bounding box center [198, 82] width 91 height 15
copy span "19 Amberwing Landing"
click at [905, 51] on span "Administrator Notes" at bounding box center [937, 50] width 80 height 20
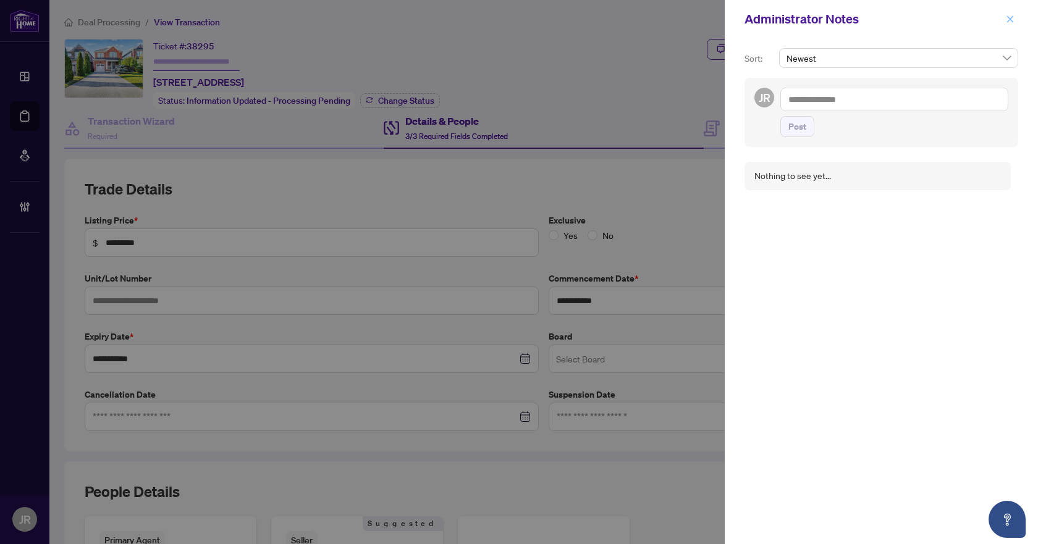
click at [1009, 23] on icon "close" at bounding box center [1009, 19] width 9 height 9
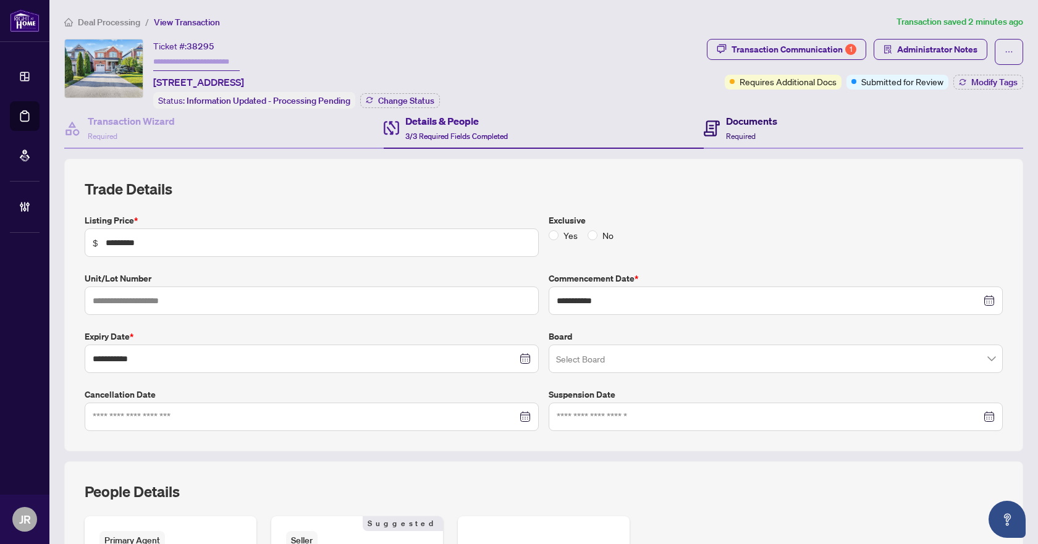
click at [757, 130] on div "Documents Required" at bounding box center [751, 128] width 51 height 29
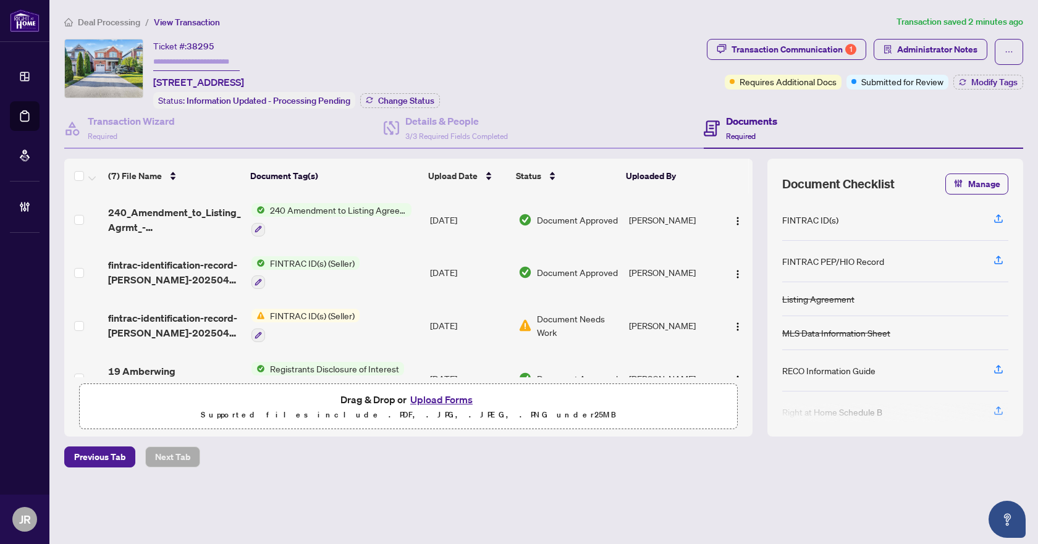
click at [832, 63] on span "Transaction Communication 1" at bounding box center [786, 52] width 159 height 26
click at [830, 56] on div "Transaction Communication 1" at bounding box center [793, 50] width 125 height 20
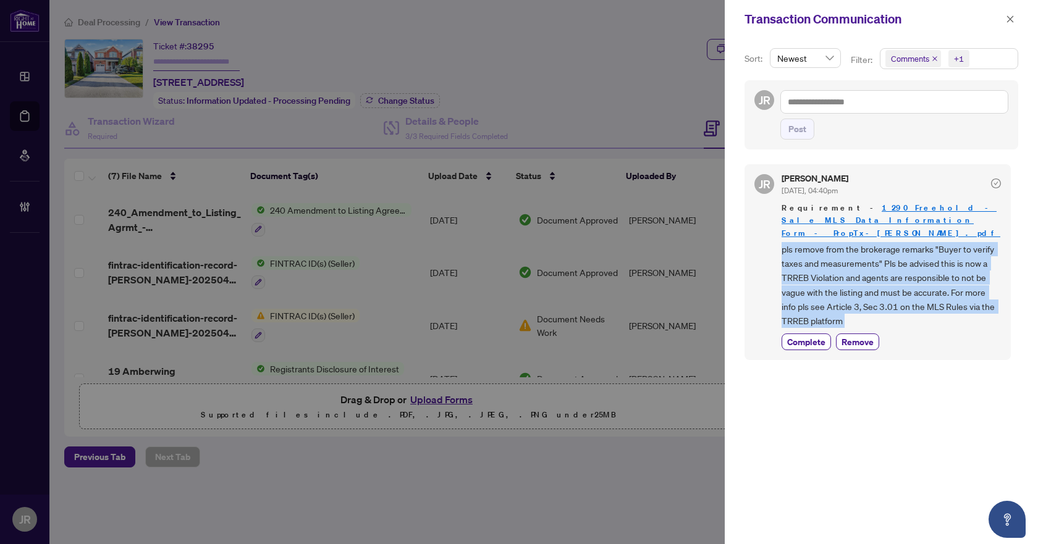
drag, startPoint x: 773, startPoint y: 241, endPoint x: 931, endPoint y: 319, distance: 176.2
click at [931, 319] on div "JR Juliet Rego Jun/12/2025, 04:40pm Requirement - 1_290 Freehold - Sale MLS Dat…" at bounding box center [877, 261] width 266 height 195
copy body "pls remove from the brokerage remarks "Buyer to verify taxes and measurements" …"
click at [1006, 23] on icon "close" at bounding box center [1009, 19] width 9 height 9
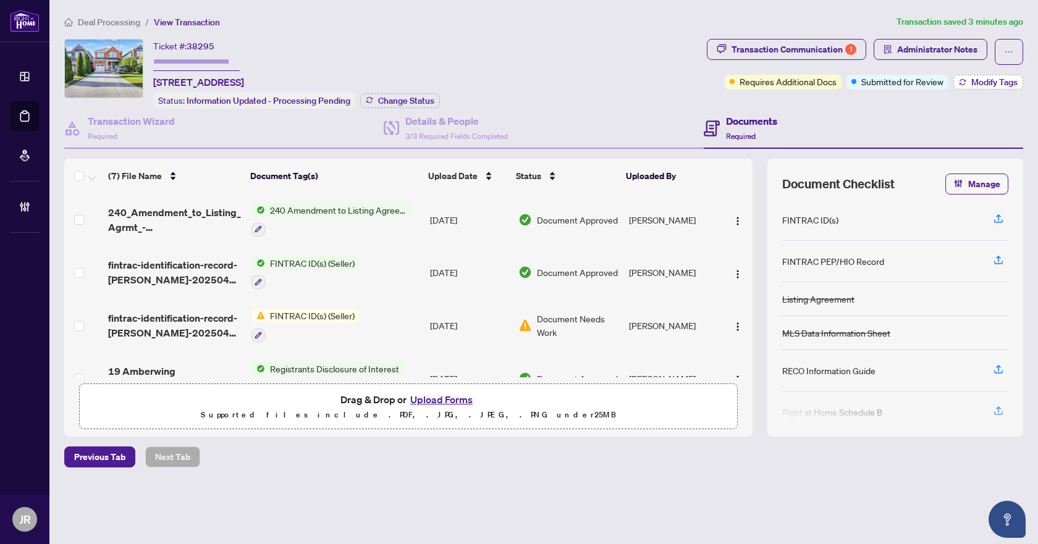
click at [962, 81] on icon "button" at bounding box center [962, 81] width 7 height 7
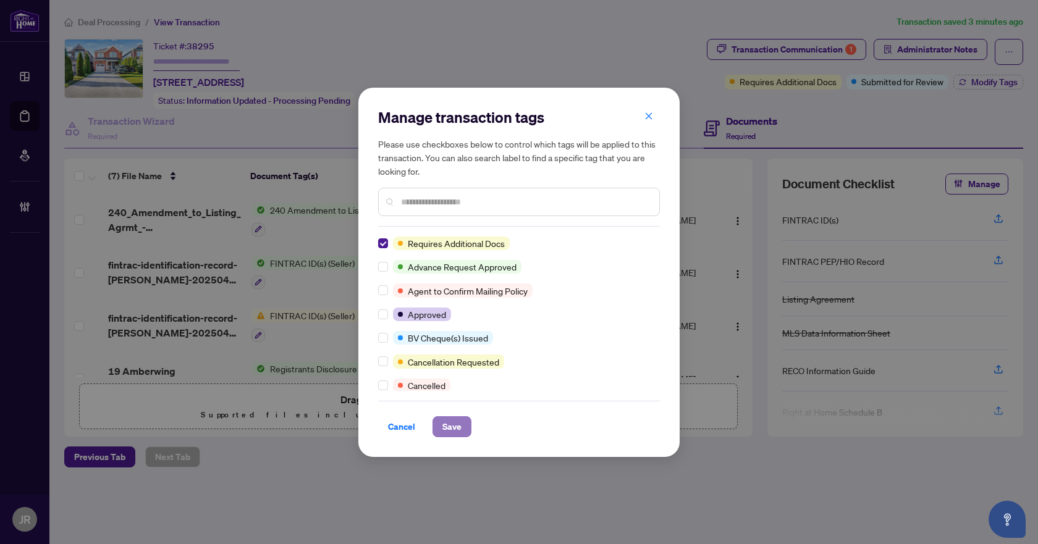
click at [453, 419] on span "Save" at bounding box center [451, 427] width 19 height 20
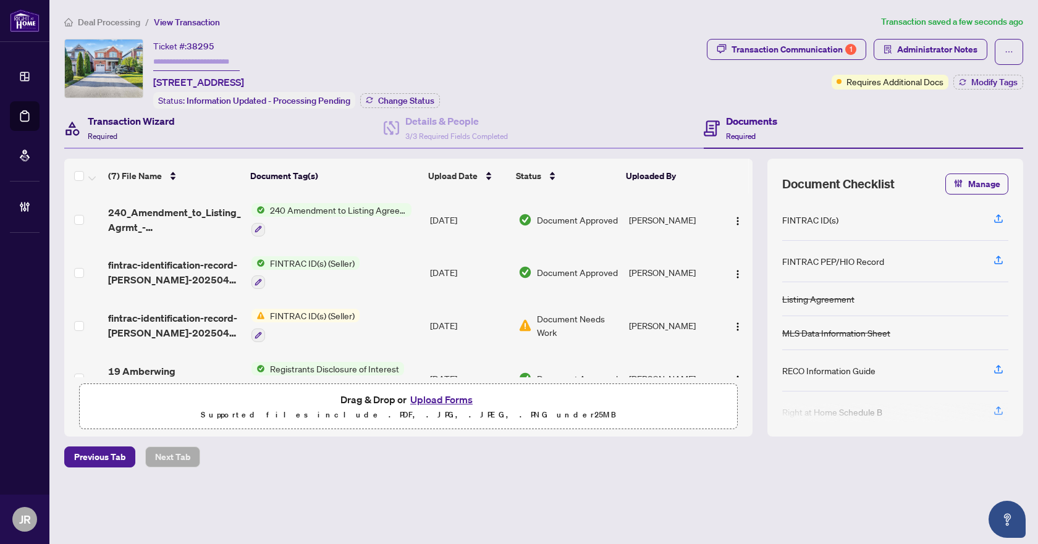
click at [143, 125] on h4 "Transaction Wizard" at bounding box center [131, 121] width 87 height 15
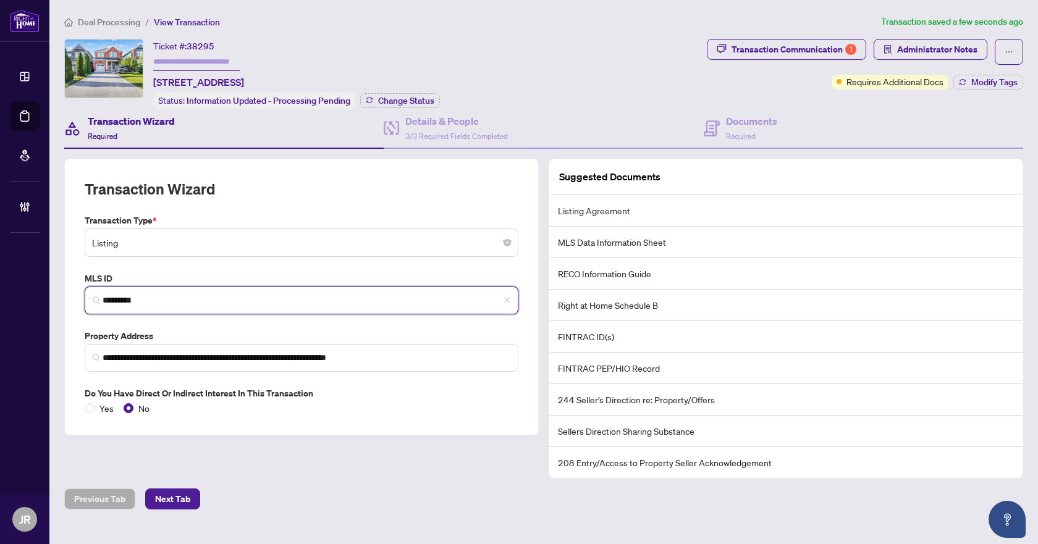
click at [156, 297] on input "*********" at bounding box center [307, 300] width 408 height 13
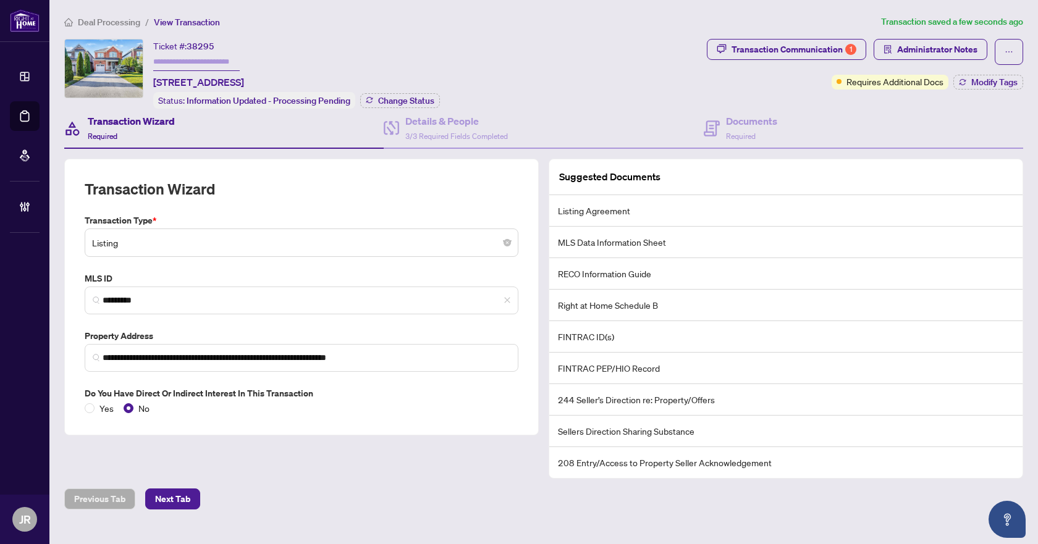
click at [119, 19] on span "Deal Processing" at bounding box center [109, 22] width 62 height 11
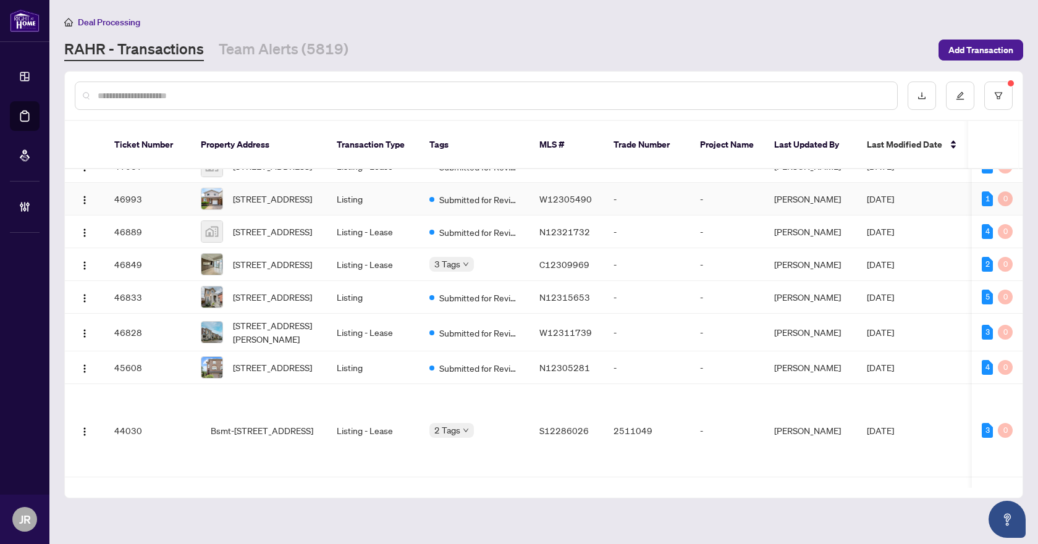
scroll to position [880, 0]
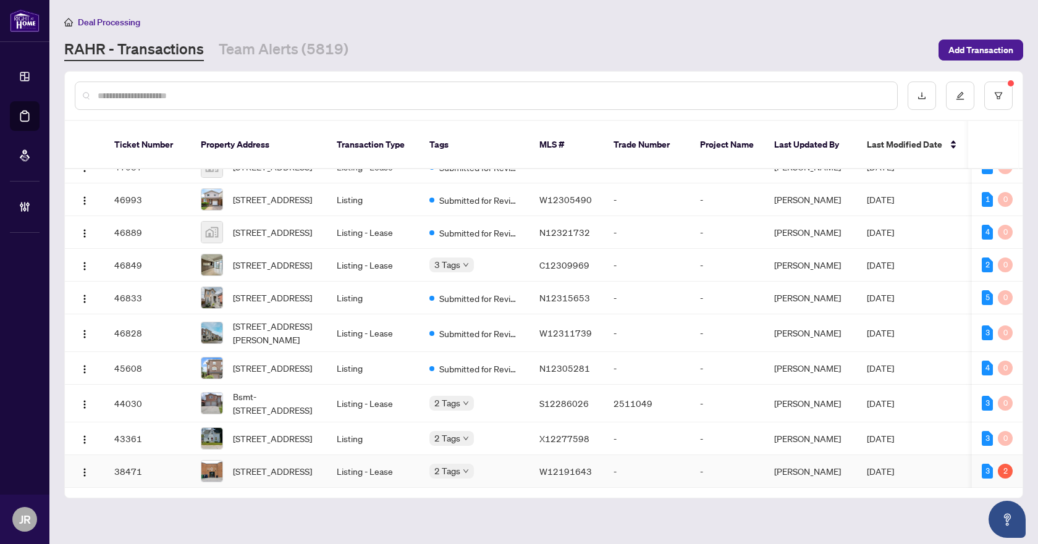
click at [377, 455] on td "Listing - Lease" at bounding box center [373, 471] width 93 height 33
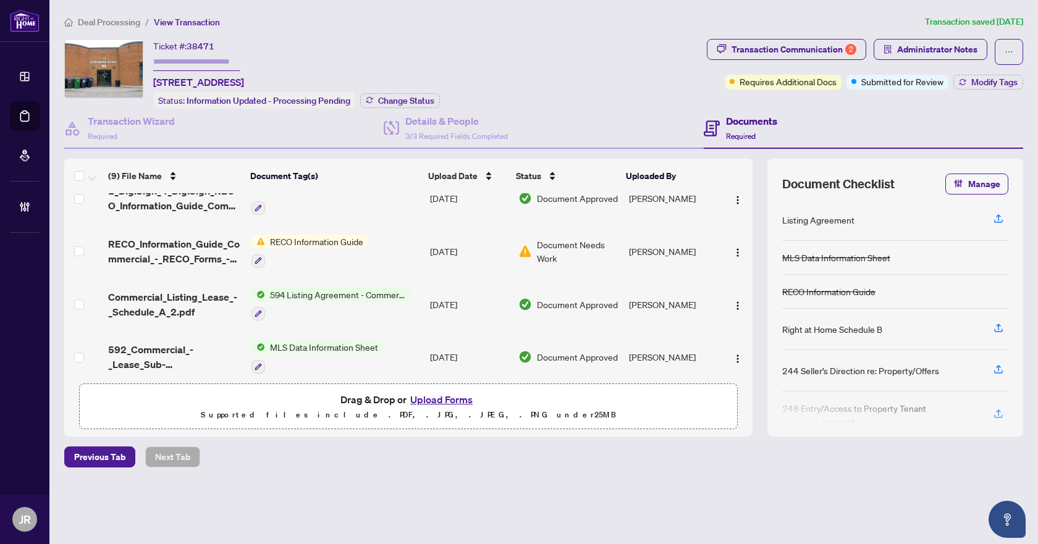
scroll to position [232, 0]
click at [750, 49] on div "Transaction Communication 2" at bounding box center [793, 50] width 125 height 20
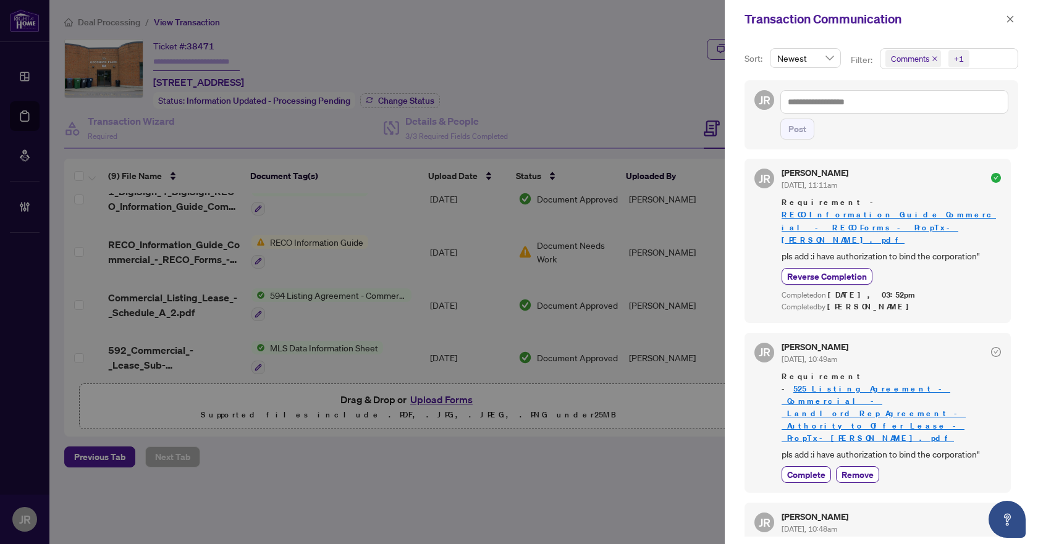
scroll to position [0, 0]
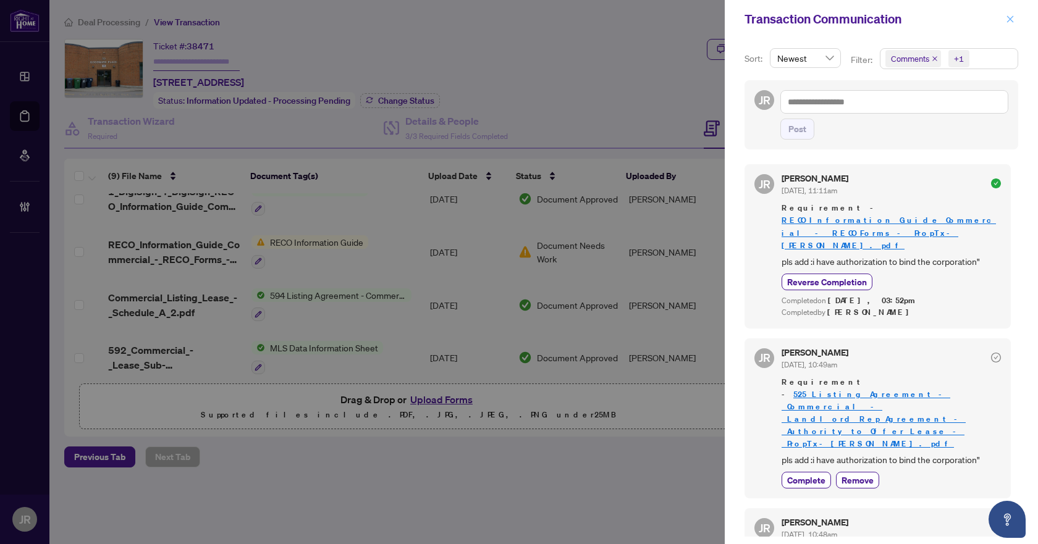
click at [1007, 22] on icon "close" at bounding box center [1010, 18] width 7 height 7
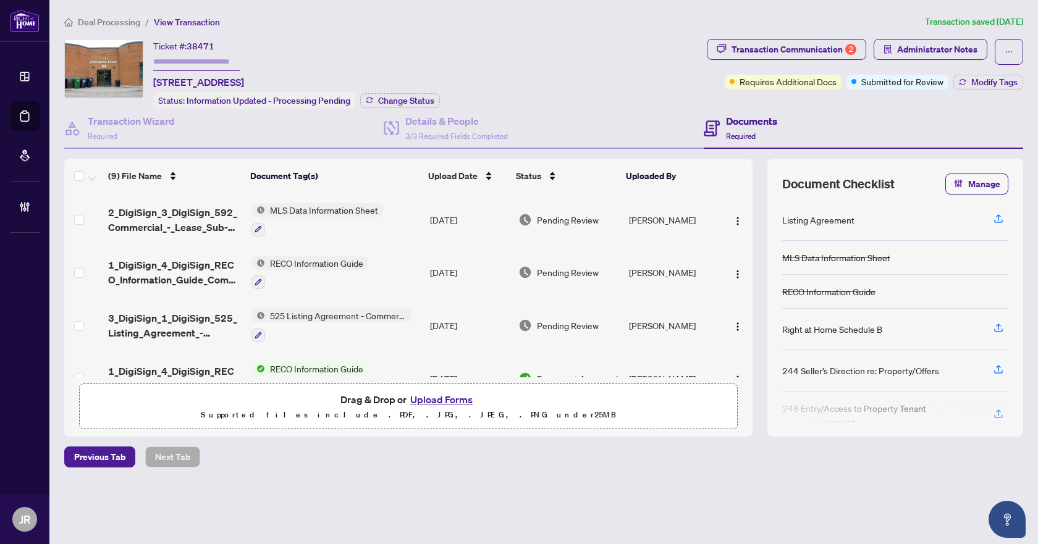
click at [352, 316] on span "525 Listing Agreement - Commercial - Landlord Representation Agreement Authorit…" at bounding box center [338, 316] width 146 height 14
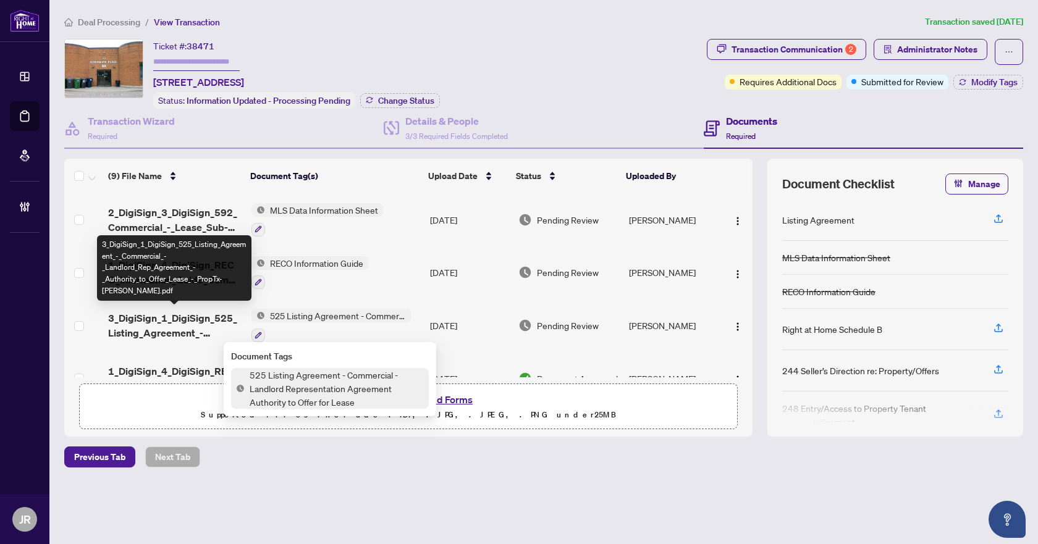
click at [198, 322] on span "3_DigiSign_1_DigiSign_525_Listing_Agreement_-_Commercial_-_Landlord_Rep_Agreeme…" at bounding box center [174, 326] width 133 height 30
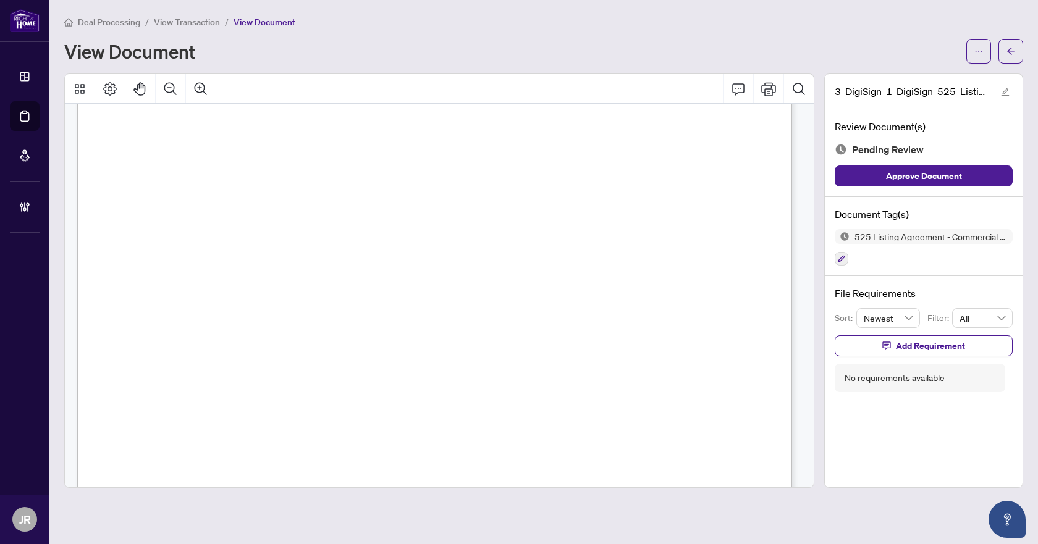
scroll to position [124, 0]
click at [1015, 51] on button "button" at bounding box center [1010, 51] width 25 height 25
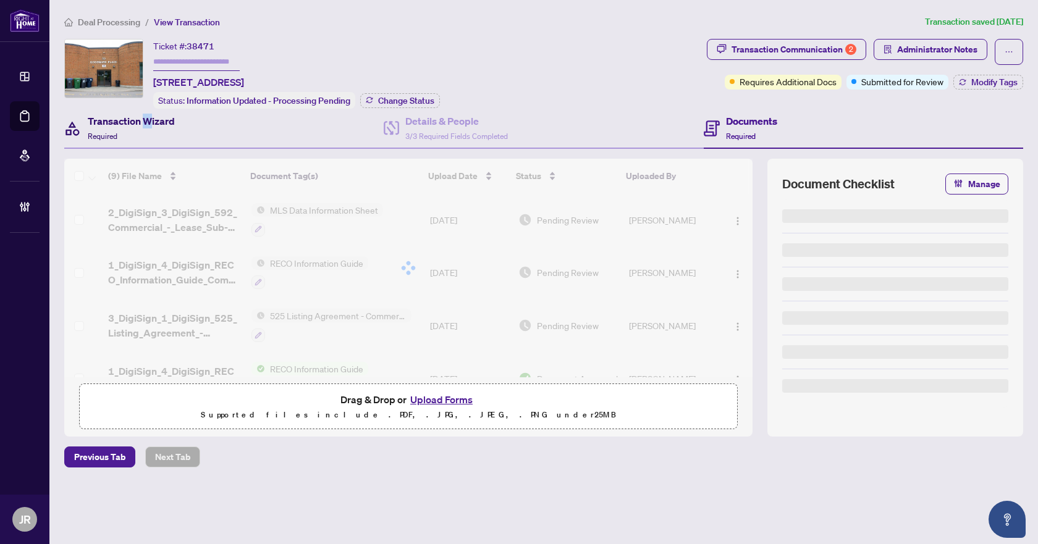
click at [147, 120] on h4 "Transaction Wizard" at bounding box center [131, 121] width 87 height 15
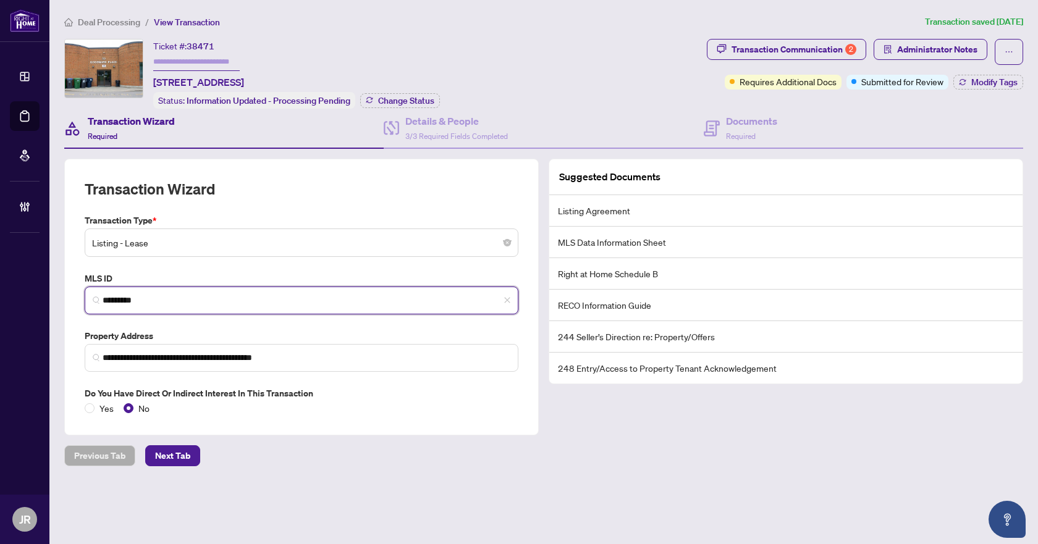
click at [179, 301] on input "*********" at bounding box center [307, 300] width 408 height 13
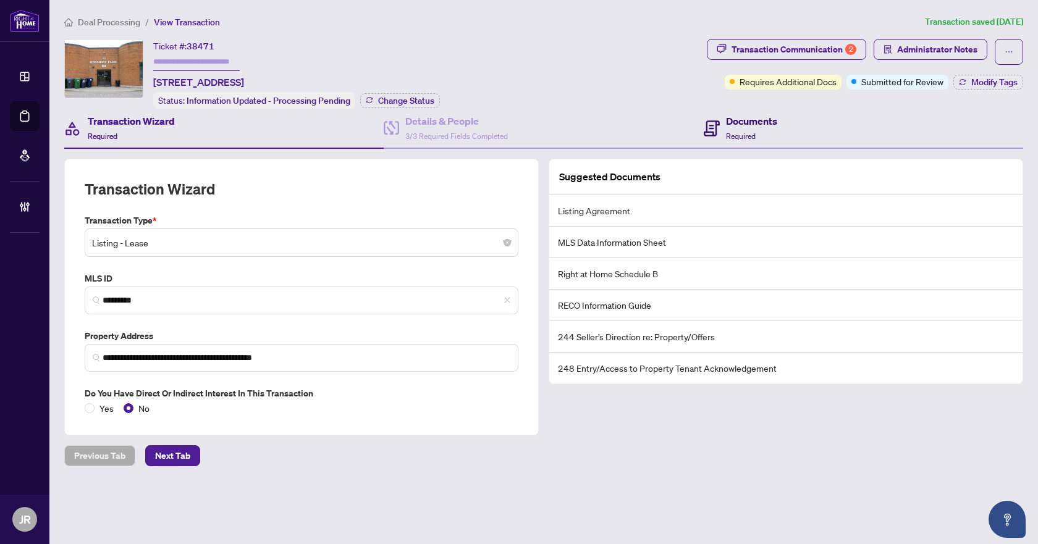
click at [739, 119] on h4 "Documents" at bounding box center [751, 121] width 51 height 15
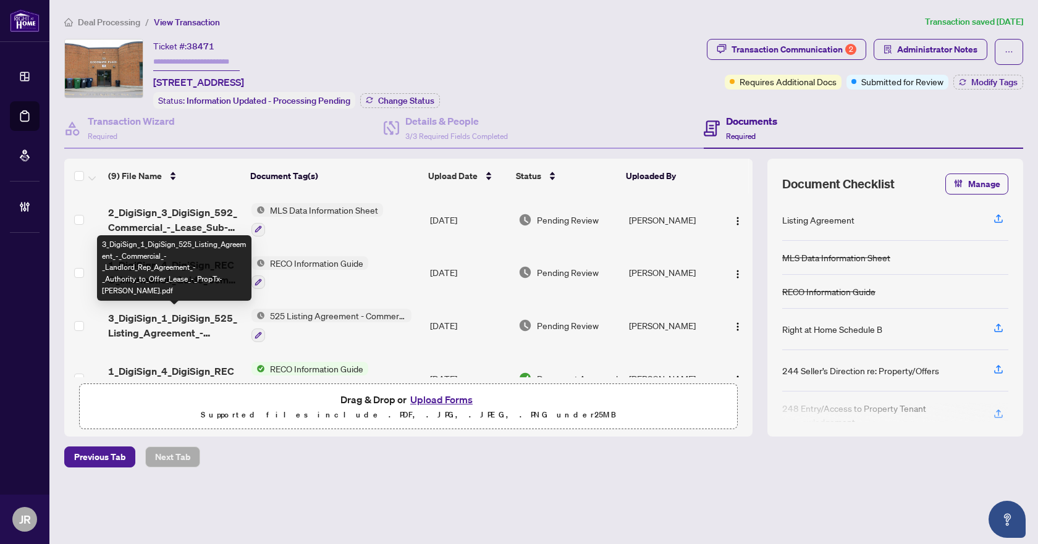
click at [217, 325] on span "3_DigiSign_1_DigiSign_525_Listing_Agreement_-_Commercial_-_Landlord_Rep_Agreeme…" at bounding box center [174, 326] width 133 height 30
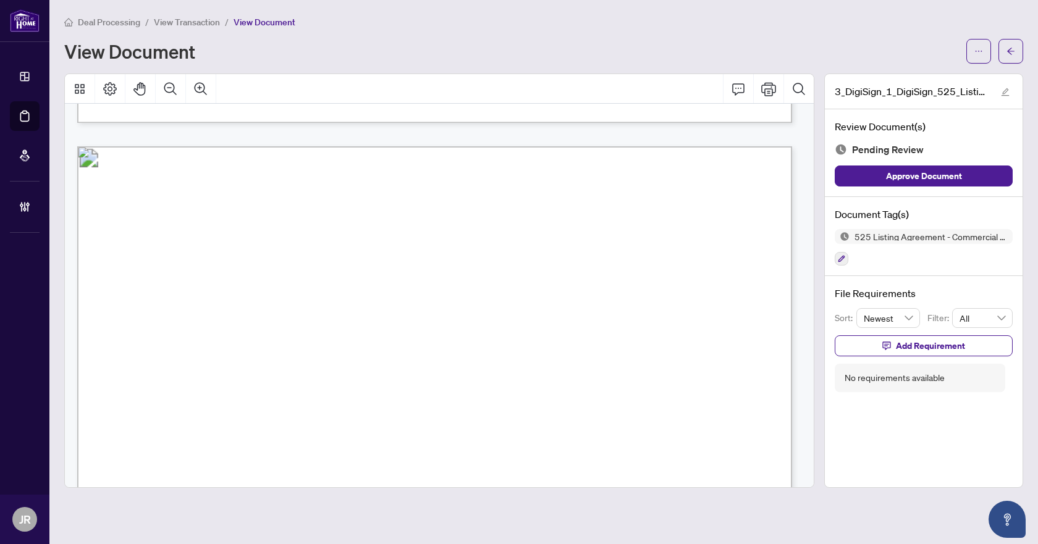
scroll to position [2814, 0]
click at [745, 97] on button "Comment" at bounding box center [738, 89] width 30 height 30
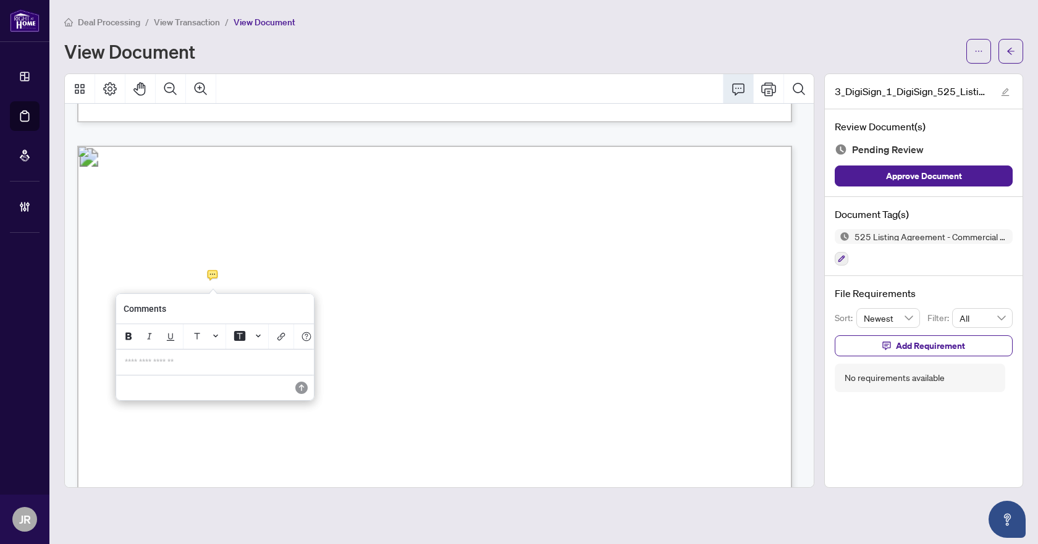
click at [164, 364] on p "**********" at bounding box center [215, 362] width 180 height 10
click at [298, 394] on icon "Save" at bounding box center [299, 388] width 12 height 12
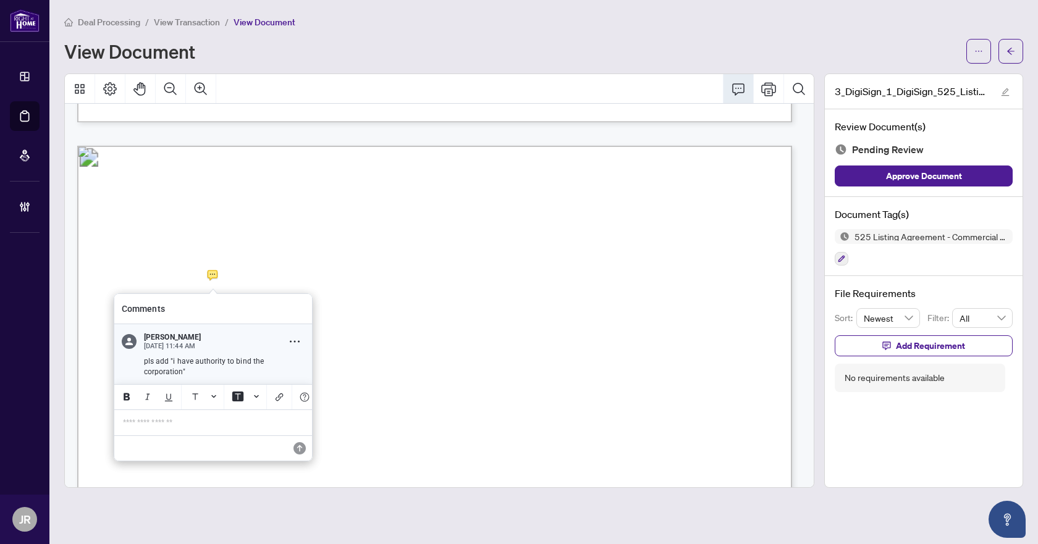
click at [170, 357] on p "pls add "i have authority to bind the corporation"" at bounding box center [224, 366] width 161 height 20
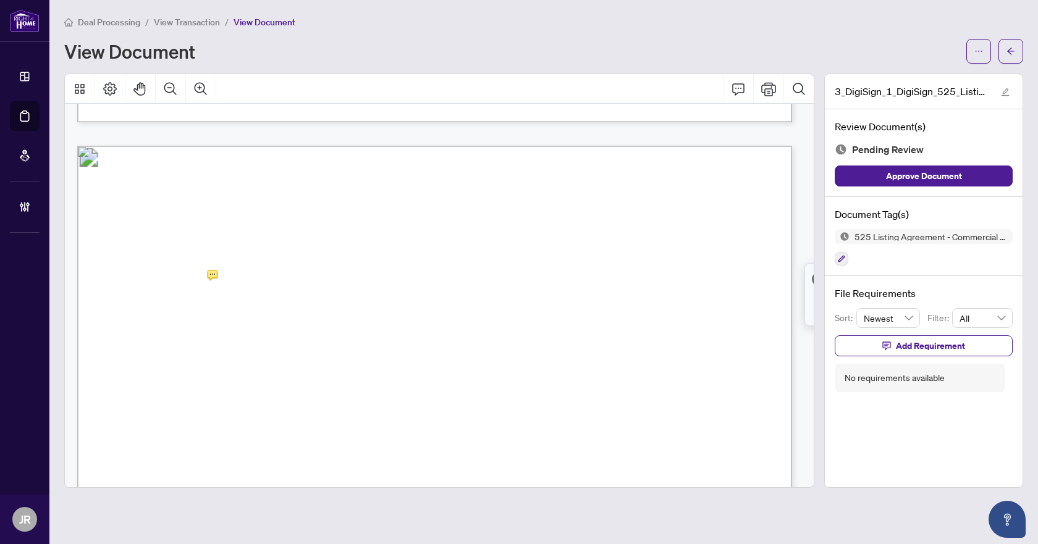
click at [946, 356] on div "File Requirements Sort: Newest Filter: All Add Requirement No requirements avai…" at bounding box center [924, 339] width 198 height 126
click at [947, 347] on span "Add Requirement" at bounding box center [930, 346] width 69 height 20
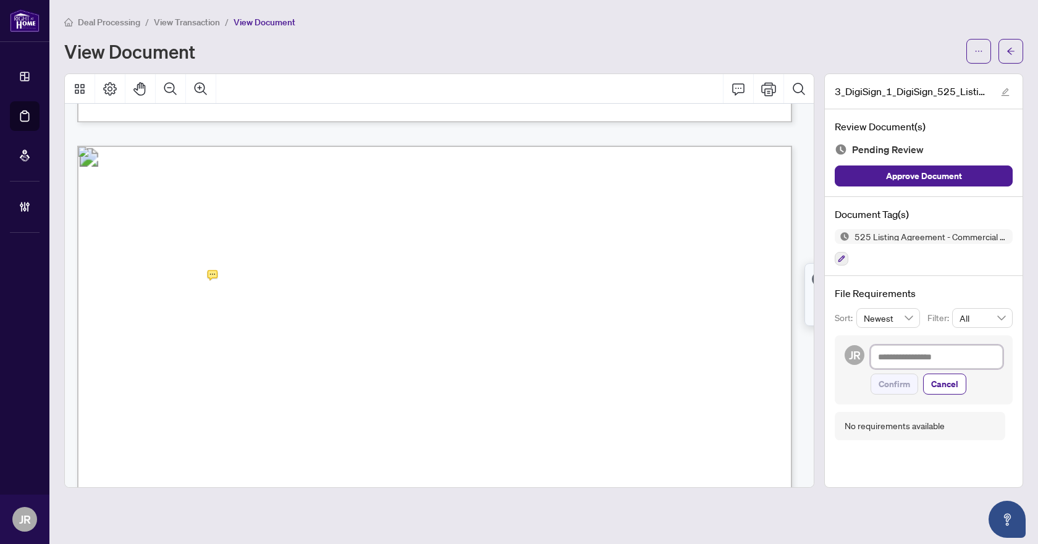
click at [921, 361] on textarea at bounding box center [936, 356] width 132 height 23
paste textarea "**********"
type textarea "**********"
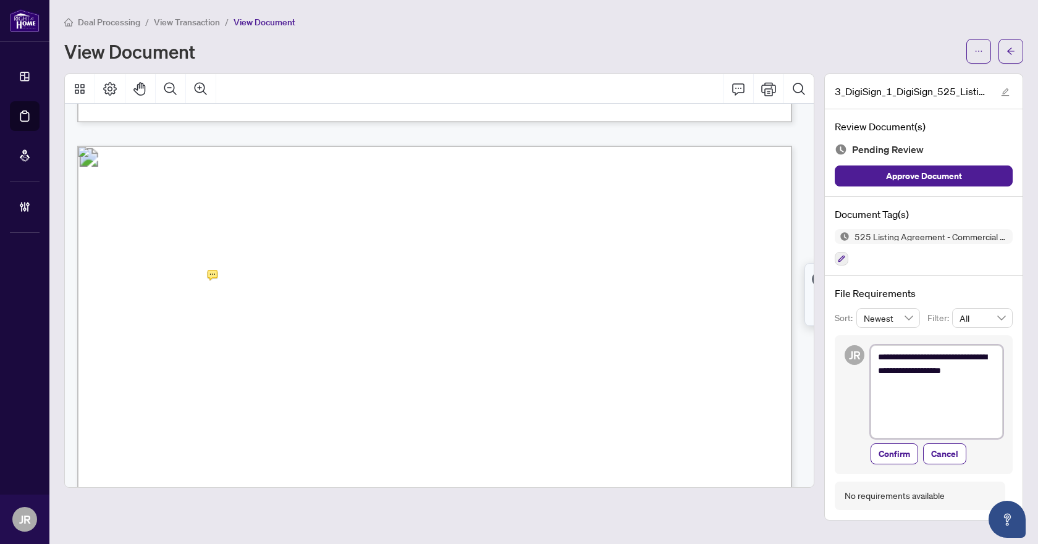
scroll to position [0, 0]
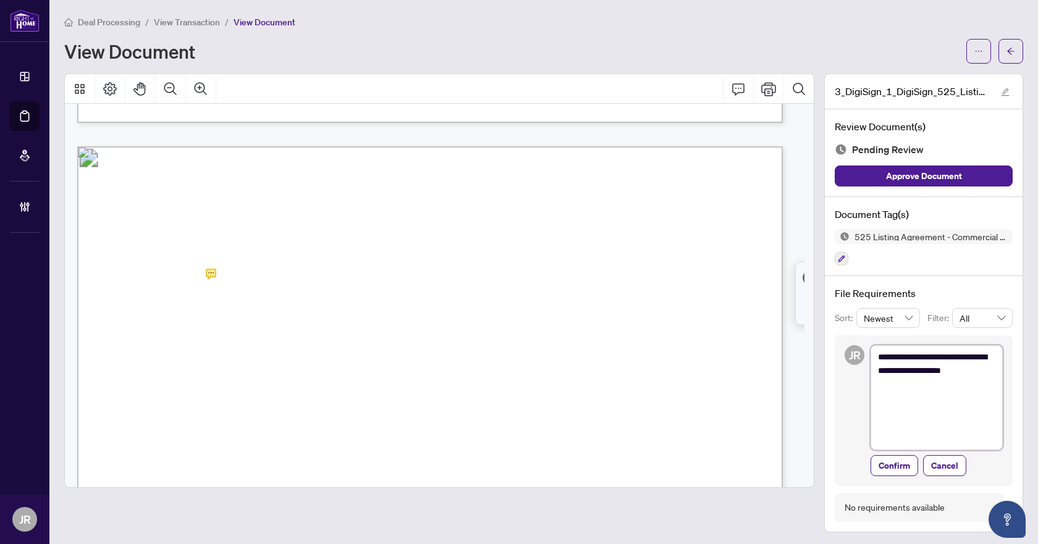
type textarea "**********"
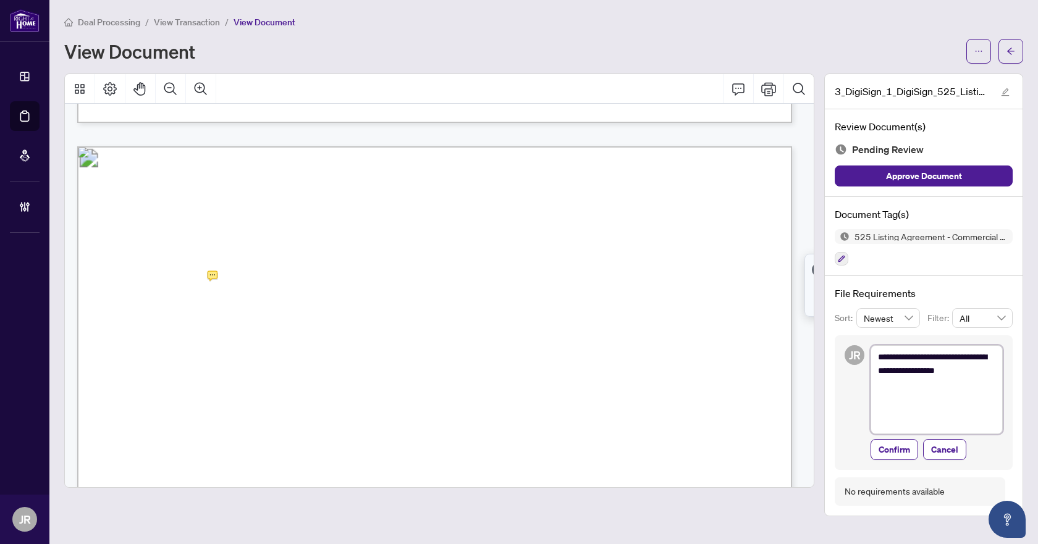
type textarea "**********"
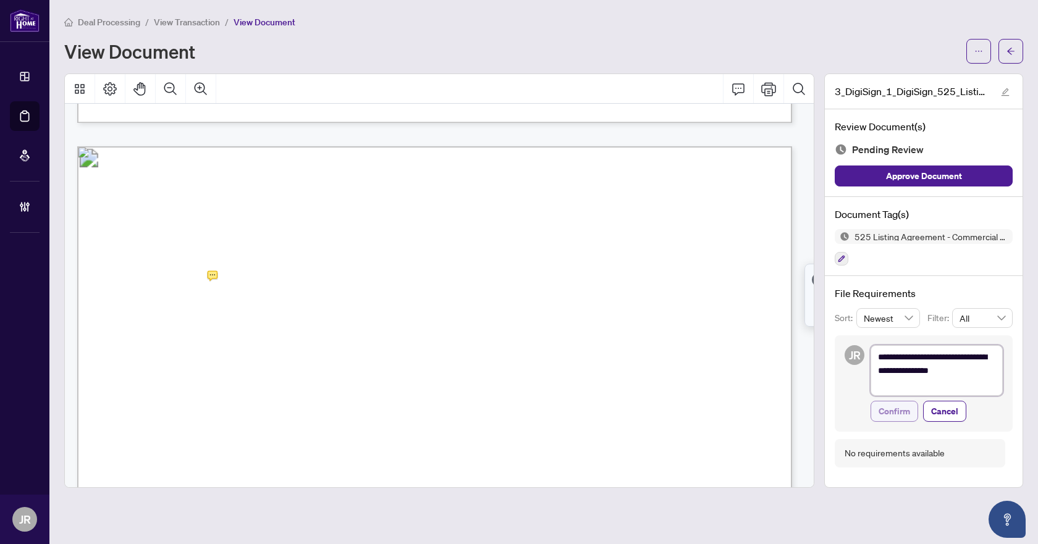
type textarea "**********"
click at [907, 398] on span "Confirm" at bounding box center [893, 398] width 31 height 20
type textarea "**********"
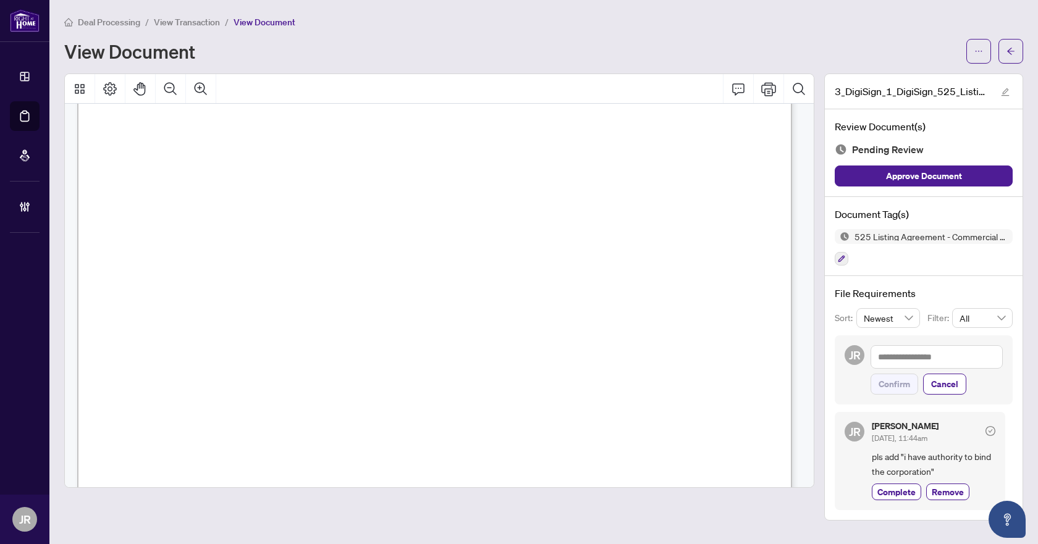
scroll to position [158, 0]
click at [837, 251] on div at bounding box center [841, 258] width 14 height 15
click at [839, 258] on icon "button" at bounding box center [840, 258] width 7 height 7
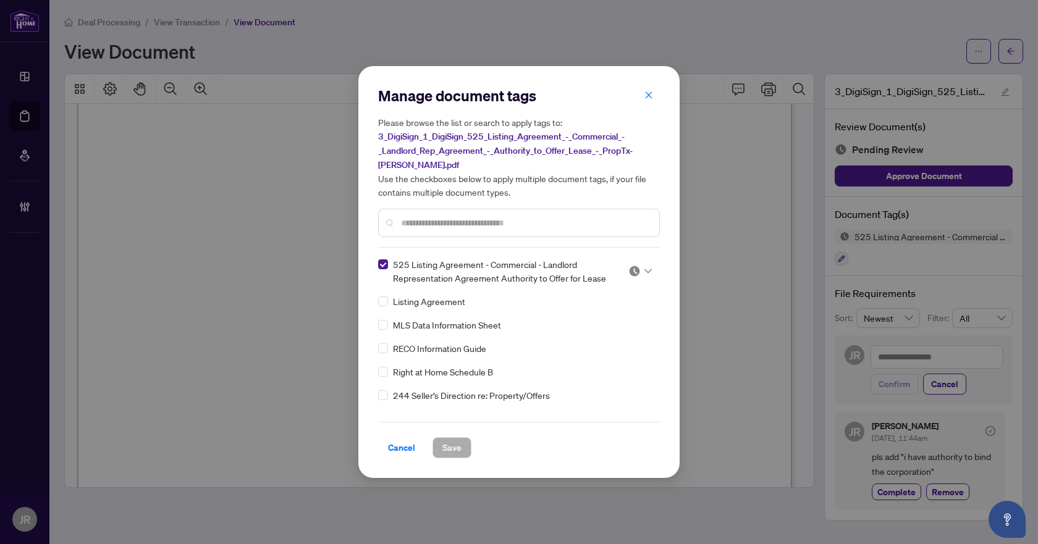
click at [644, 269] on icon at bounding box center [647, 271] width 7 height 5
click at [613, 309] on div "Needs Work" at bounding box center [599, 311] width 79 height 14
click at [455, 451] on span "Save" at bounding box center [451, 448] width 19 height 20
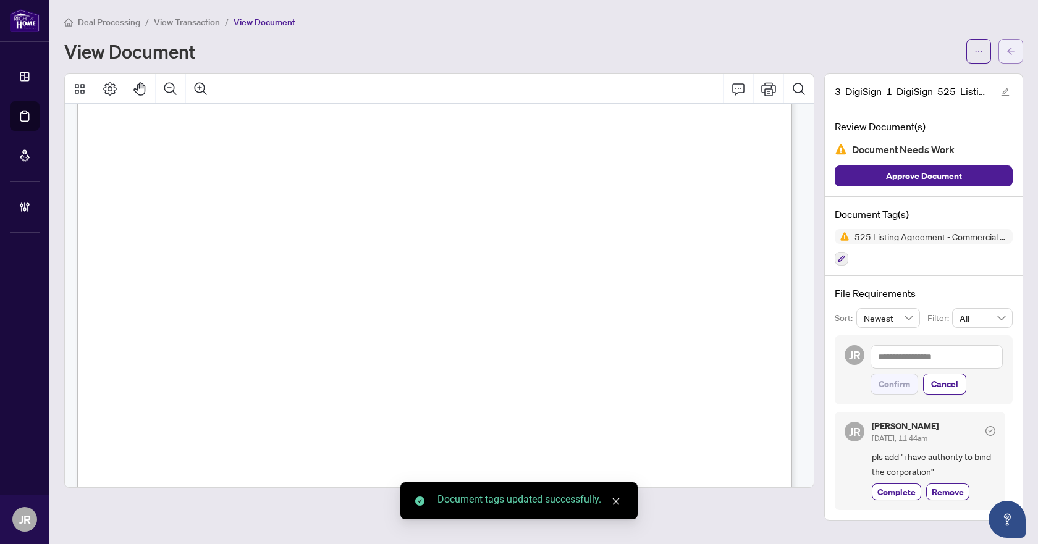
click at [1009, 51] on icon "arrow-left" at bounding box center [1010, 51] width 9 height 9
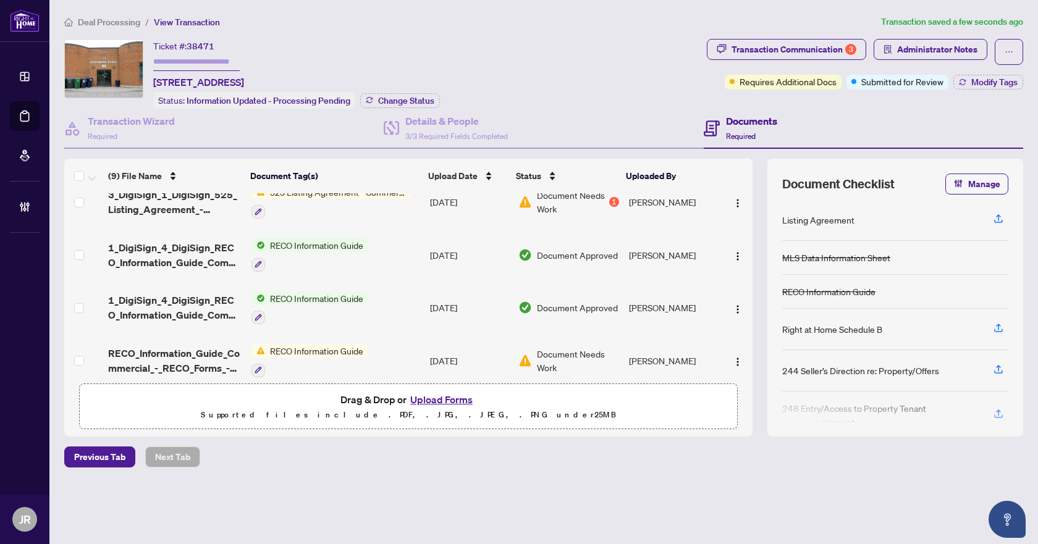
scroll to position [185, 0]
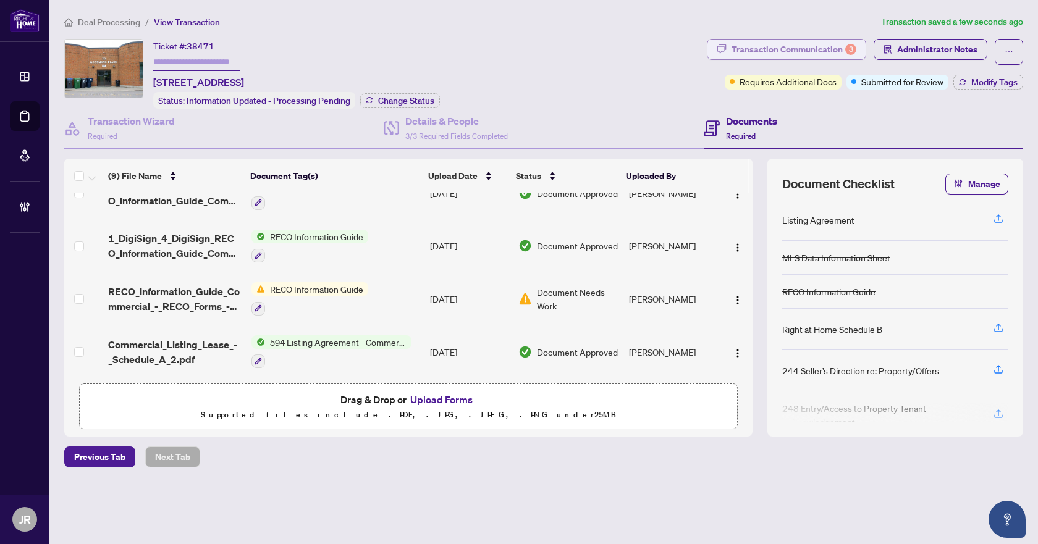
click at [779, 52] on div "Transaction Communication 3" at bounding box center [793, 50] width 125 height 20
type textarea "**********"
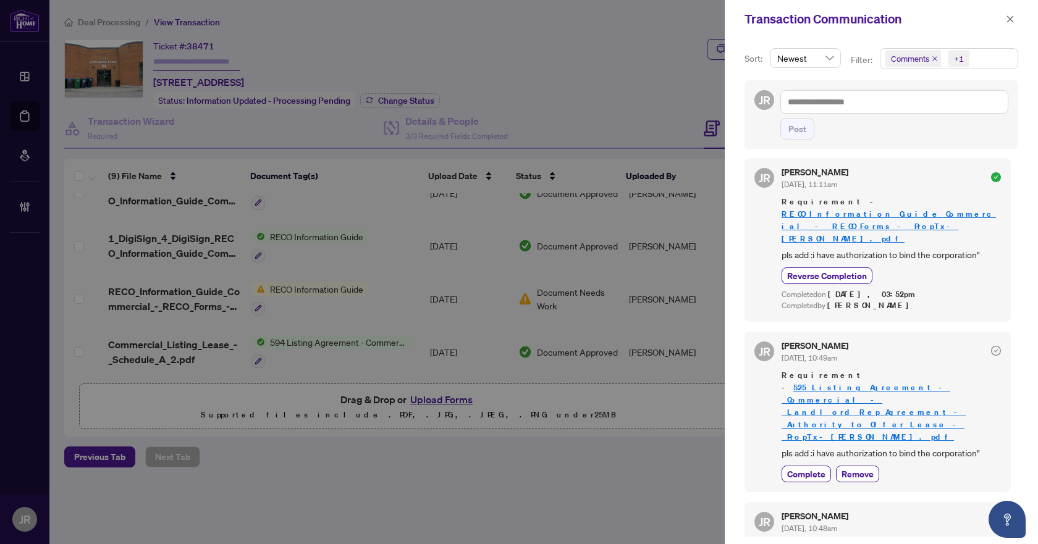
scroll to position [178, 0]
click at [843, 380] on link "525_Listing_Agreement_-_Commercial_-_Landlord_Rep_Agreement_-_Authority_to_Offe…" at bounding box center [873, 410] width 184 height 60
click at [1010, 19] on icon "close" at bounding box center [1009, 19] width 9 height 9
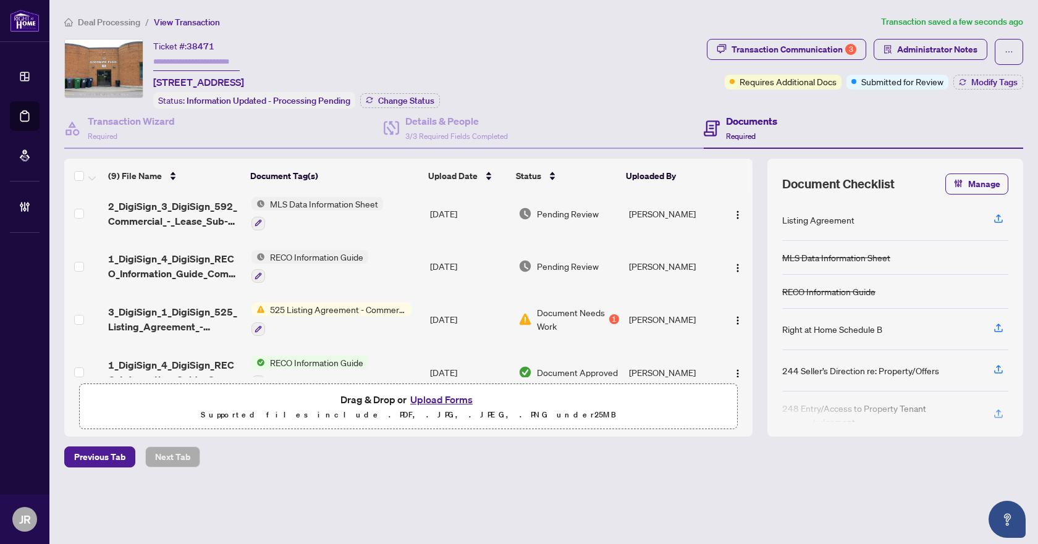
scroll to position [0, 0]
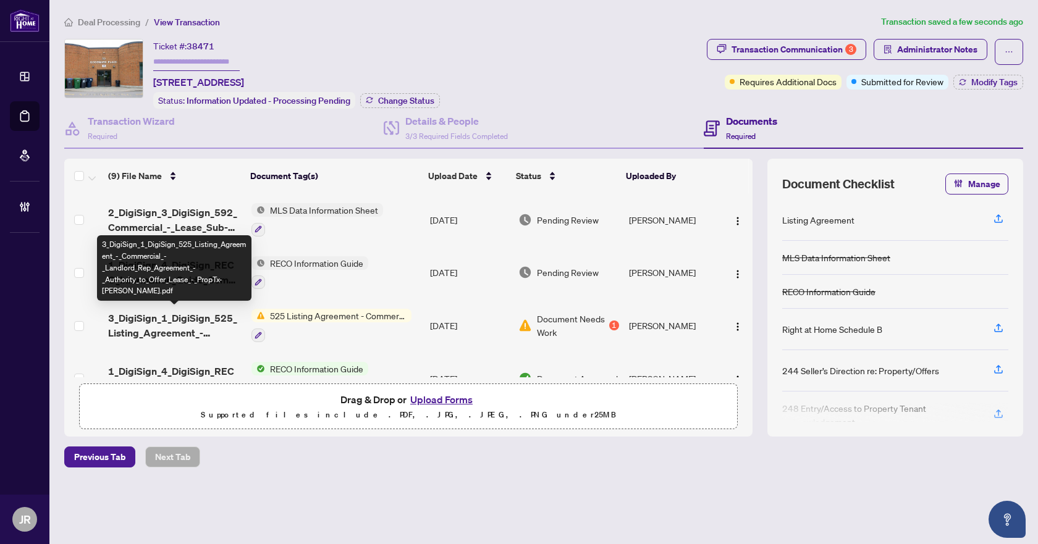
click at [224, 316] on span "3_DigiSign_1_DigiSign_525_Listing_Agreement_-_Commercial_-_Landlord_Rep_Agreeme…" at bounding box center [174, 326] width 133 height 30
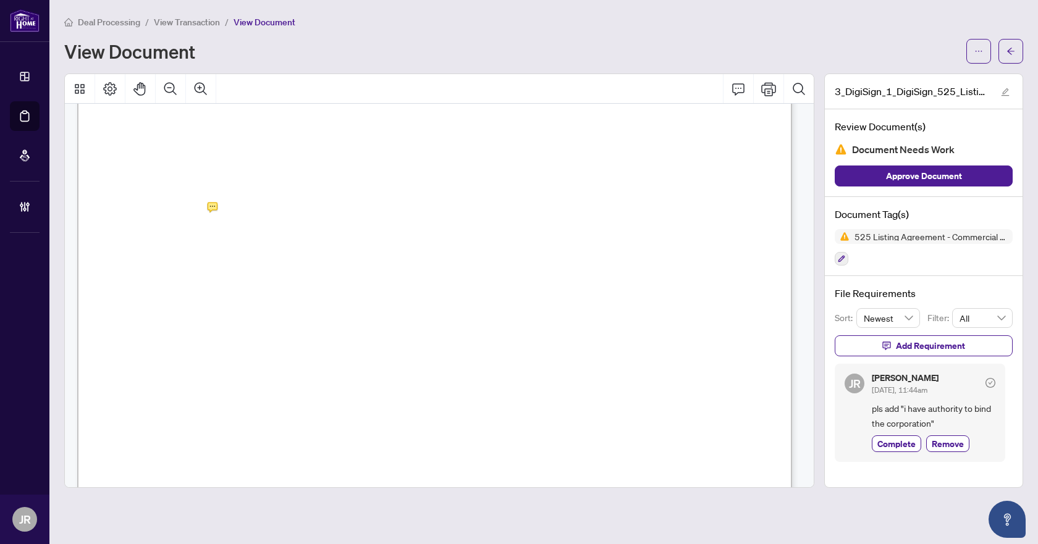
scroll to position [2903, 0]
click at [1010, 49] on icon "arrow-left" at bounding box center [1010, 51] width 7 height 7
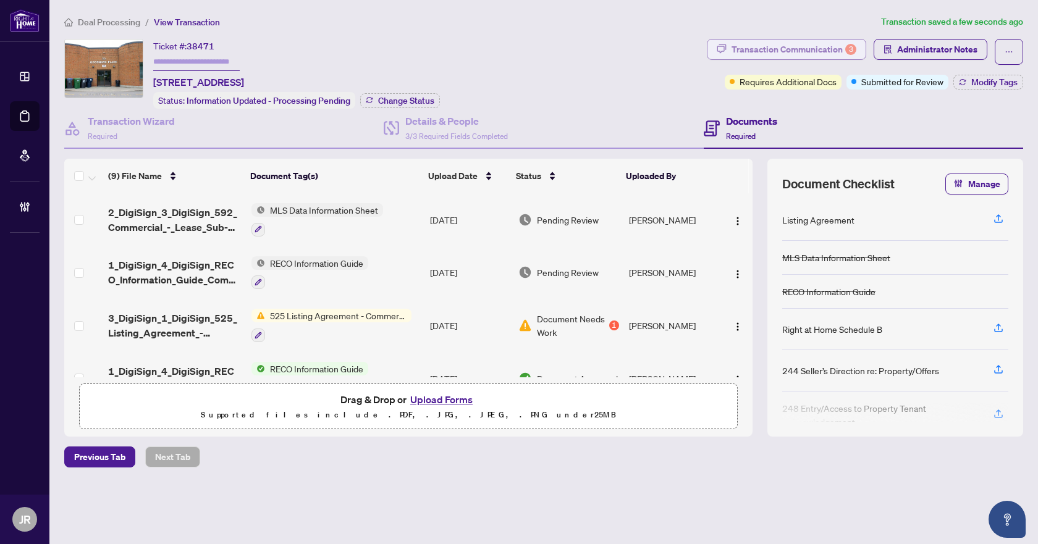
click at [834, 41] on div "Transaction Communication 3" at bounding box center [793, 50] width 125 height 20
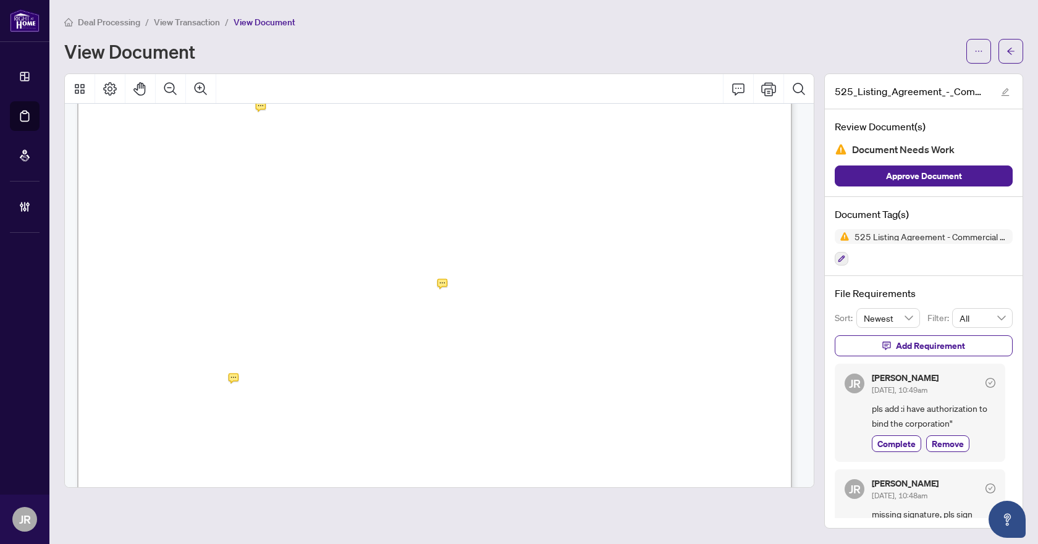
scroll to position [49, 0]
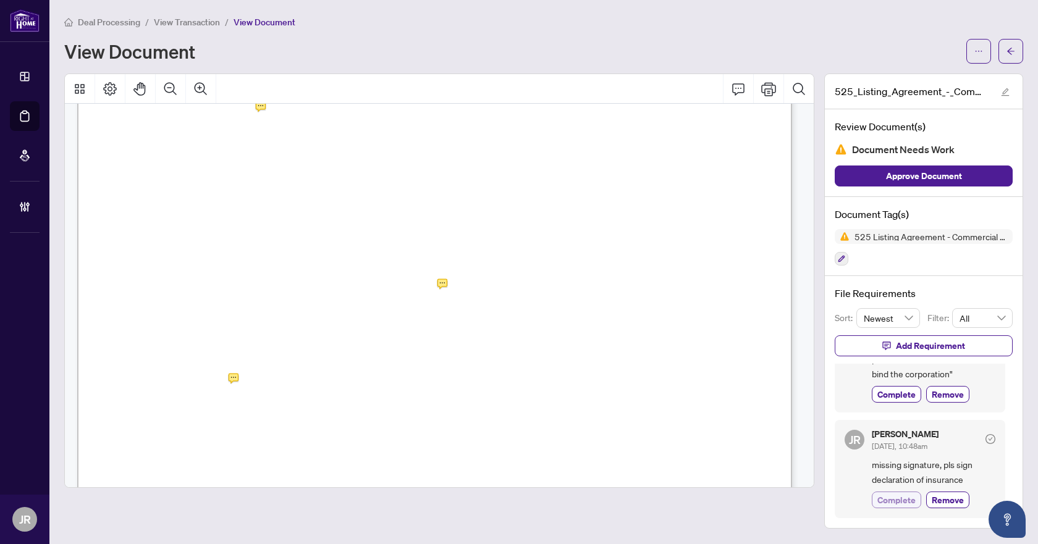
click at [894, 497] on span "Complete" at bounding box center [896, 499] width 38 height 13
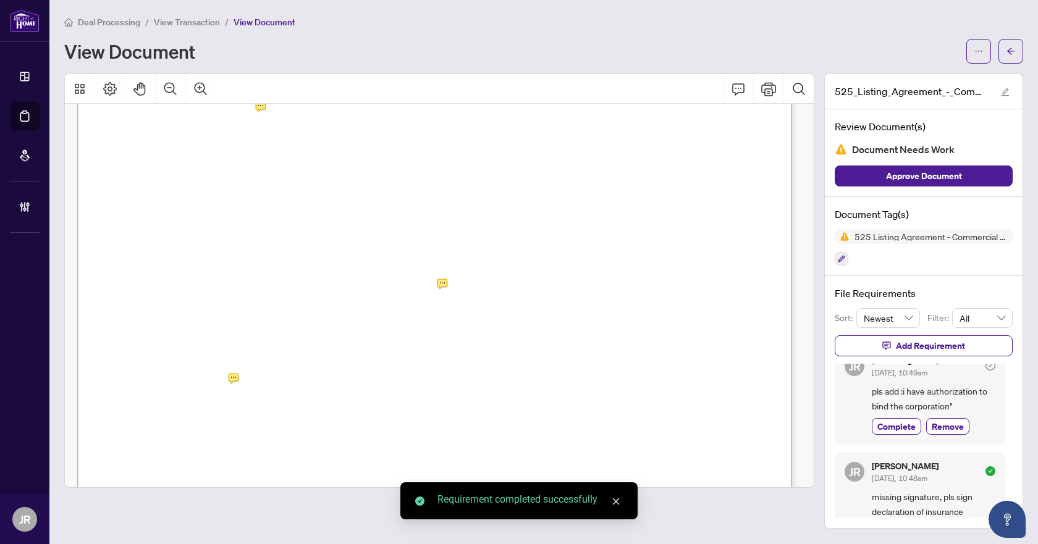
scroll to position [0, 0]
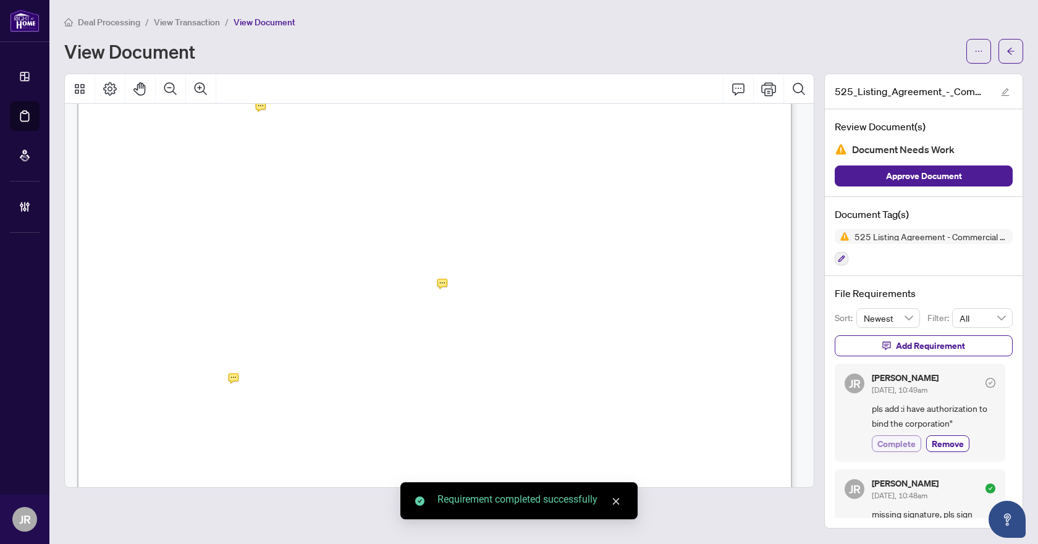
click at [901, 441] on span "Complete" at bounding box center [896, 443] width 38 height 13
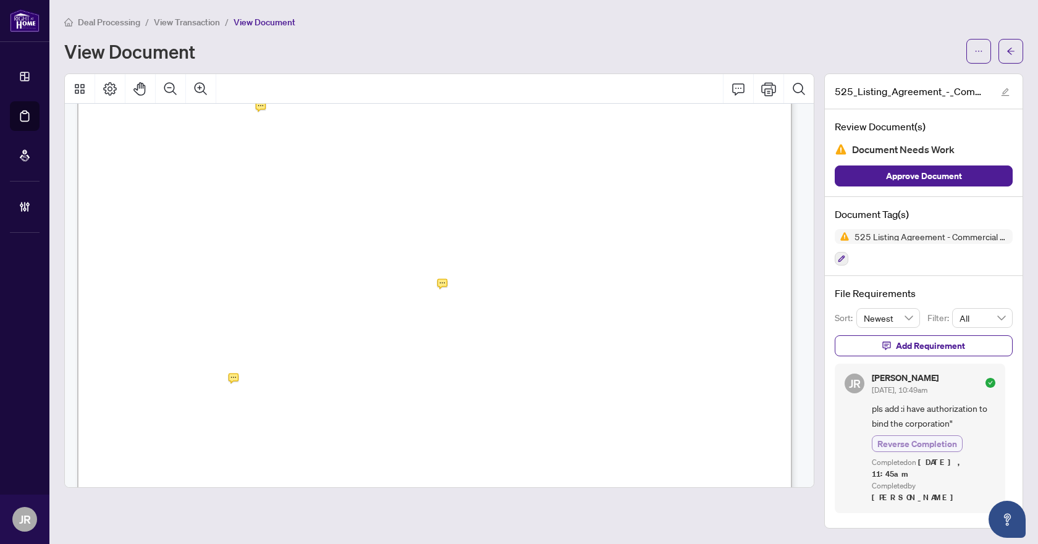
click at [901, 441] on span "Reverse Completion" at bounding box center [917, 443] width 80 height 13
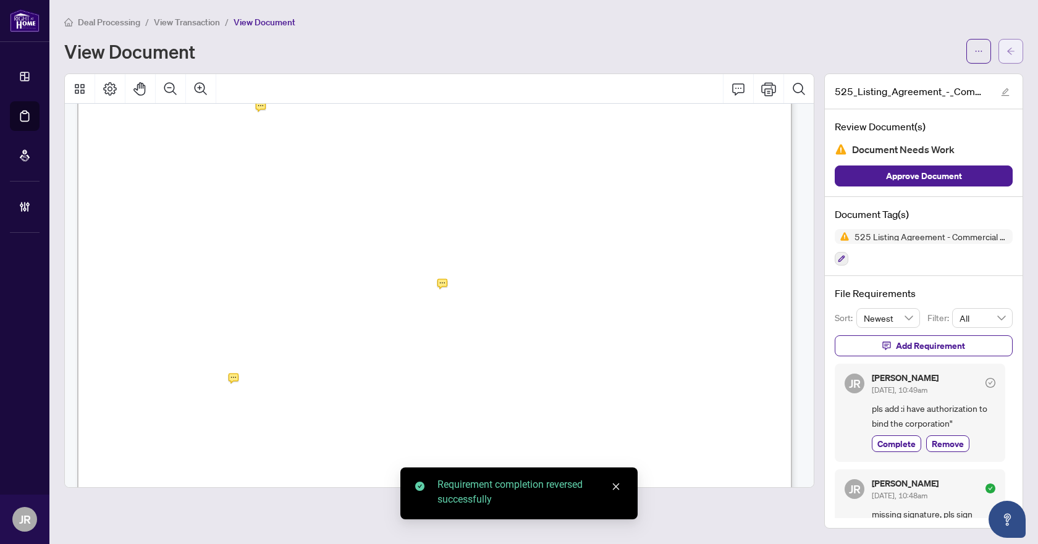
click at [1004, 44] on button "button" at bounding box center [1010, 51] width 25 height 25
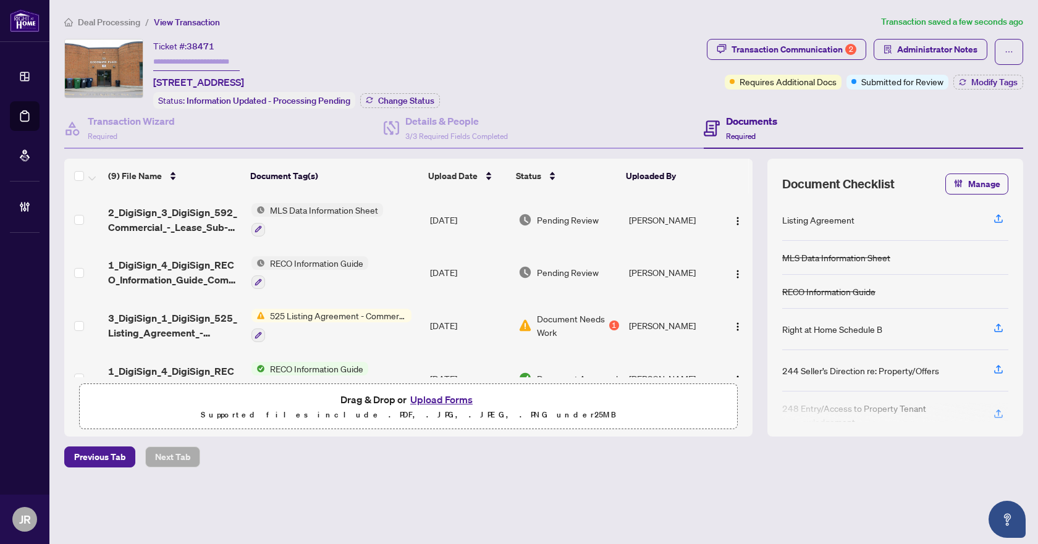
click at [390, 266] on td "RECO Information Guide" at bounding box center [335, 272] width 178 height 53
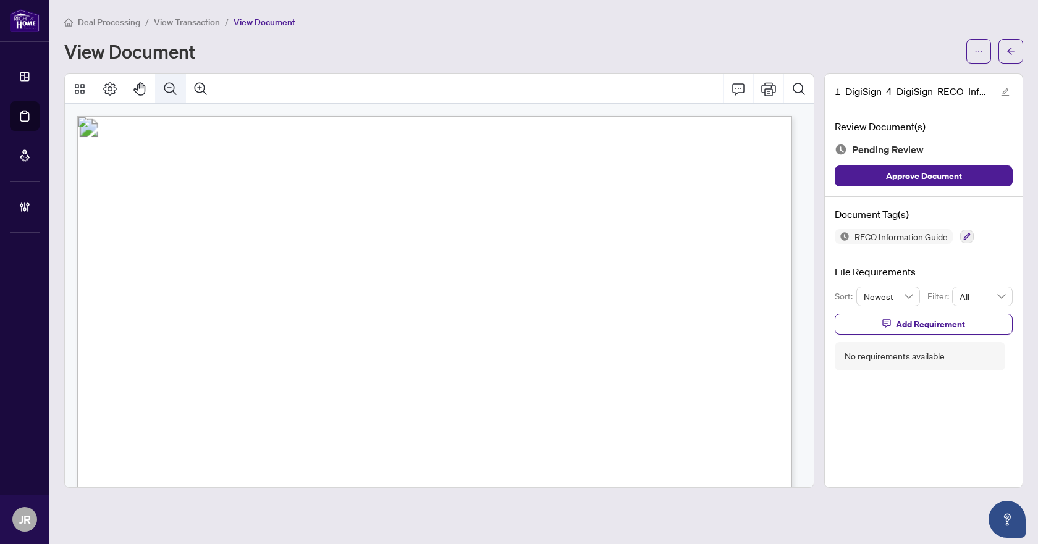
click at [166, 84] on icon "Zoom Out" at bounding box center [170, 89] width 15 height 15
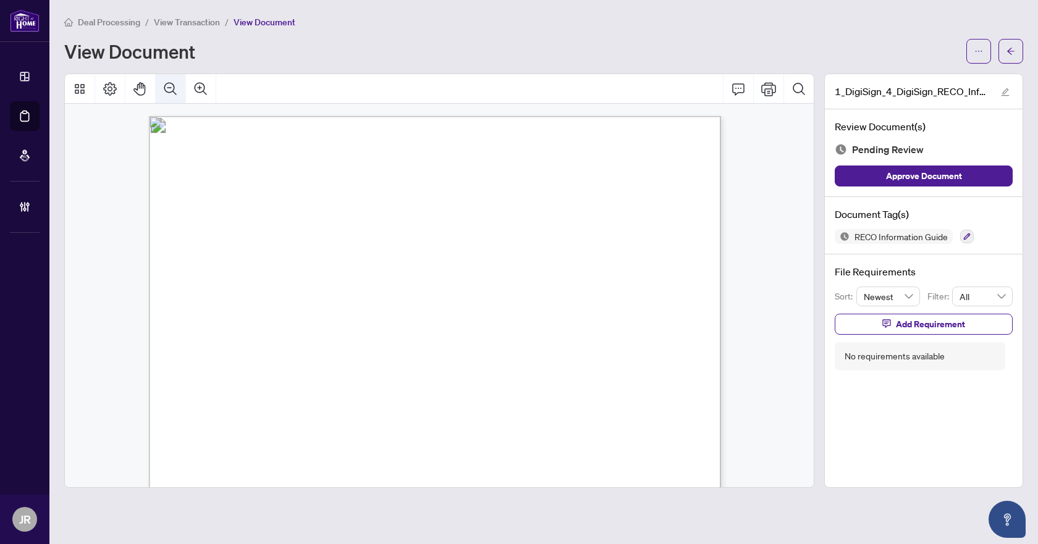
click at [166, 84] on icon "Zoom Out" at bounding box center [170, 89] width 15 height 15
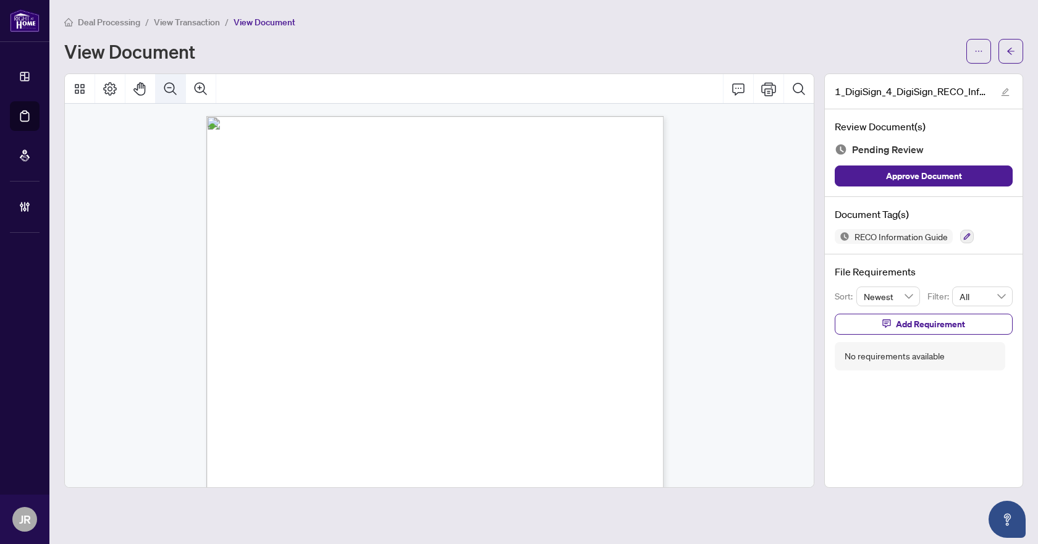
click at [166, 84] on icon "Zoom Out" at bounding box center [170, 89] width 15 height 15
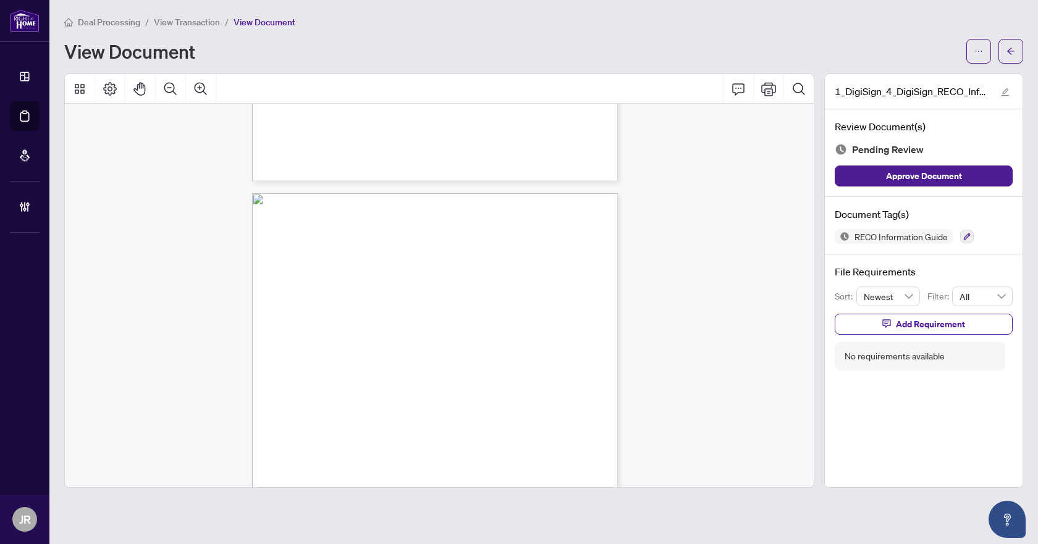
scroll to position [926, 0]
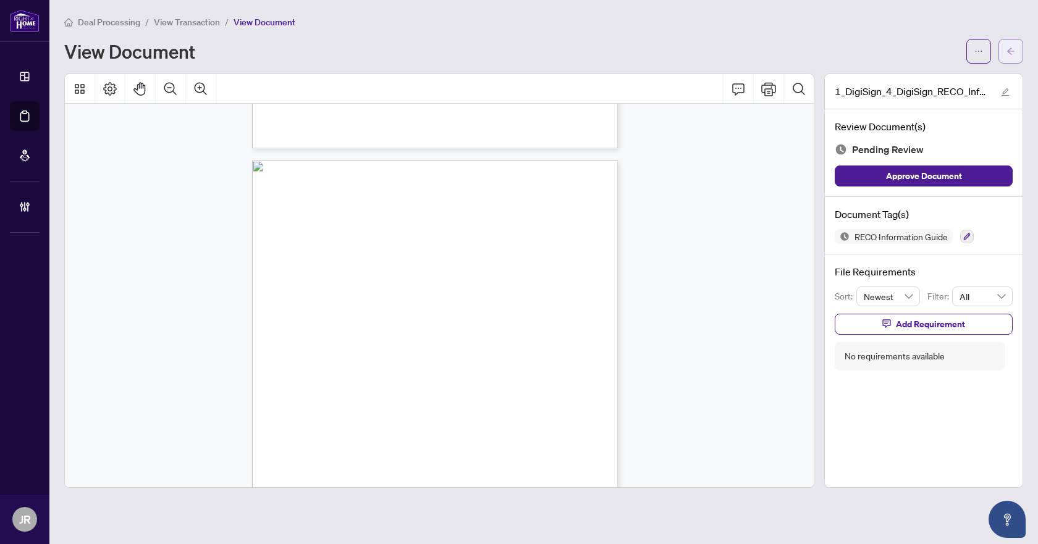
click at [1017, 51] on button "button" at bounding box center [1010, 51] width 25 height 25
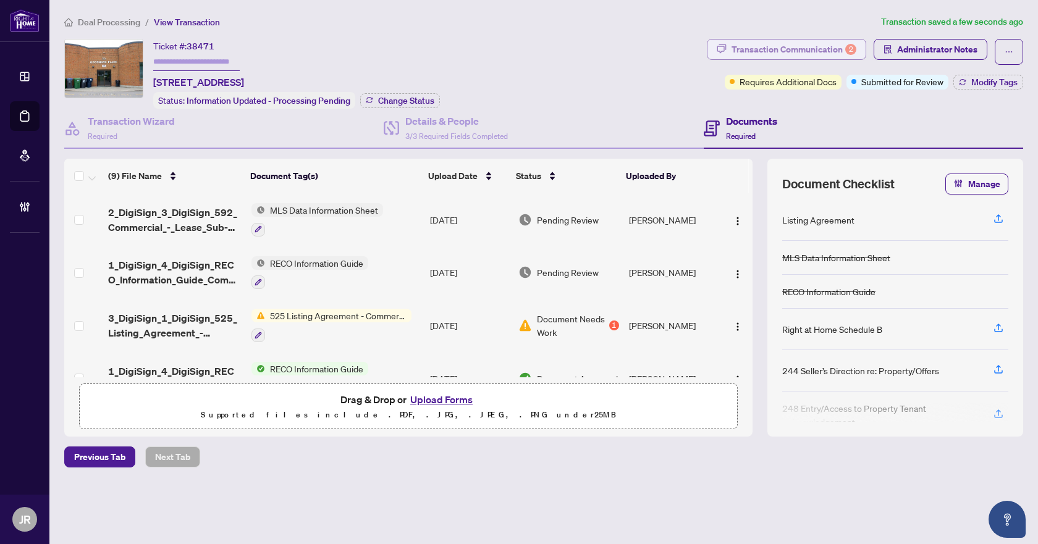
click at [810, 49] on div "Transaction Communication 2" at bounding box center [793, 50] width 125 height 20
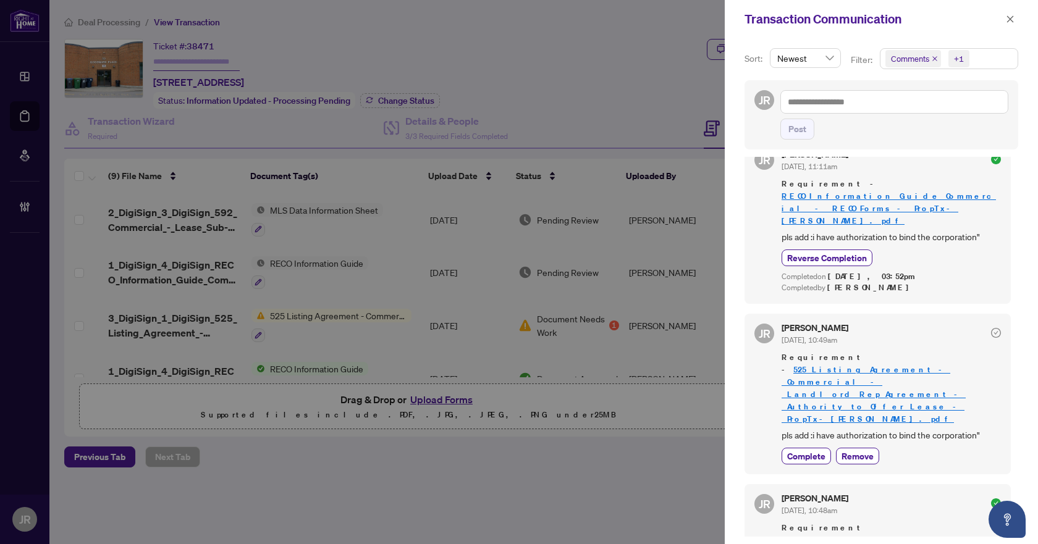
scroll to position [206, 0]
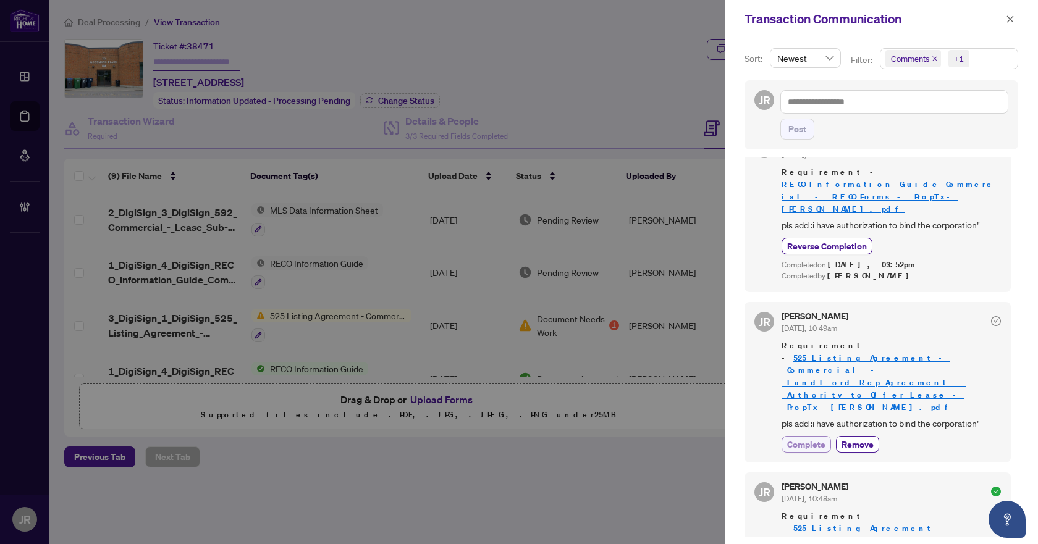
click at [810, 438] on span "Complete" at bounding box center [806, 444] width 38 height 13
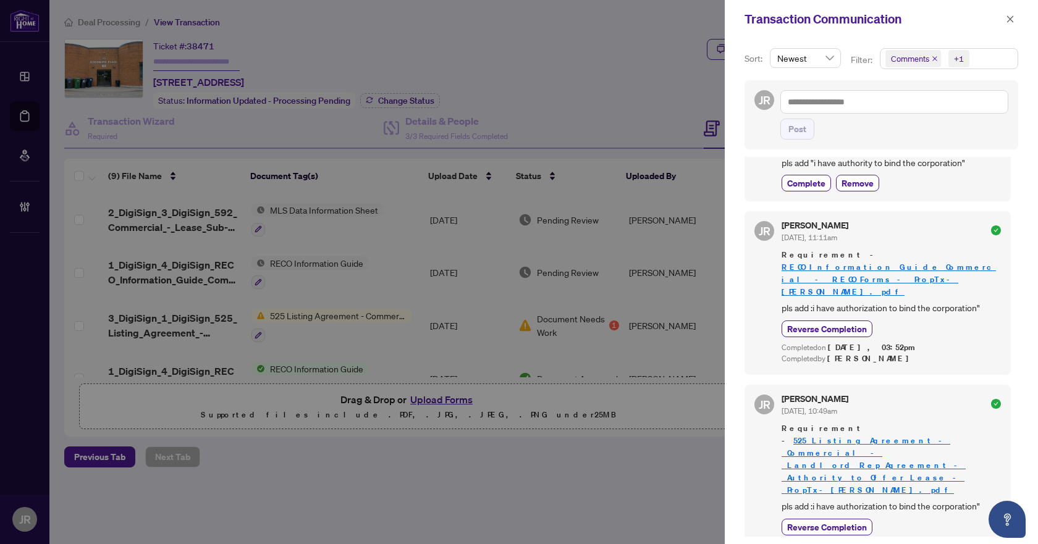
scroll to position [185, 0]
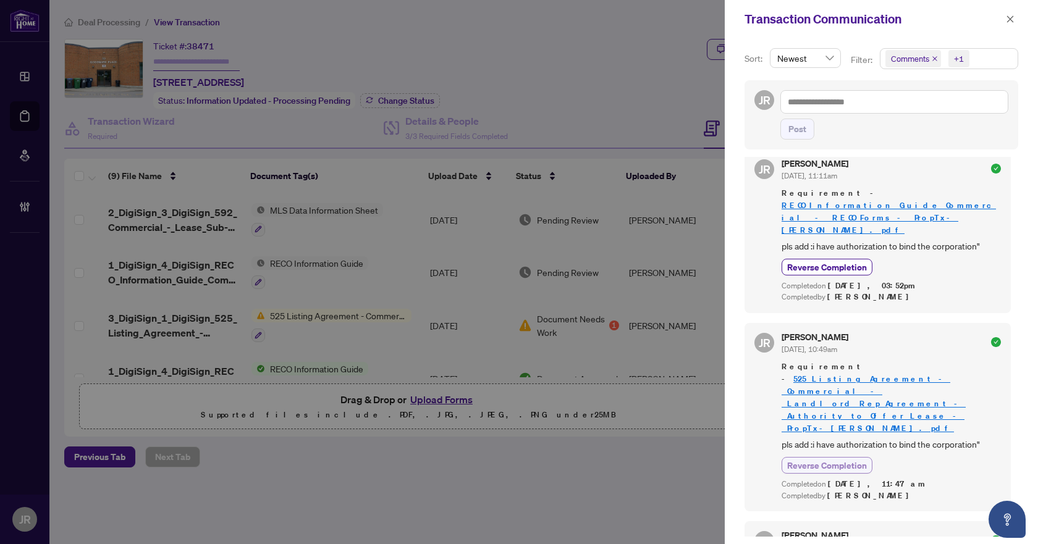
click at [825, 459] on span "Reverse Completion" at bounding box center [827, 465] width 80 height 13
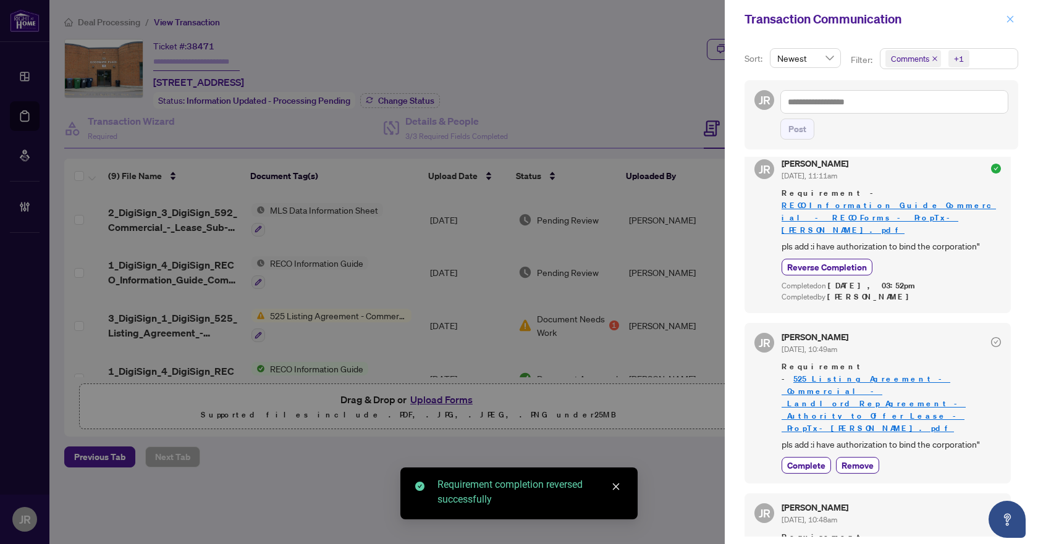
click at [1007, 19] on icon "close" at bounding box center [1009, 19] width 9 height 9
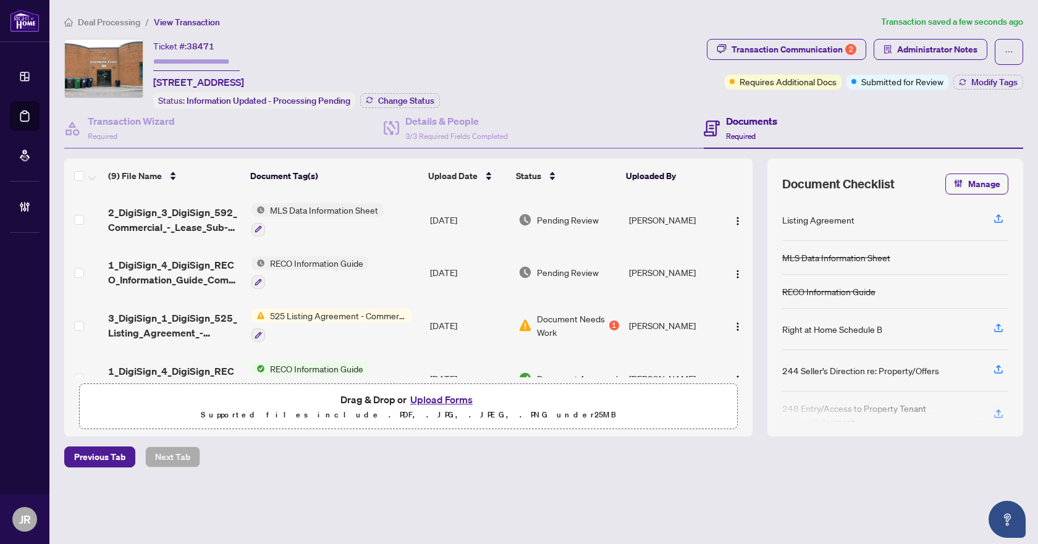
click at [773, 36] on div "Deal Processing / View Transaction Transaction saved a few seconds ago Ticket #…" at bounding box center [543, 263] width 968 height 496
click at [769, 44] on div "Transaction Communication 2" at bounding box center [793, 50] width 125 height 20
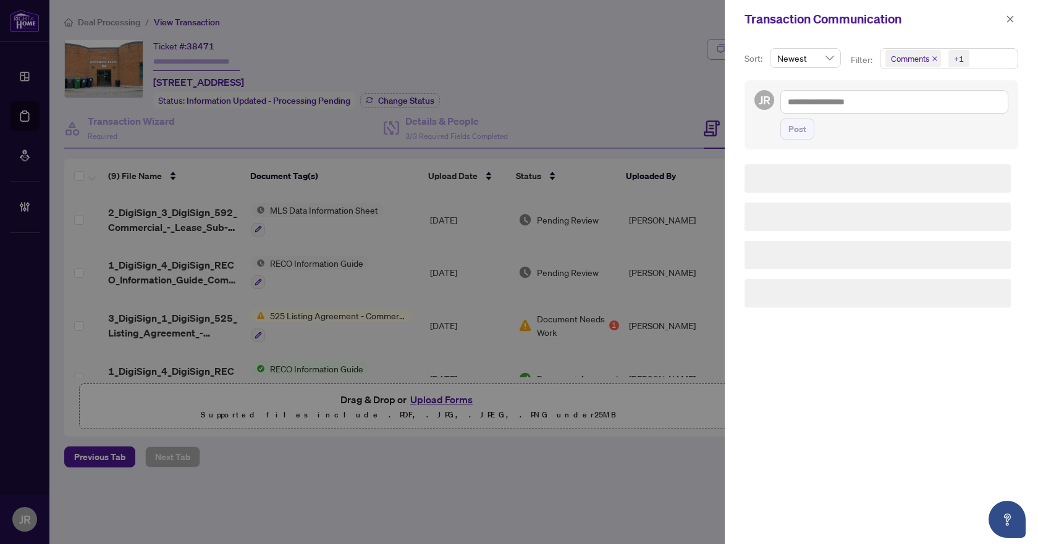
scroll to position [0, 0]
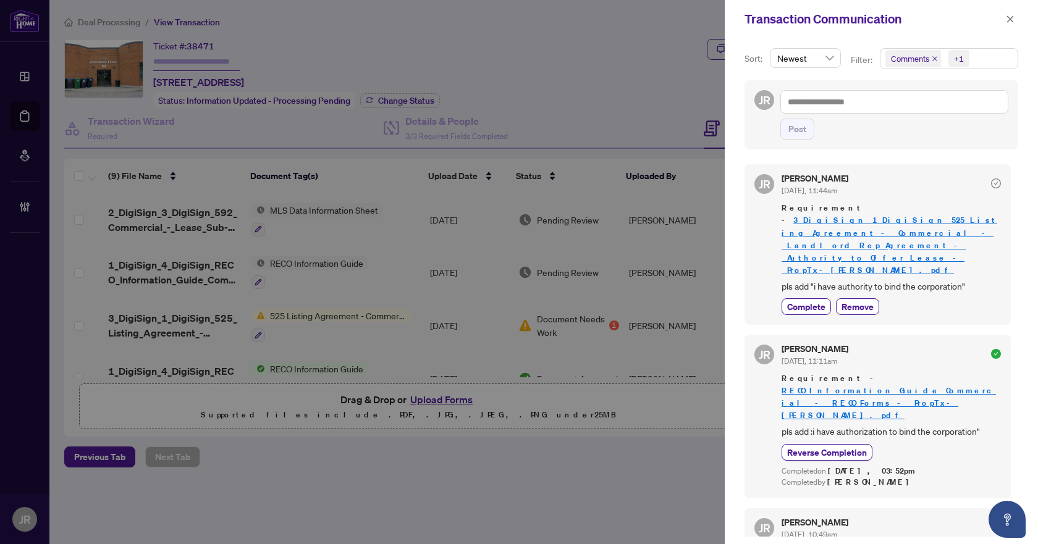
click at [859, 385] on link "RECO_Information_Guide_Commercial_-_RECO_Forms_-_PropTx-[PERSON_NAME].pdf" at bounding box center [888, 402] width 214 height 35
click at [1017, 20] on button "button" at bounding box center [1010, 19] width 16 height 15
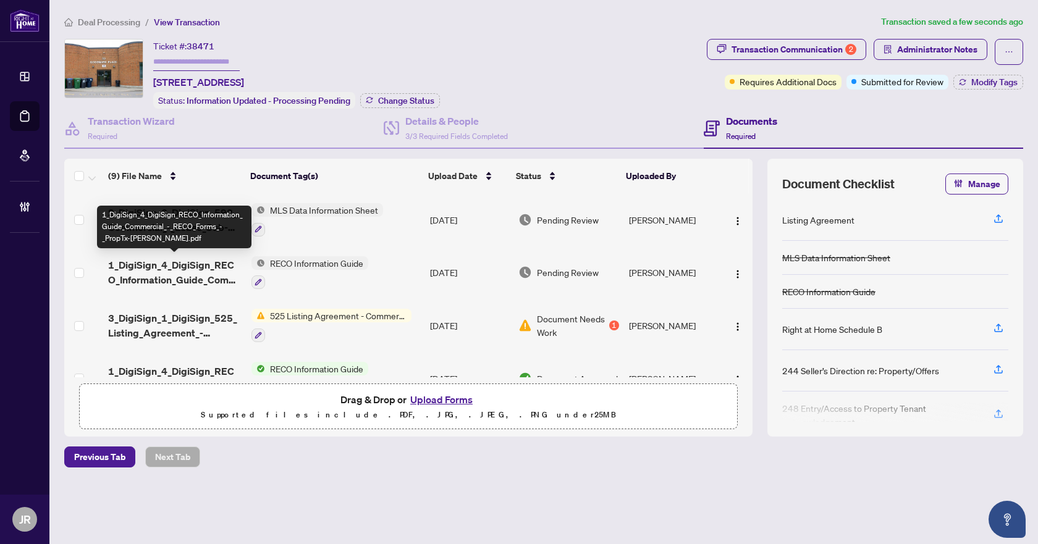
click at [203, 262] on span "1_DigiSign_4_DigiSign_RECO_Information_Guide_Commercial_-_RECO_Forms_-_PropTx-[…" at bounding box center [174, 273] width 133 height 30
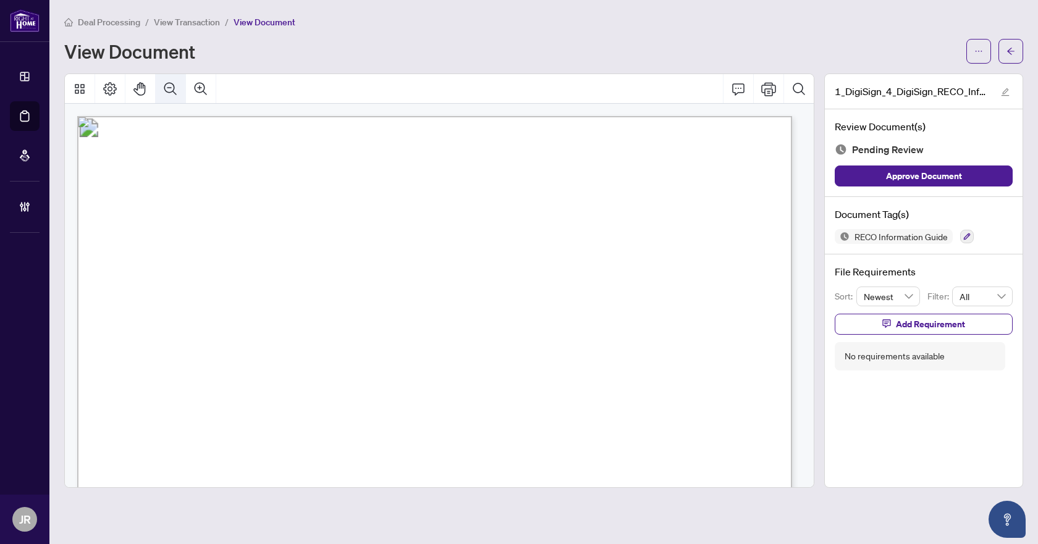
click at [180, 88] on button "Zoom Out" at bounding box center [171, 89] width 30 height 30
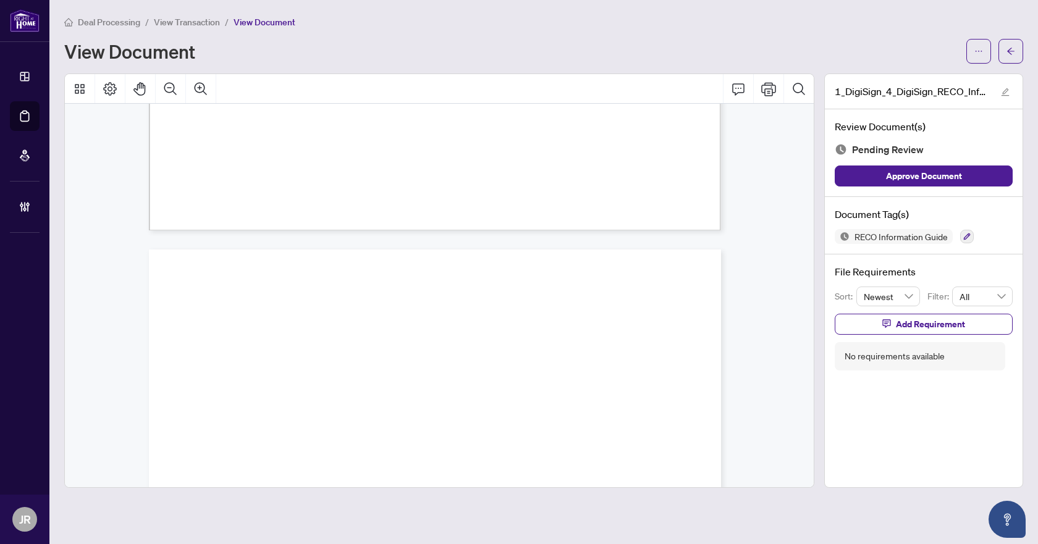
scroll to position [6065, 0]
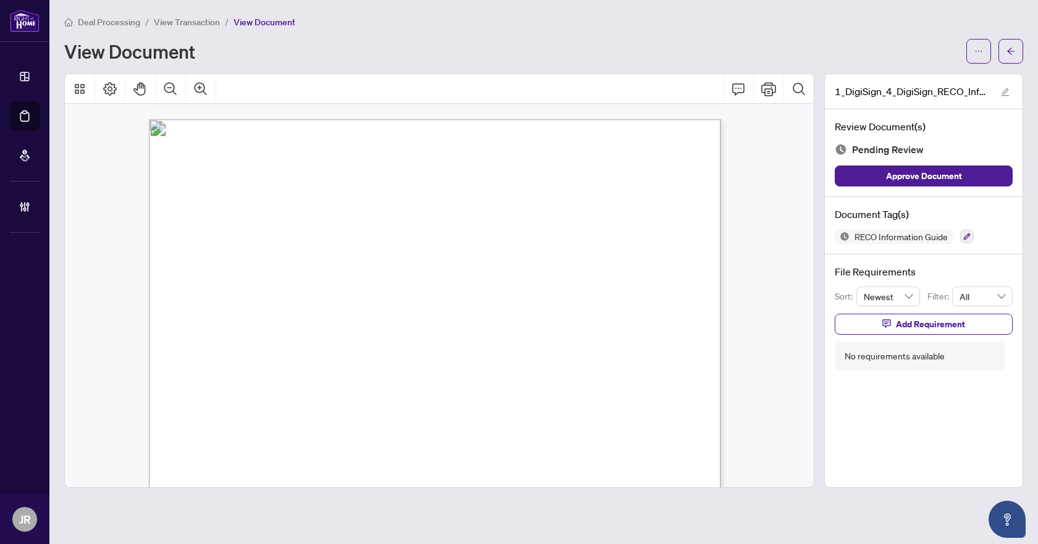
click at [164, 90] on icon "Zoom Out" at bounding box center [170, 89] width 15 height 15
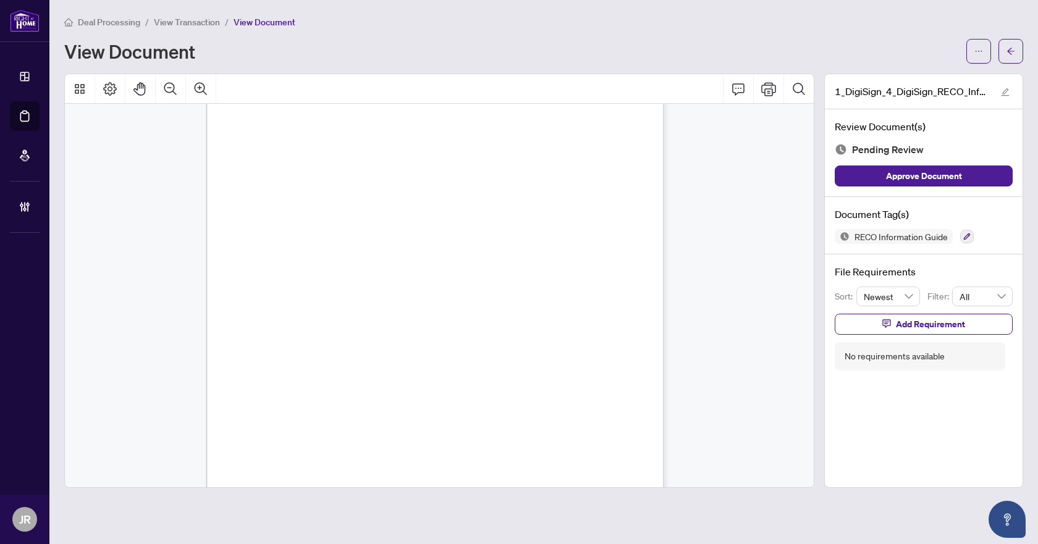
scroll to position [5526, 0]
click at [962, 237] on button "button" at bounding box center [967, 237] width 14 height 14
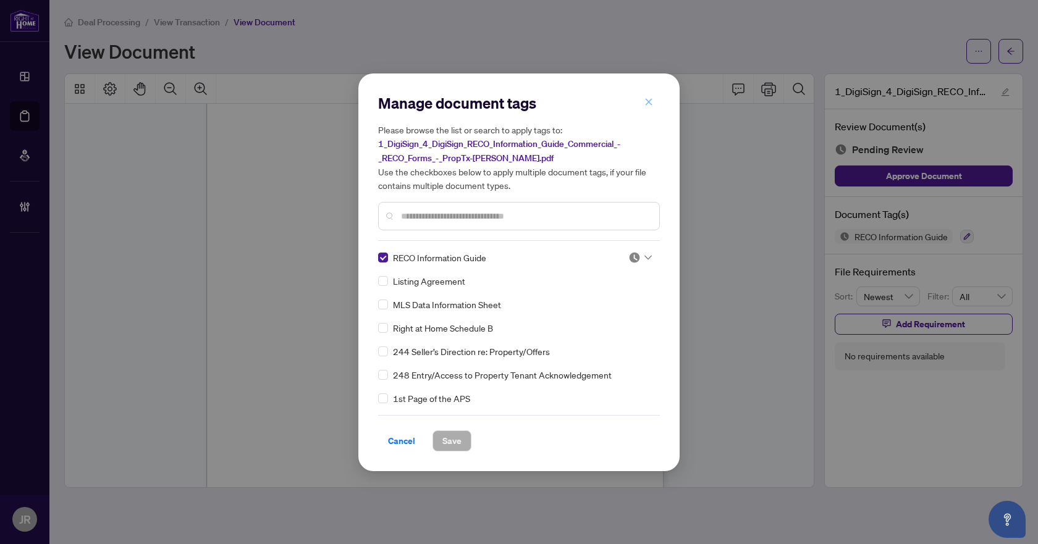
click at [653, 96] on button "button" at bounding box center [648, 102] width 25 height 21
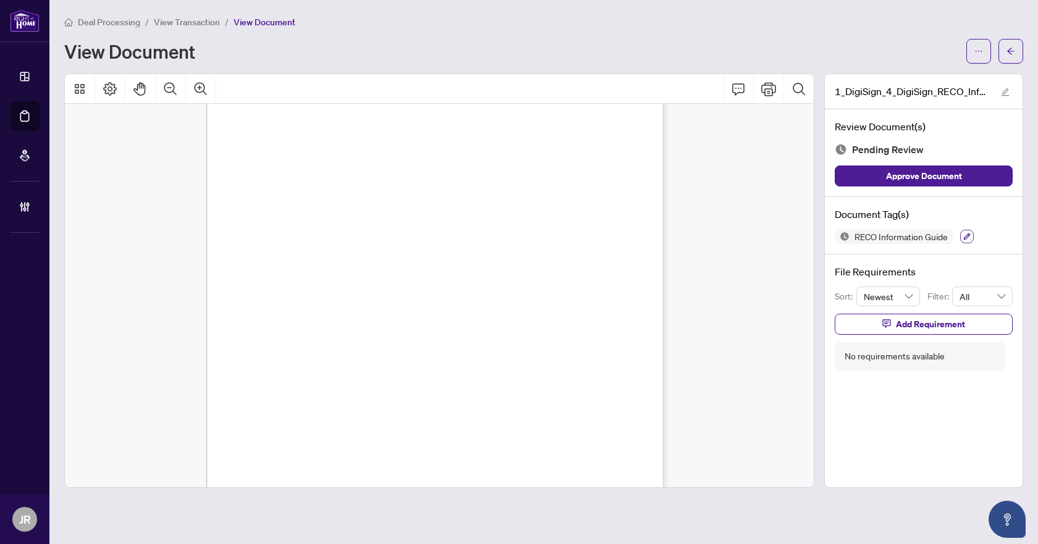
click at [962, 236] on button "button" at bounding box center [967, 237] width 14 height 14
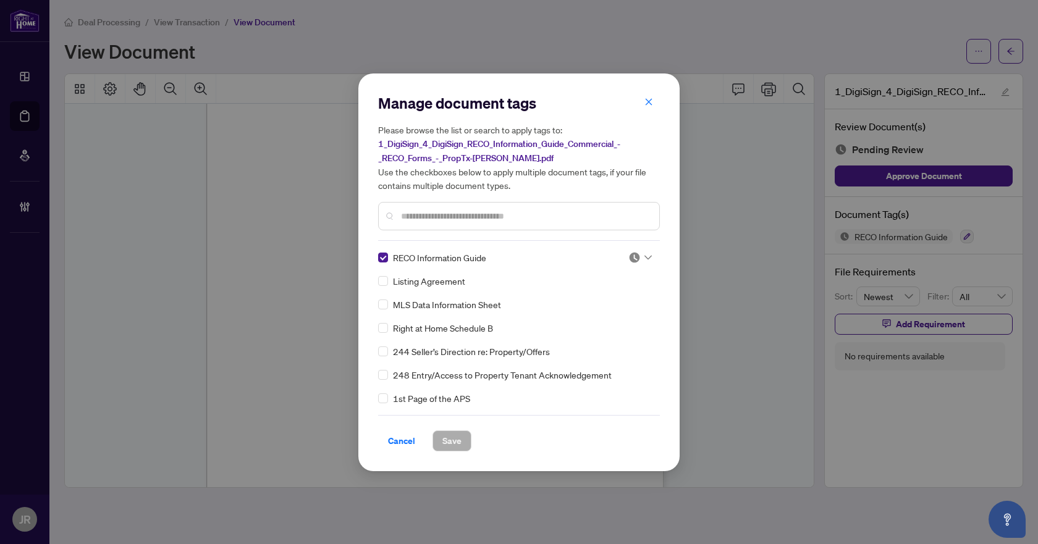
click at [644, 256] on icon at bounding box center [647, 257] width 7 height 5
click at [610, 312] on div "Approved" at bounding box center [599, 318] width 79 height 14
click at [466, 439] on button "Save" at bounding box center [451, 440] width 39 height 21
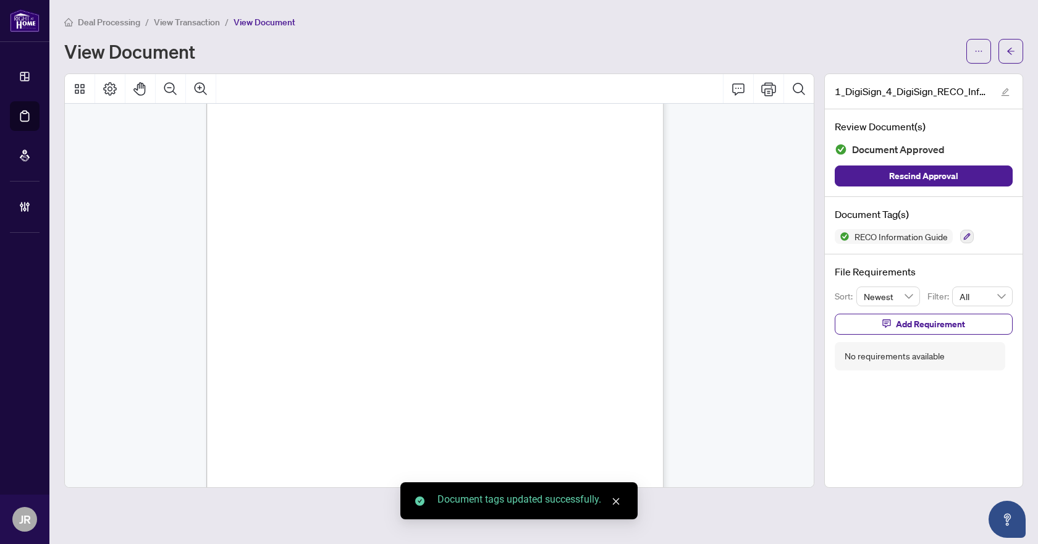
click at [1011, 48] on icon "arrow-left" at bounding box center [1010, 51] width 7 height 7
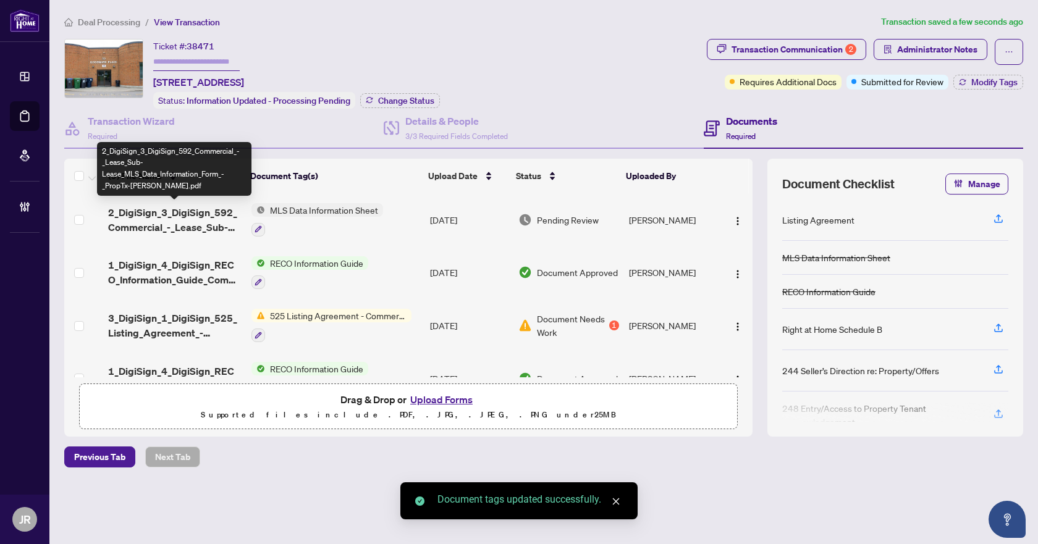
click at [200, 221] on span "2_DigiSign_3_DigiSign_592_Commercial_-_Lease_Sub-Lease_MLS_Data_Information_For…" at bounding box center [174, 220] width 133 height 30
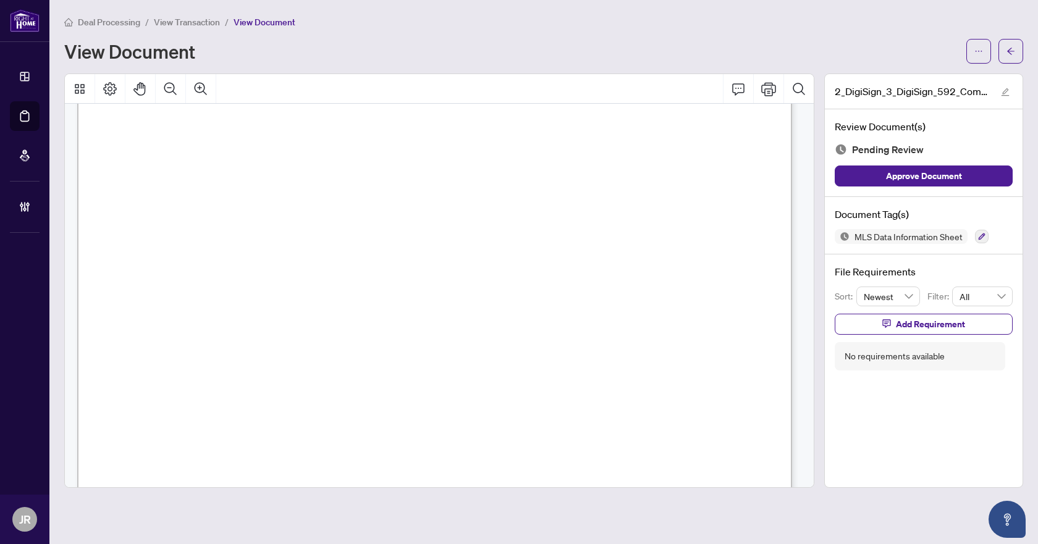
scroll to position [124, 0]
click at [1003, 50] on button "button" at bounding box center [1010, 51] width 25 height 25
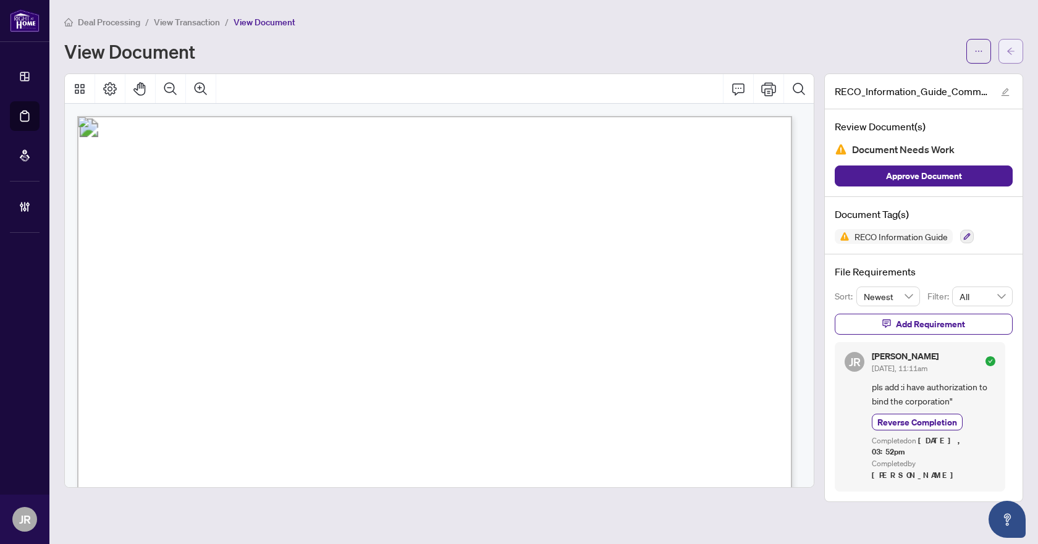
click at [1022, 48] on button "button" at bounding box center [1010, 51] width 25 height 25
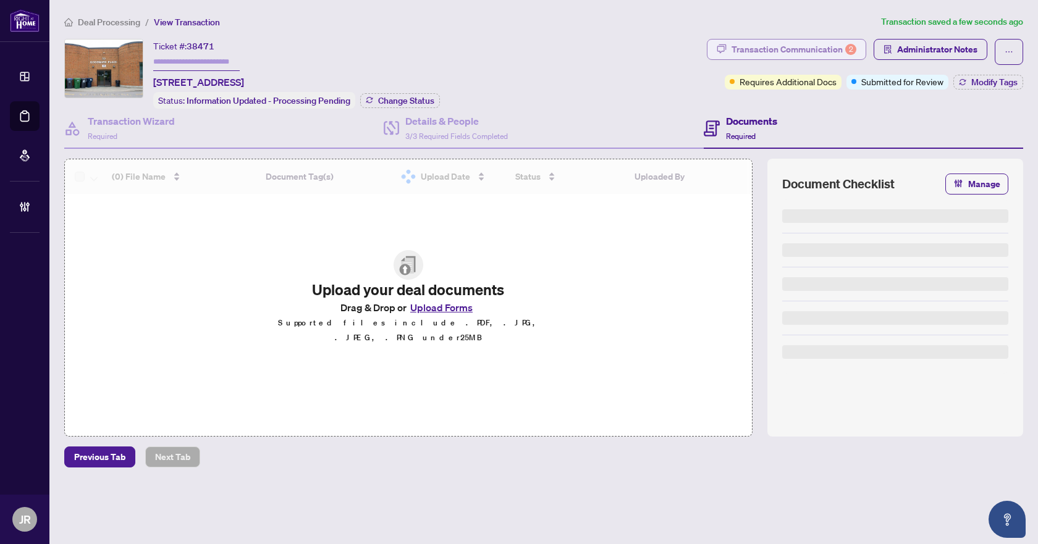
click at [818, 53] on div "Transaction Communication 2" at bounding box center [793, 50] width 125 height 20
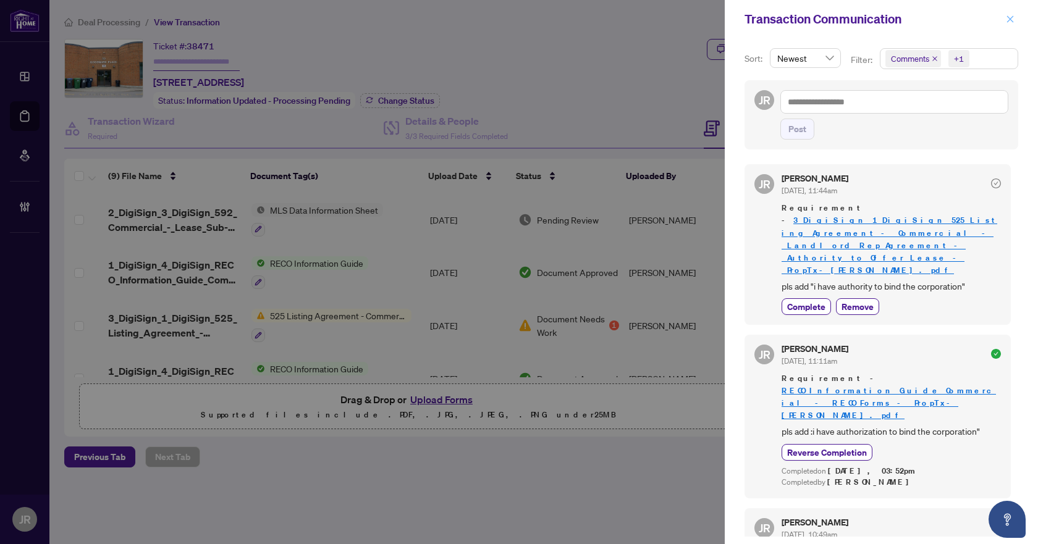
click at [1005, 19] on icon "close" at bounding box center [1009, 19] width 9 height 9
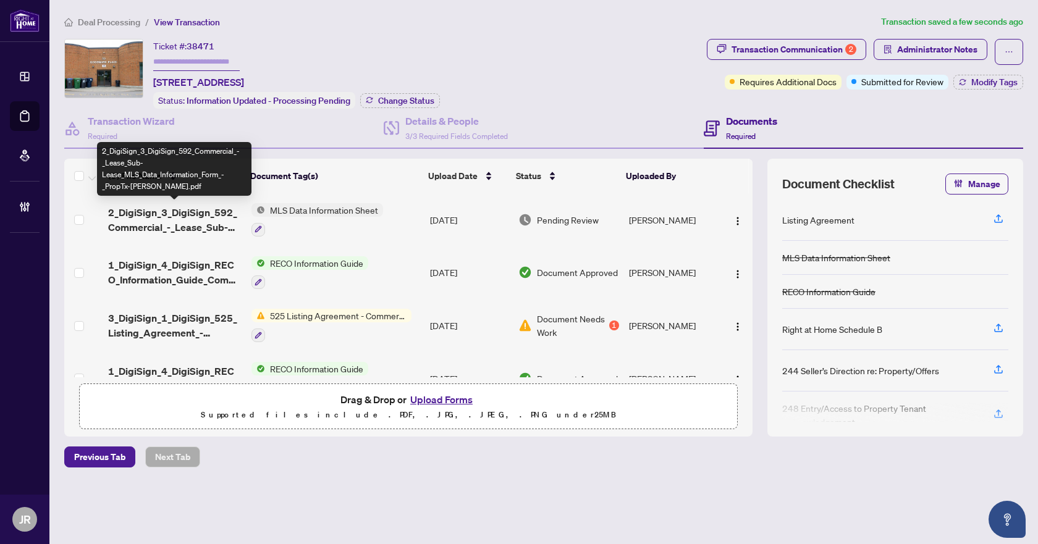
click at [180, 209] on span "2_DigiSign_3_DigiSign_592_Commercial_-_Lease_Sub-Lease_MLS_Data_Information_For…" at bounding box center [174, 220] width 133 height 30
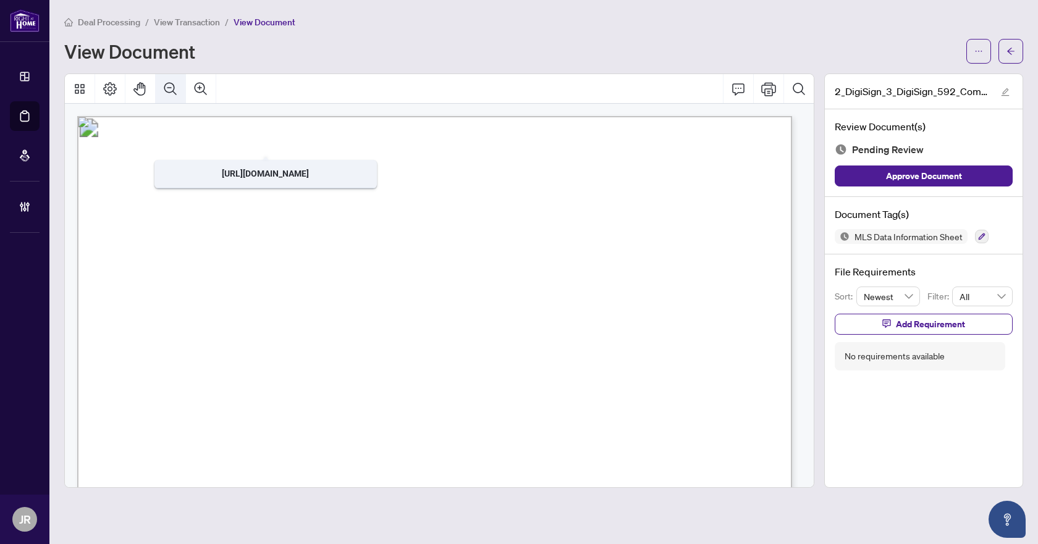
click at [173, 79] on button "Zoom Out" at bounding box center [171, 89] width 30 height 30
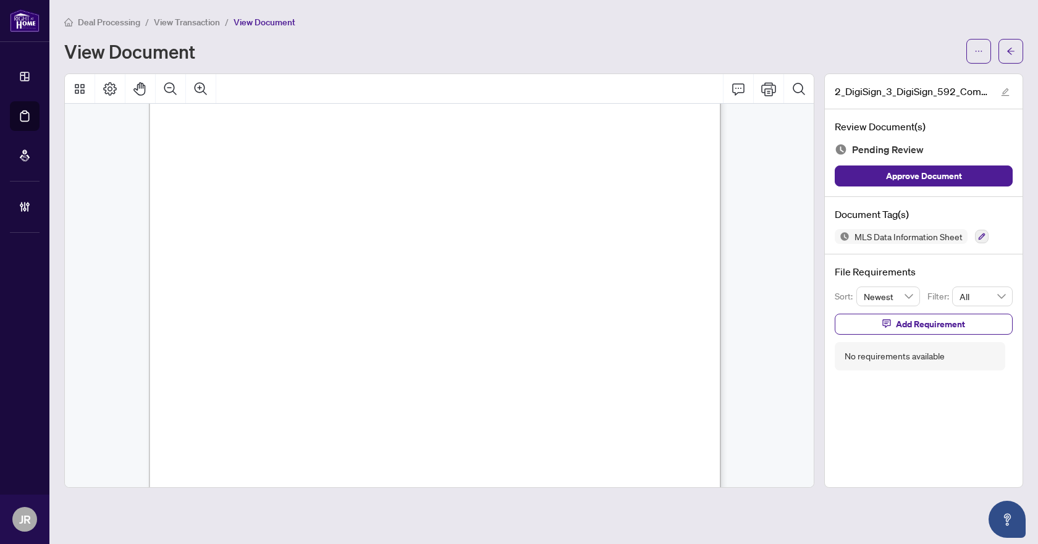
scroll to position [6423, 0]
click at [985, 237] on button "button" at bounding box center [982, 237] width 14 height 14
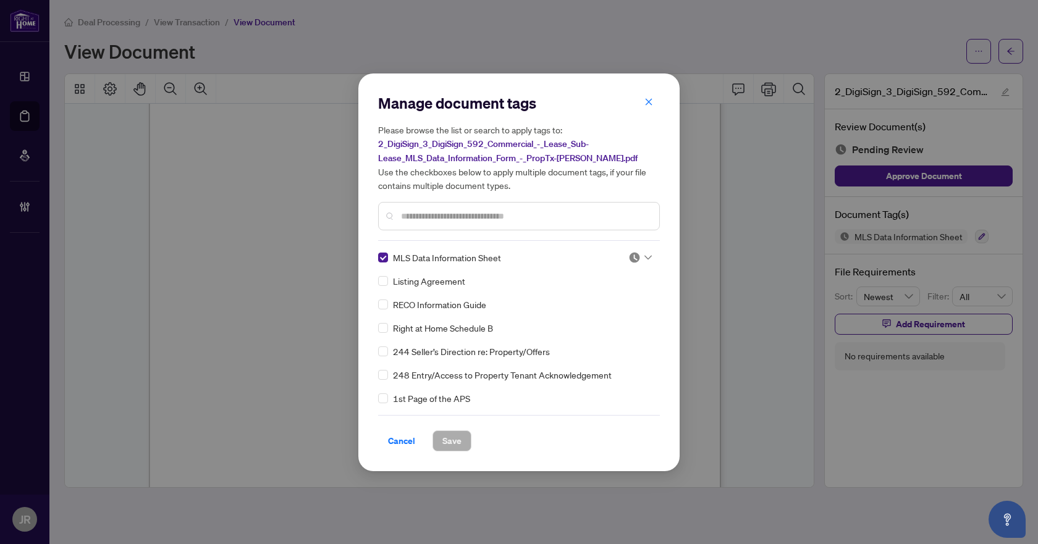
click at [644, 257] on icon at bounding box center [647, 257] width 7 height 5
click at [605, 316] on div "Approved" at bounding box center [599, 318] width 79 height 14
click at [469, 441] on button "Save" at bounding box center [451, 440] width 39 height 21
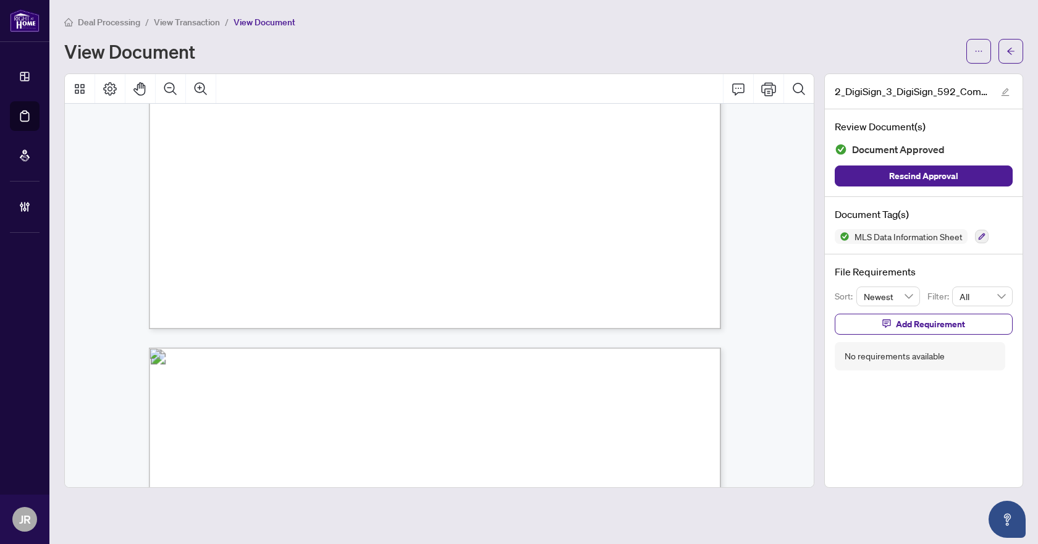
scroll to position [3514, 0]
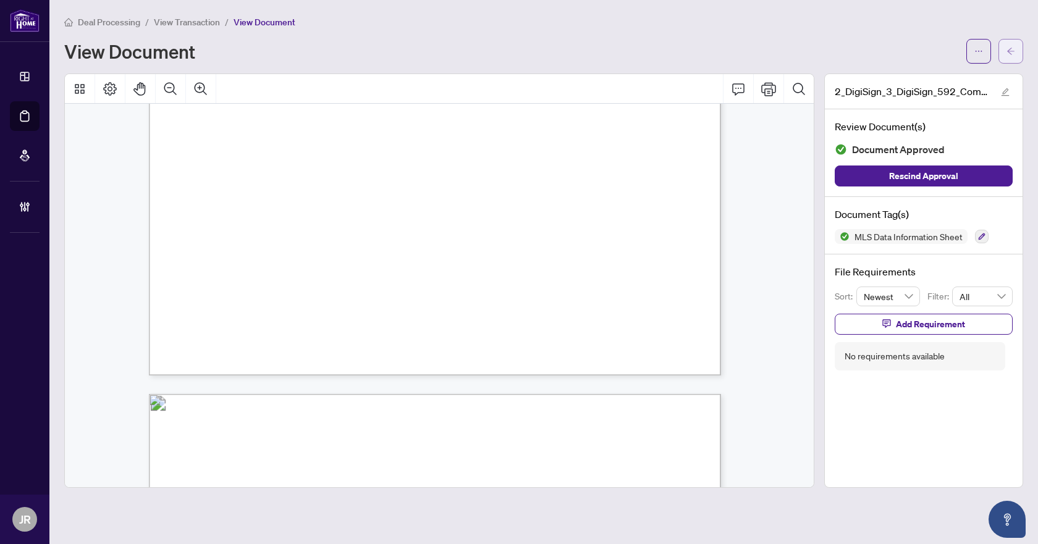
click at [1009, 58] on span "button" at bounding box center [1010, 51] width 9 height 20
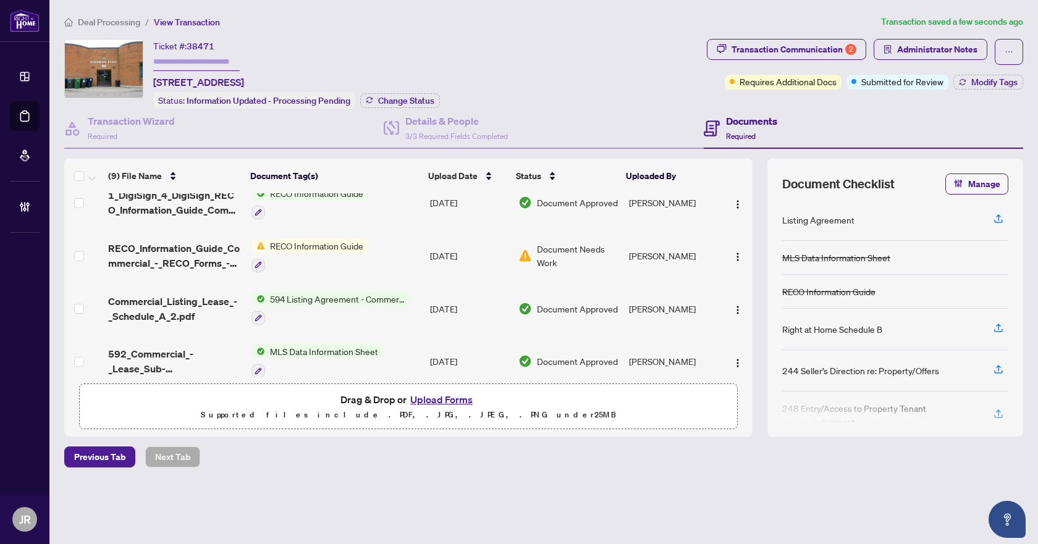
scroll to position [247, 0]
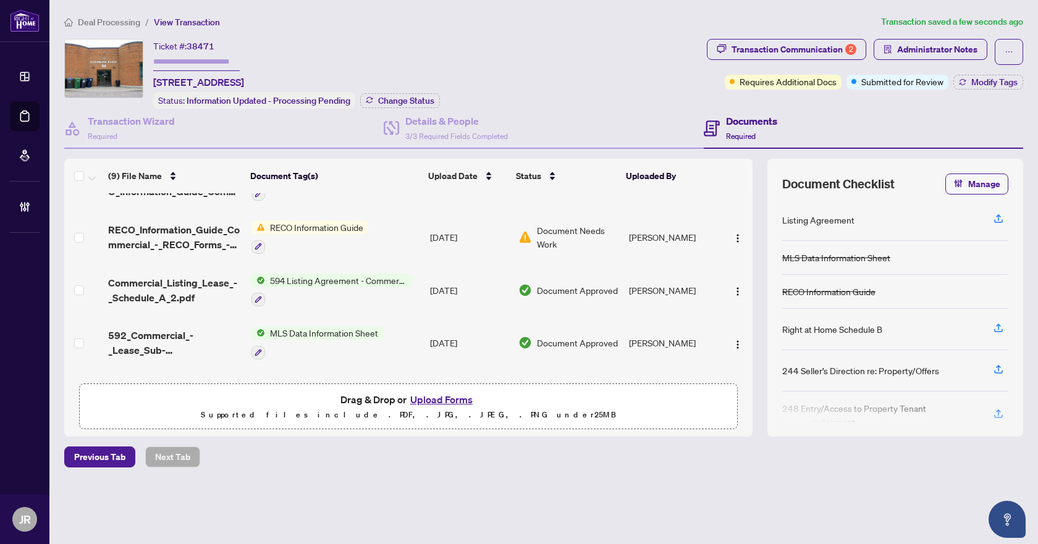
click at [199, 345] on span "592_Commercial_-_Lease_Sub-Lease_MLS_Data_Information_Form_-_PropTx-[PERSON_NAM…" at bounding box center [174, 343] width 133 height 30
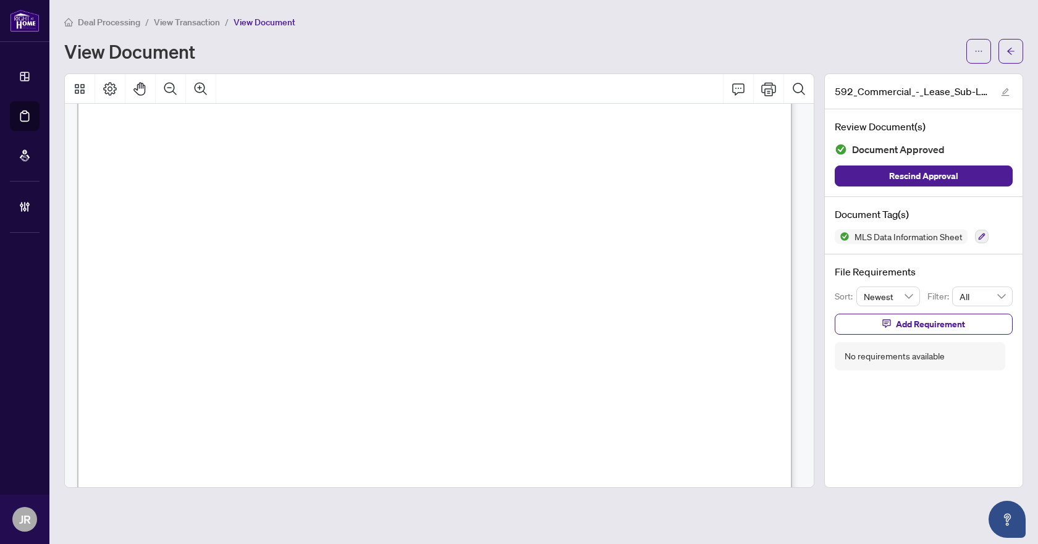
scroll to position [8151, 0]
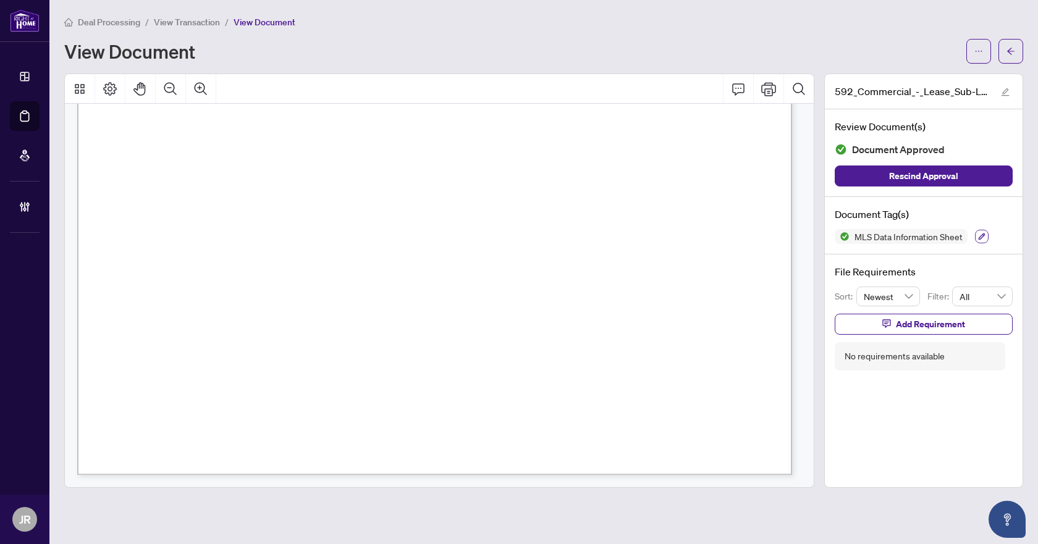
click at [981, 235] on icon "button" at bounding box center [981, 236] width 7 height 7
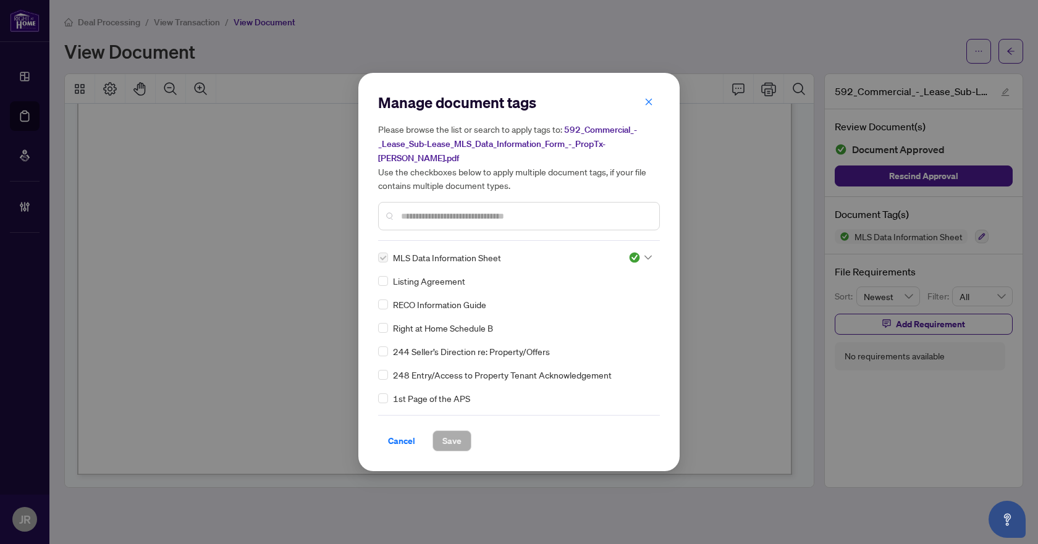
click at [639, 256] on span at bounding box center [639, 257] width 23 height 19
click at [620, 288] on div "Needs Work" at bounding box center [599, 291] width 79 height 14
click at [455, 431] on span "Save" at bounding box center [451, 441] width 19 height 20
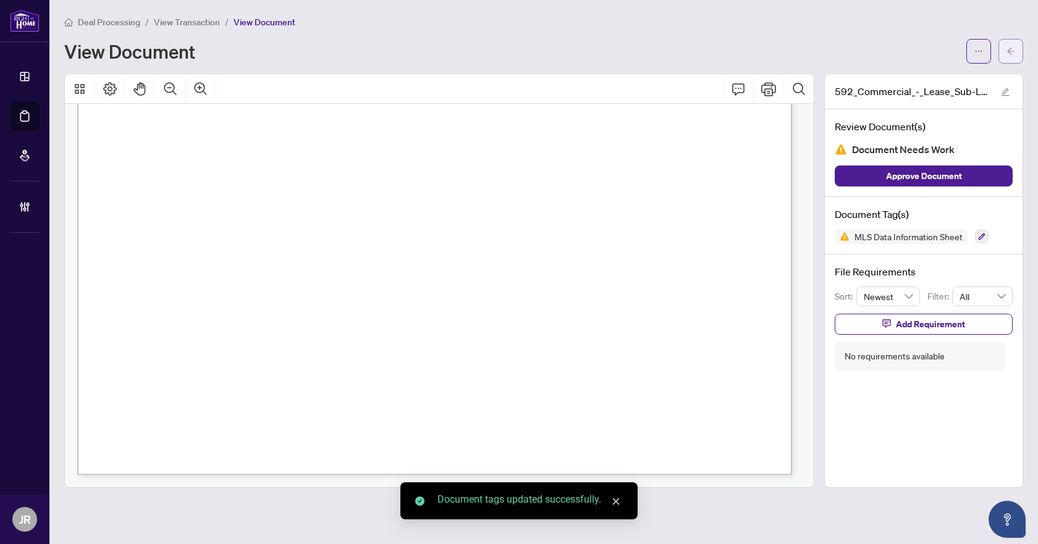
click at [1007, 53] on icon "arrow-left" at bounding box center [1010, 51] width 9 height 9
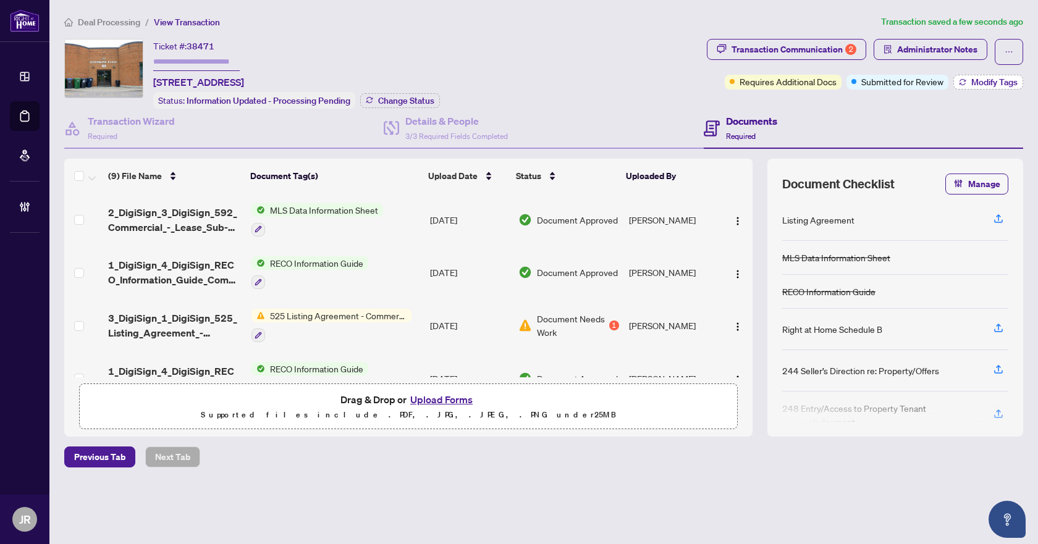
click at [980, 78] on span "Modify Tags" at bounding box center [994, 82] width 46 height 9
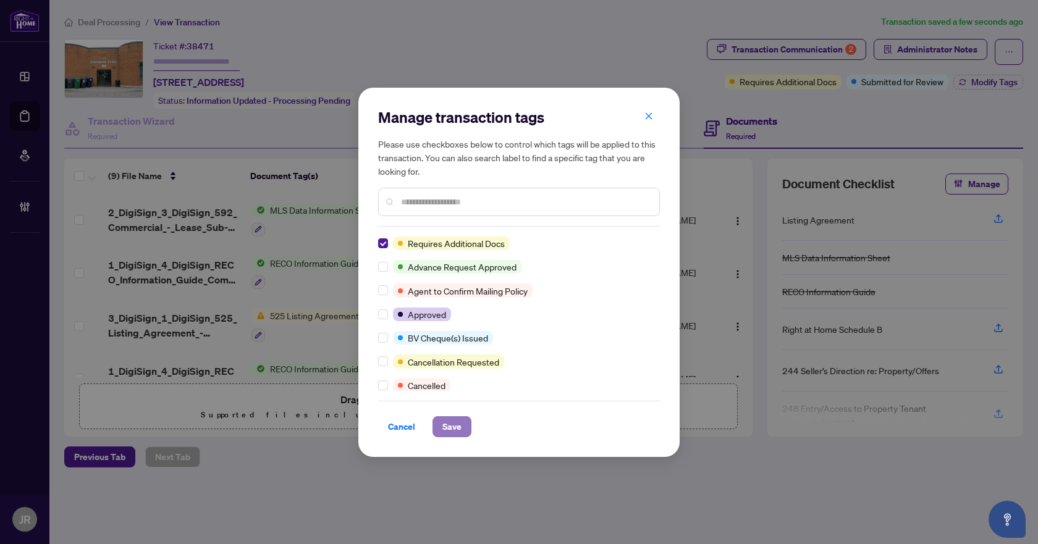
click at [453, 429] on span "Save" at bounding box center [451, 427] width 19 height 20
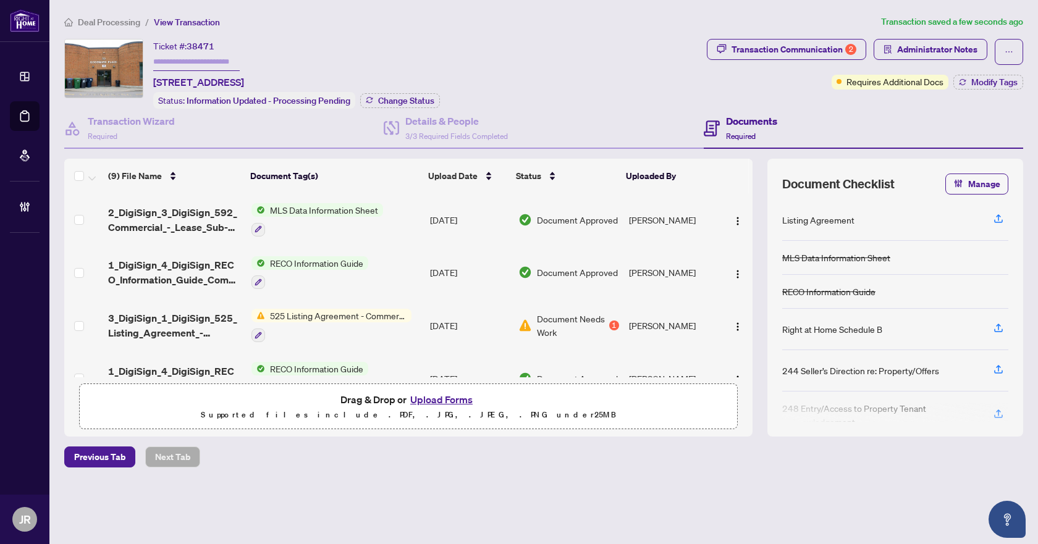
click at [112, 19] on span "Deal Processing" at bounding box center [109, 22] width 62 height 11
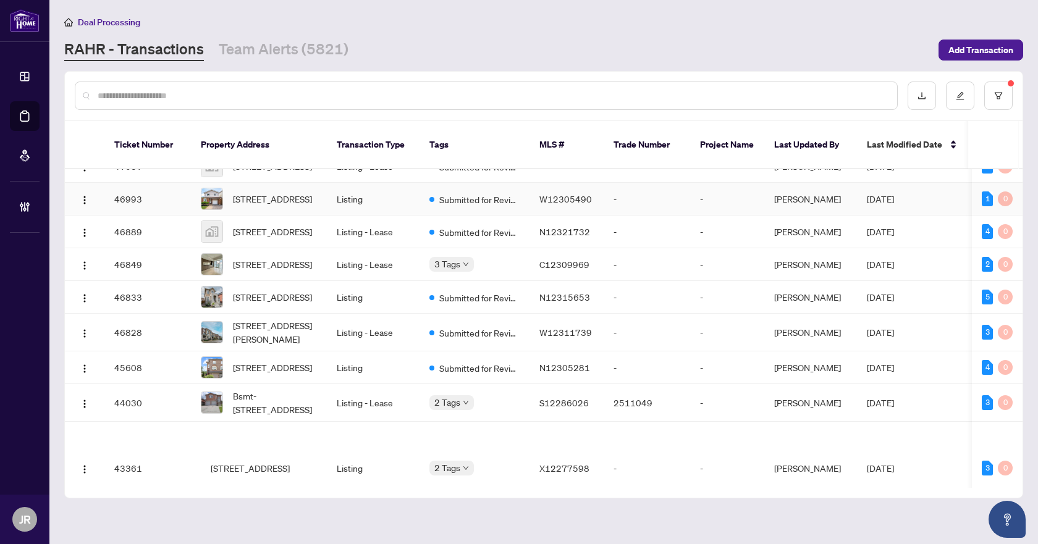
scroll to position [842, 0]
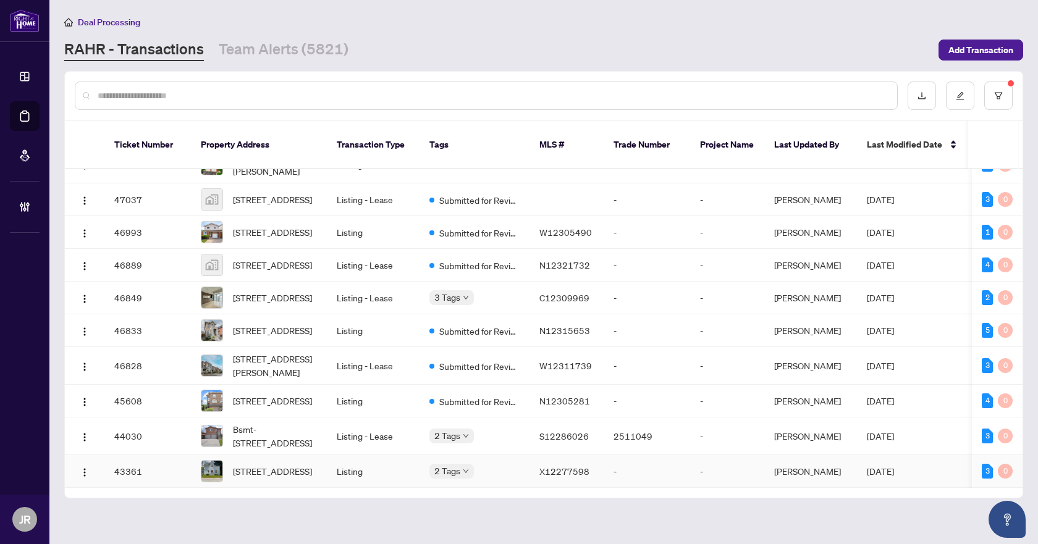
click at [398, 455] on td "Listing" at bounding box center [373, 471] width 93 height 33
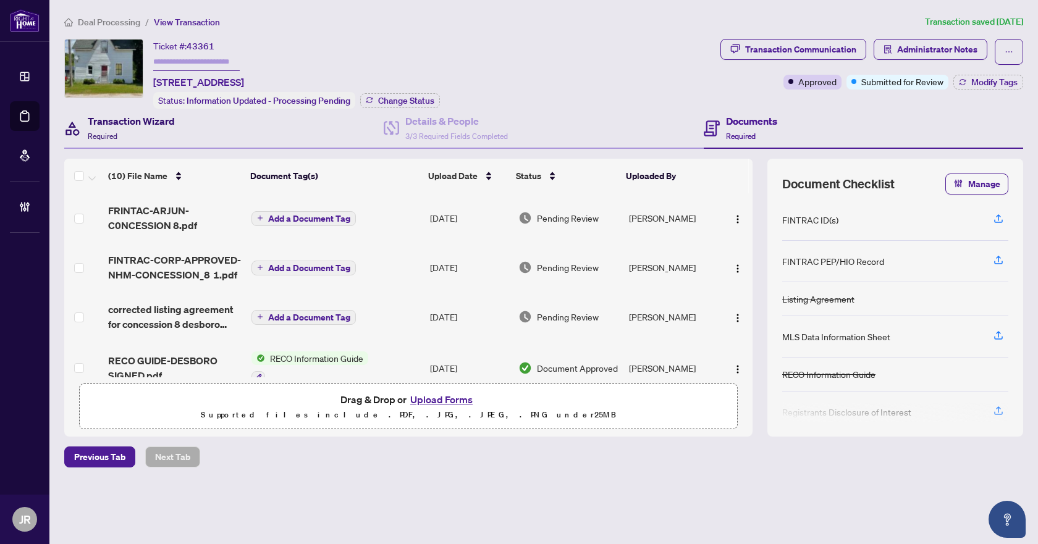
click at [132, 135] on div "Transaction Wizard Required" at bounding box center [131, 128] width 87 height 29
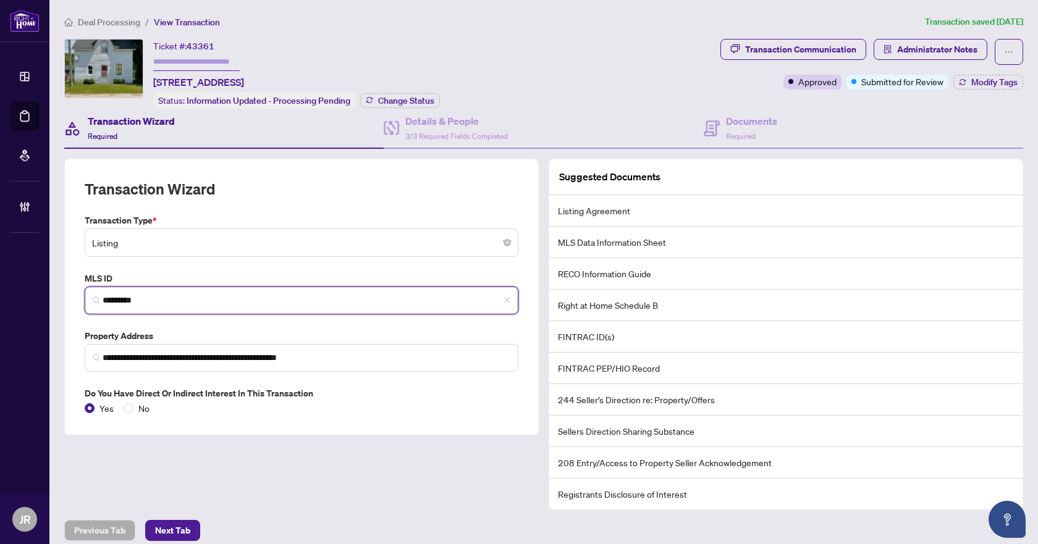
click at [132, 295] on input "*********" at bounding box center [307, 300] width 408 height 13
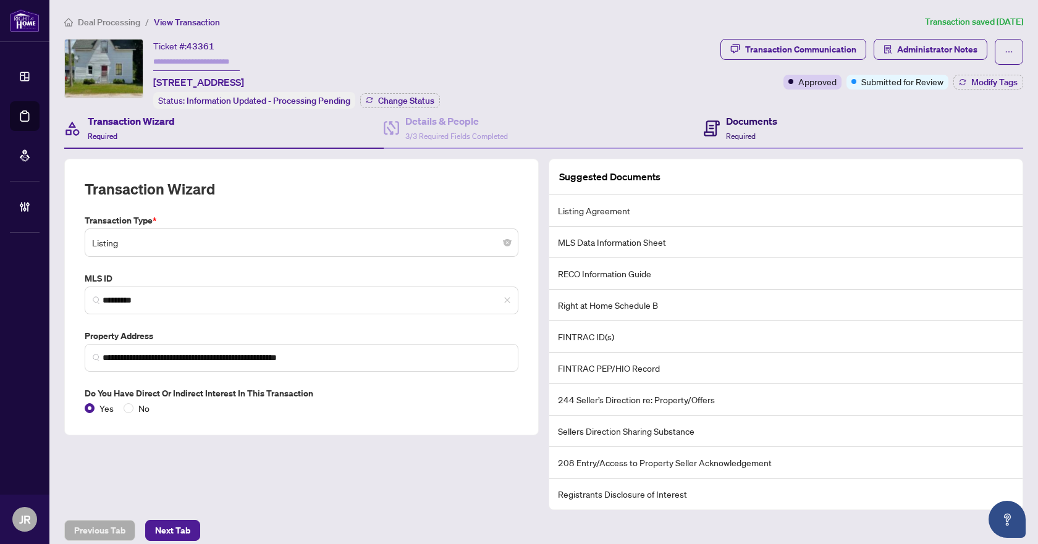
click at [770, 126] on h4 "Documents" at bounding box center [751, 121] width 51 height 15
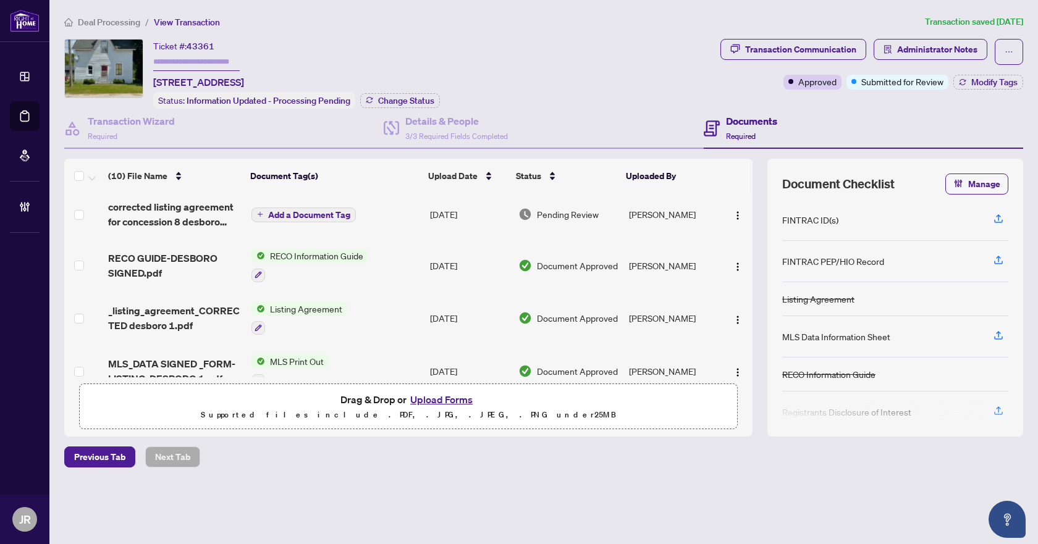
scroll to position [90, 0]
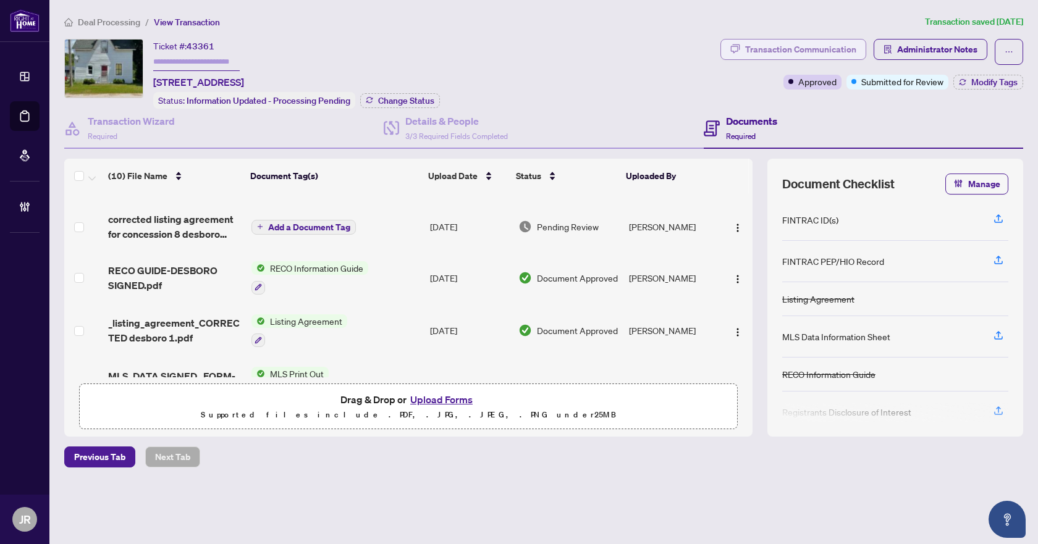
click at [799, 50] on div "Transaction Communication" at bounding box center [800, 50] width 111 height 20
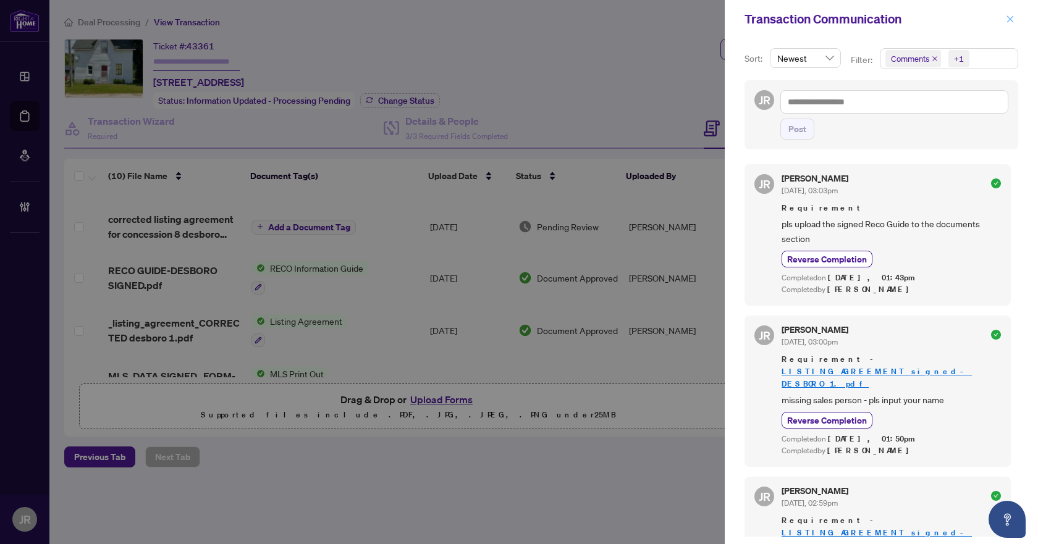
click at [1010, 17] on icon "close" at bounding box center [1009, 19] width 9 height 9
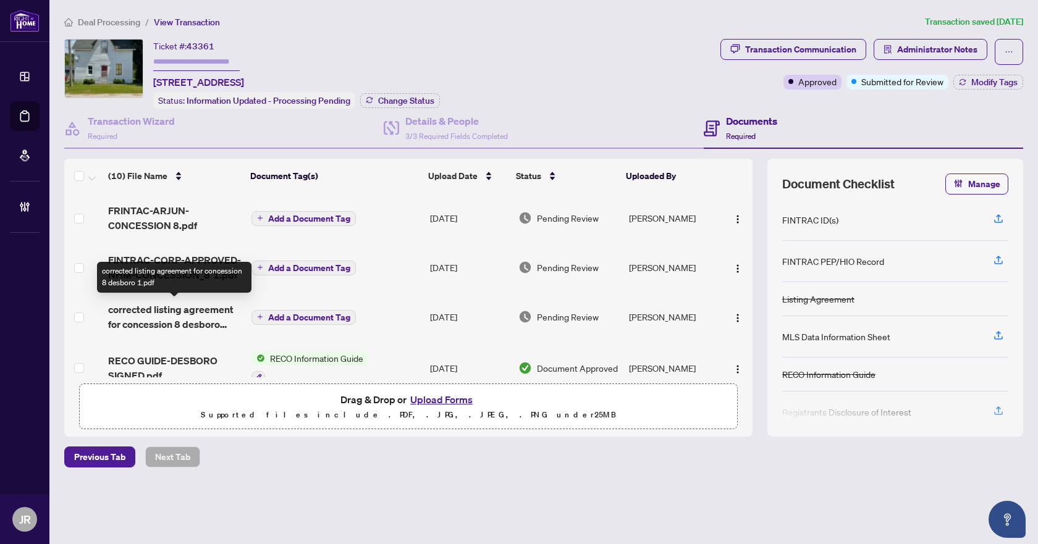
scroll to position [62, 0]
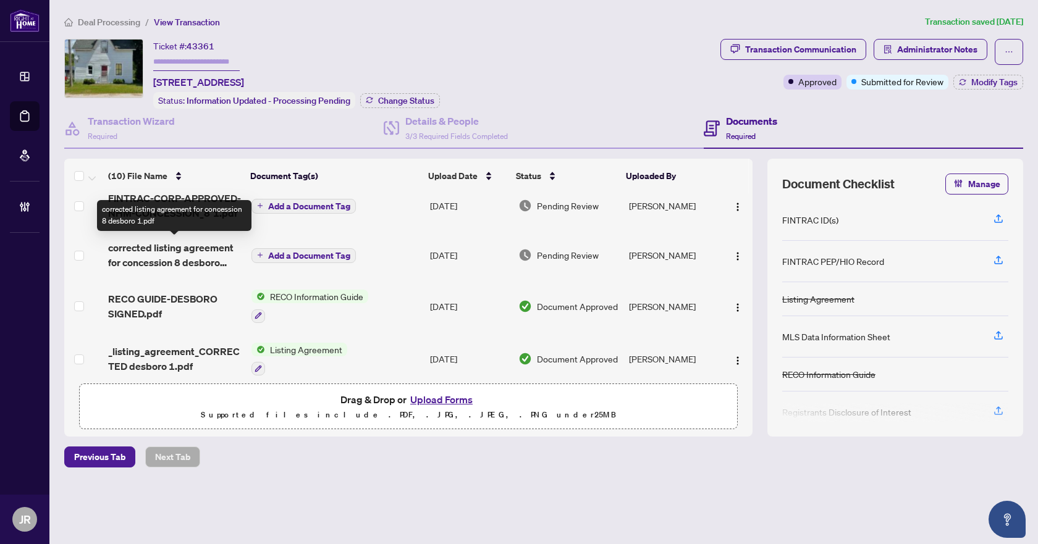
click at [177, 250] on span "corrected listing agreement for concession 8 desboro 1.pdf" at bounding box center [174, 255] width 133 height 30
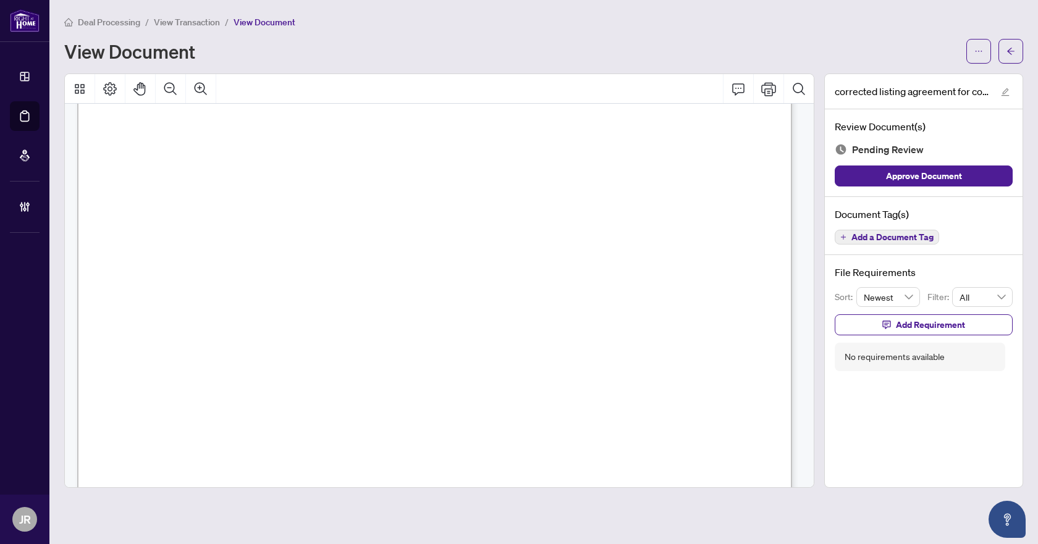
scroll to position [3273, 0]
click at [856, 236] on span "Add a Document Tag" at bounding box center [892, 237] width 82 height 9
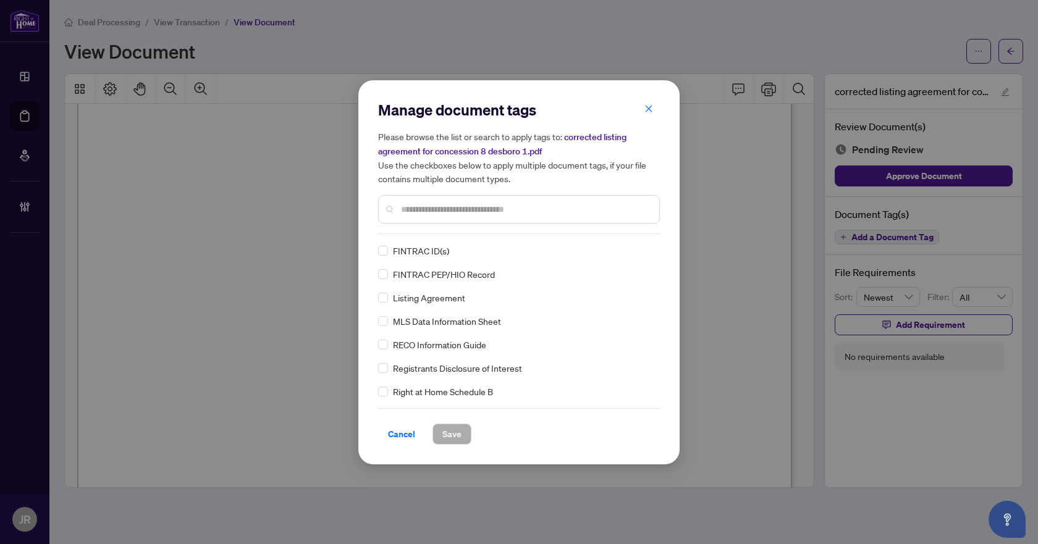
click at [478, 209] on input "text" at bounding box center [525, 210] width 248 height 14
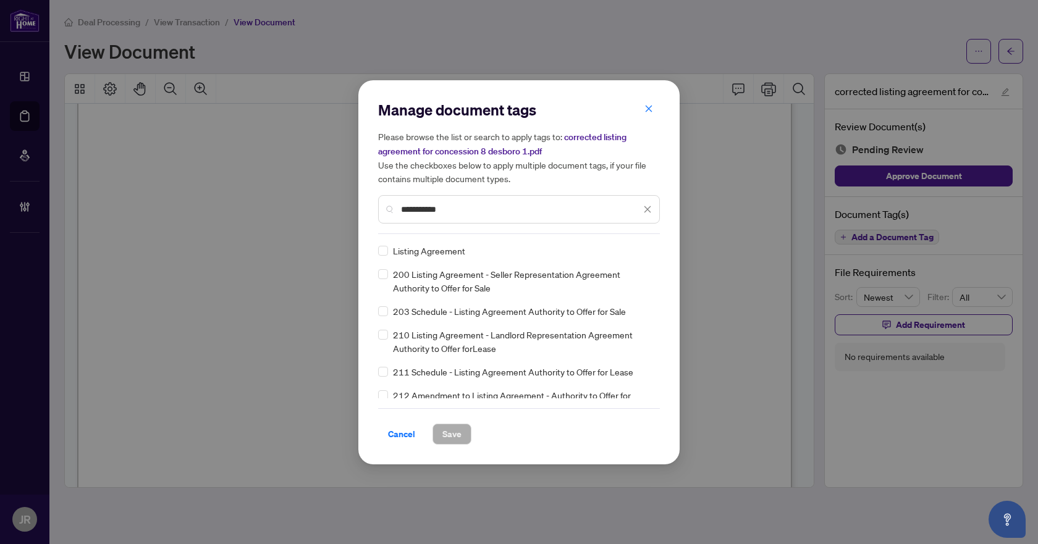
type input "**********"
click at [615, 245] on div "Listing Agreement" at bounding box center [515, 251] width 274 height 14
click at [632, 248] on img at bounding box center [634, 251] width 12 height 12
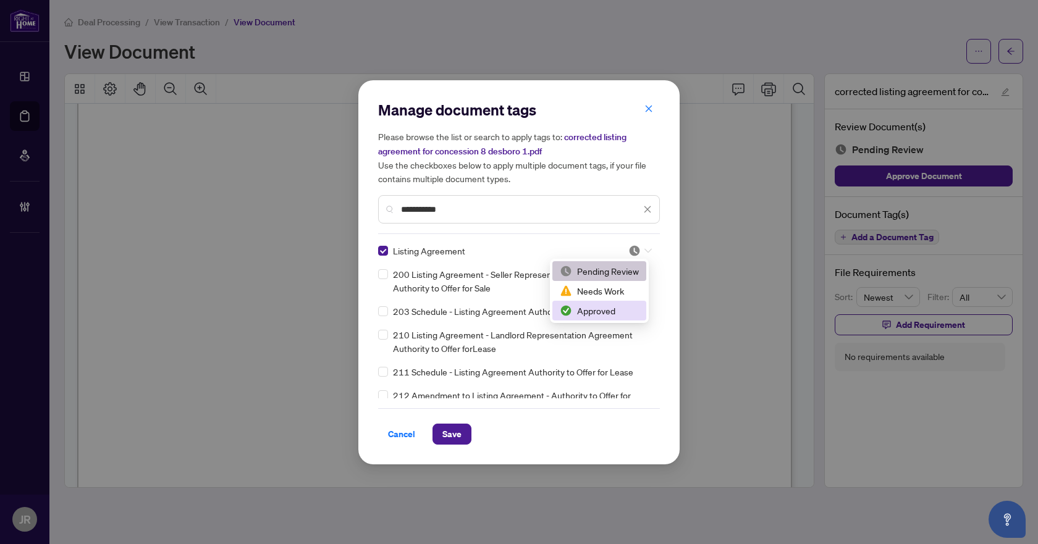
click at [595, 314] on div "Approved" at bounding box center [599, 311] width 79 height 14
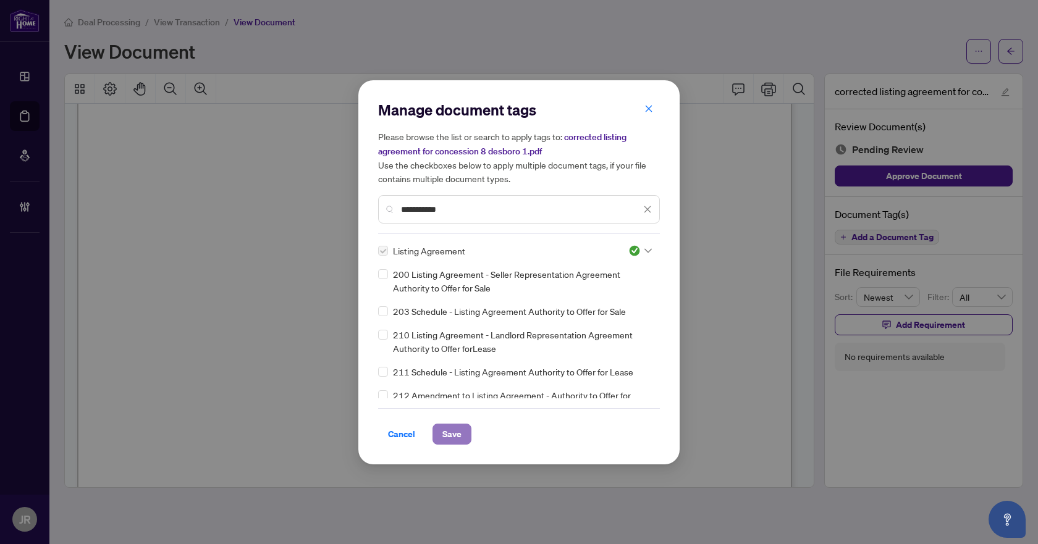
click at [459, 435] on span "Save" at bounding box center [451, 434] width 19 height 20
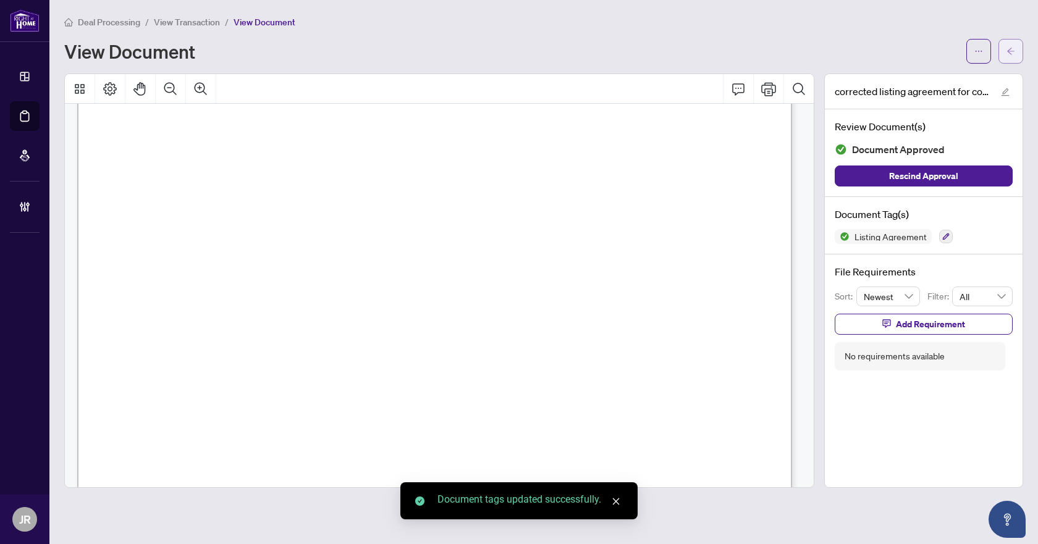
click at [1015, 54] on button "button" at bounding box center [1010, 51] width 25 height 25
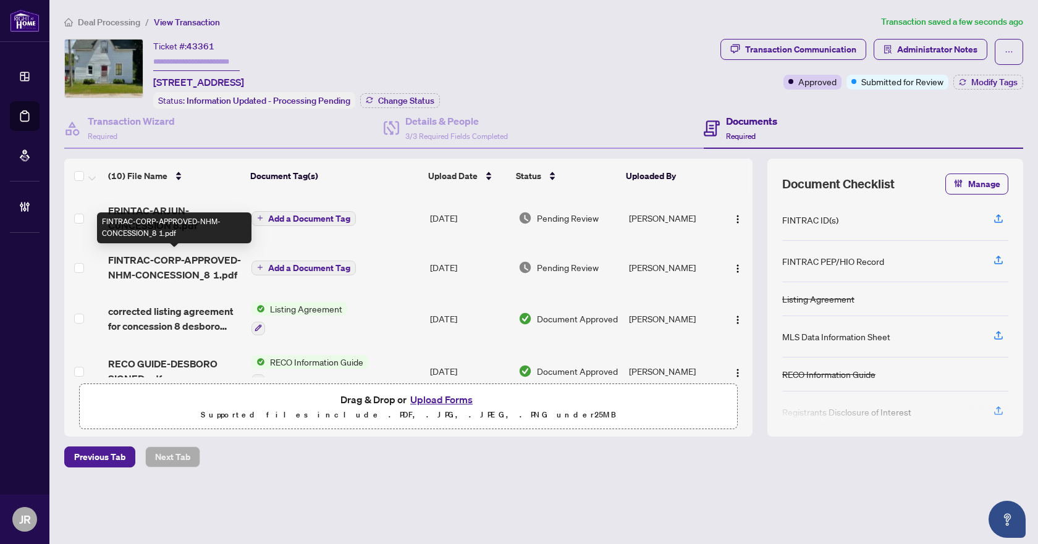
click at [217, 268] on span "FINTRAC-CORP-APPROVED-NHM-CONCESSION_8 1.pdf" at bounding box center [174, 268] width 133 height 30
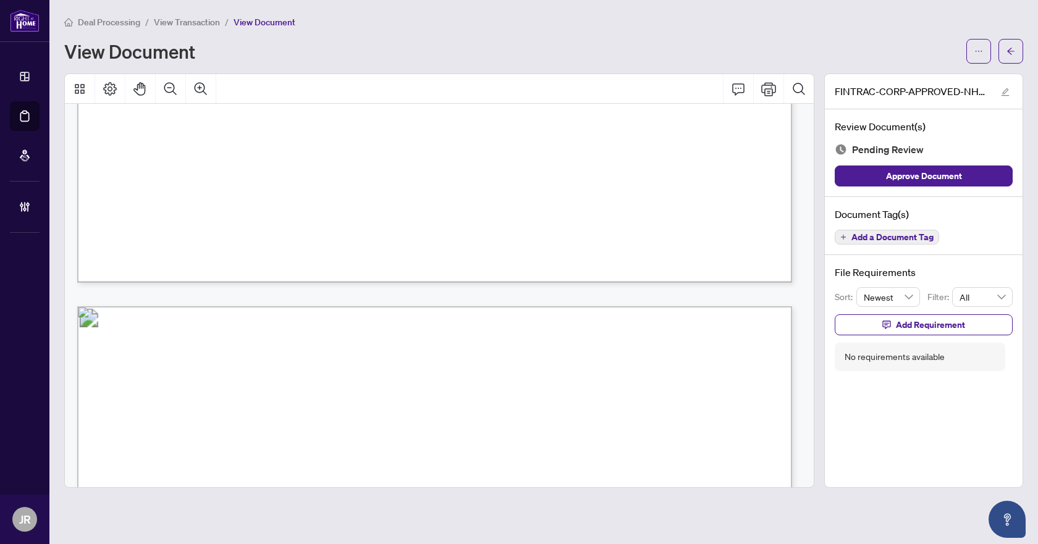
scroll to position [4480, 0]
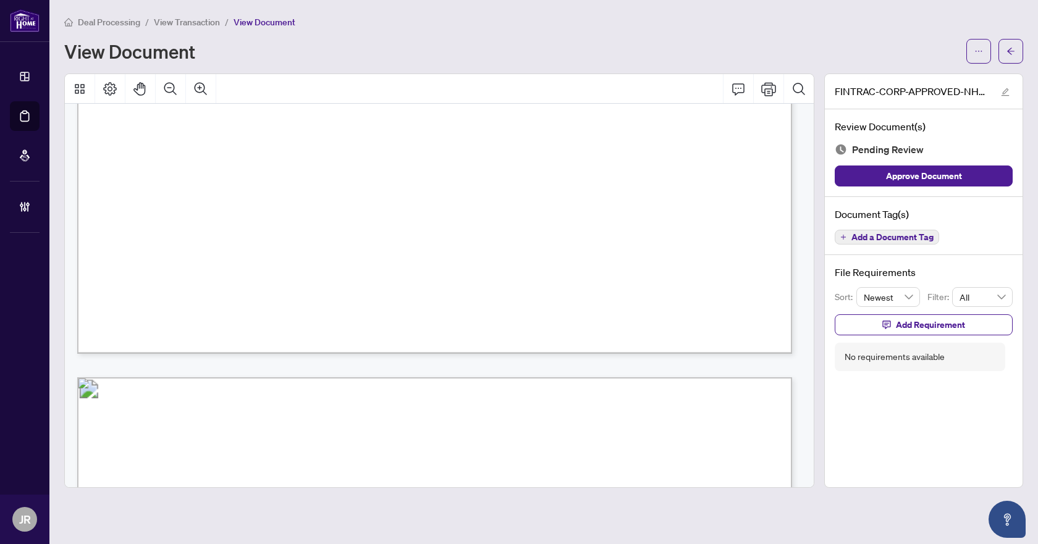
drag, startPoint x: 792, startPoint y: 155, endPoint x: 791, endPoint y: 125, distance: 29.7
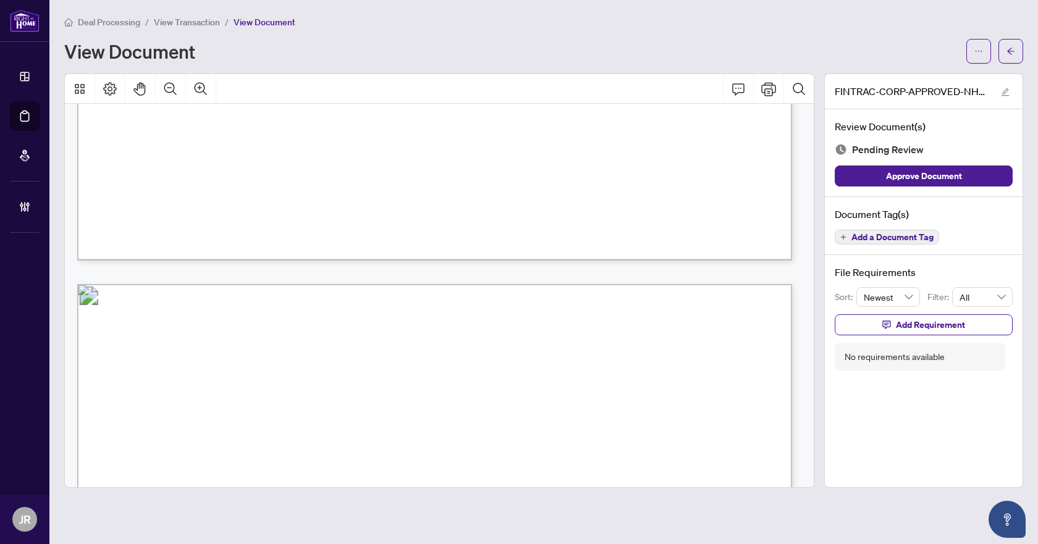
scroll to position [4570, 0]
click at [910, 233] on span "Add a Document Tag" at bounding box center [892, 237] width 82 height 9
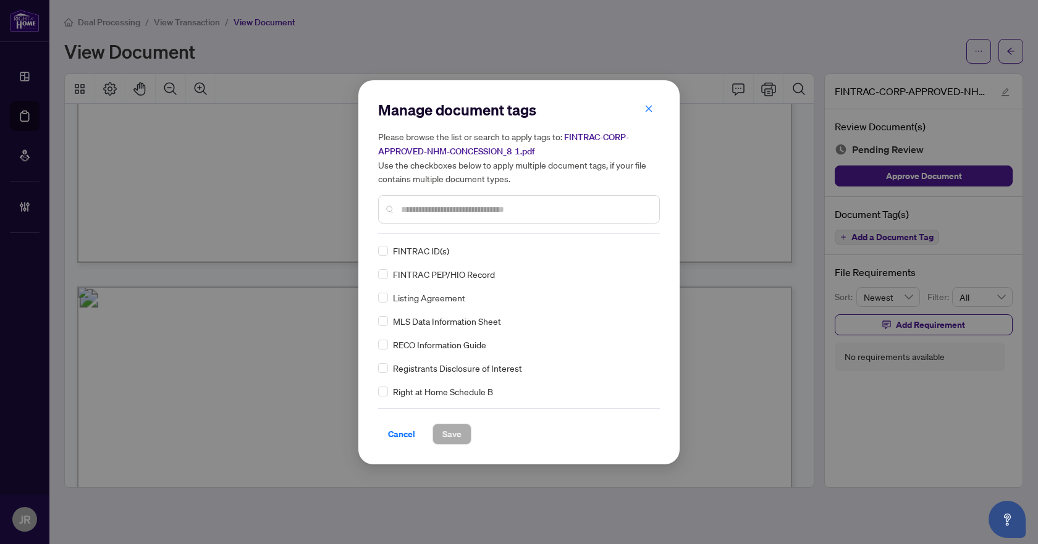
click at [471, 216] on div at bounding box center [519, 209] width 282 height 28
click at [483, 205] on input "text" at bounding box center [525, 210] width 248 height 14
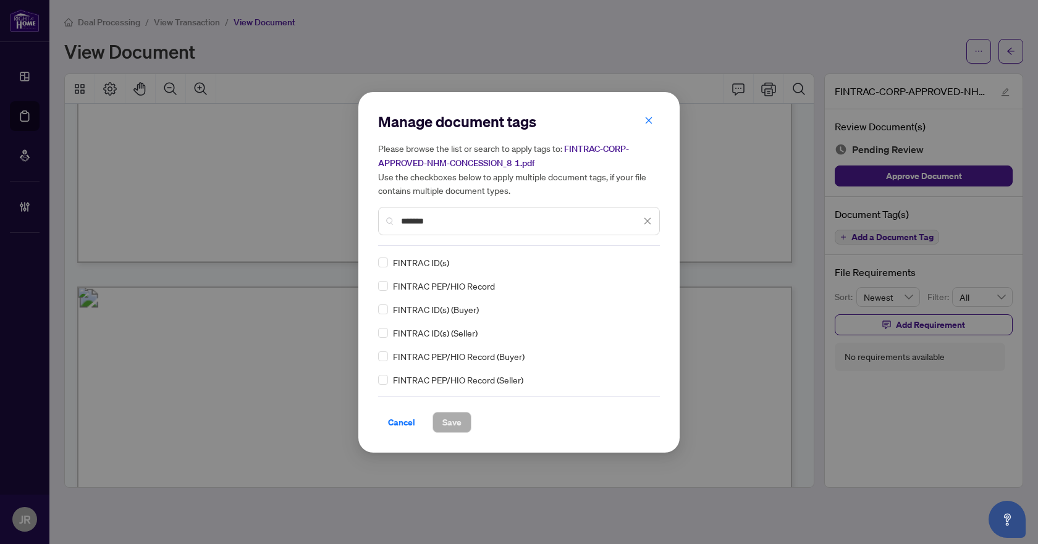
type input "*******"
click at [470, 424] on button "Save" at bounding box center [451, 422] width 39 height 21
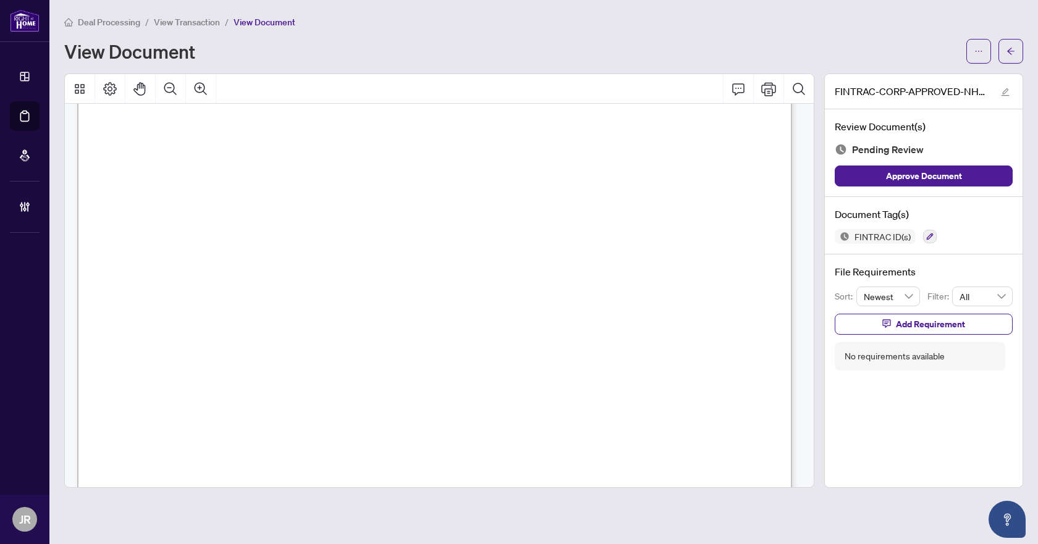
scroll to position [5064, 0]
click at [932, 233] on icon "button" at bounding box center [929, 236] width 7 height 7
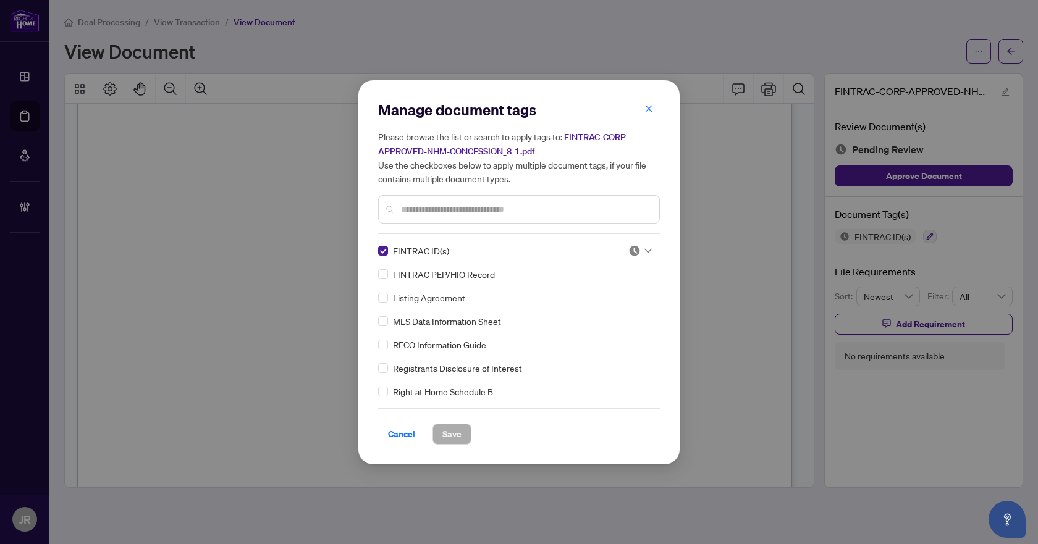
click at [471, 203] on input "text" at bounding box center [525, 210] width 248 height 14
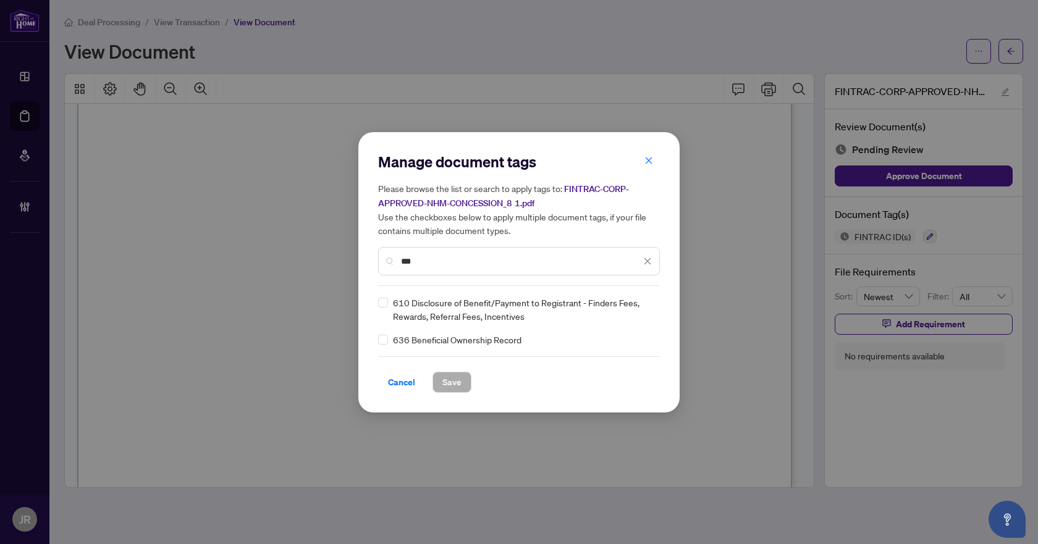
type input "***"
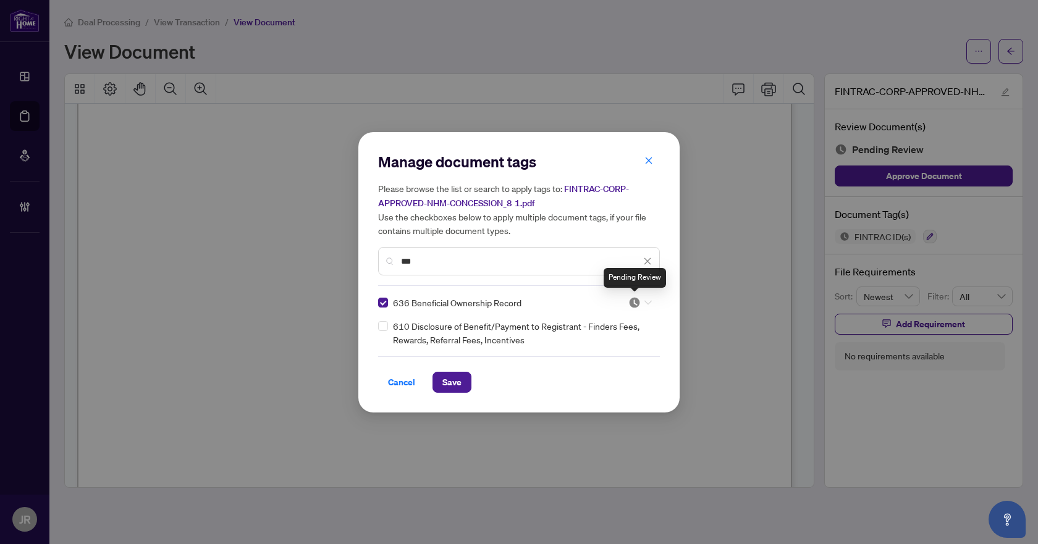
click at [635, 306] on img at bounding box center [634, 302] width 12 height 12
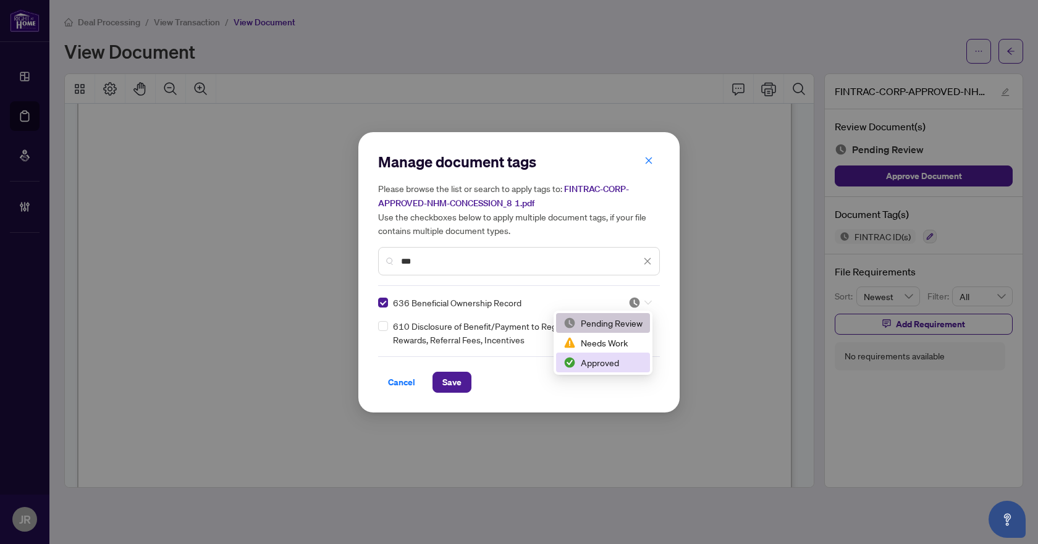
click at [583, 366] on div "Approved" at bounding box center [602, 363] width 79 height 14
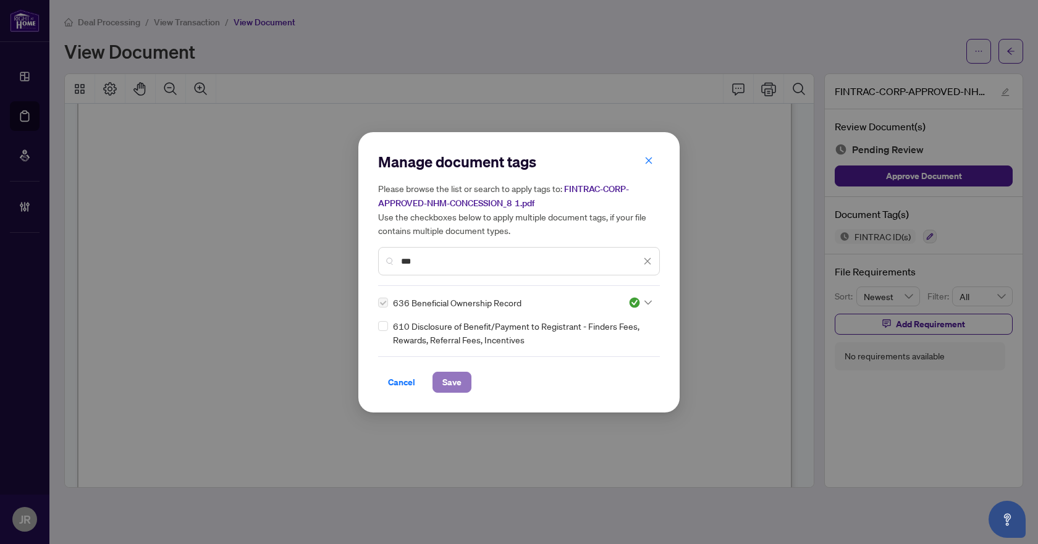
click at [452, 379] on span "Save" at bounding box center [451, 382] width 19 height 20
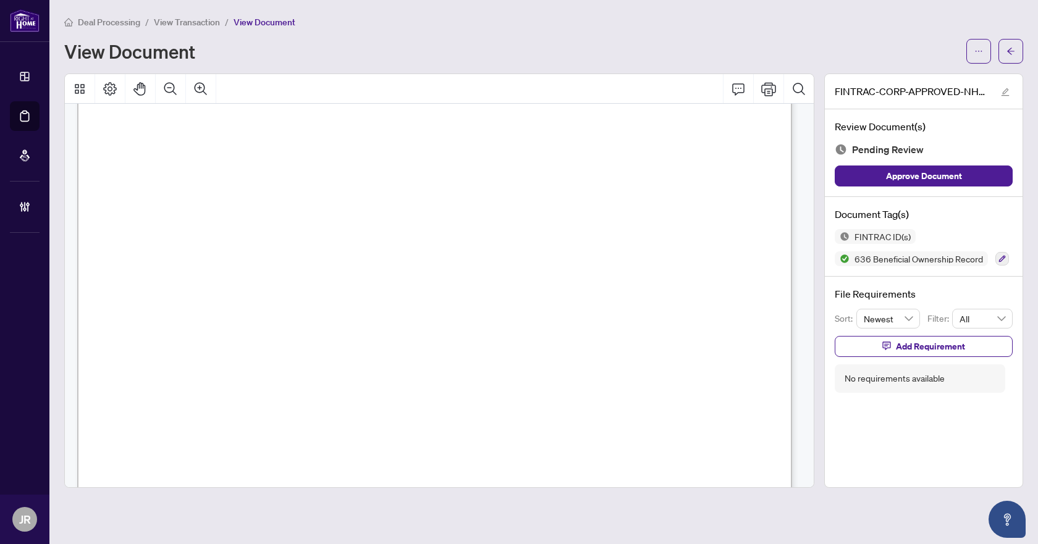
scroll to position [6670, 0]
click at [999, 259] on icon "button" at bounding box center [1002, 259] width 7 height 7
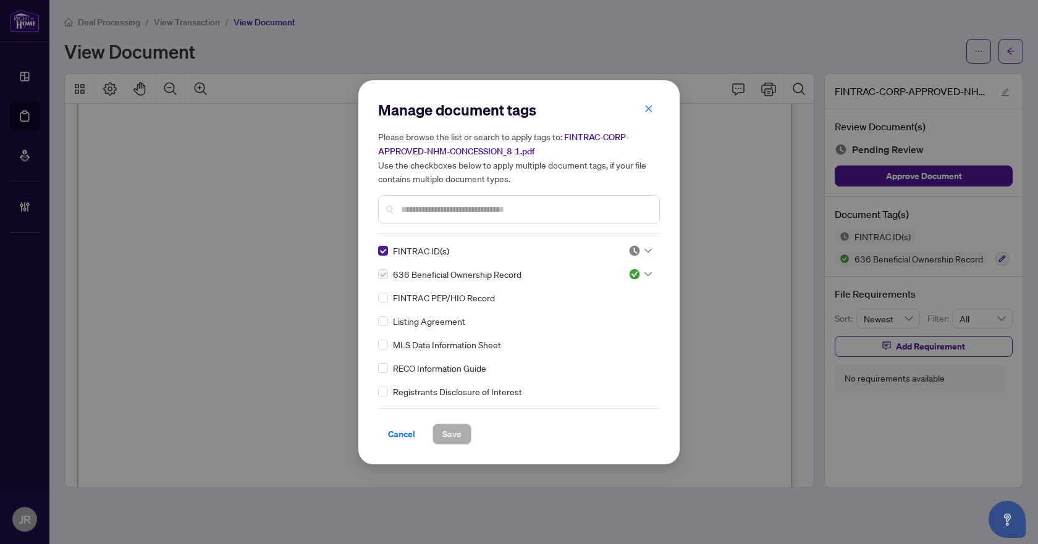
click at [561, 204] on input "text" at bounding box center [525, 210] width 248 height 14
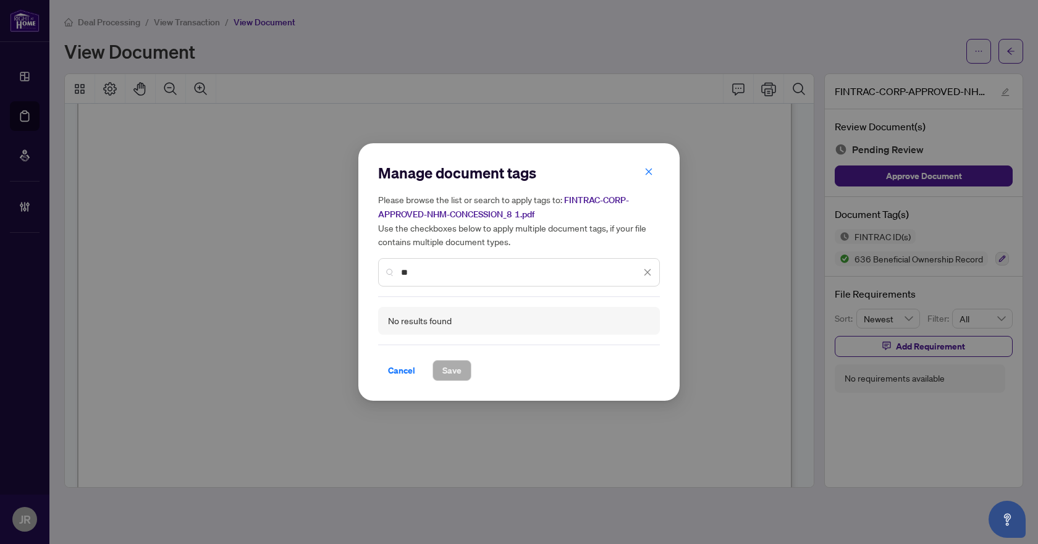
type input "*"
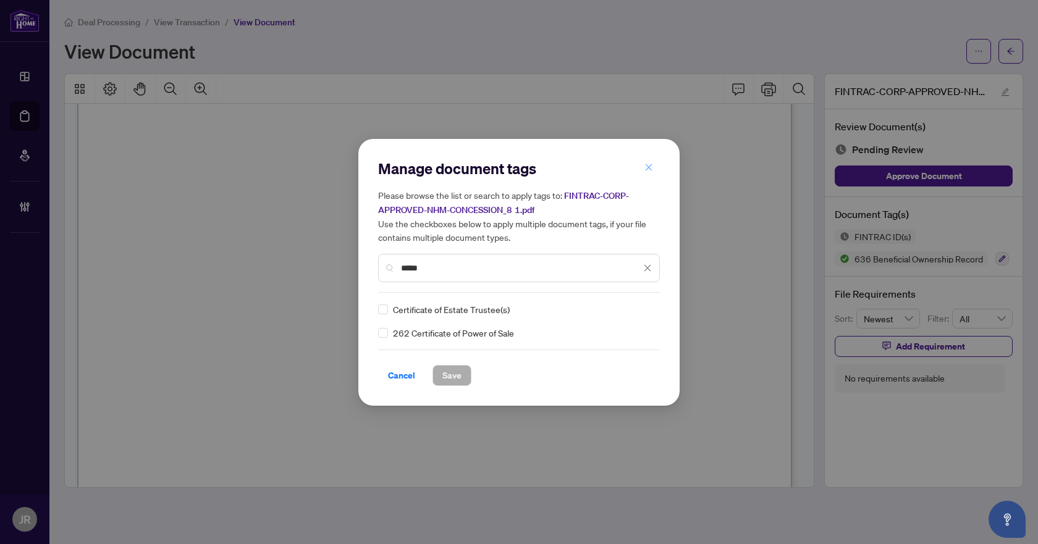
type input "*****"
click at [646, 164] on icon "close" at bounding box center [648, 167] width 9 height 9
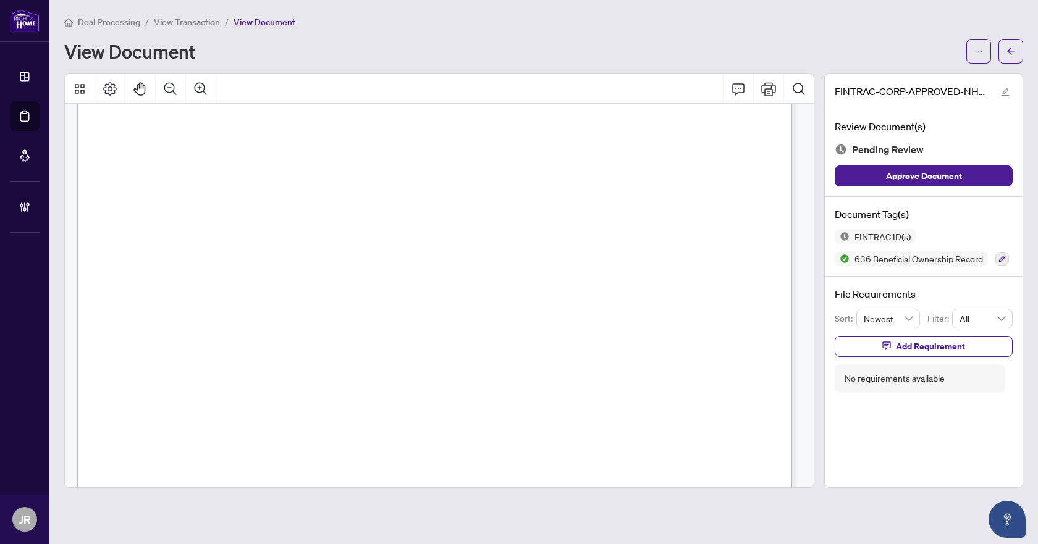
scroll to position [10252, 0]
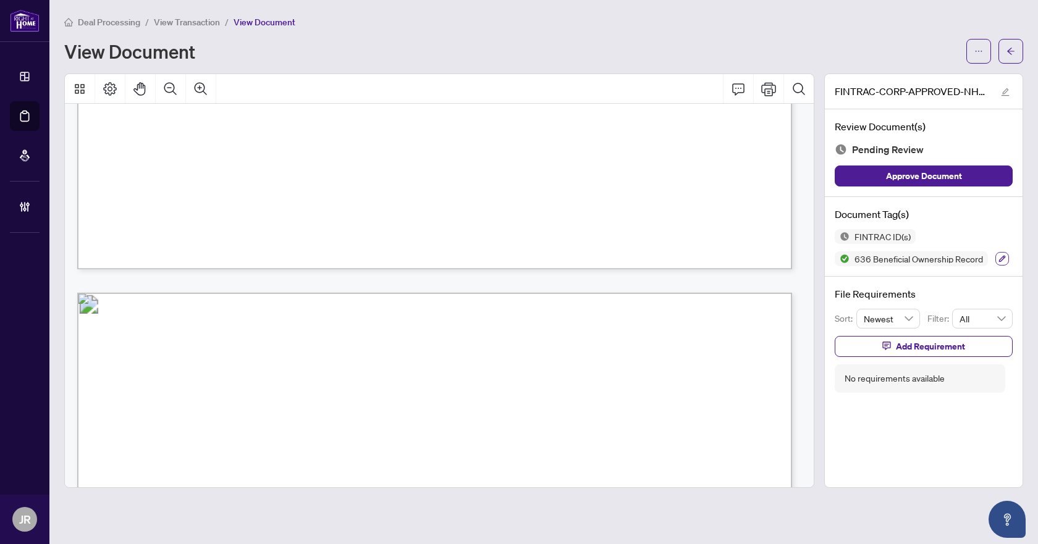
click at [1003, 256] on icon "button" at bounding box center [1002, 259] width 7 height 7
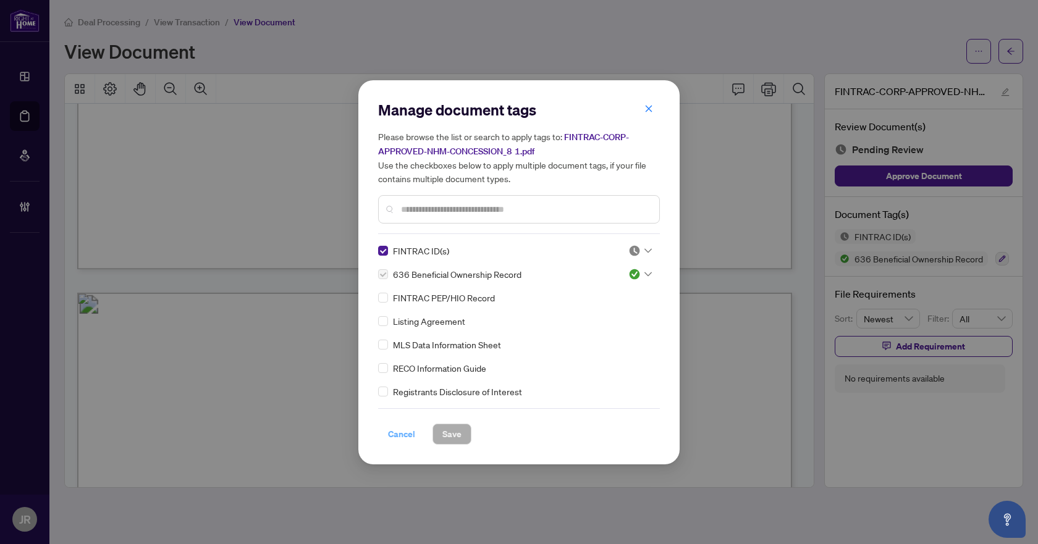
click at [395, 435] on span "Cancel" at bounding box center [401, 434] width 27 height 20
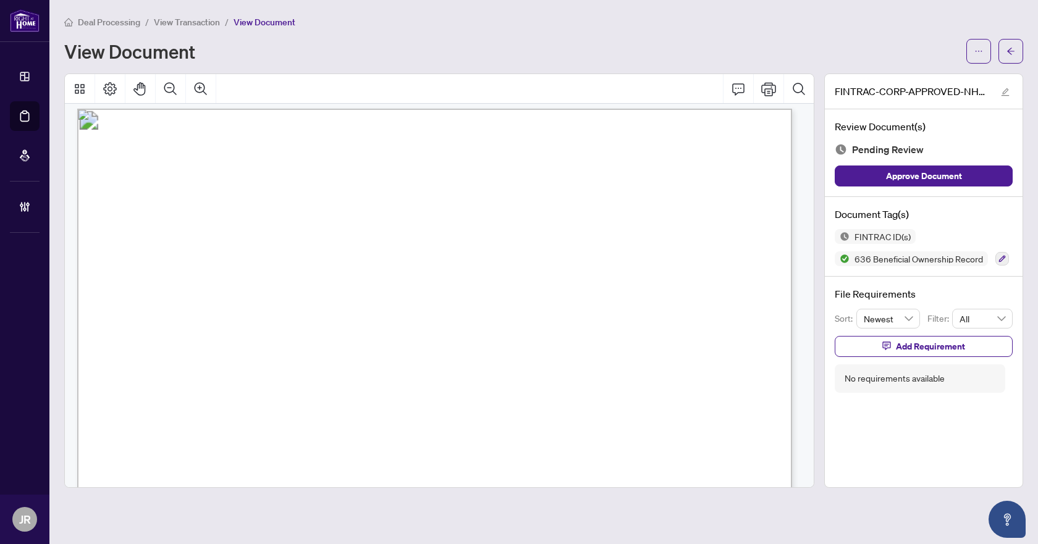
scroll to position [10438, 0]
click at [995, 259] on button "button" at bounding box center [1002, 259] width 14 height 14
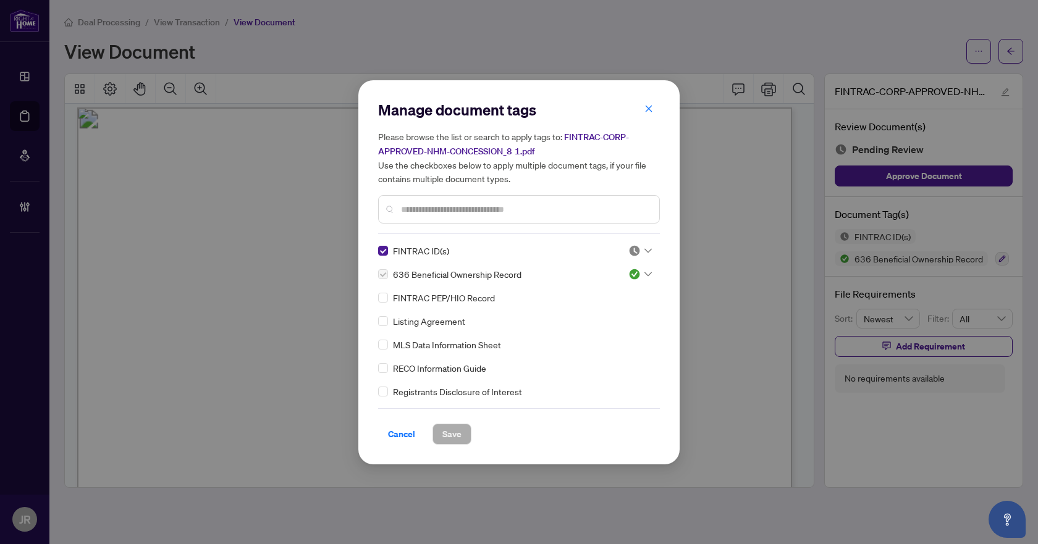
click at [488, 203] on input "text" at bounding box center [525, 210] width 248 height 14
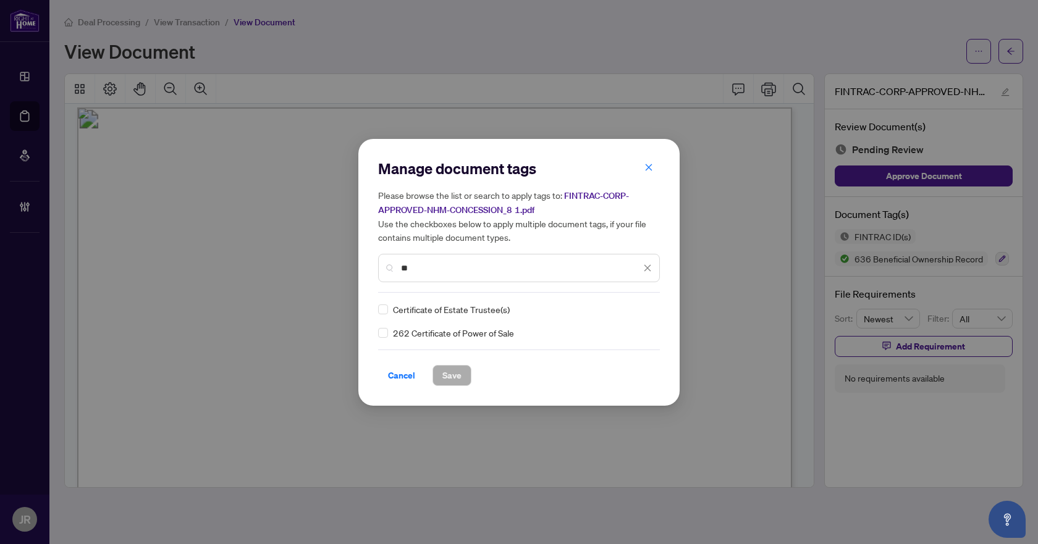
type input "*"
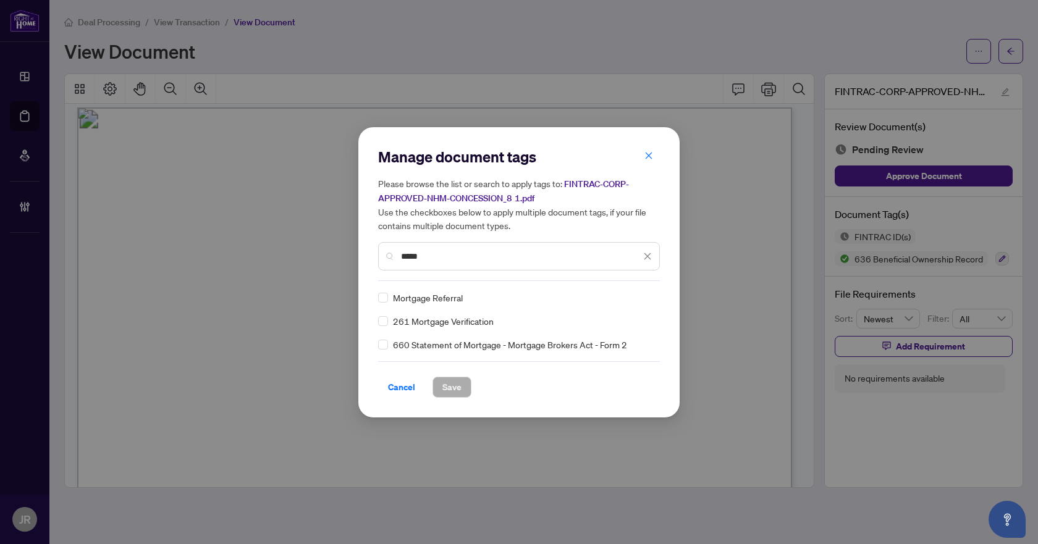
type input "*****"
click at [646, 253] on icon "close" at bounding box center [647, 256] width 9 height 9
type input "*****"
click at [637, 300] on img at bounding box center [634, 298] width 12 height 12
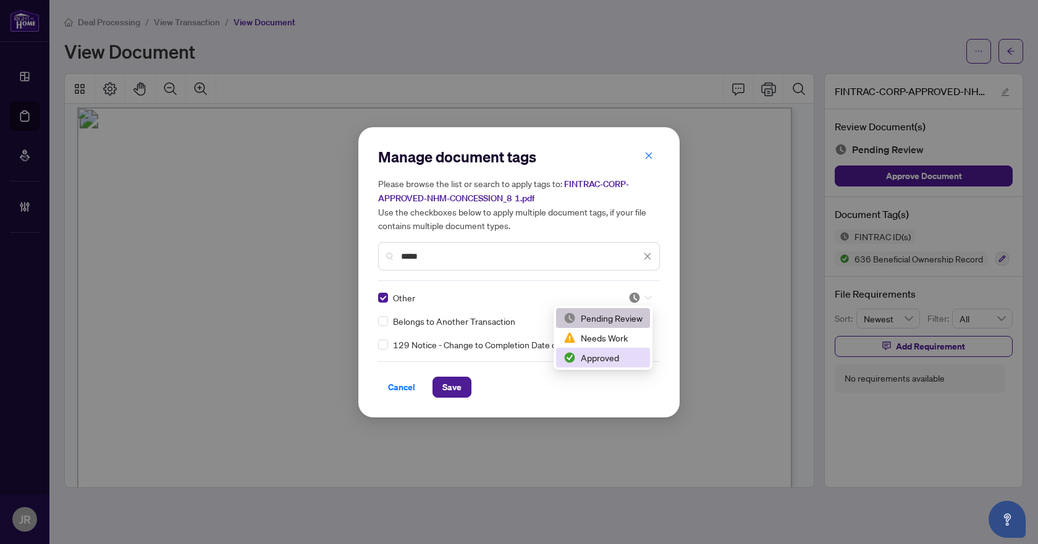
click at [598, 361] on div "Approved" at bounding box center [602, 358] width 79 height 14
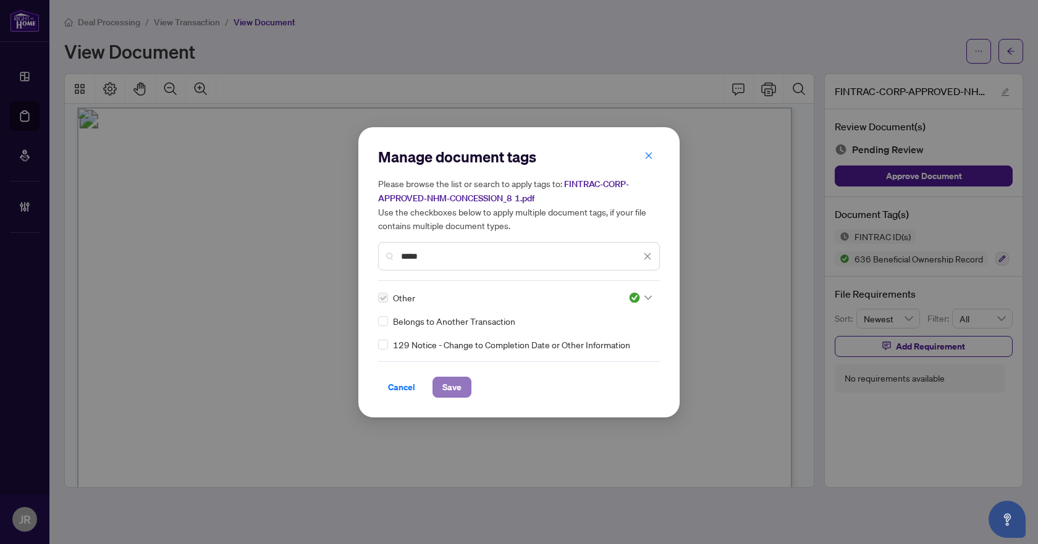
click at [448, 391] on span "Save" at bounding box center [451, 387] width 19 height 20
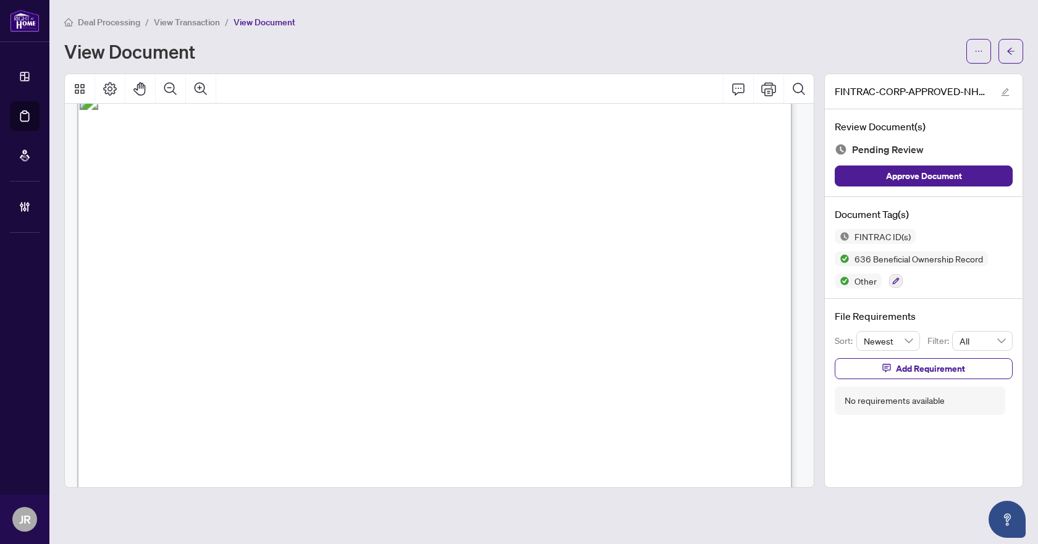
scroll to position [12291, 0]
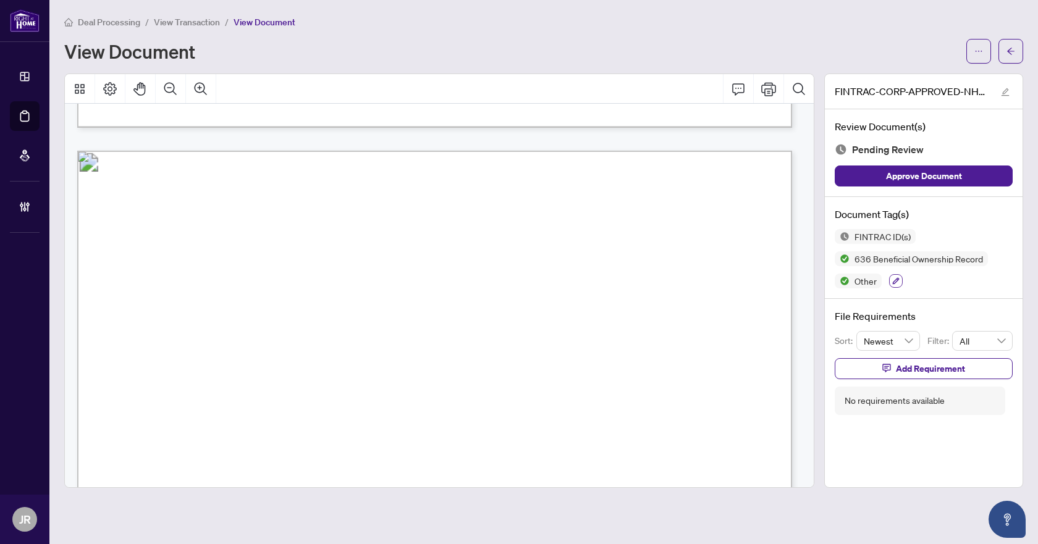
click at [894, 279] on icon "button" at bounding box center [895, 280] width 7 height 7
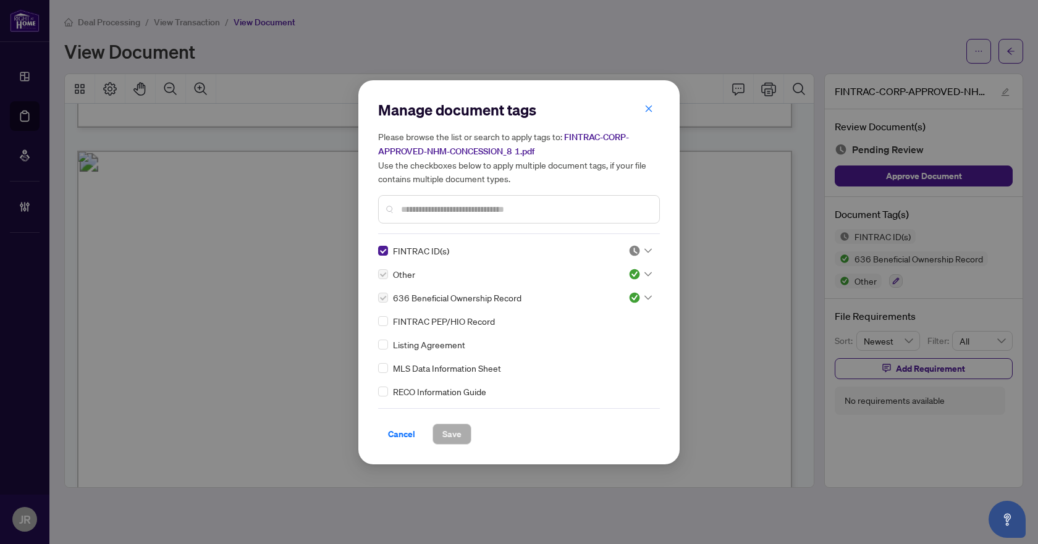
click at [516, 205] on input "text" at bounding box center [525, 210] width 248 height 14
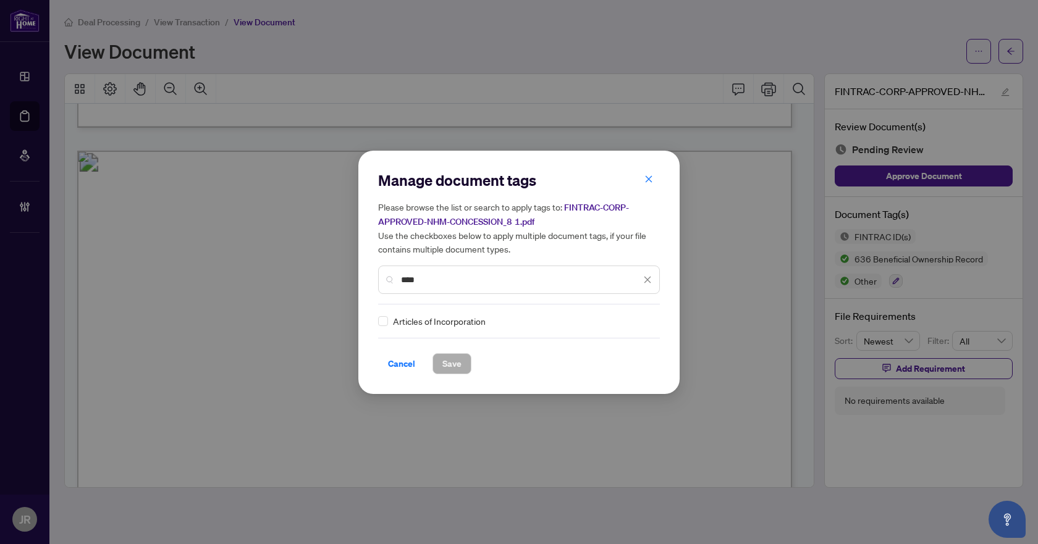
type input "****"
click at [650, 316] on div "Articles of Incorporation" at bounding box center [519, 321] width 282 height 14
click at [644, 319] on icon at bounding box center [647, 321] width 7 height 5
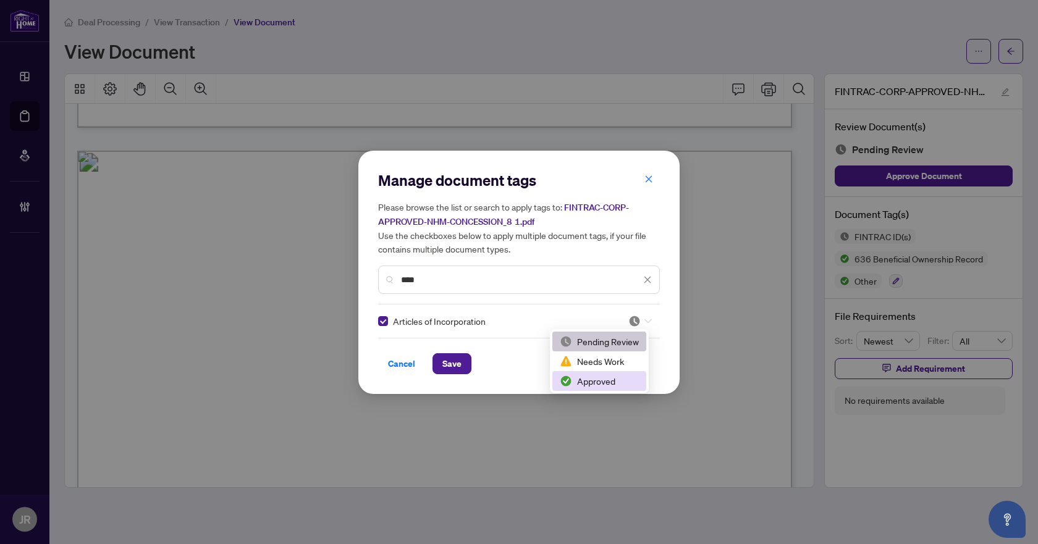
click at [594, 376] on div "Approved" at bounding box center [599, 381] width 79 height 14
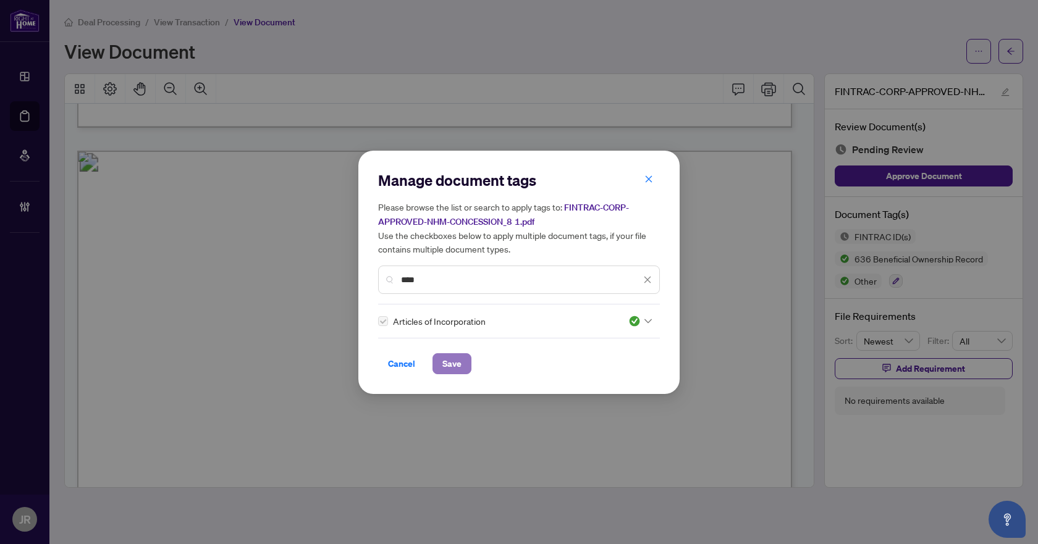
click at [456, 359] on span "Save" at bounding box center [451, 364] width 19 height 20
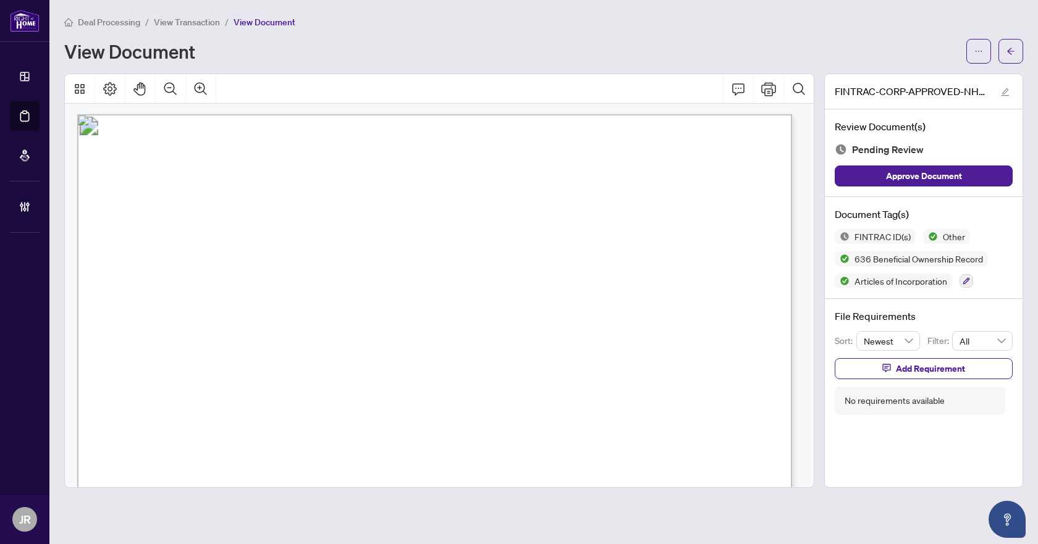
scroll to position [35019, 0]
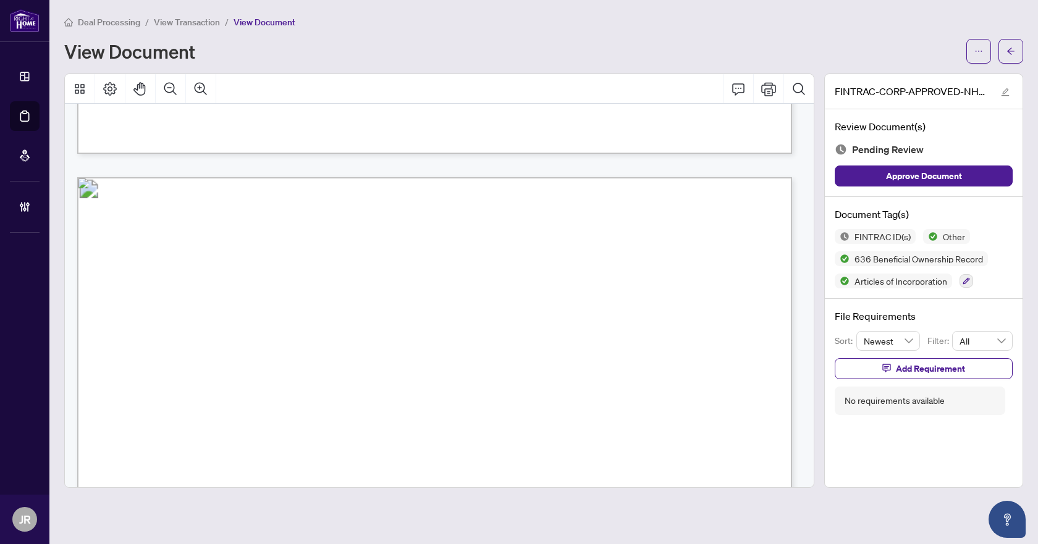
click at [977, 286] on div "FINTRAC ID(s) Other 636 Beneficial Ownership Record Articles of Incorporation" at bounding box center [923, 258] width 178 height 59
click at [962, 279] on button "button" at bounding box center [966, 281] width 14 height 14
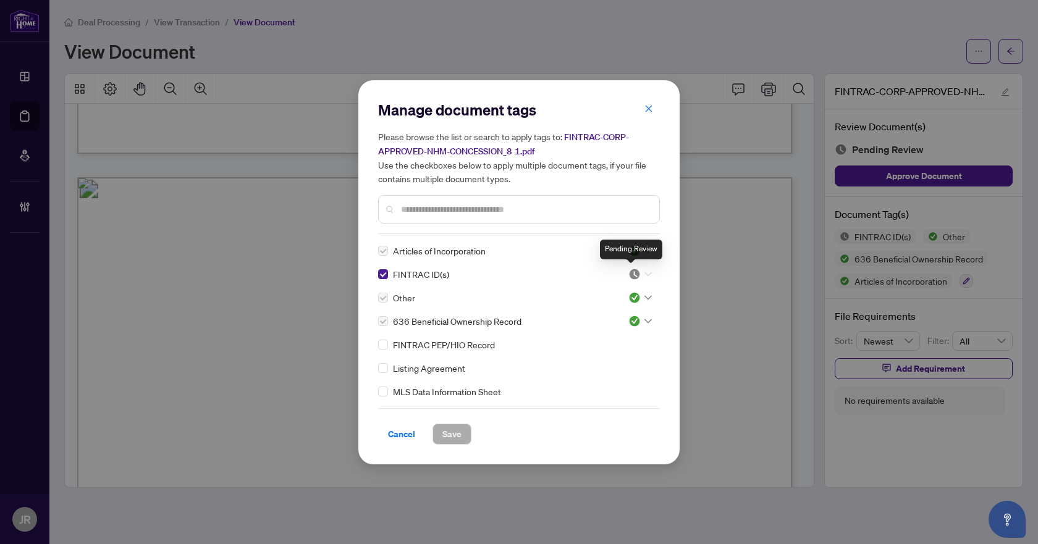
click at [630, 269] on img at bounding box center [634, 274] width 12 height 12
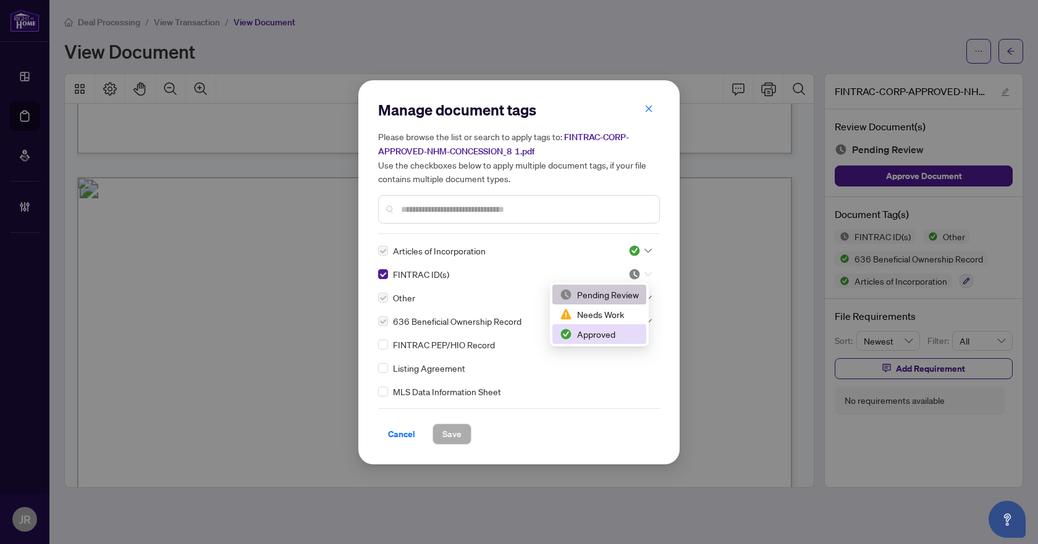
click at [583, 333] on div "Approved" at bounding box center [599, 334] width 79 height 14
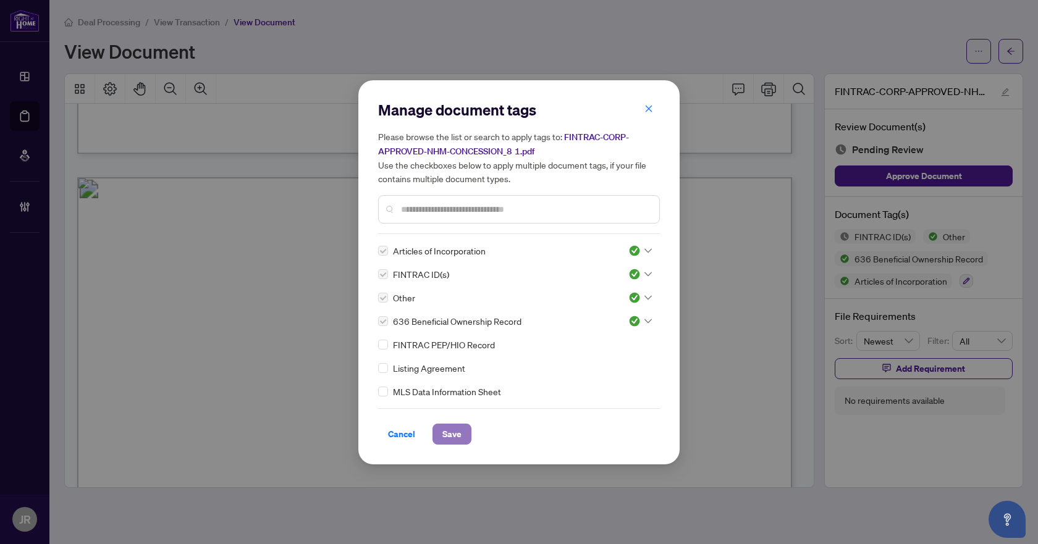
click at [458, 434] on span "Save" at bounding box center [451, 434] width 19 height 20
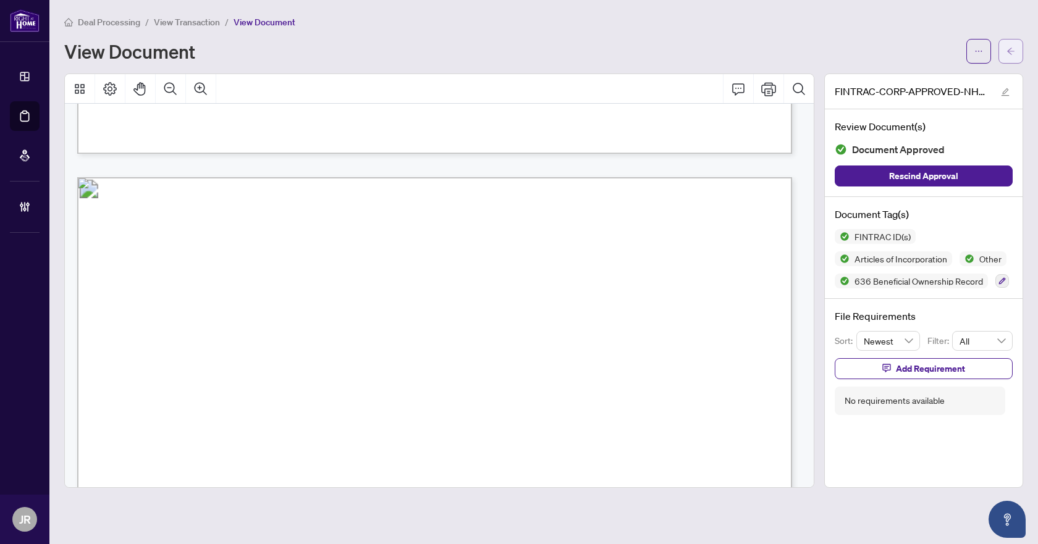
click at [1014, 45] on span "button" at bounding box center [1010, 51] width 9 height 20
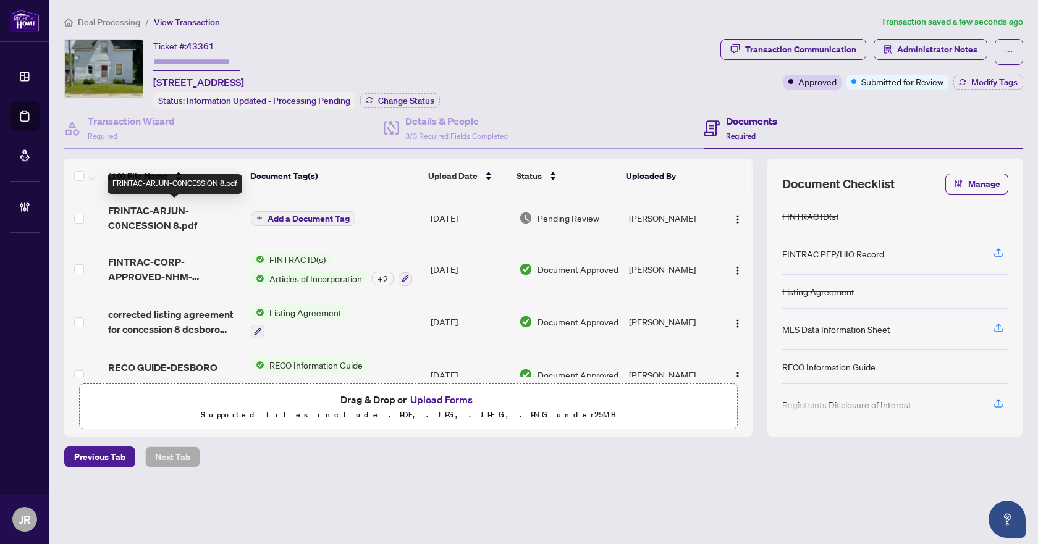
click at [196, 214] on span "FRINTAC-ARJUN-C0NCESSION 8.pdf" at bounding box center [174, 218] width 133 height 30
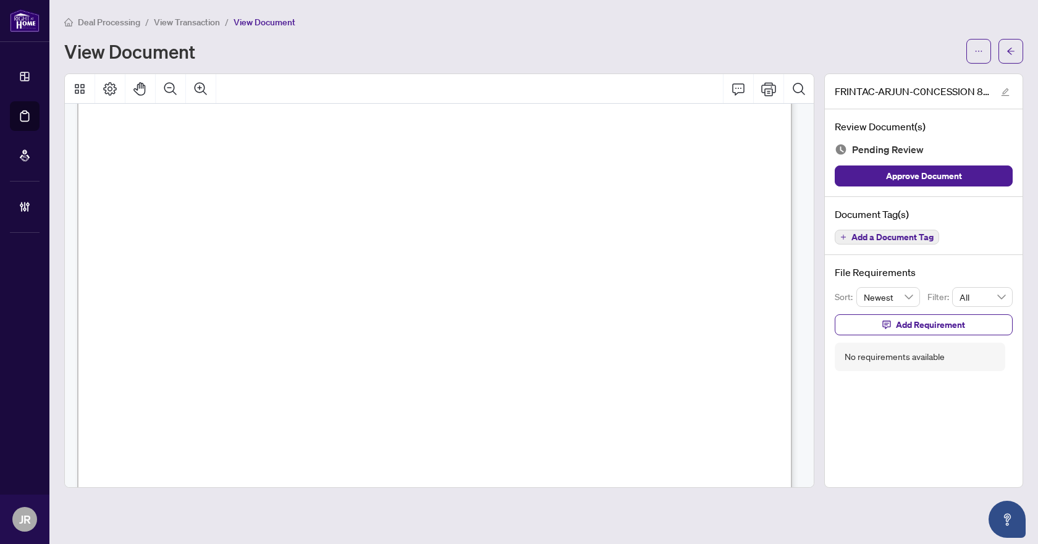
scroll to position [2409, 0]
click at [891, 240] on span "Add a Document Tag" at bounding box center [892, 237] width 82 height 9
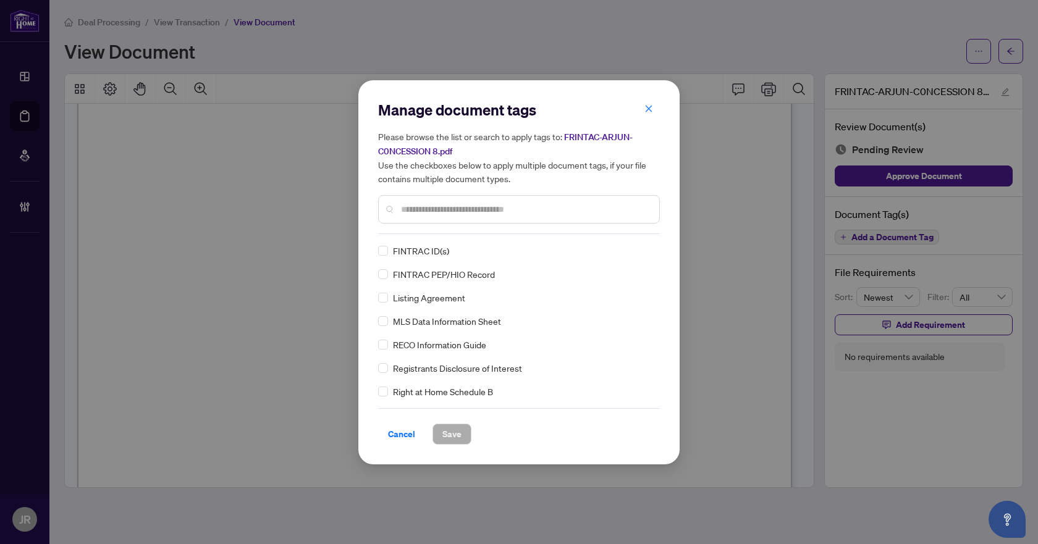
click at [503, 209] on input "text" at bounding box center [525, 210] width 248 height 14
click at [389, 250] on div "FINTRAC ID(s)" at bounding box center [515, 251] width 274 height 14
click at [630, 250] on img at bounding box center [634, 251] width 12 height 12
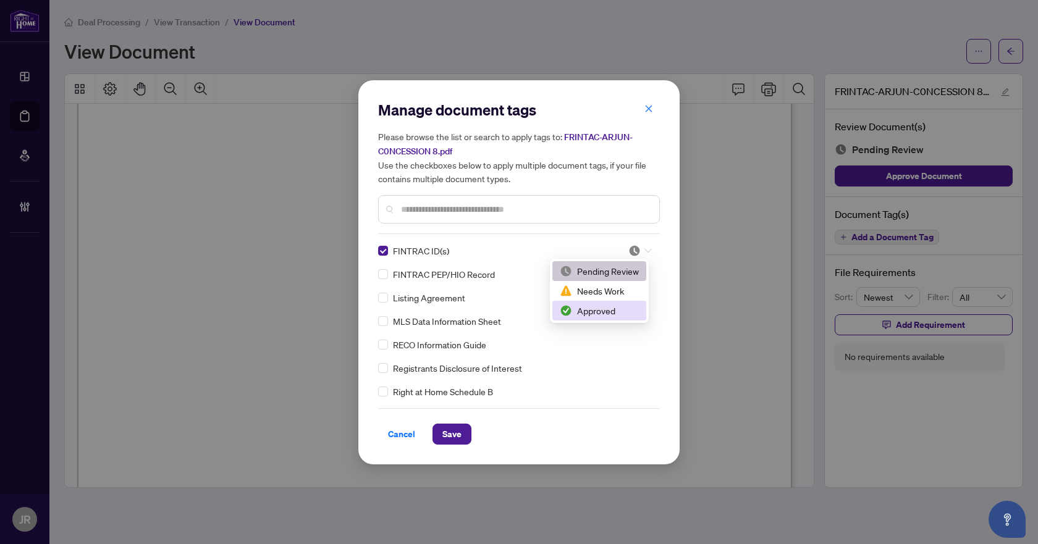
click at [616, 314] on div "Approved" at bounding box center [599, 311] width 79 height 14
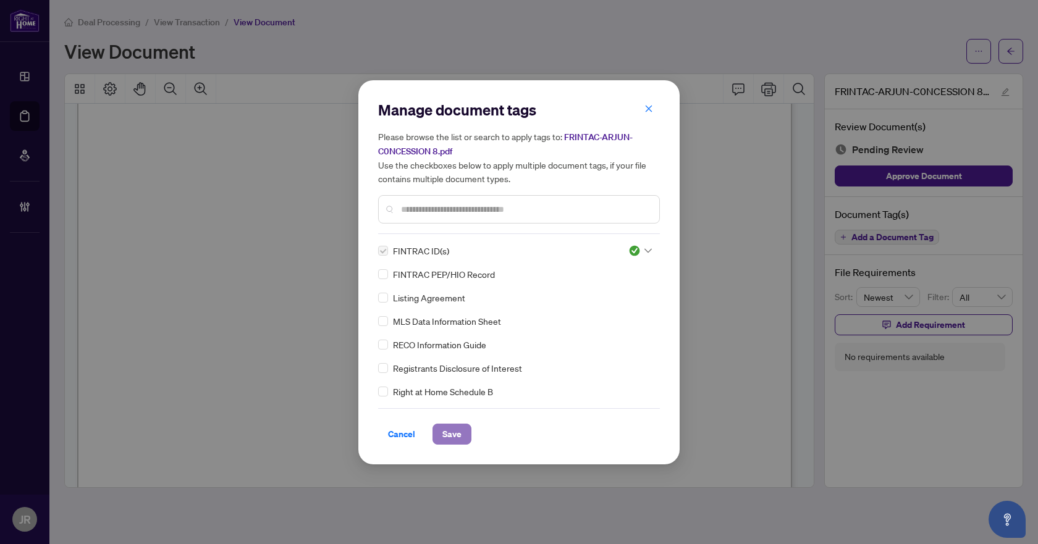
click at [453, 430] on span "Save" at bounding box center [451, 434] width 19 height 20
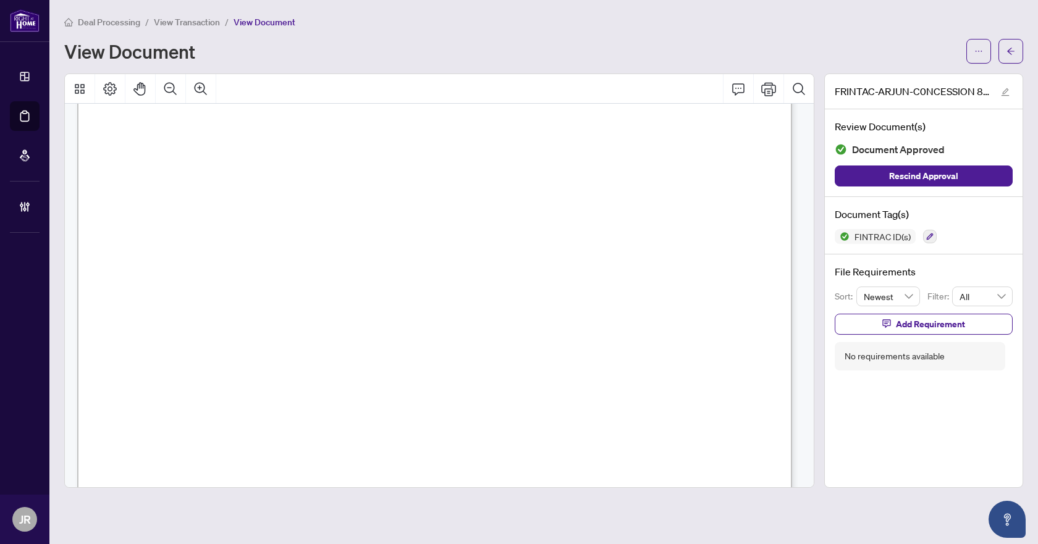
scroll to position [5250, 0]
click at [1015, 54] on button "button" at bounding box center [1010, 51] width 25 height 25
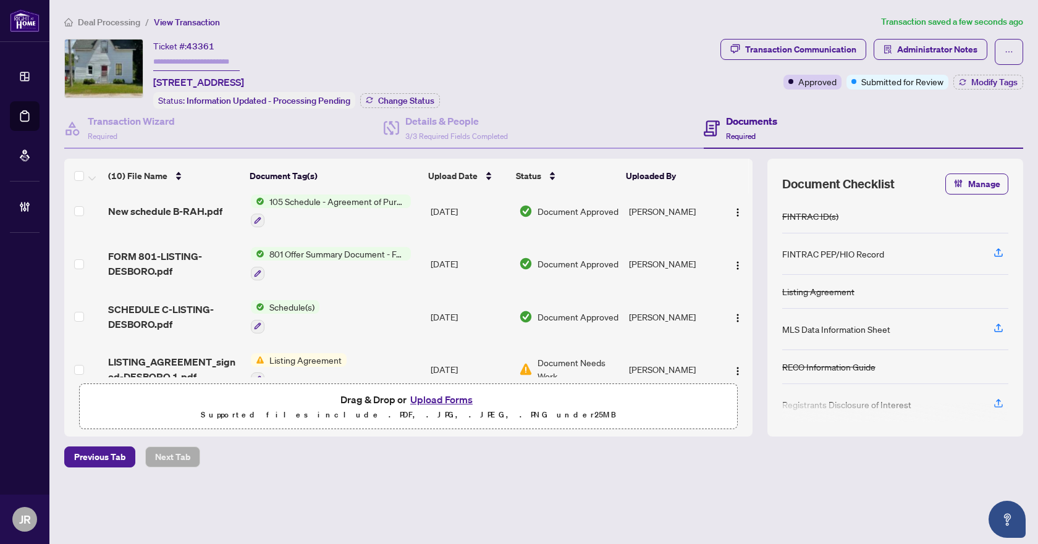
scroll to position [347, 0]
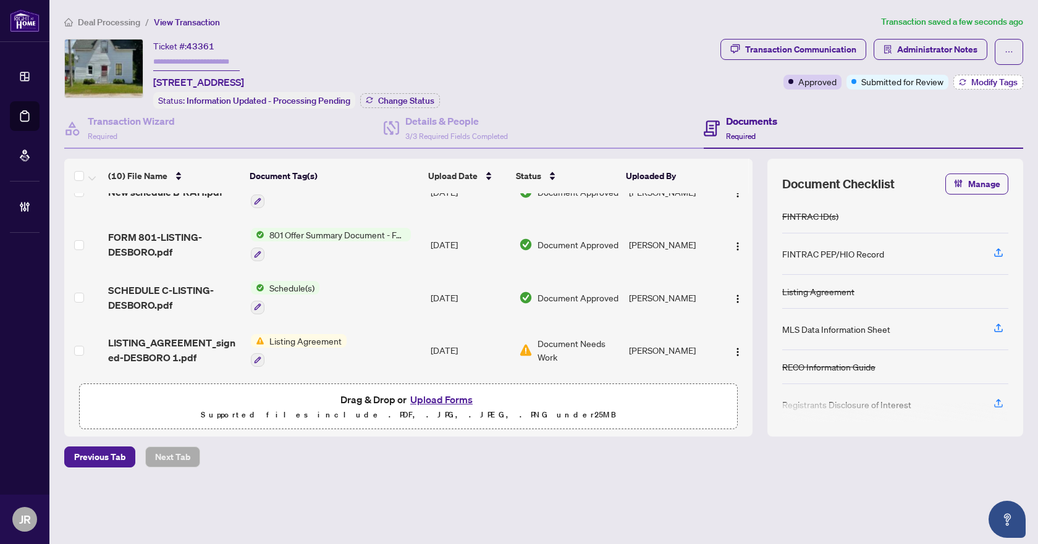
click at [997, 78] on span "Modify Tags" at bounding box center [994, 82] width 46 height 9
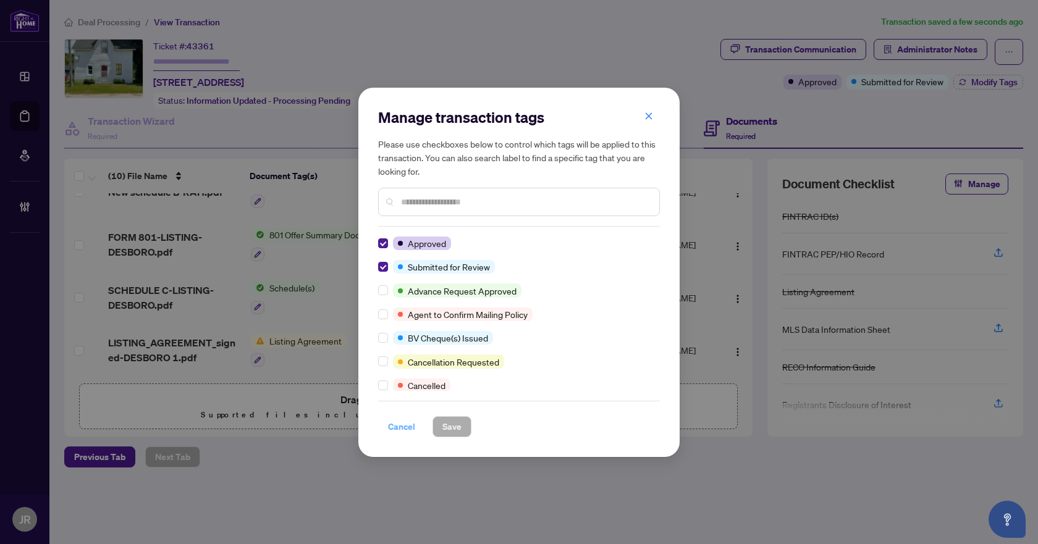
click at [403, 420] on span "Cancel" at bounding box center [401, 427] width 27 height 20
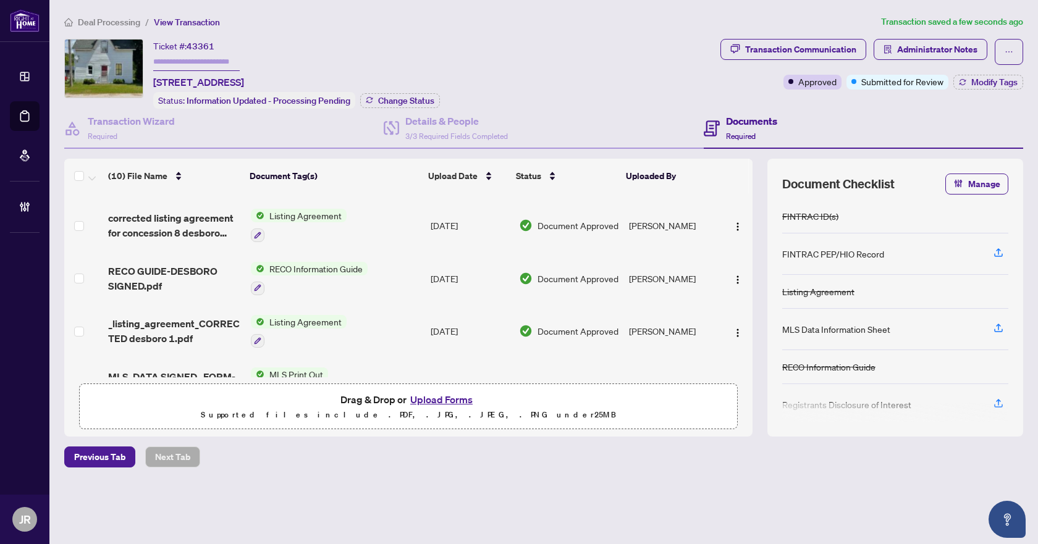
scroll to position [0, 0]
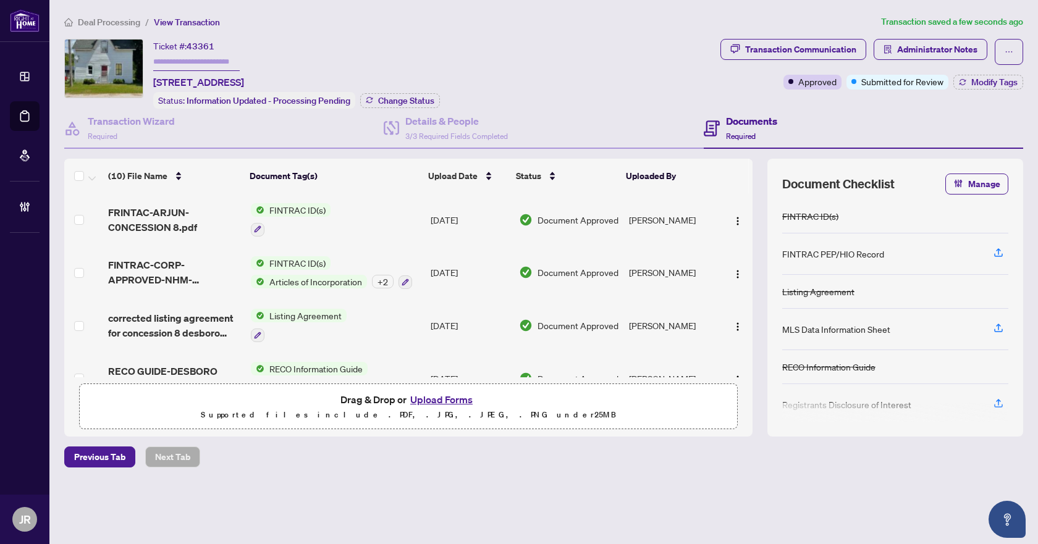
click at [972, 90] on div "Transaction Communication Administrator Notes Approved Submitted for Review Mod…" at bounding box center [872, 74] width 308 height 70
click at [980, 79] on span "Modify Tags" at bounding box center [994, 82] width 46 height 9
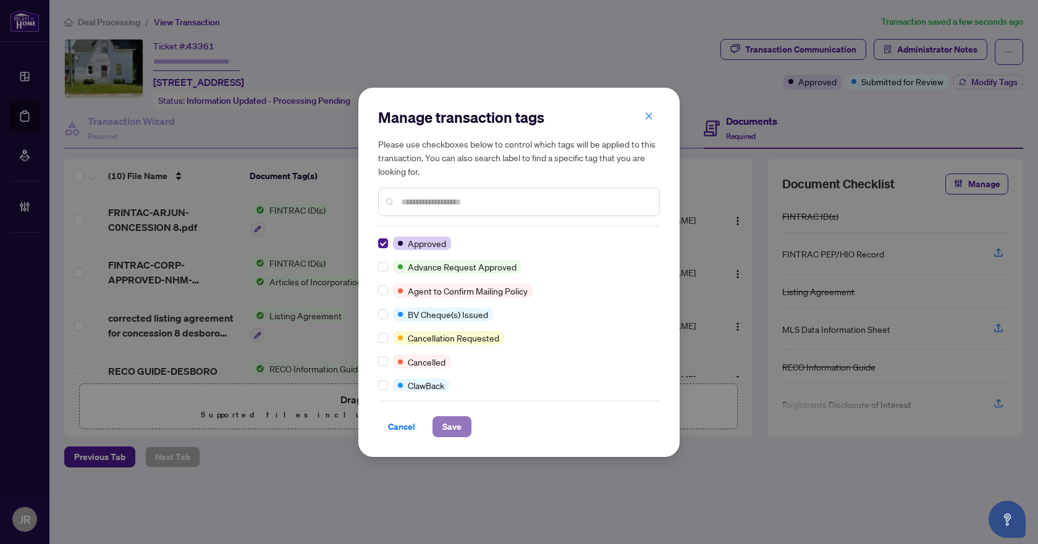
click at [447, 428] on span "Save" at bounding box center [451, 427] width 19 height 20
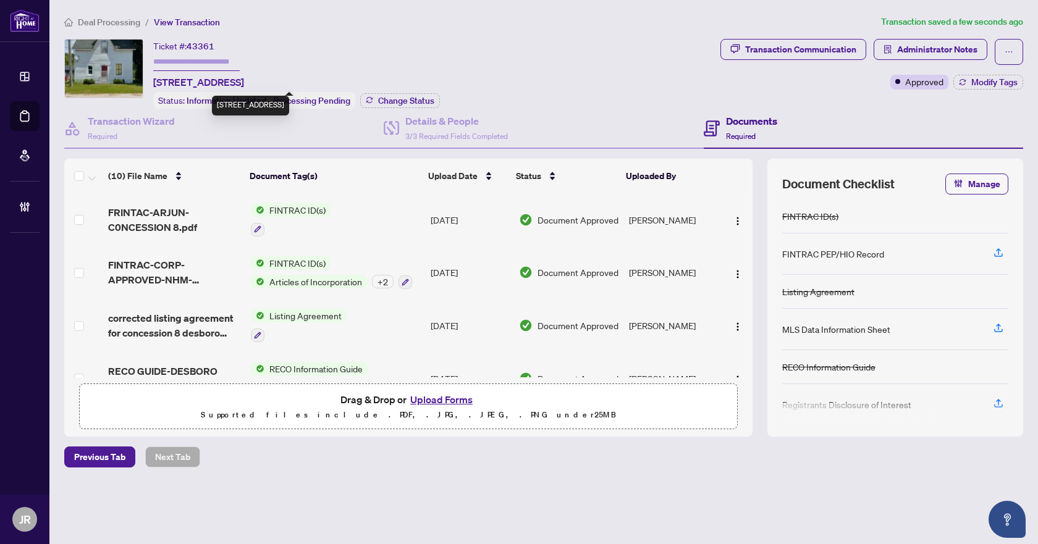
click at [174, 80] on span "[STREET_ADDRESS]" at bounding box center [198, 82] width 91 height 15
copy span "136177"
click at [93, 23] on span "Deal Processing" at bounding box center [109, 22] width 62 height 11
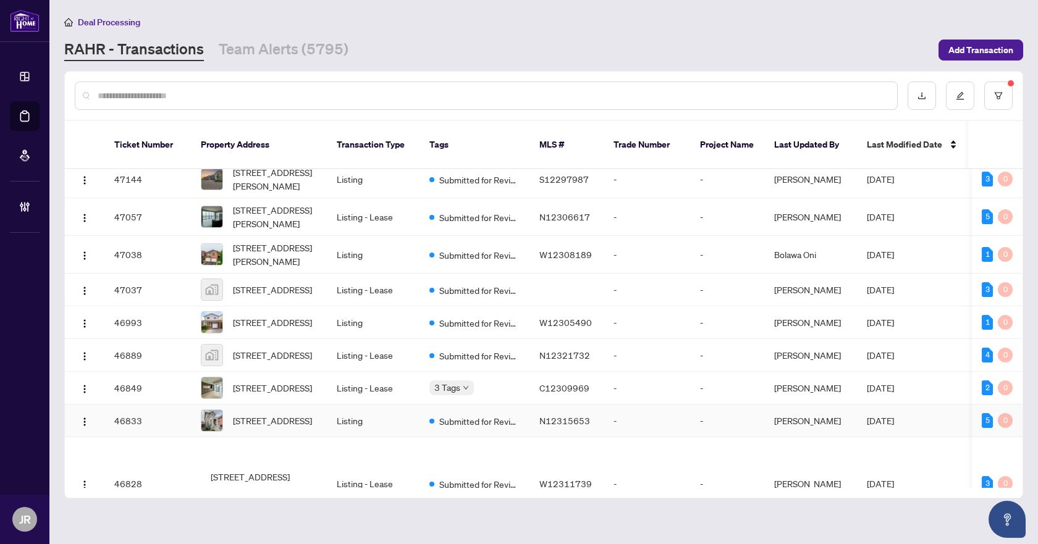
scroll to position [805, 0]
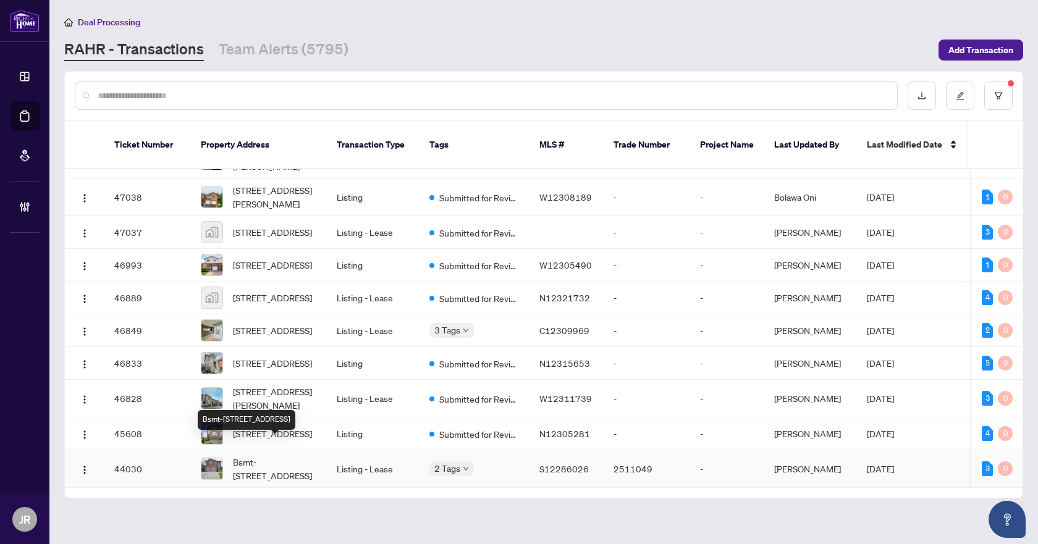
click at [296, 455] on span "Bsmt-[STREET_ADDRESS]" at bounding box center [275, 468] width 84 height 27
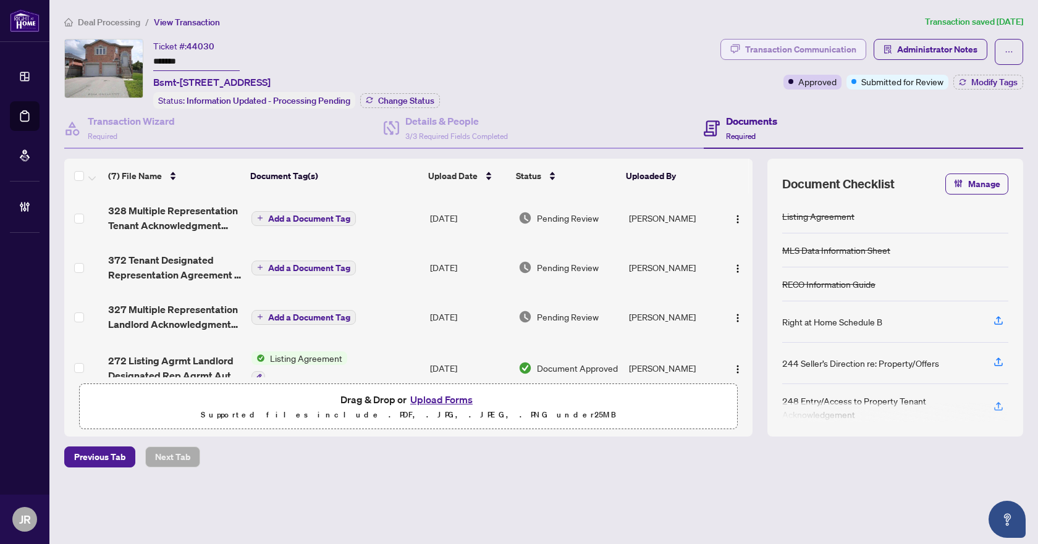
click at [775, 47] on div "Transaction Communication" at bounding box center [800, 50] width 111 height 20
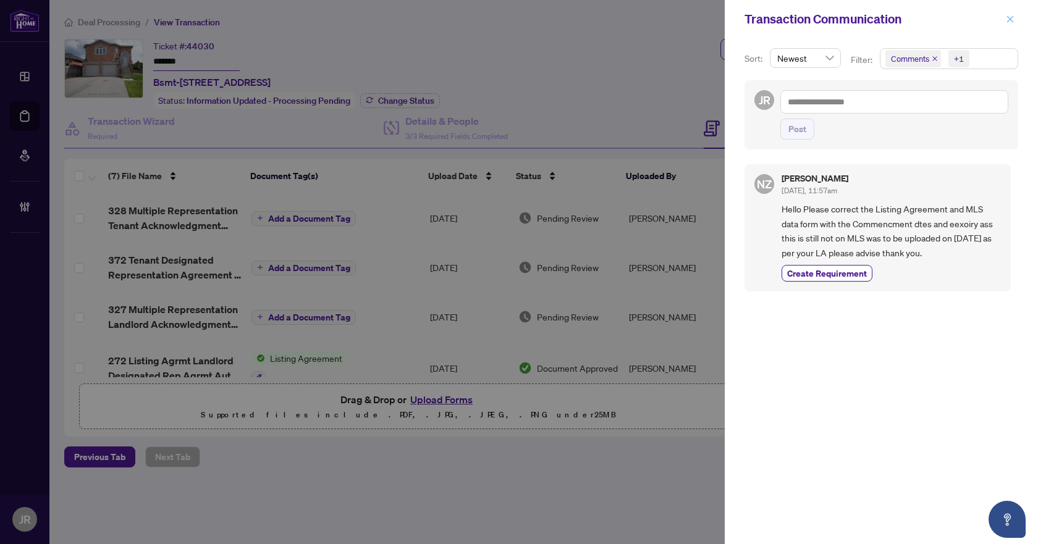
click at [1004, 22] on button "button" at bounding box center [1010, 19] width 16 height 15
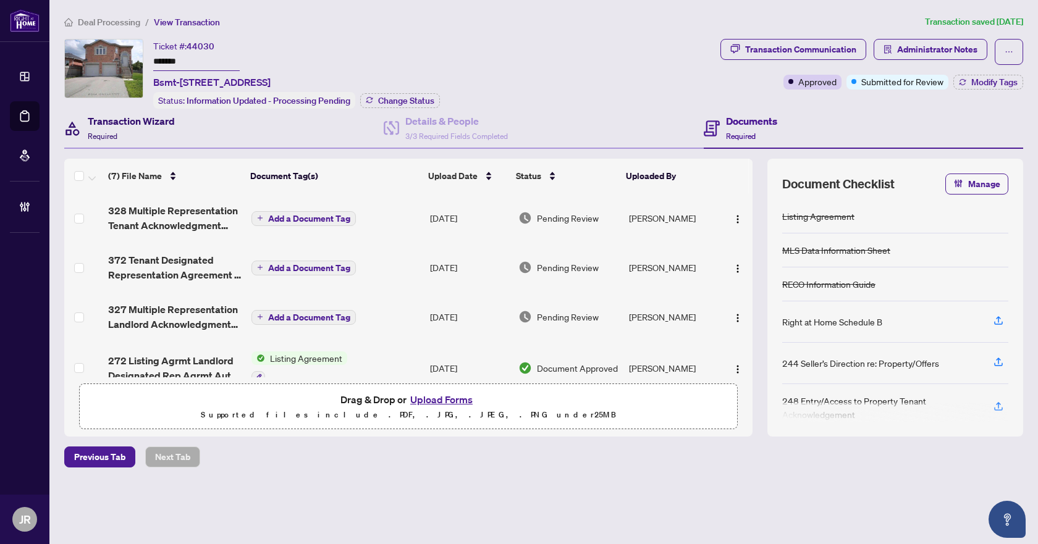
click at [132, 131] on div "Transaction Wizard Required" at bounding box center [131, 128] width 87 height 29
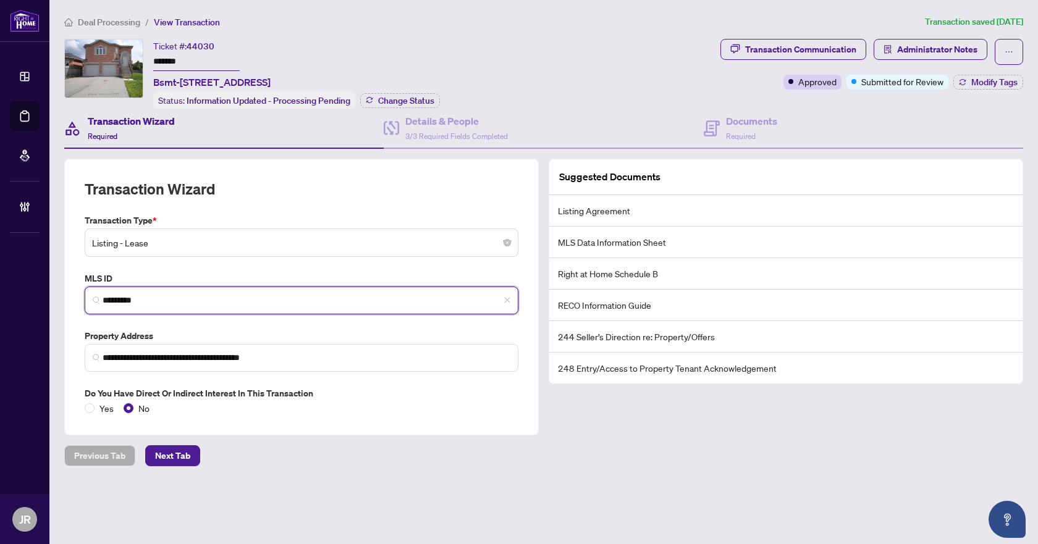
click at [166, 295] on input "*********" at bounding box center [307, 300] width 408 height 13
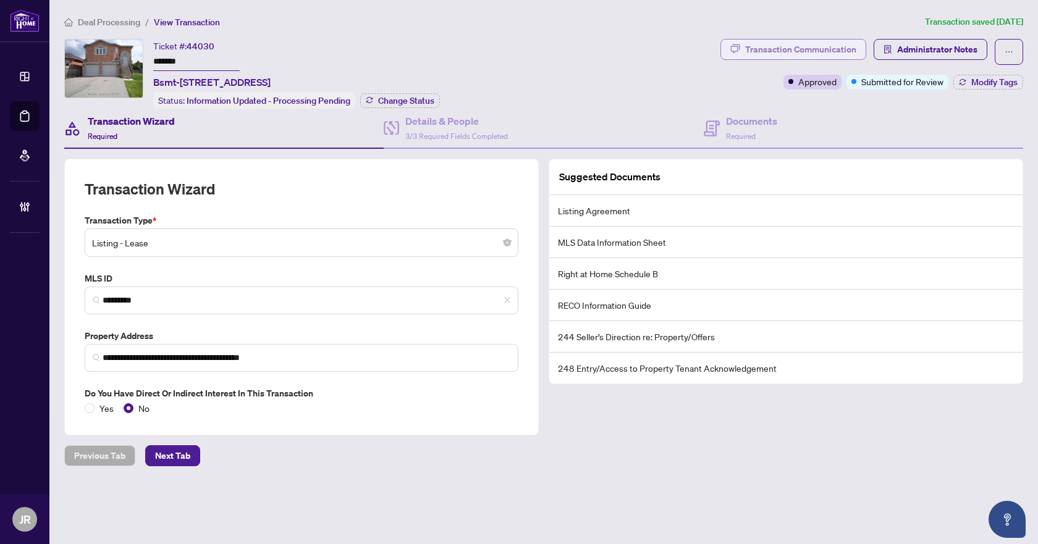
click at [741, 40] on button "Transaction Communication" at bounding box center [793, 49] width 146 height 21
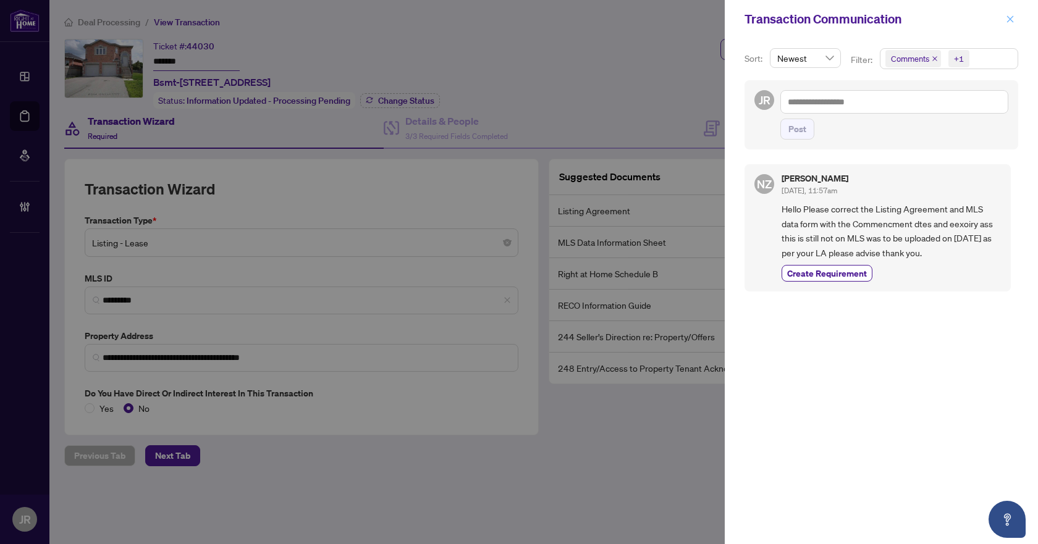
click at [1015, 13] on button "button" at bounding box center [1010, 19] width 16 height 15
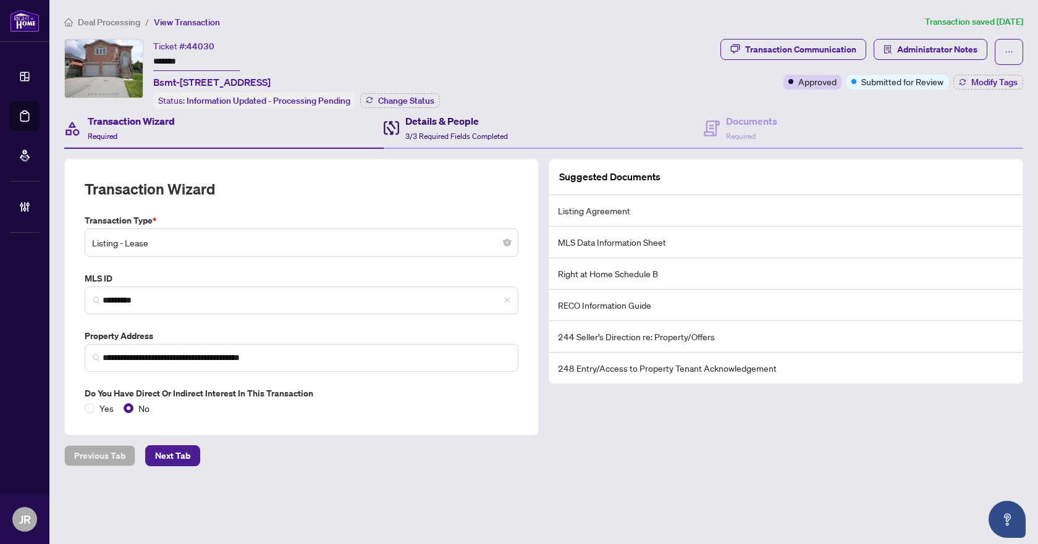
click at [466, 133] on span "3/3 Required Fields Completed" at bounding box center [456, 136] width 103 height 9
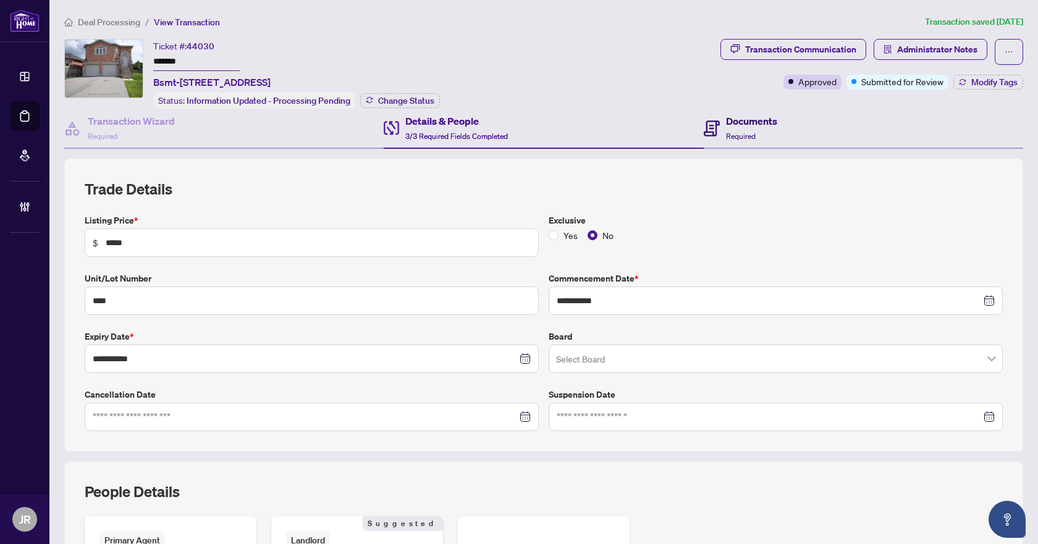
click at [742, 126] on h4 "Documents" at bounding box center [751, 121] width 51 height 15
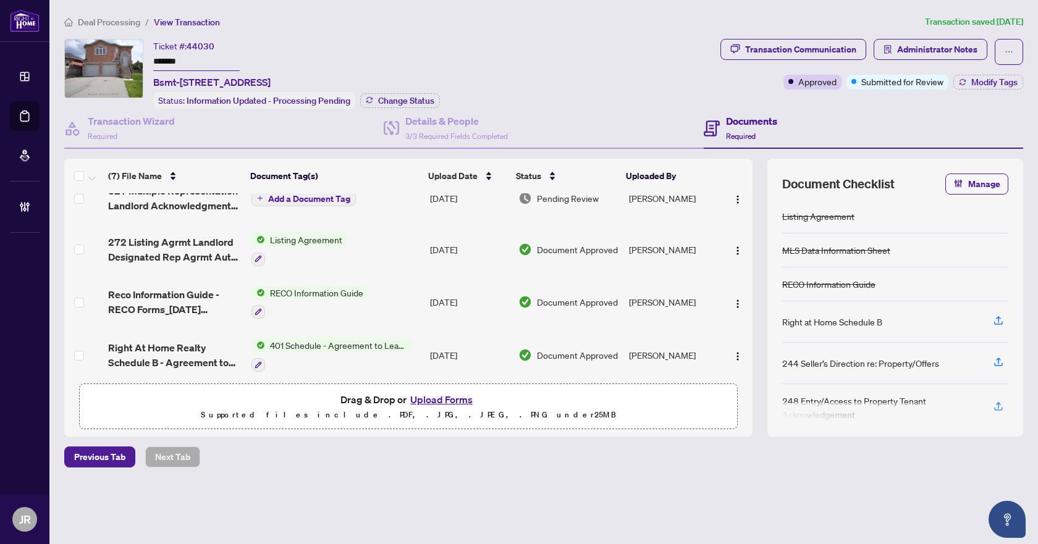
scroll to position [124, 0]
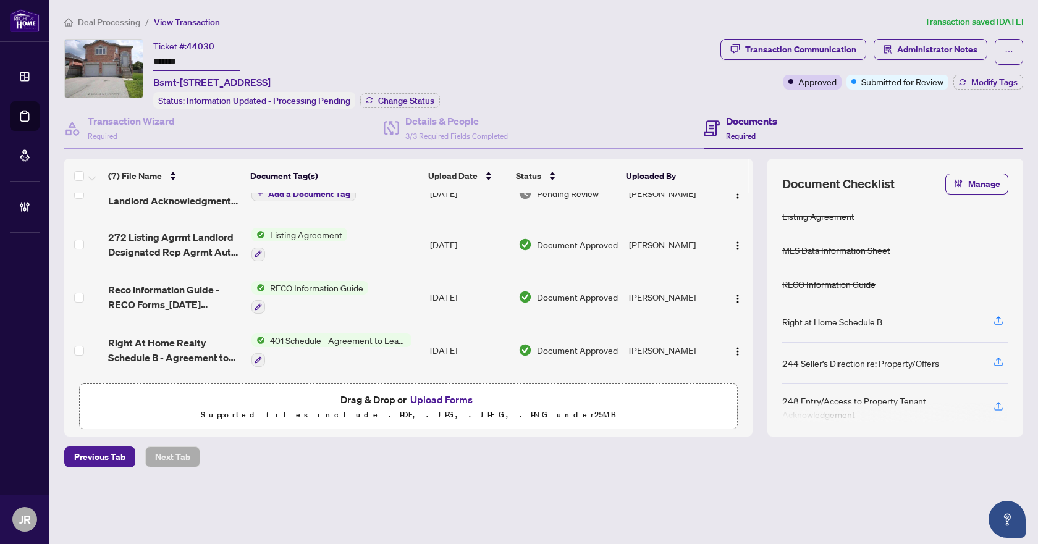
click at [202, 233] on span "272 Listing Agrmt Landlord Designated Rep Agrmt Auth to Offer for Lease - PropT…" at bounding box center [174, 245] width 133 height 30
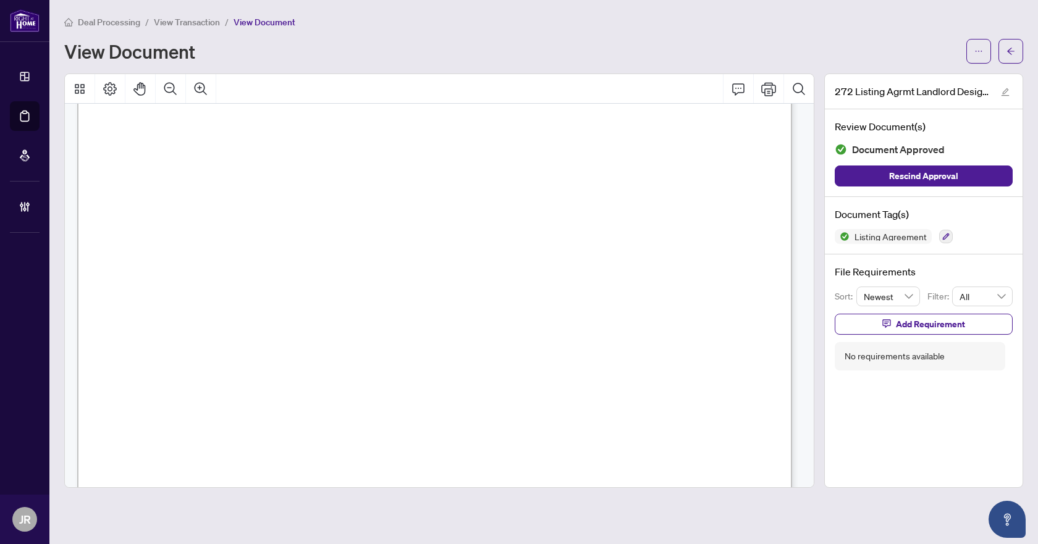
scroll to position [185, 0]
click at [1007, 47] on icon "arrow-left" at bounding box center [1010, 51] width 9 height 9
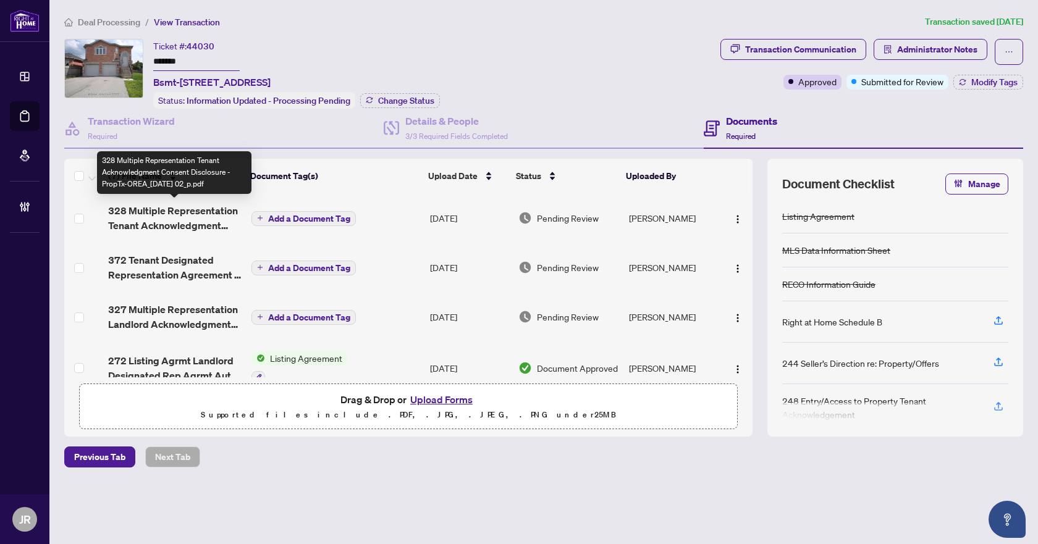
click at [202, 209] on span "328 Multiple Representation Tenant Acknowledgment Consent Disclosure - PropTx-O…" at bounding box center [174, 218] width 133 height 30
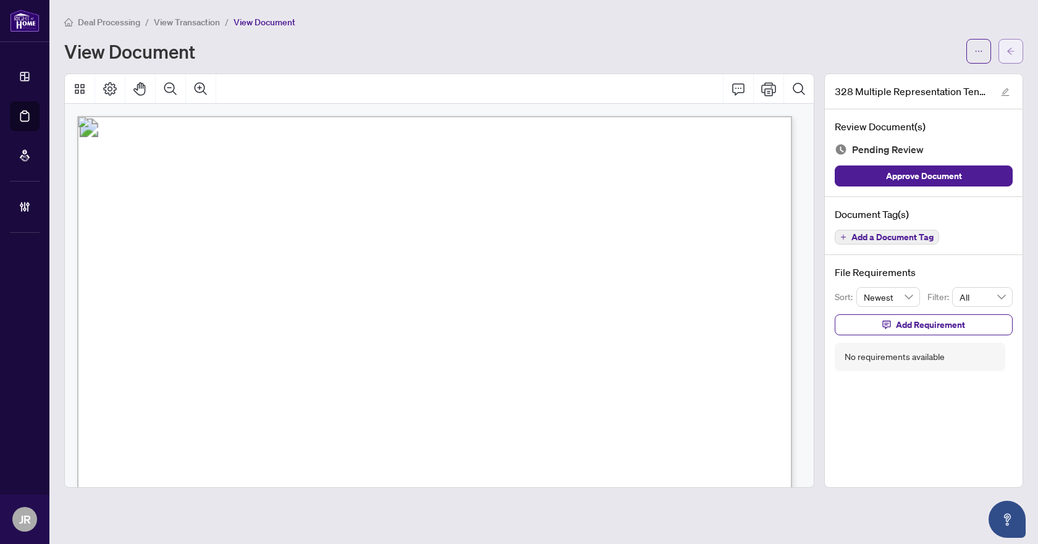
click at [1017, 55] on button "button" at bounding box center [1010, 51] width 25 height 25
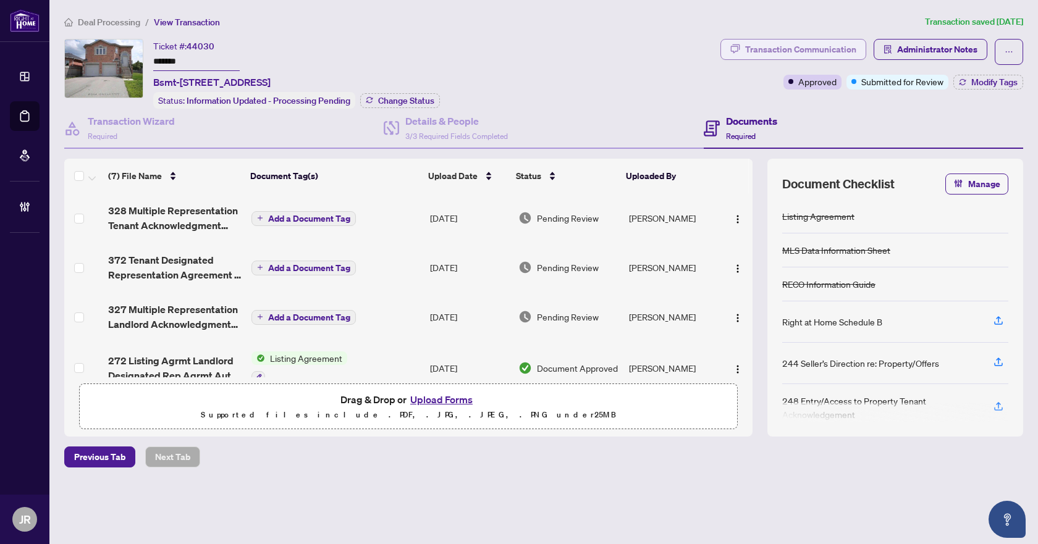
click at [808, 44] on div "Transaction Communication" at bounding box center [800, 50] width 111 height 20
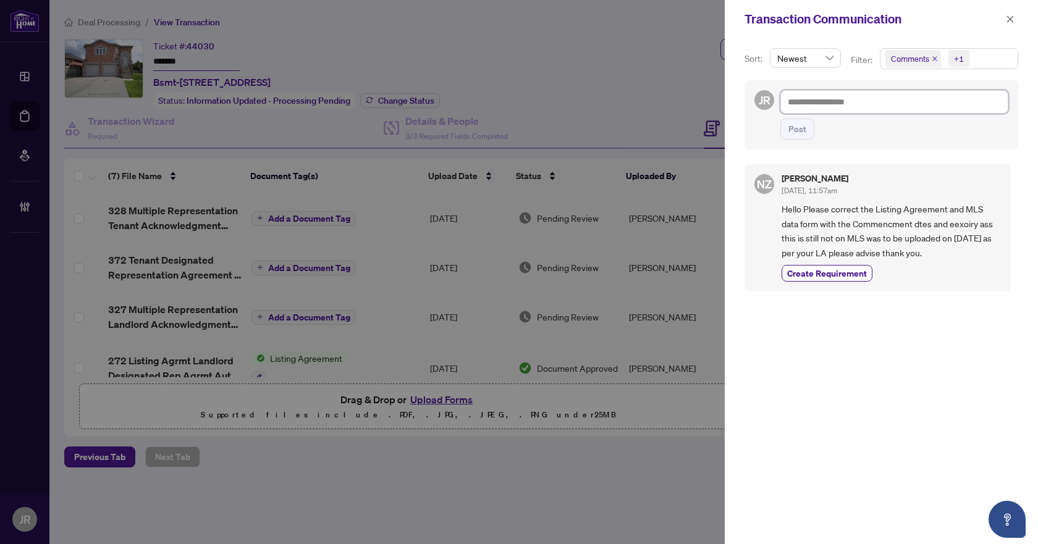
click at [860, 106] on textarea at bounding box center [894, 101] width 228 height 23
type textarea "*"
type textarea "**"
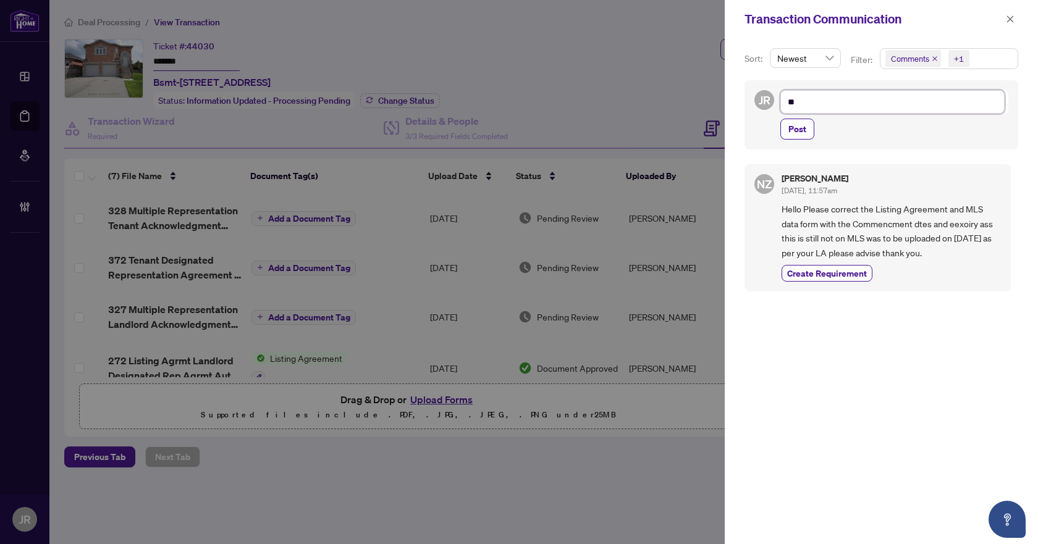
type textarea "**"
type textarea "****"
type textarea "*****"
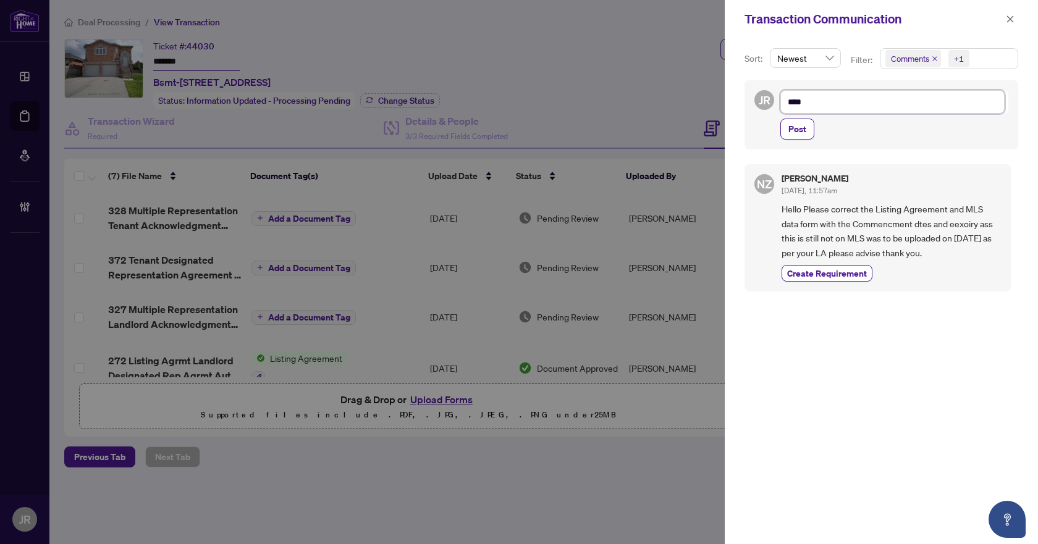
type textarea "*****"
type textarea "******"
type textarea "*******"
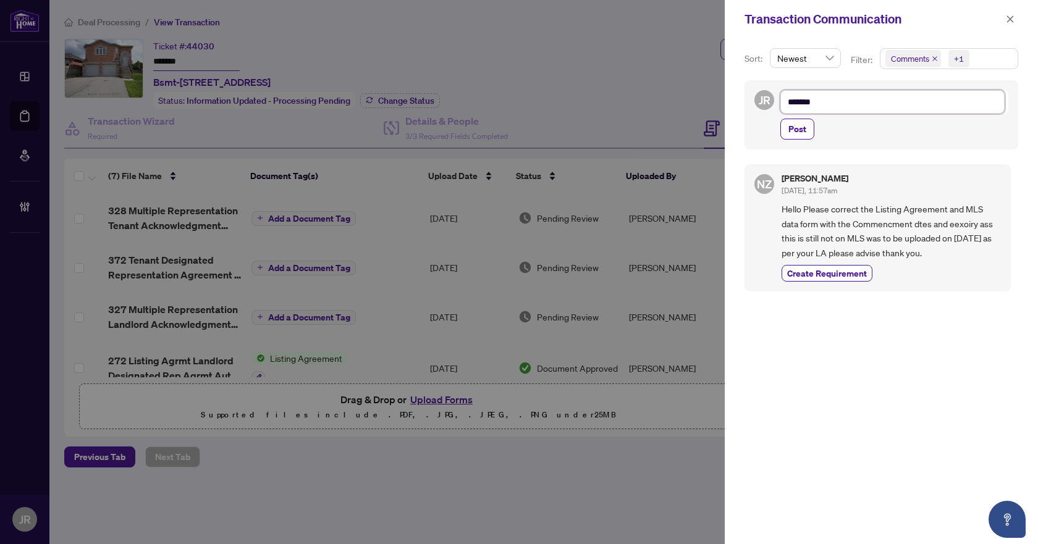
type textarea "********"
type textarea "*********"
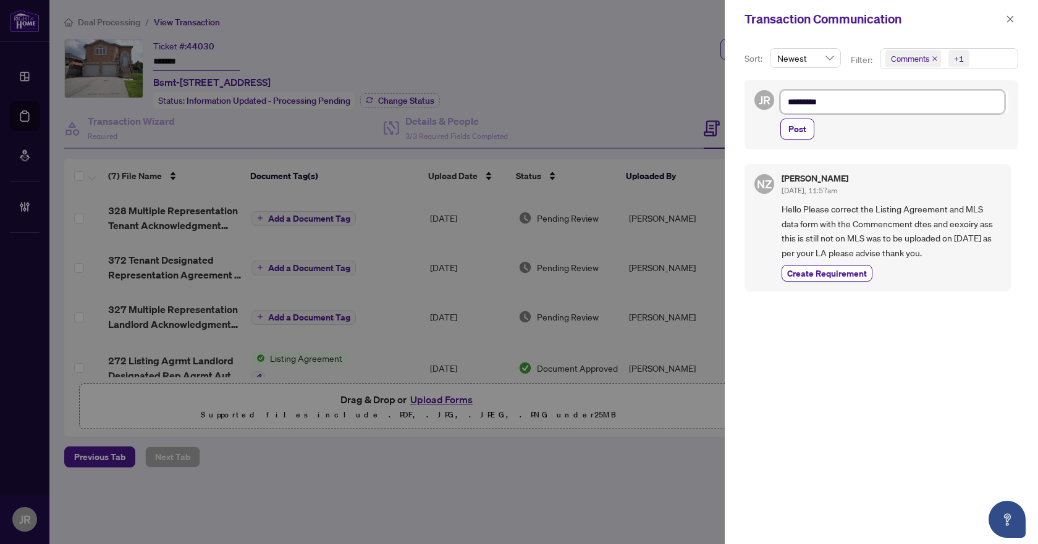
type textarea "*********"
type textarea "**********"
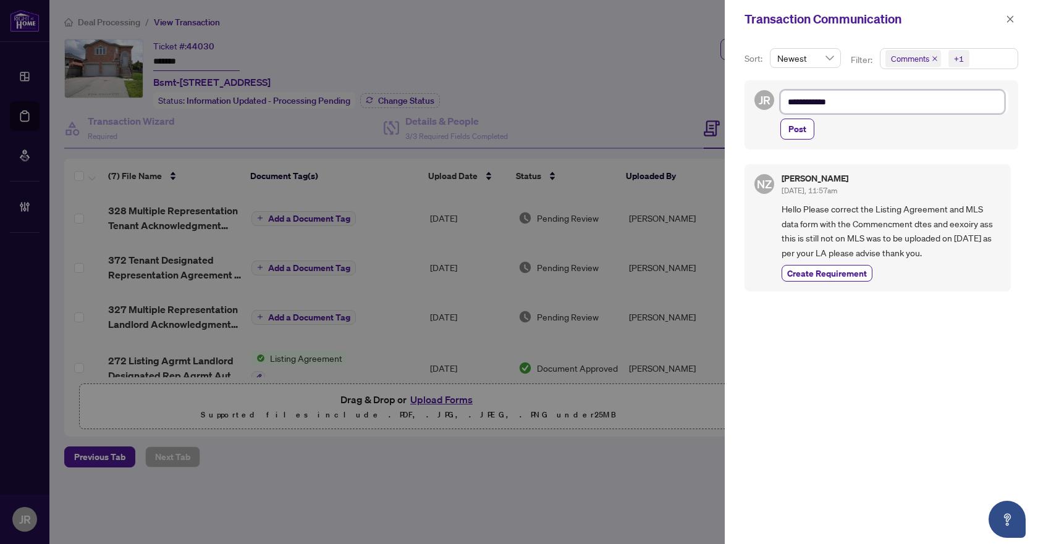
type textarea "**********"
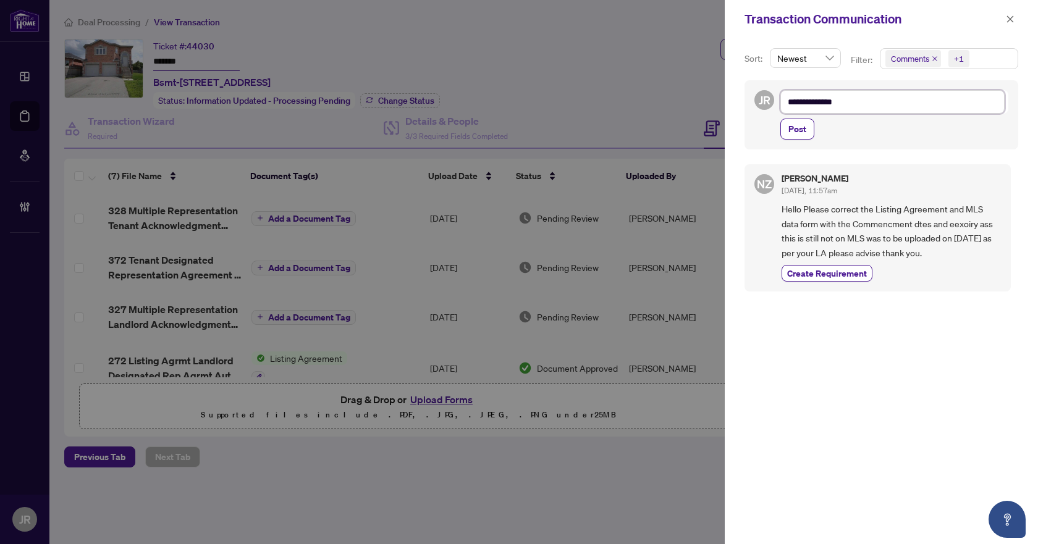
type textarea "**********"
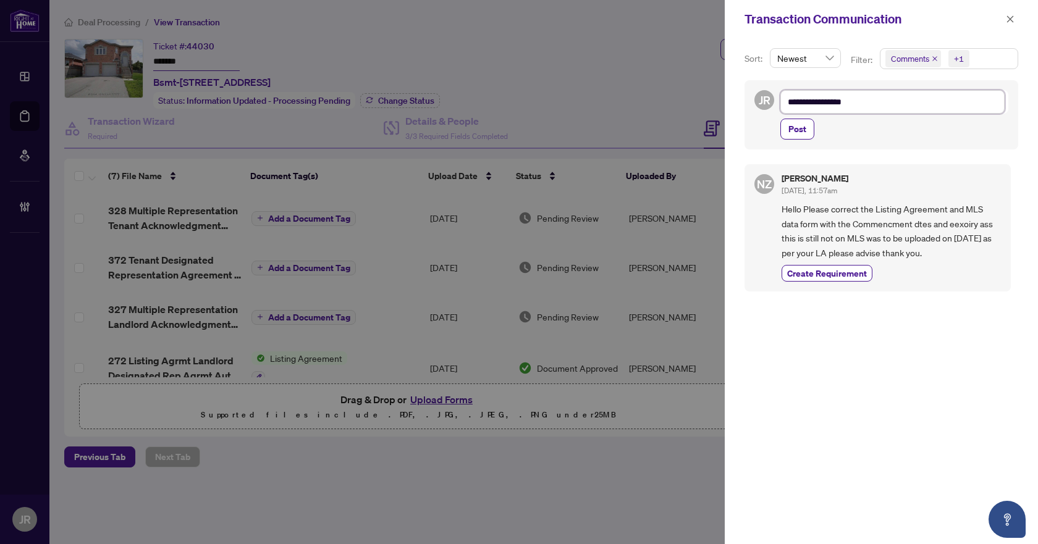
type textarea "**********"
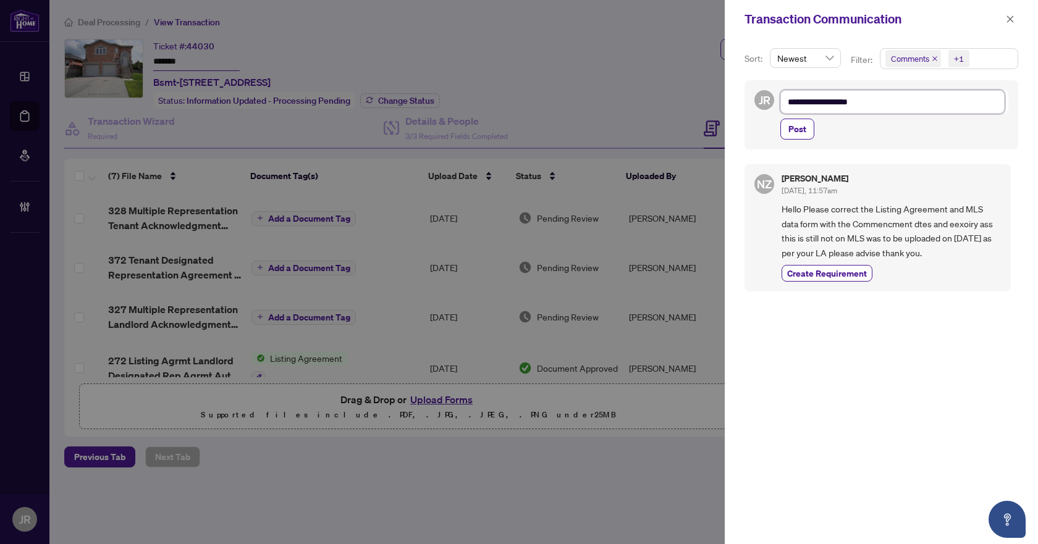
type textarea "**********"
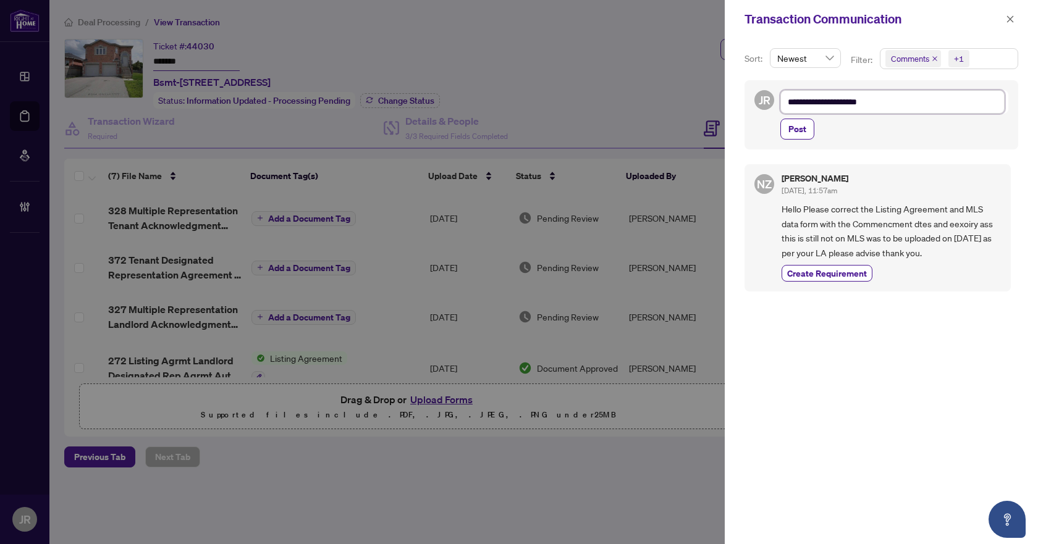
type textarea "**********"
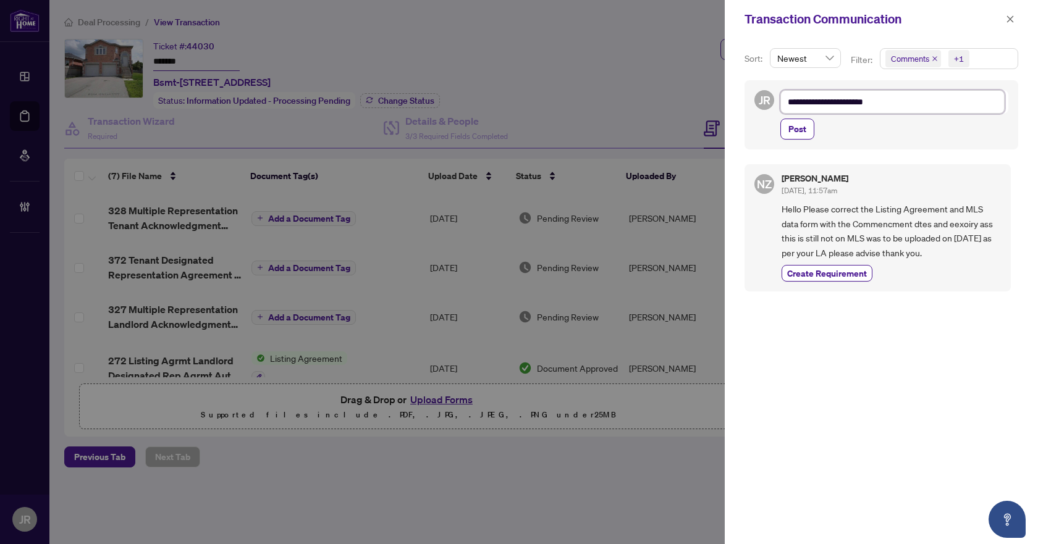
type textarea "**********"
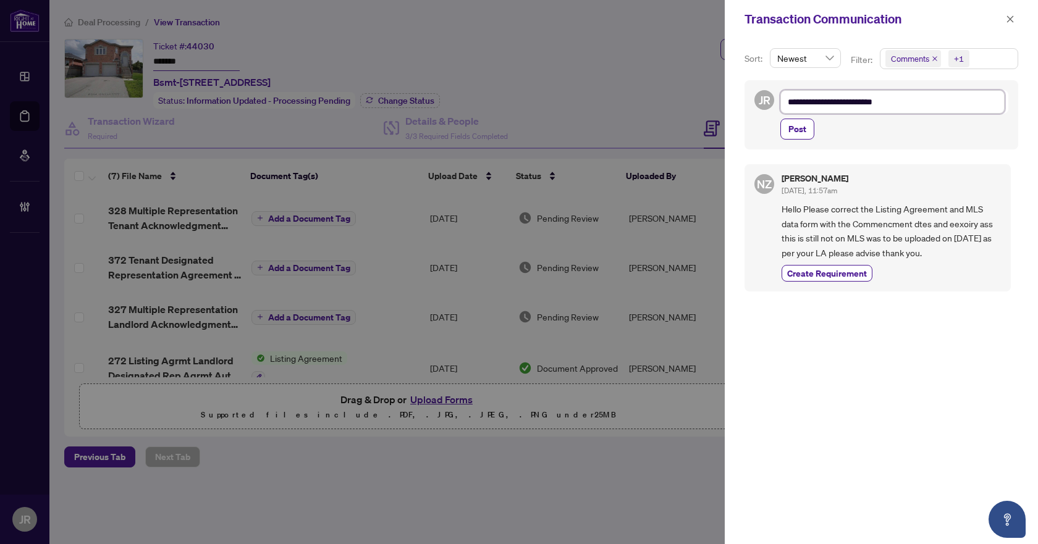
type textarea "**********"
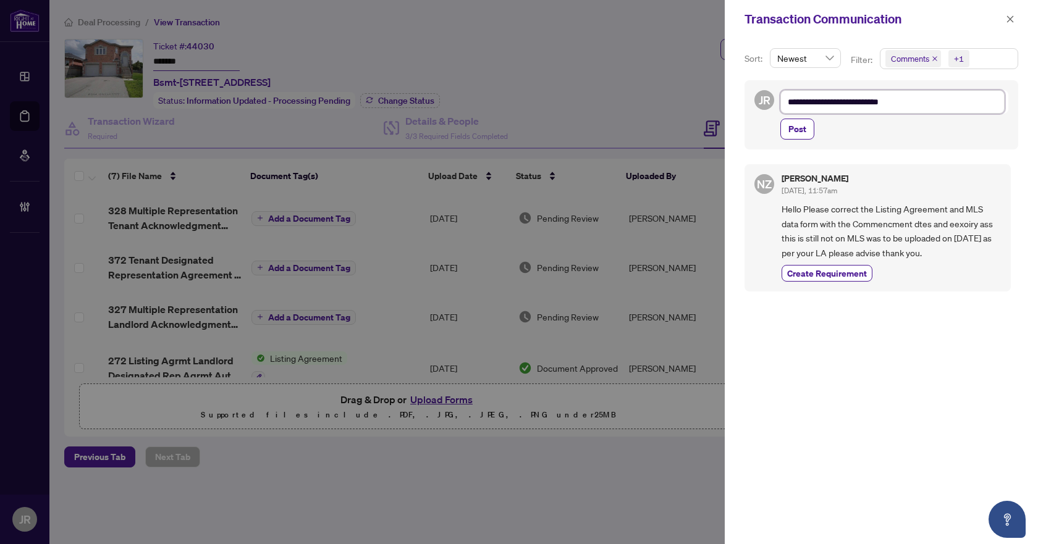
type textarea "**********"
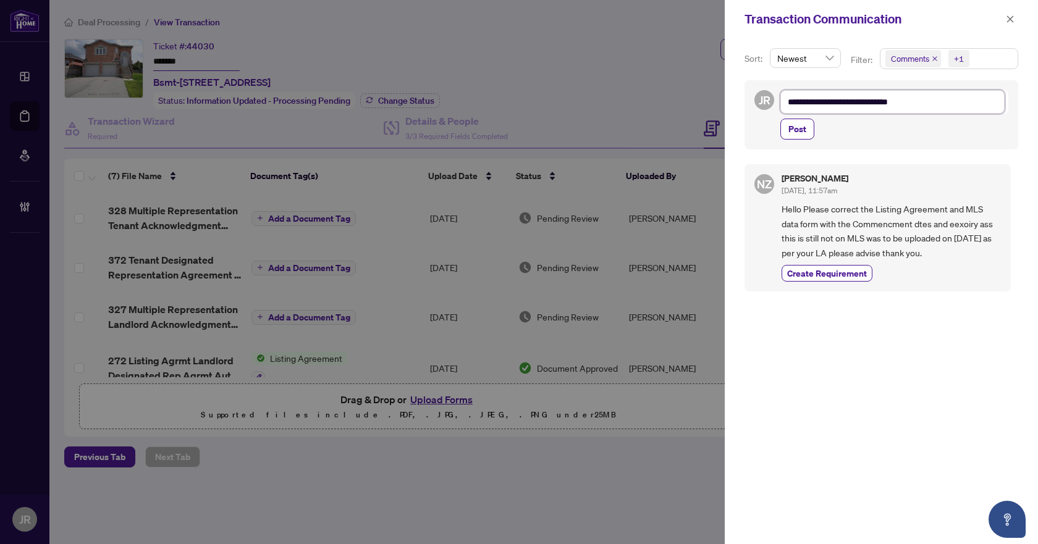
type textarea "**********"
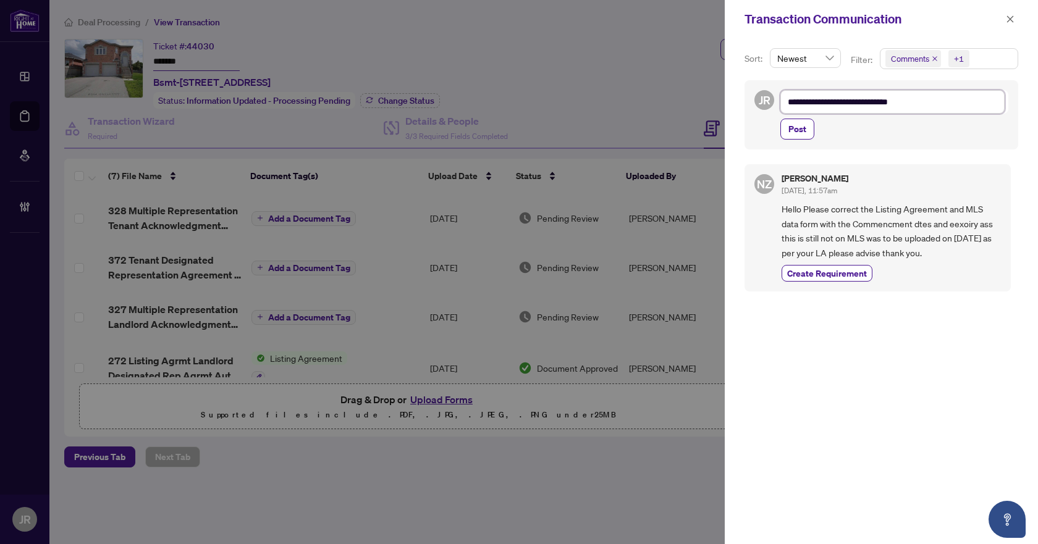
type textarea "**********"
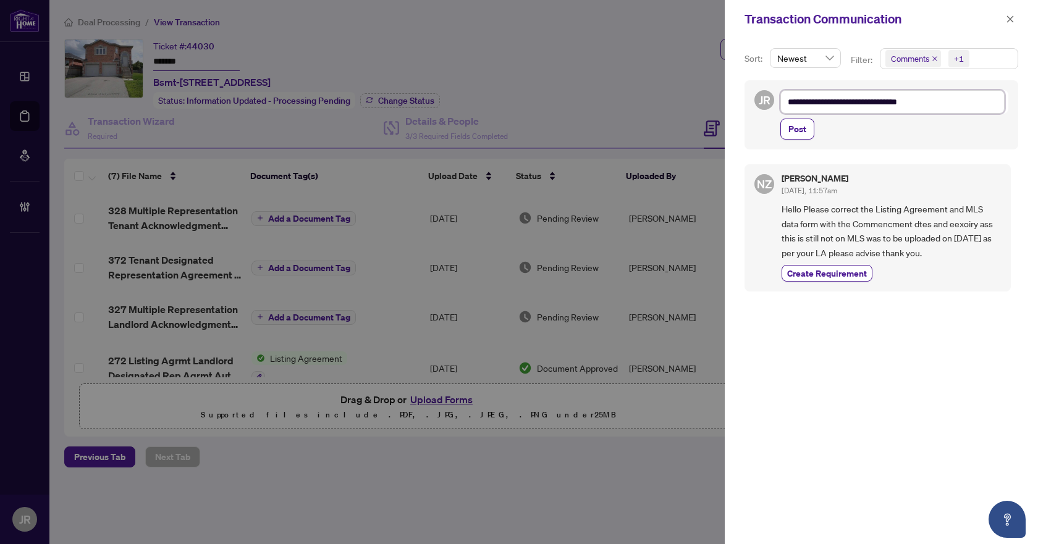
type textarea "**********"
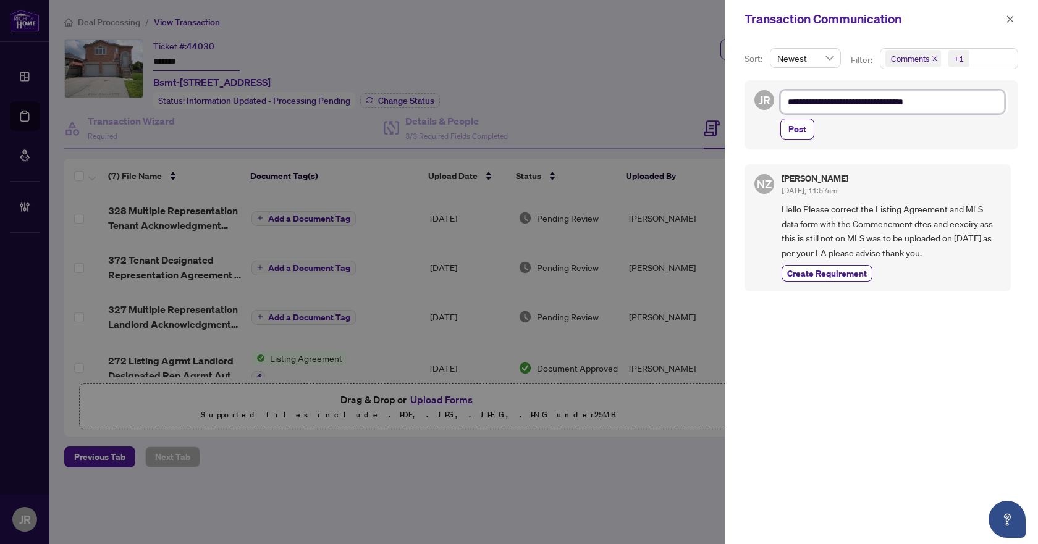
type textarea "**********"
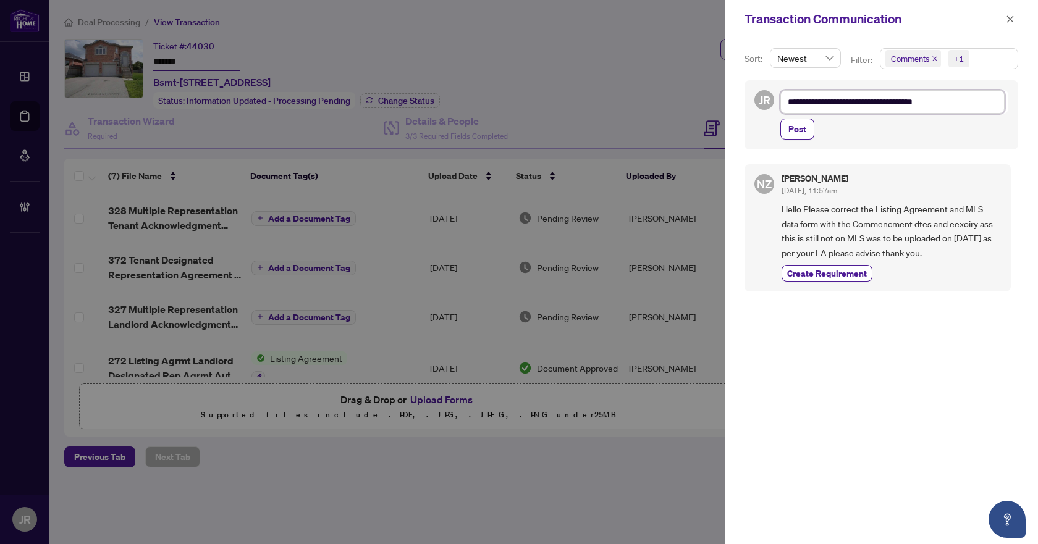
type textarea "**********"
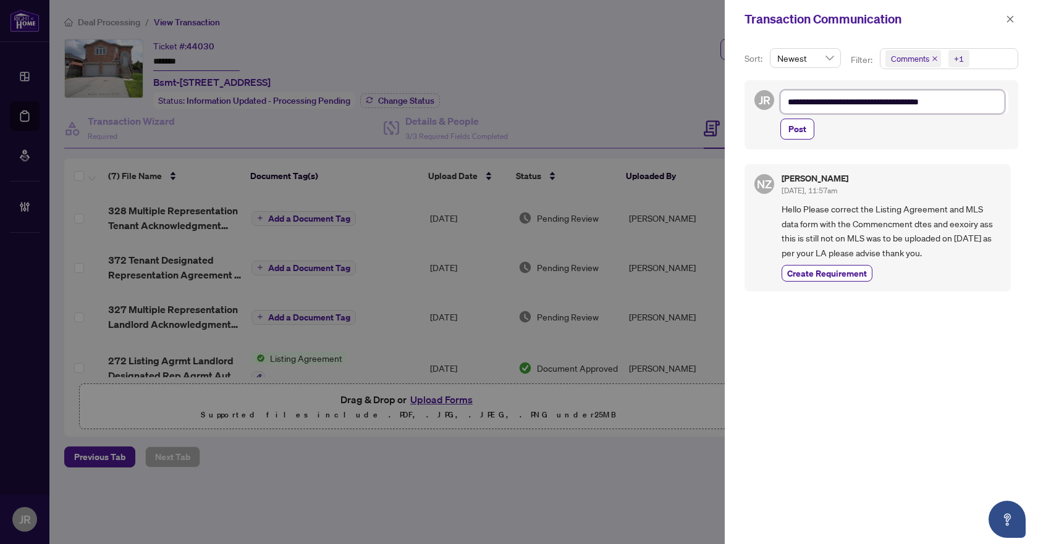
type textarea "**********"
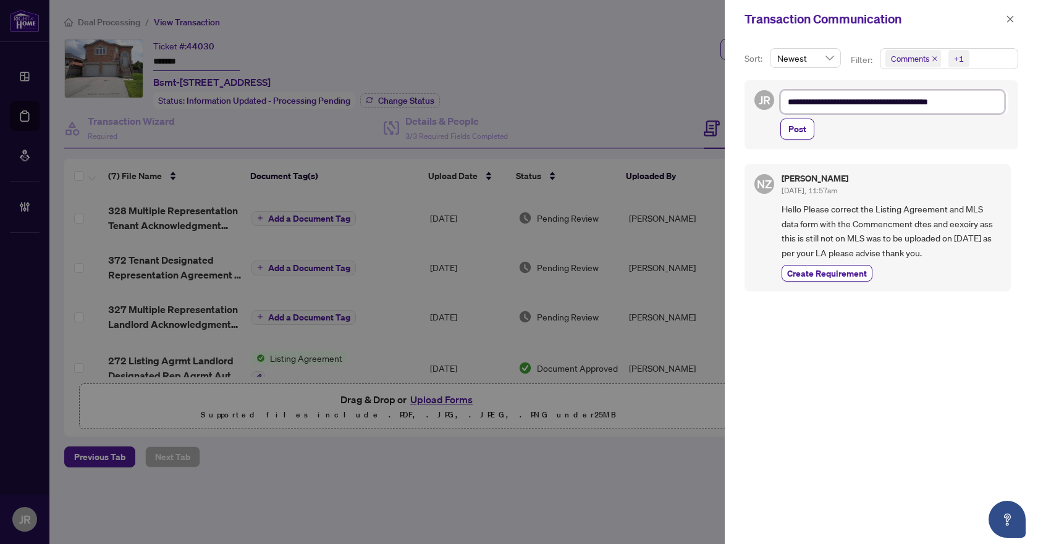
type textarea "**********"
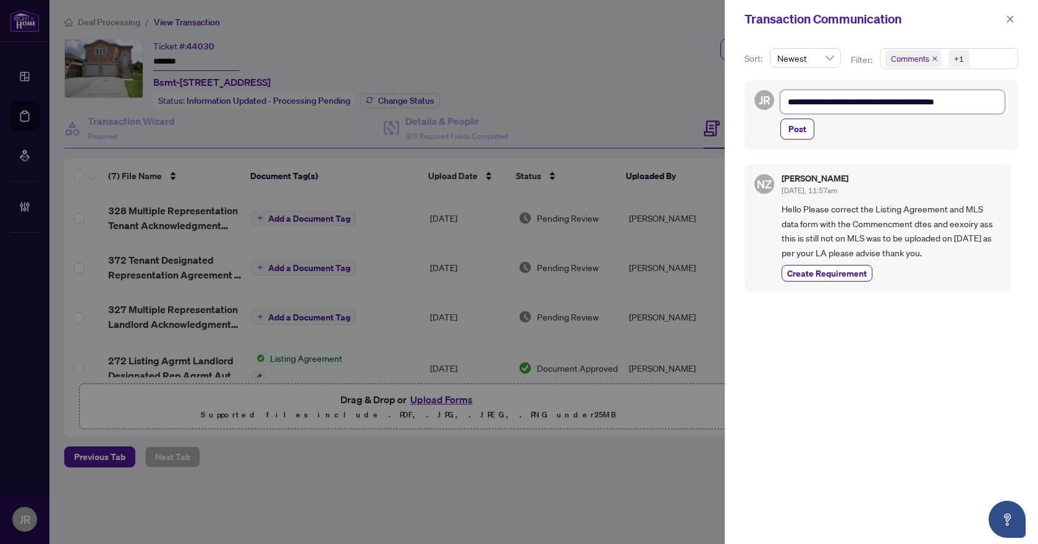
type textarea "**********"
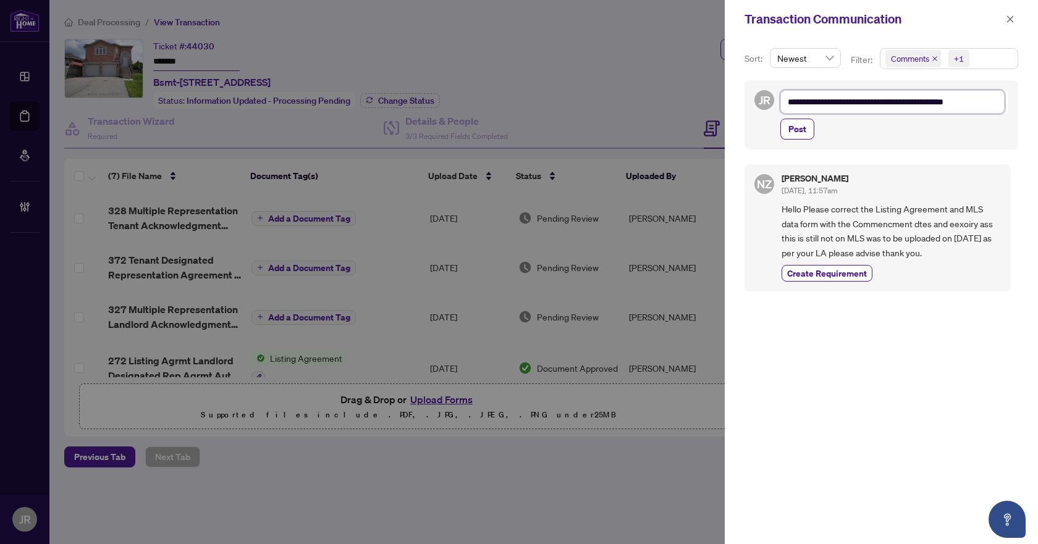
type textarea "**********"
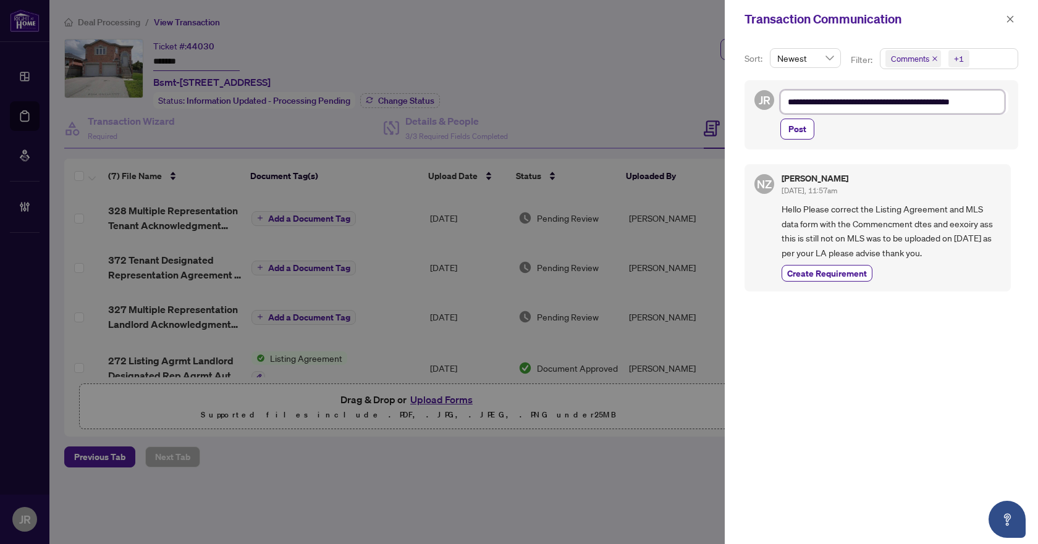
type textarea "**********"
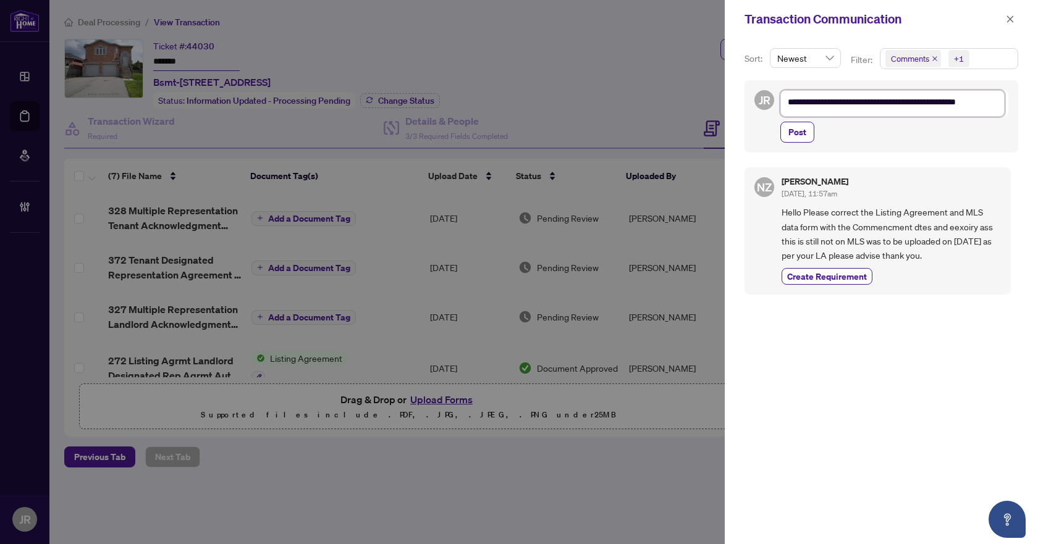
type textarea "**********"
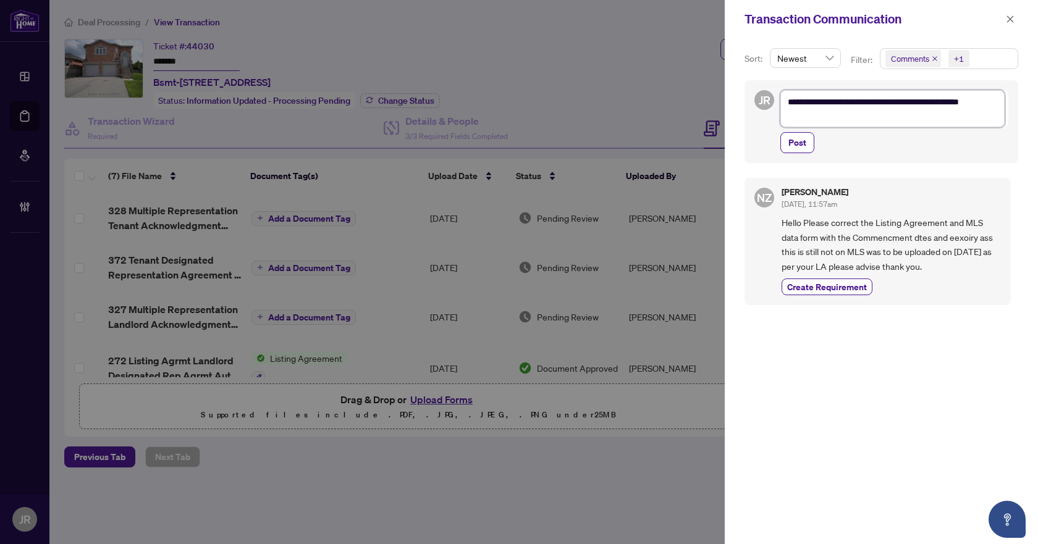
scroll to position [0, 0]
type textarea "**********"
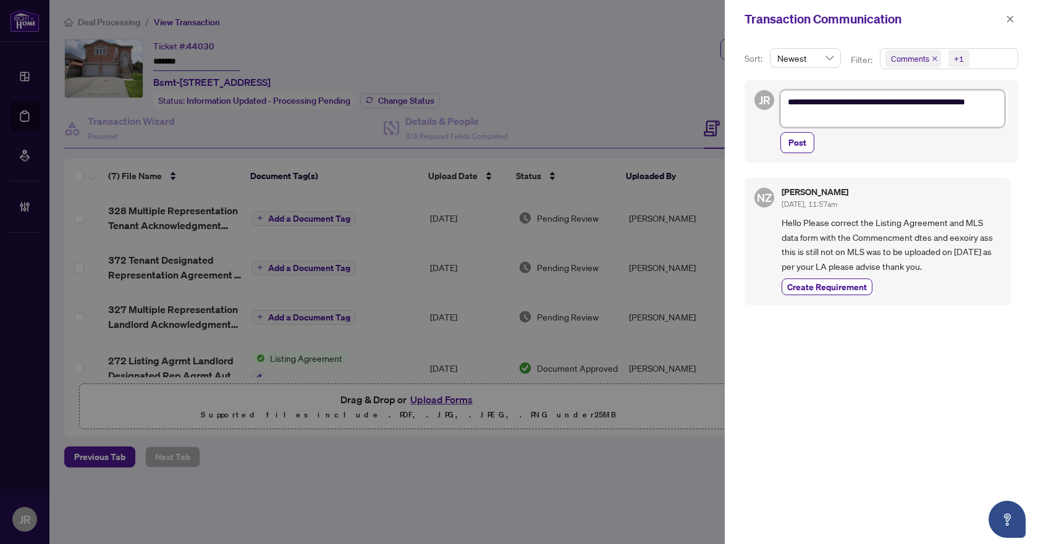
type textarea "**********"
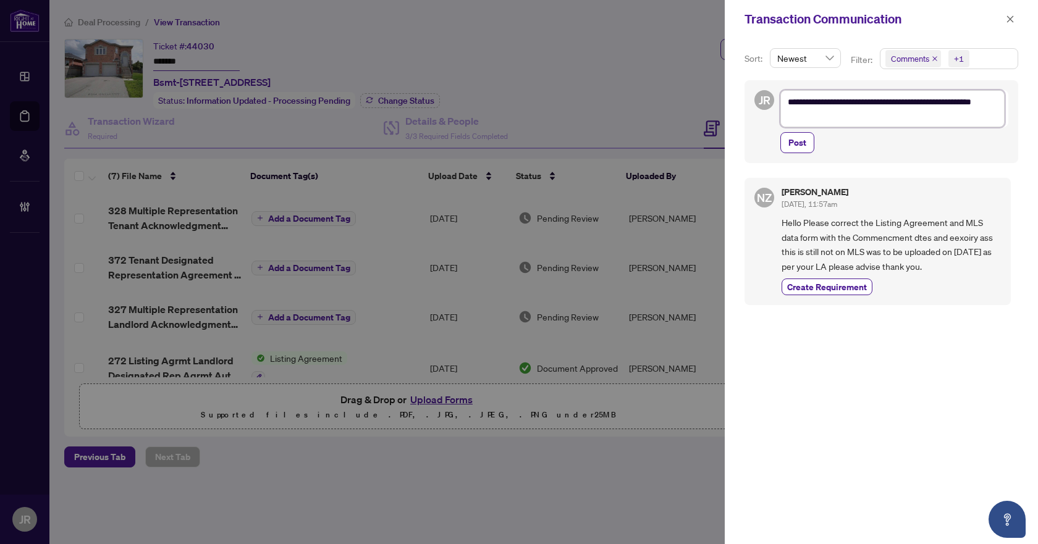
type textarea "**********"
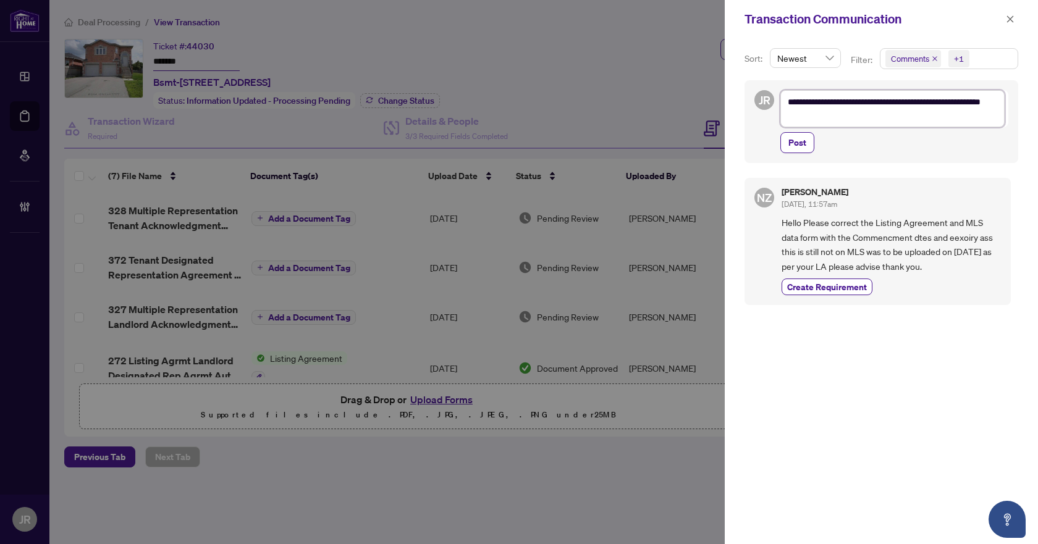
type textarea "**********"
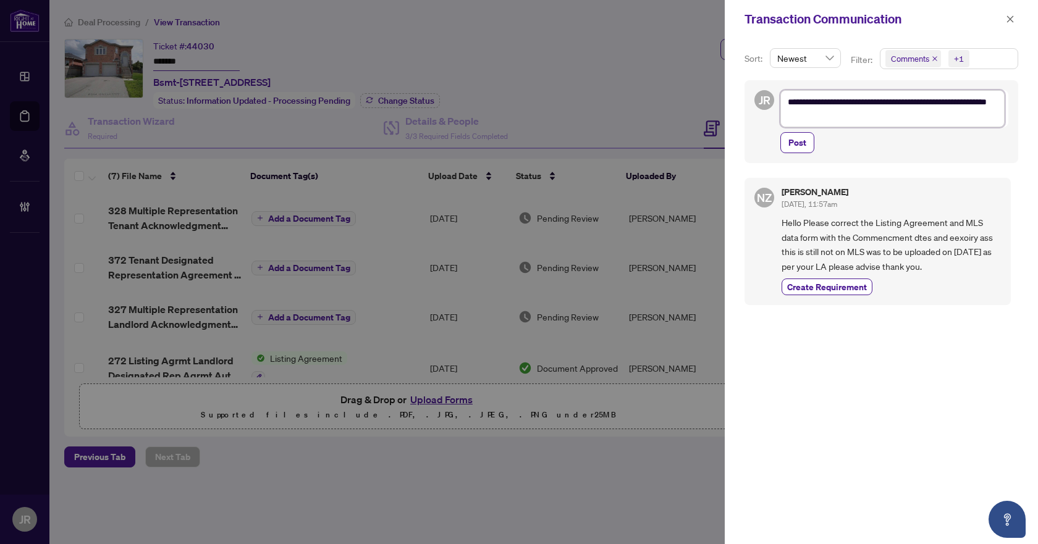
type textarea "**********"
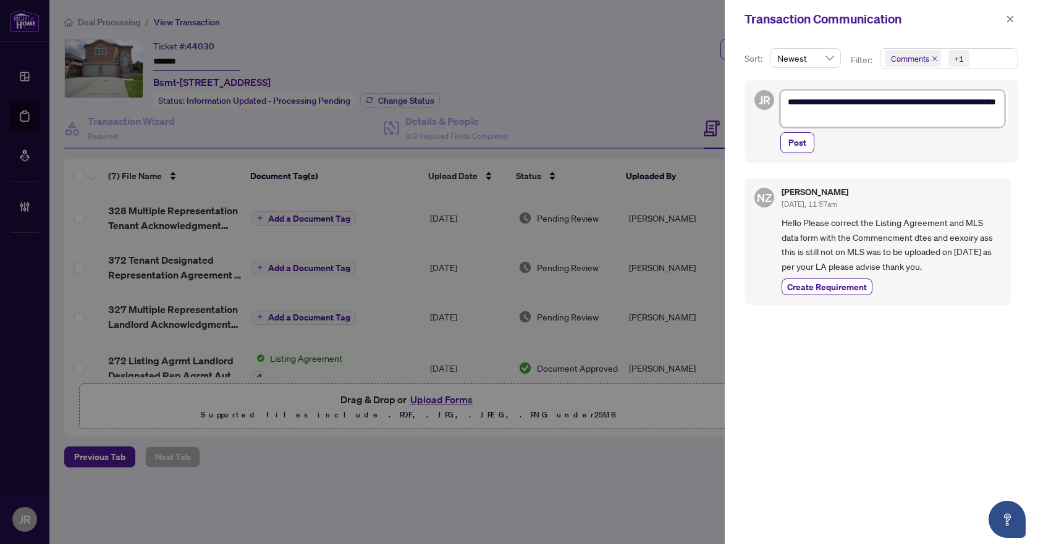
type textarea "**********"
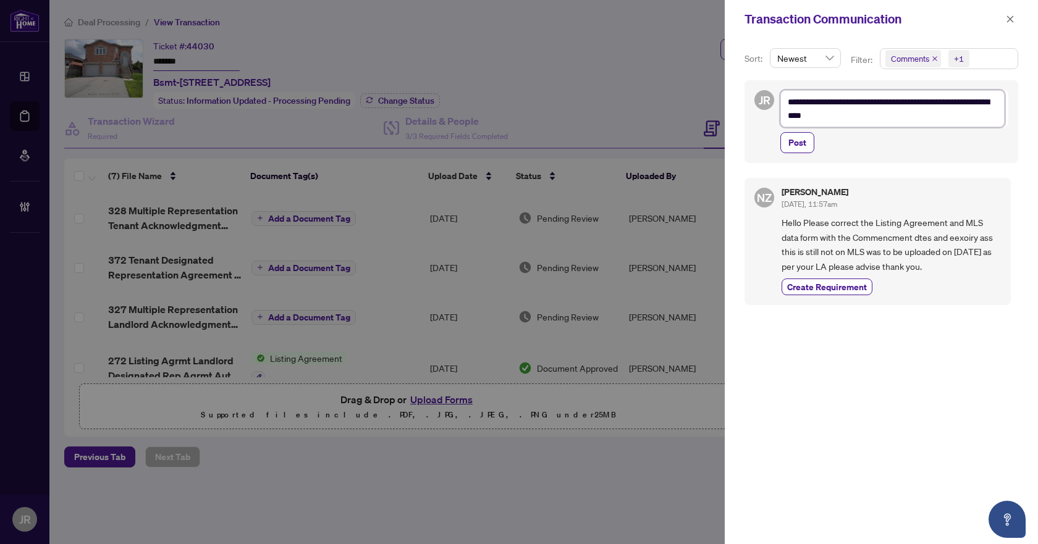
type textarea "**********"
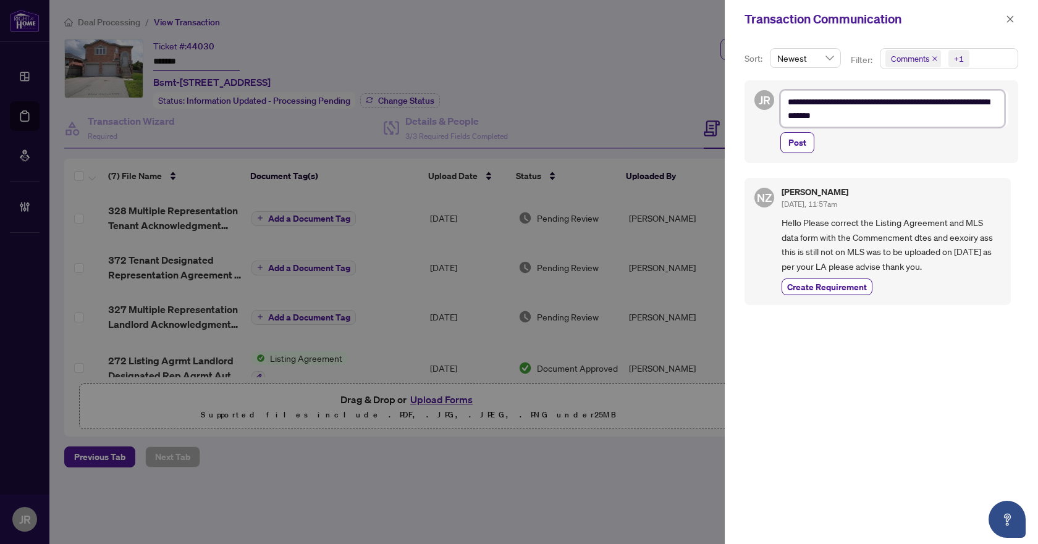
type textarea "**********"
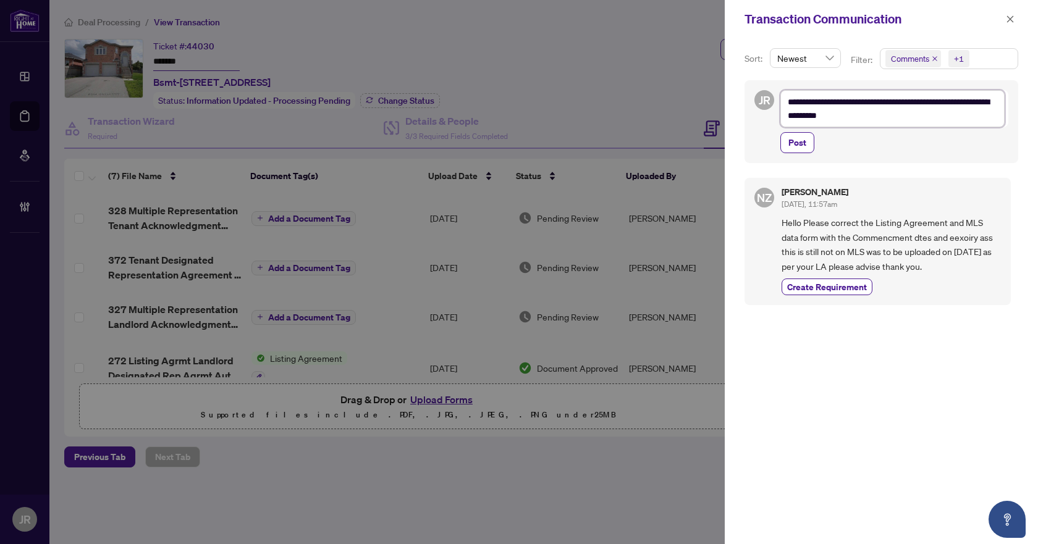
type textarea "**********"
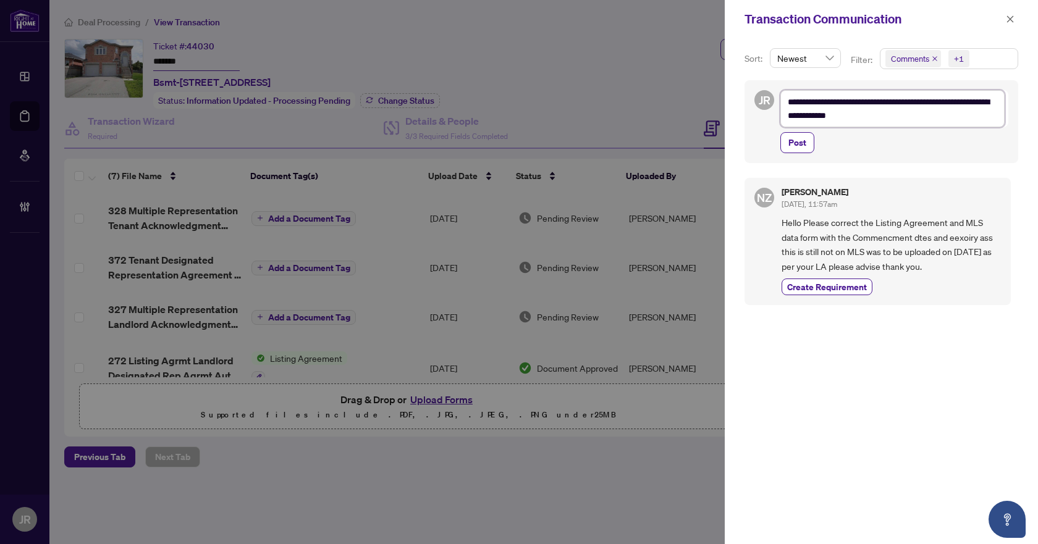
type textarea "**********"
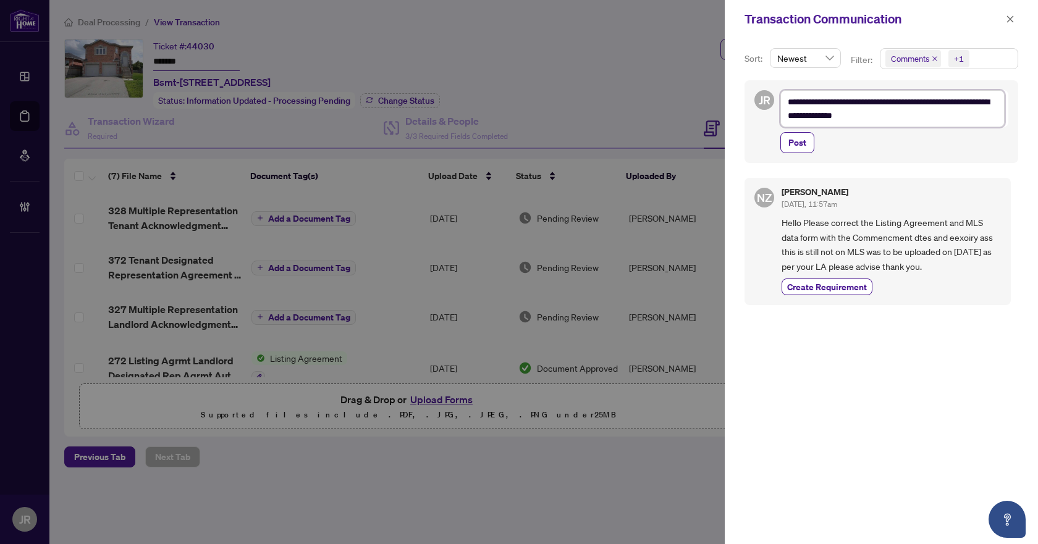
type textarea "**********"
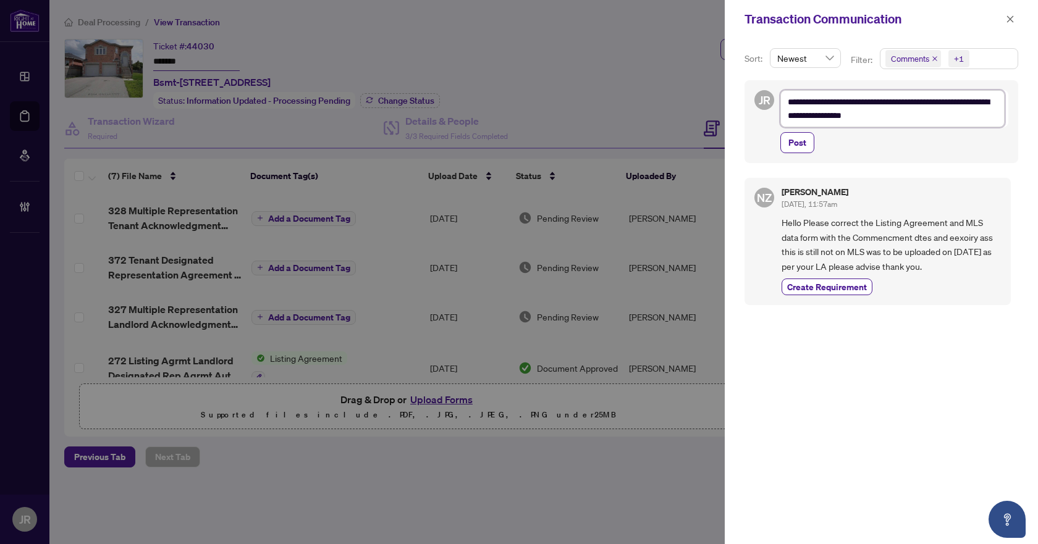
type textarea "**********"
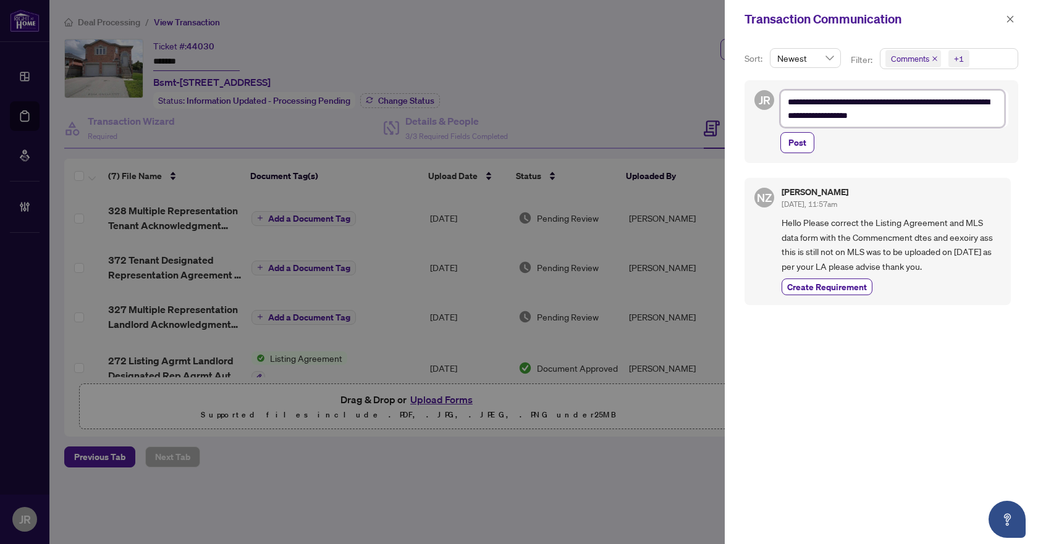
type textarea "**********"
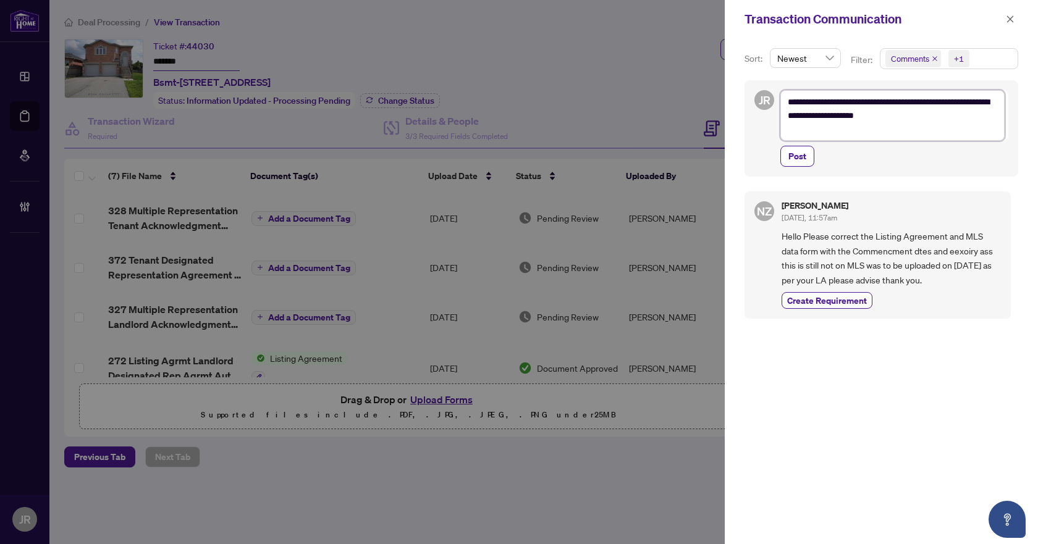
type textarea "**********"
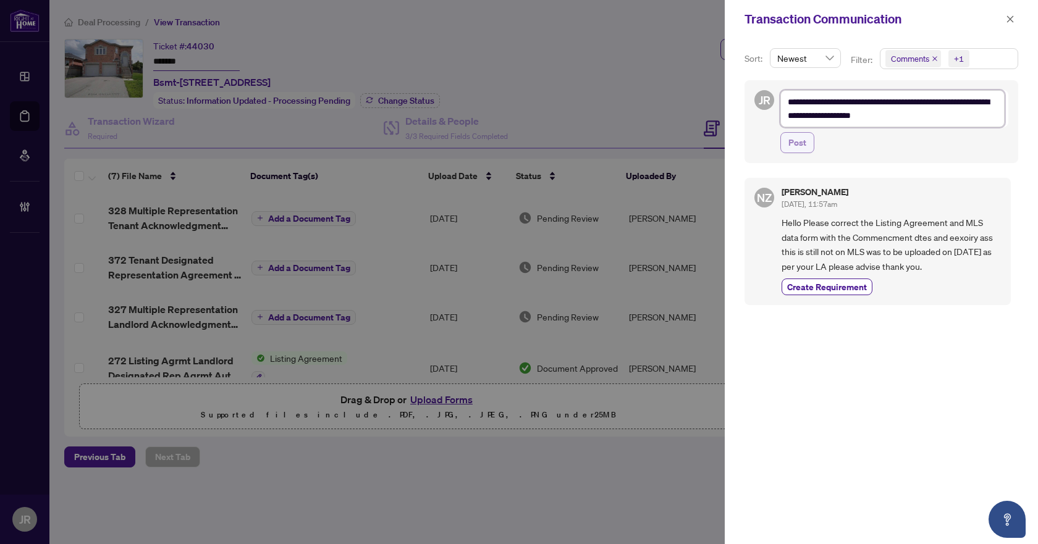
type textarea "**********"
click at [801, 139] on span "Post" at bounding box center [797, 143] width 18 height 20
type textarea "**********"
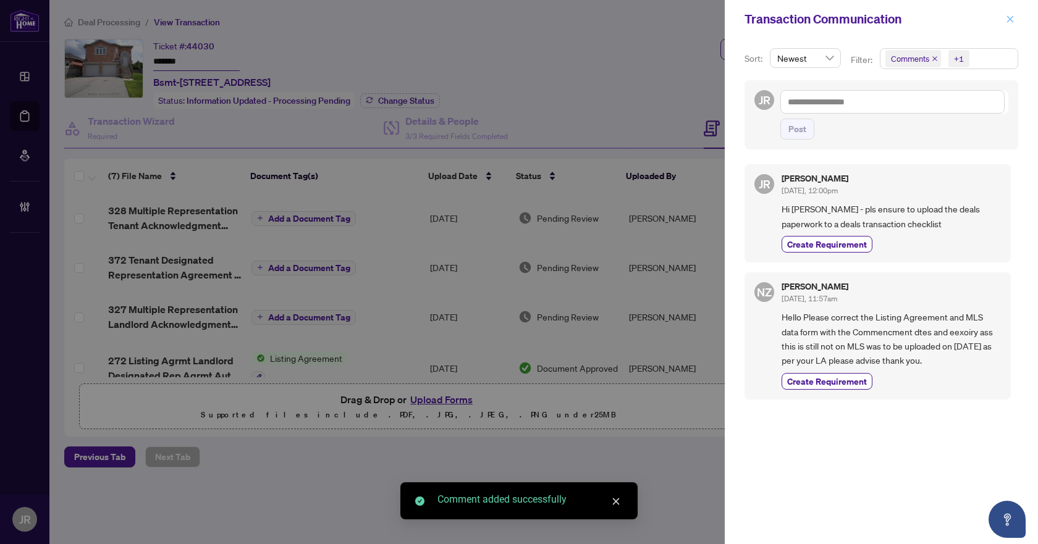
click at [1010, 23] on icon "close" at bounding box center [1009, 19] width 9 height 9
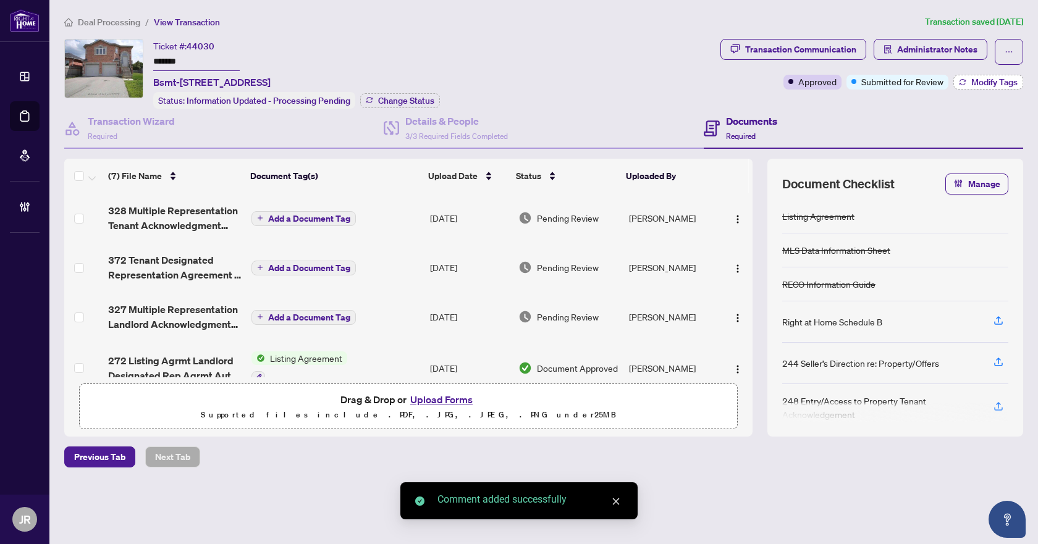
click at [966, 83] on button "Modify Tags" at bounding box center [988, 82] width 70 height 15
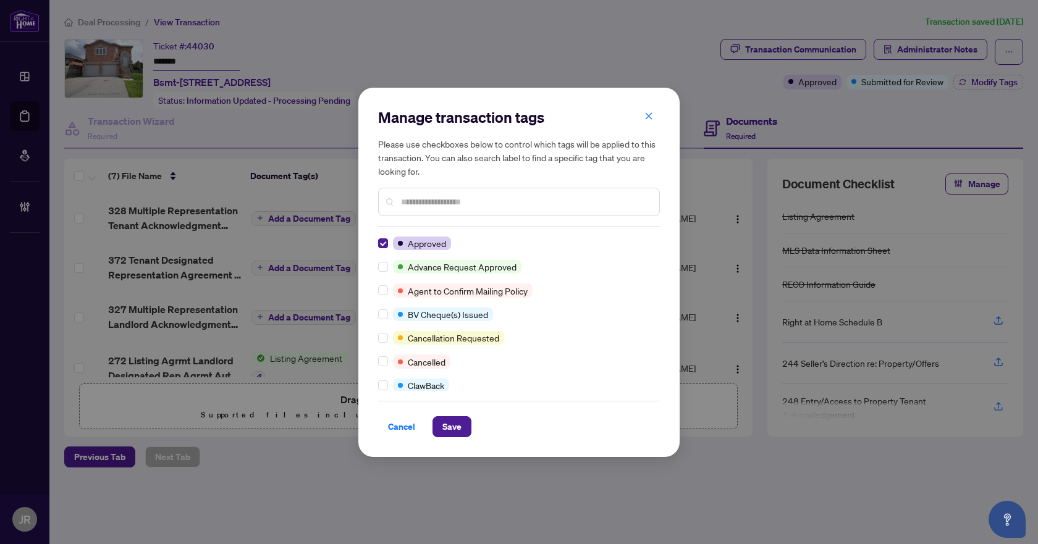
click at [432, 202] on input "text" at bounding box center [525, 202] width 248 height 14
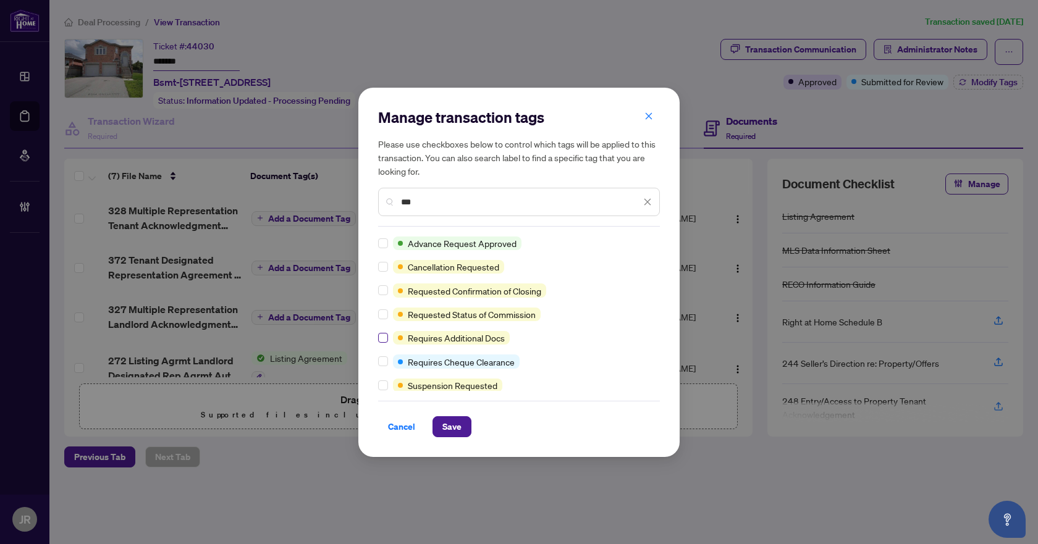
type input "***"
click at [453, 426] on span "Save" at bounding box center [451, 427] width 19 height 20
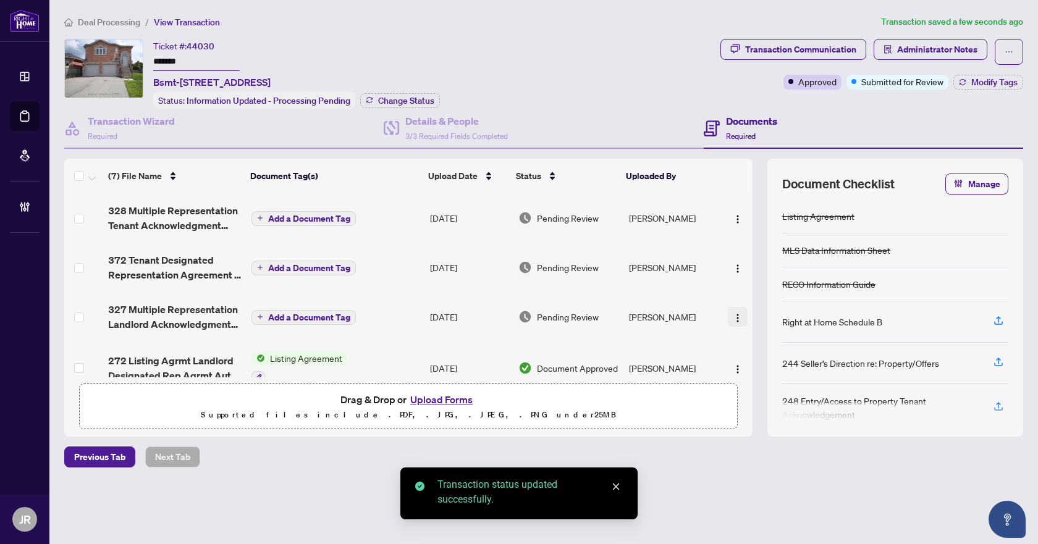
click at [734, 314] on img "button" at bounding box center [737, 318] width 10 height 10
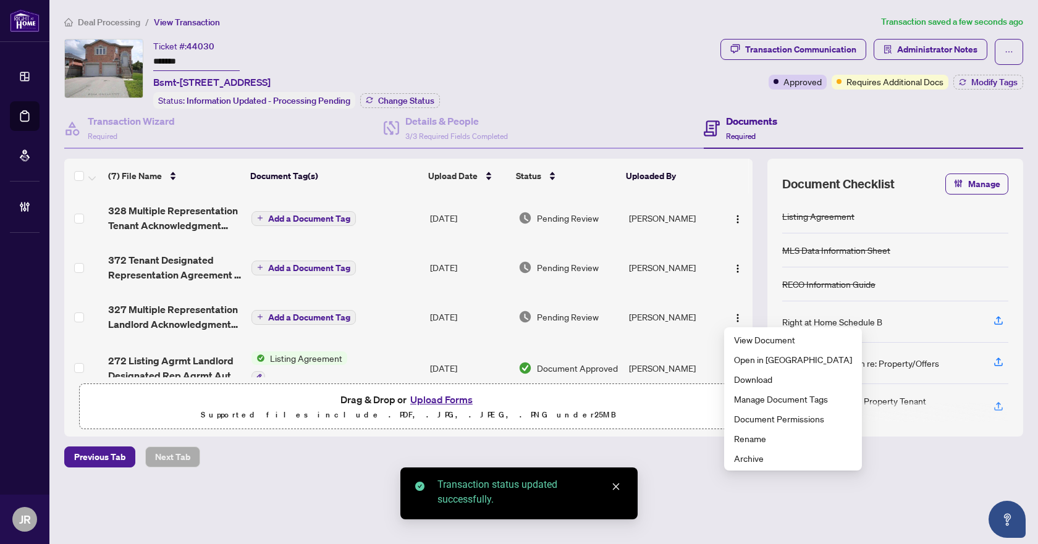
click at [398, 321] on td "Add a Document Tag" at bounding box center [335, 316] width 178 height 49
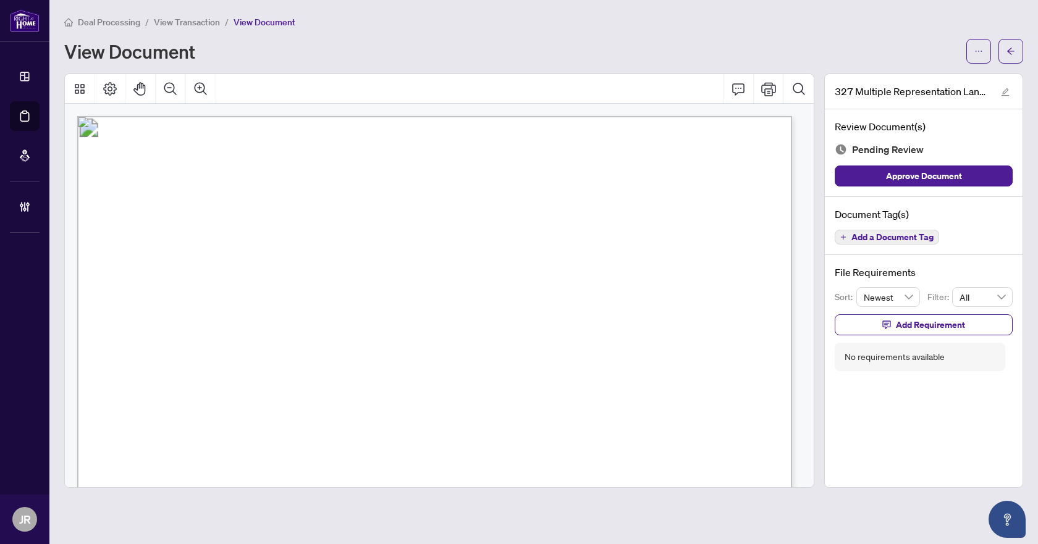
click at [907, 235] on span "Add a Document Tag" at bounding box center [892, 237] width 82 height 9
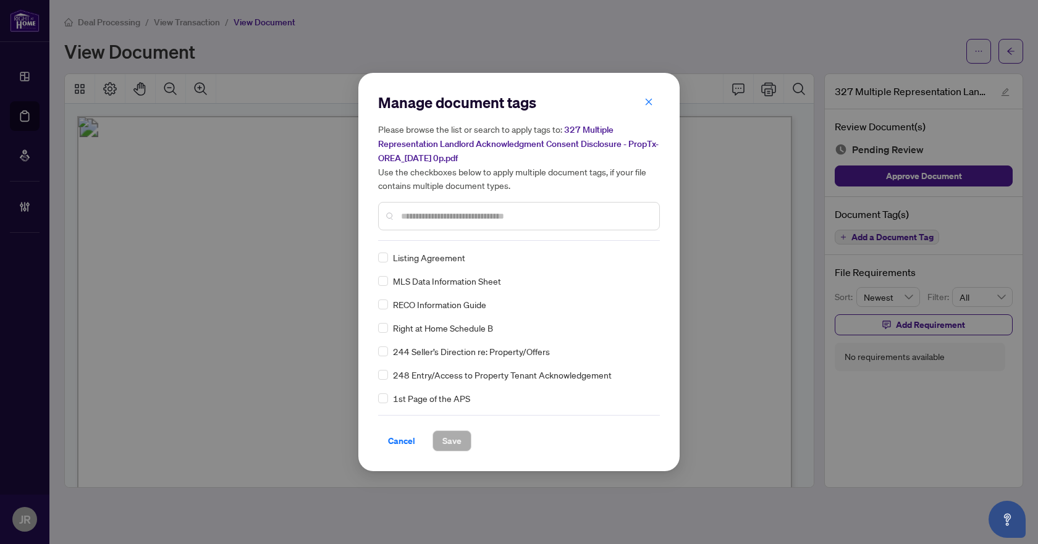
click at [498, 211] on input "text" at bounding box center [525, 216] width 248 height 14
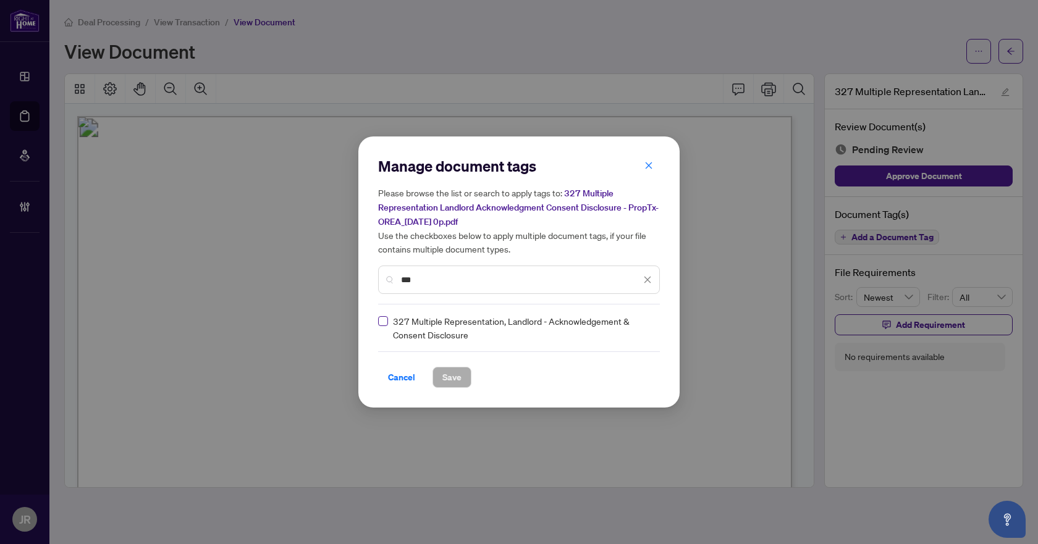
type input "***"
click at [634, 327] on img at bounding box center [634, 328] width 12 height 12
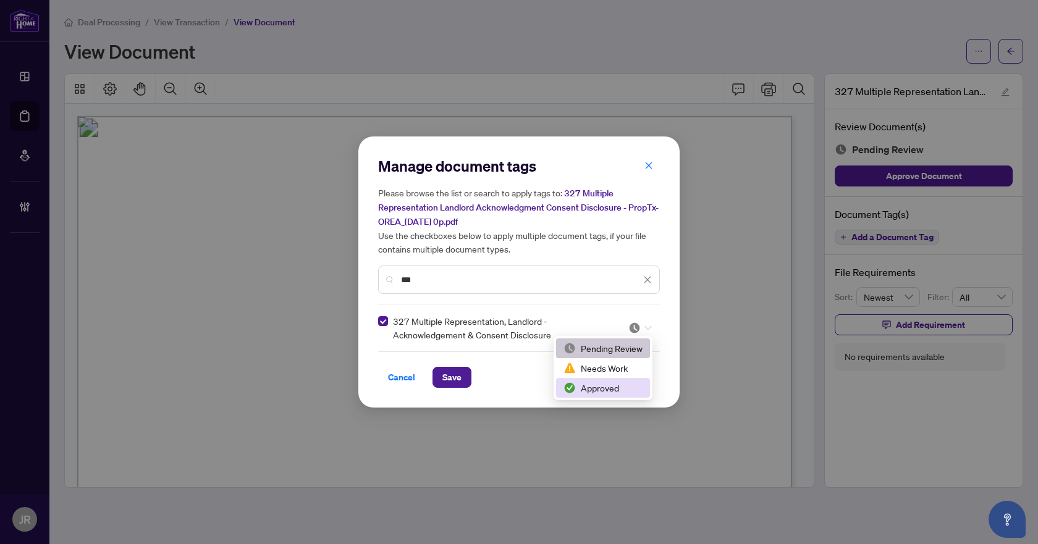
click at [614, 387] on div "Approved" at bounding box center [602, 388] width 79 height 14
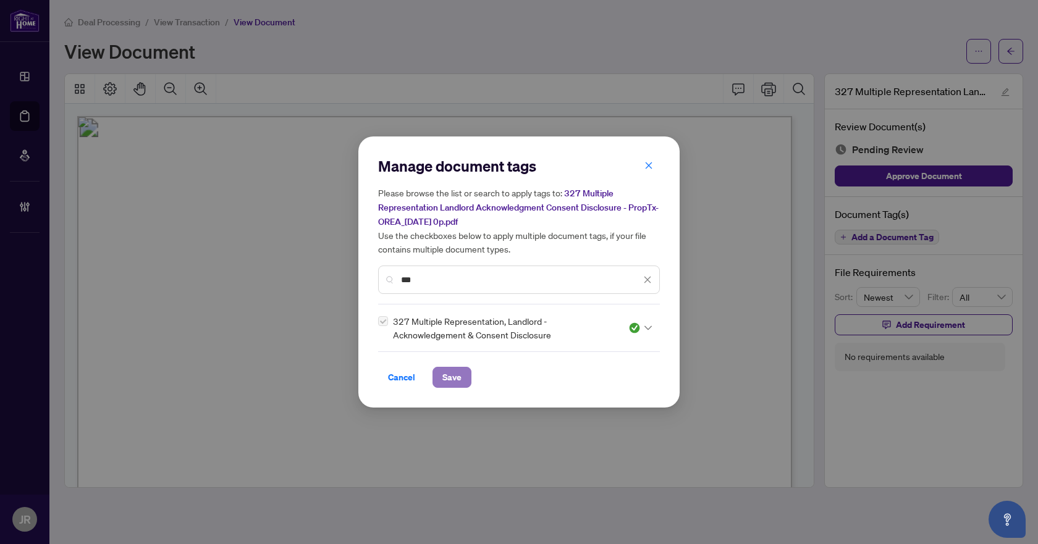
click at [467, 380] on button "Save" at bounding box center [451, 377] width 39 height 21
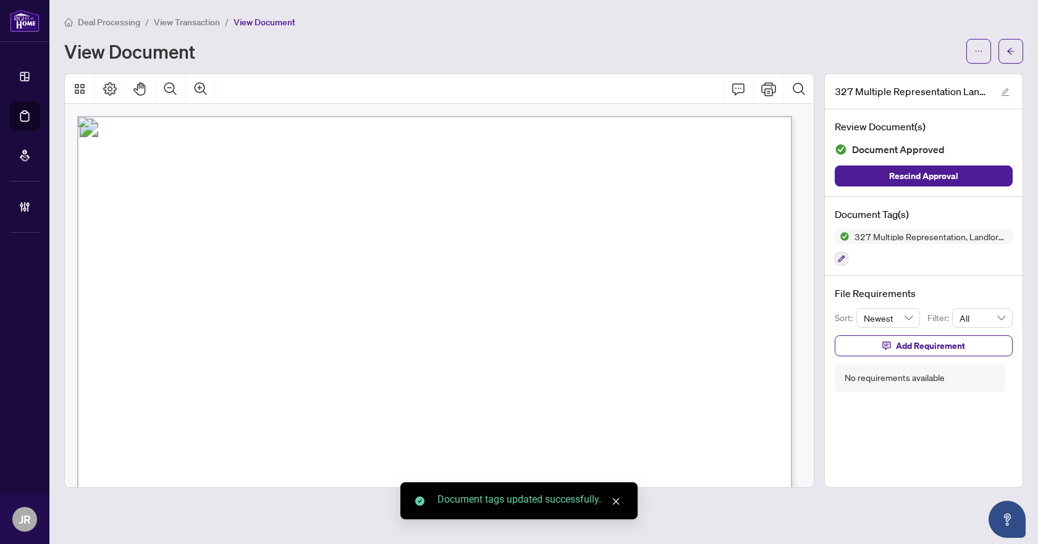
click at [1009, 56] on span "button" at bounding box center [1010, 51] width 9 height 20
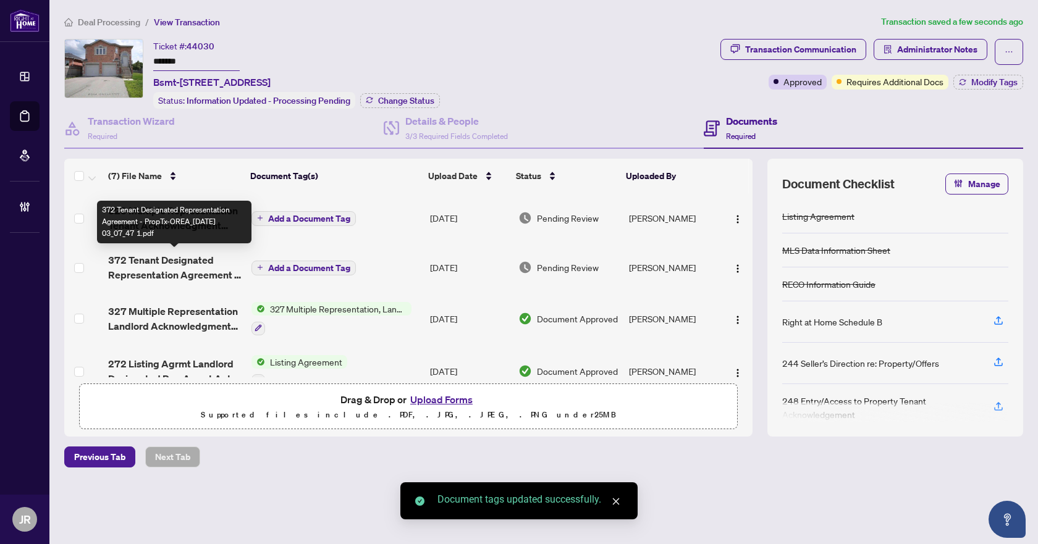
click at [220, 265] on span "372 Tenant Designated Representation Agreement - PropTx-OREA_[DATE] 03_07_47 1.…" at bounding box center [174, 268] width 133 height 30
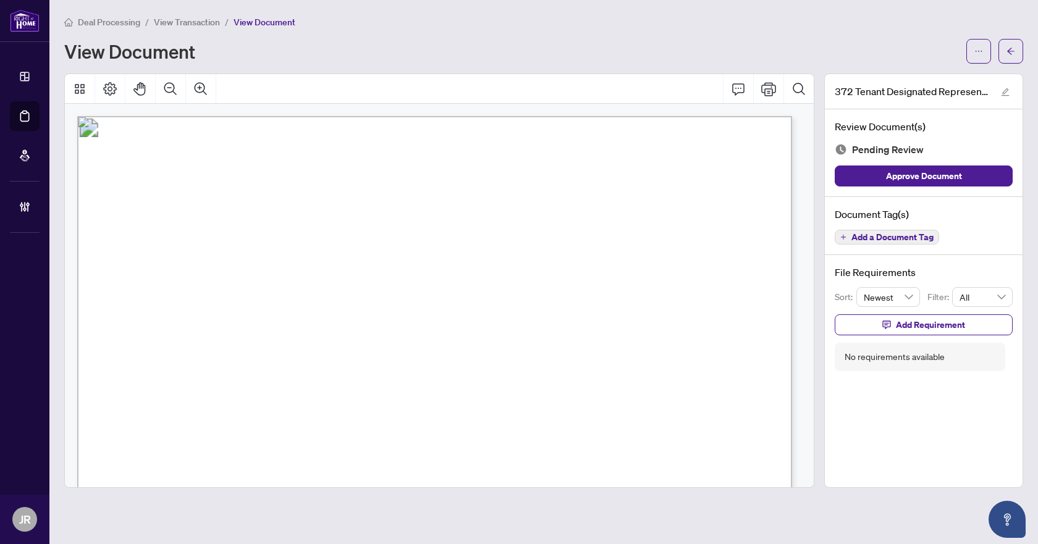
click at [894, 238] on span "Add a Document Tag" at bounding box center [892, 237] width 82 height 9
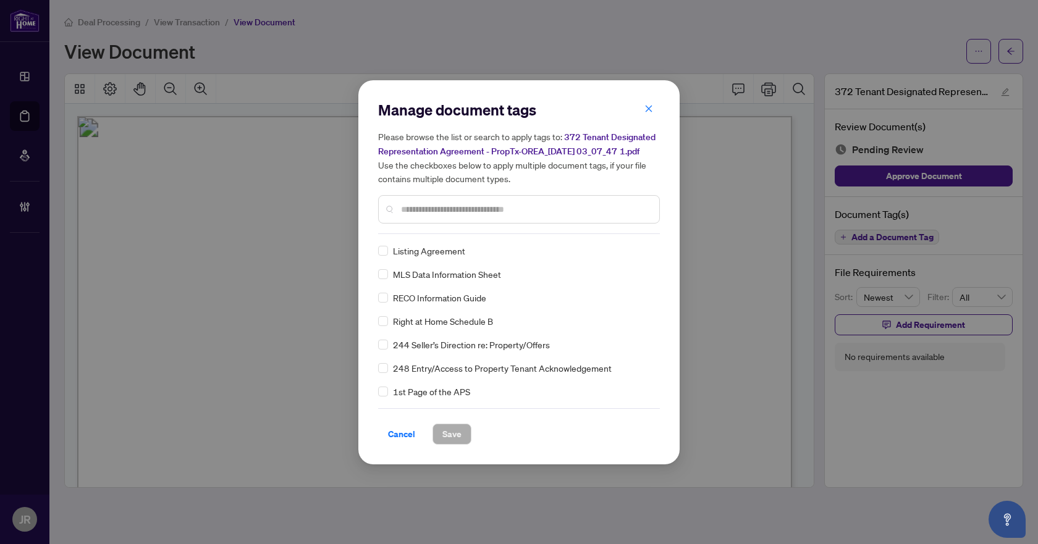
click at [490, 212] on input "text" at bounding box center [525, 210] width 248 height 14
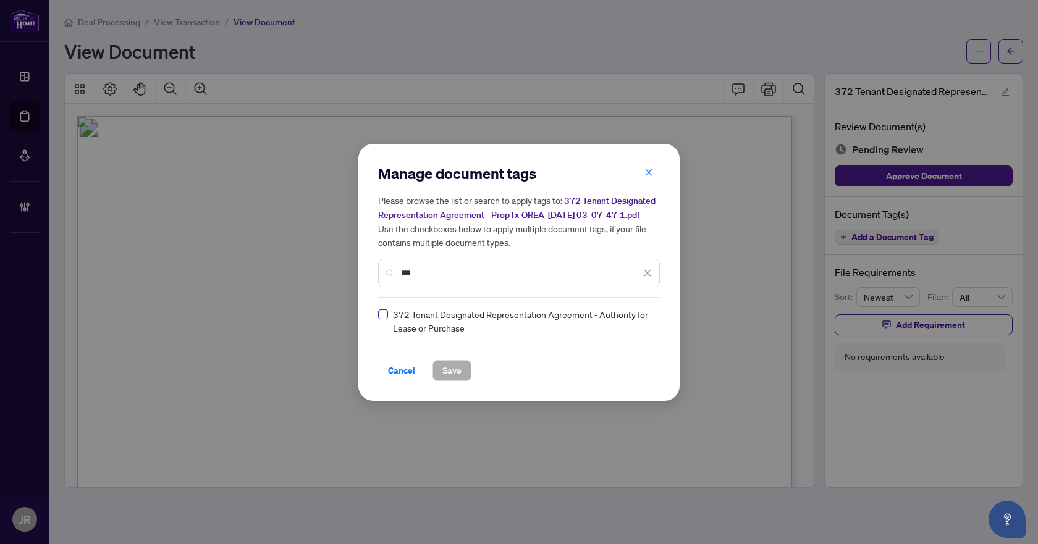
type input "***"
click at [639, 319] on img at bounding box center [634, 321] width 12 height 12
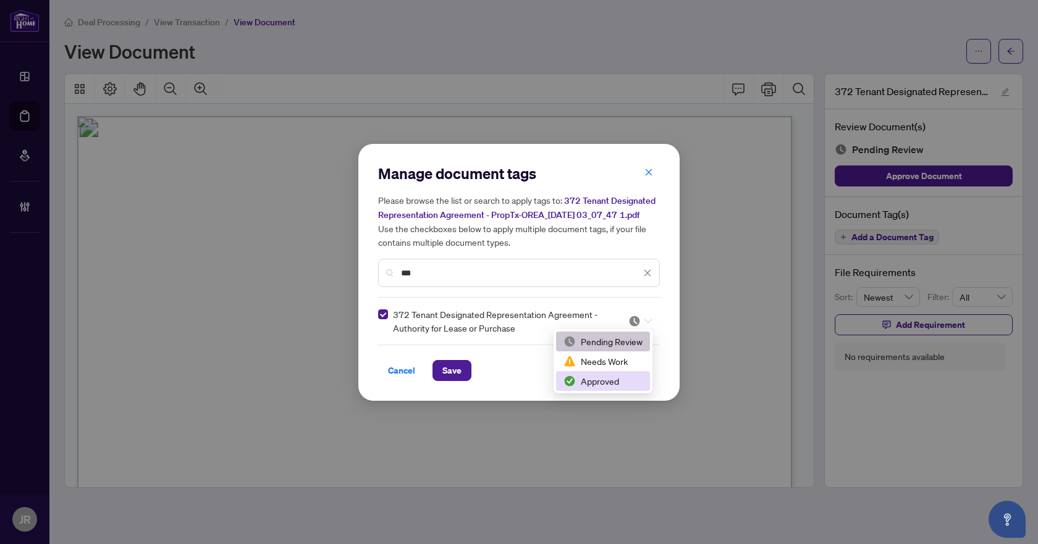
click at [602, 382] on div "Approved" at bounding box center [602, 381] width 79 height 14
click at [642, 176] on button "button" at bounding box center [648, 172] width 25 height 21
